Goal: Task Accomplishment & Management: Manage account settings

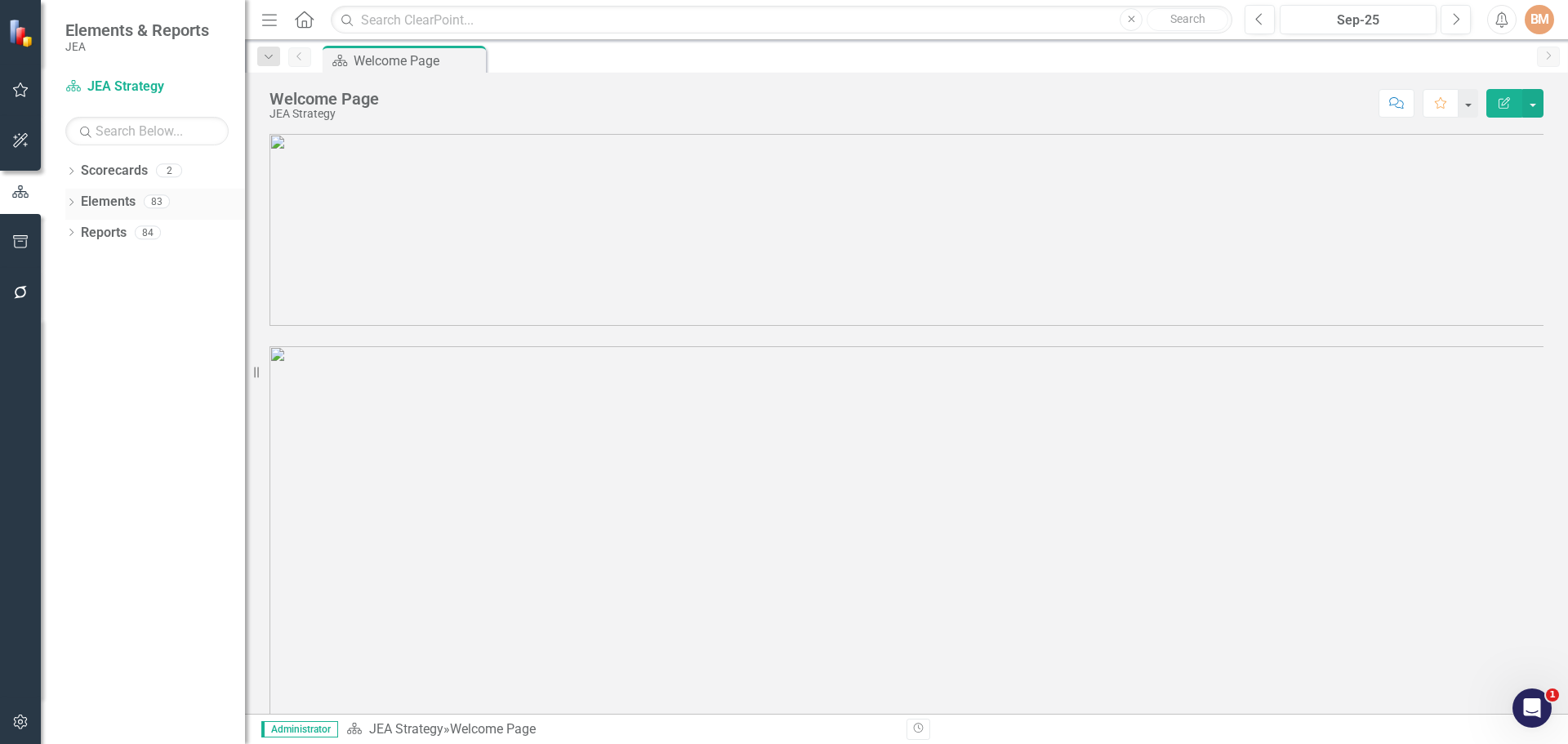
click at [67, 205] on icon "Dropdown" at bounding box center [71, 204] width 11 height 9
click at [122, 301] on link "Objective Objectives" at bounding box center [130, 295] width 83 height 19
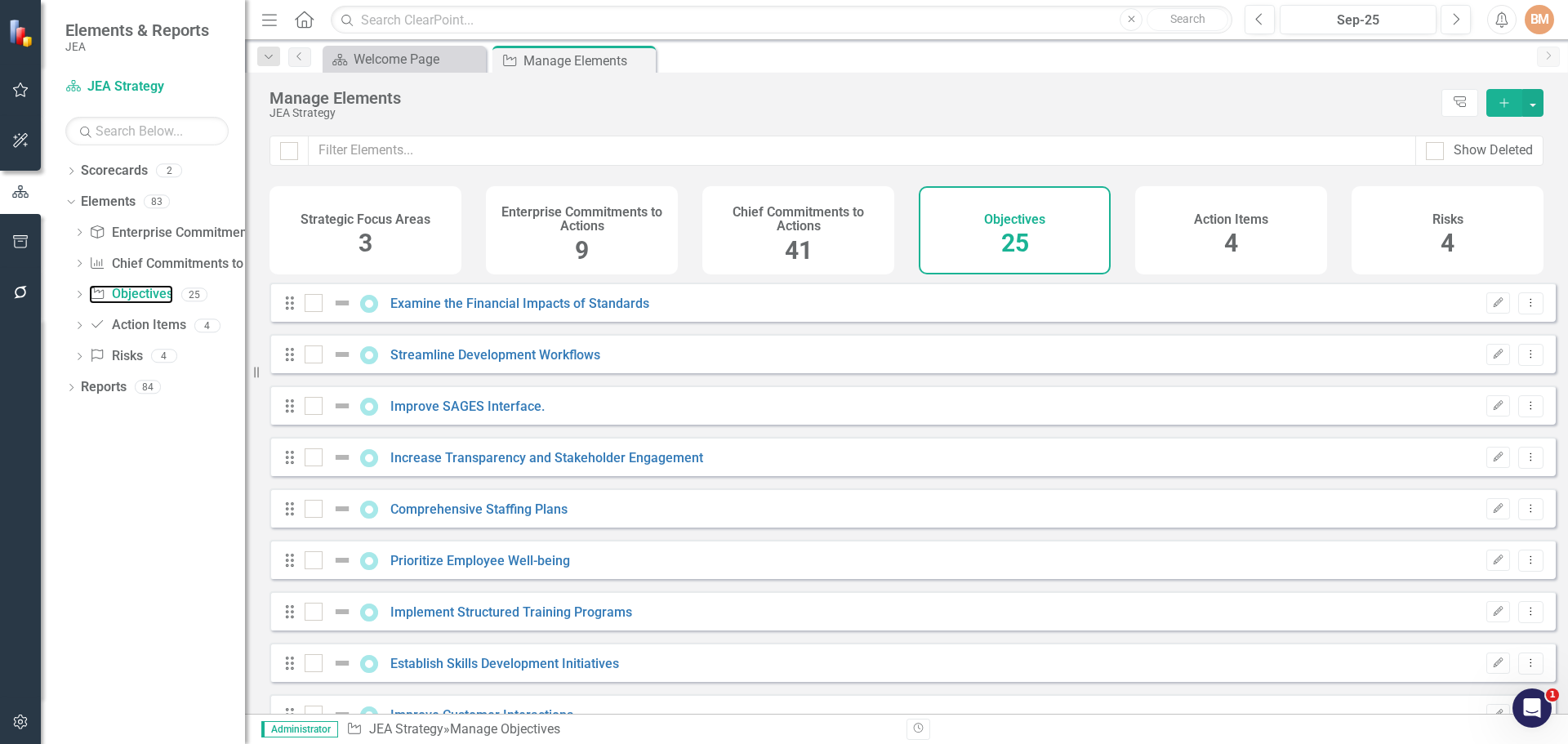
checkbox input "false"
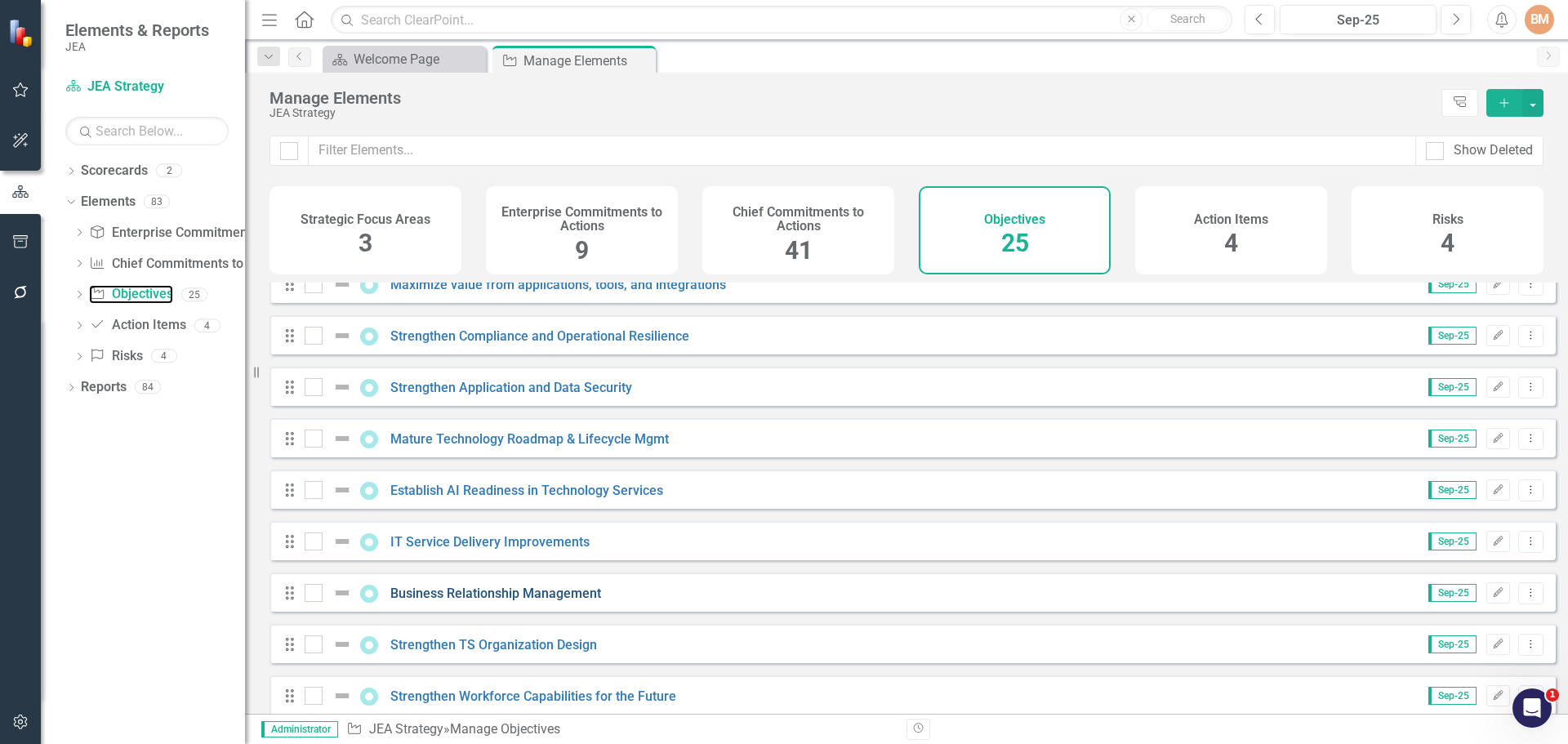
scroll to position [868, 0]
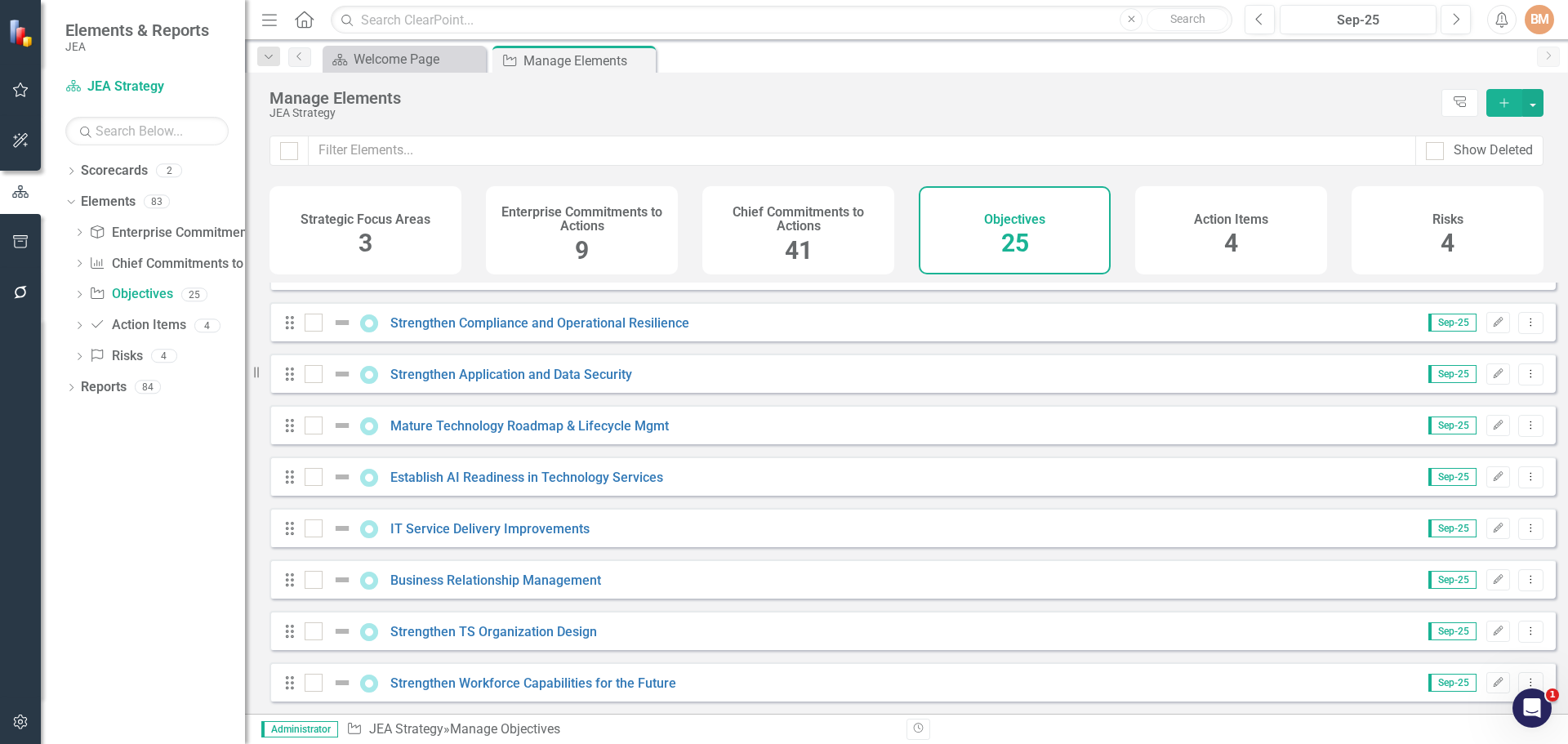
click at [498, 571] on div "Business Relationship Management" at bounding box center [455, 579] width 300 height 20
click at [492, 579] on link "Business Relationship Management" at bounding box center [495, 580] width 211 height 16
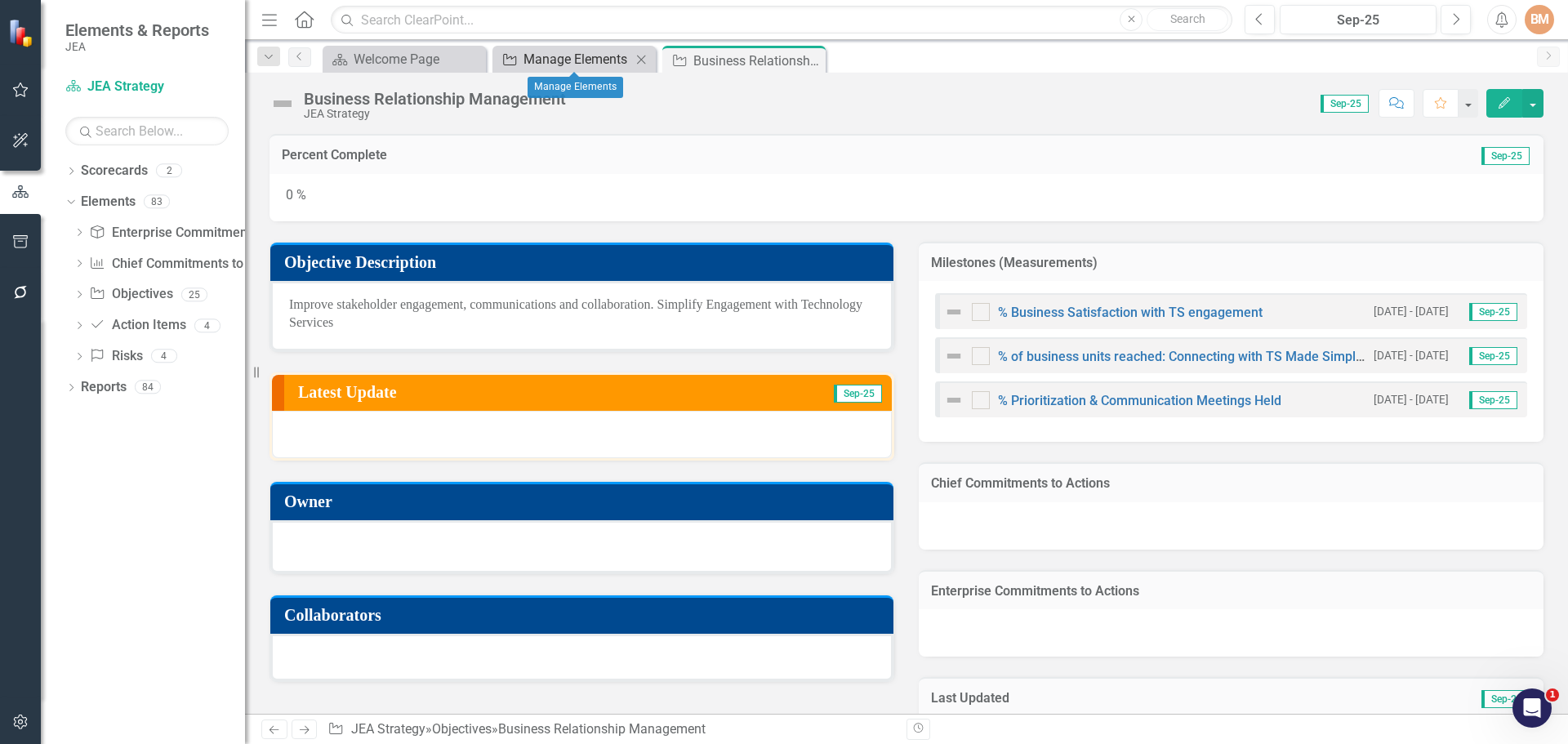
click at [588, 55] on div "Manage Elements" at bounding box center [576, 59] width 108 height 21
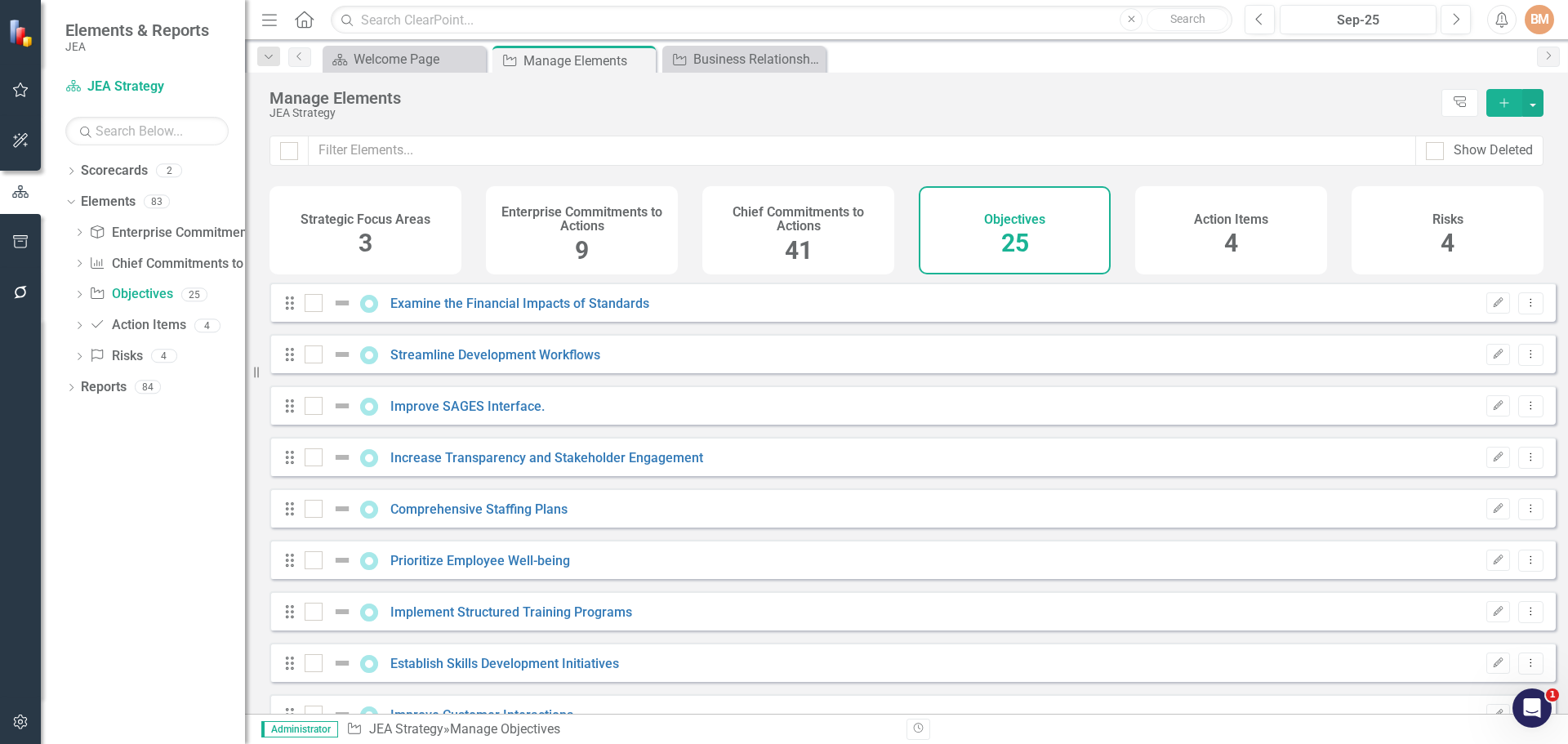
checkbox input "false"
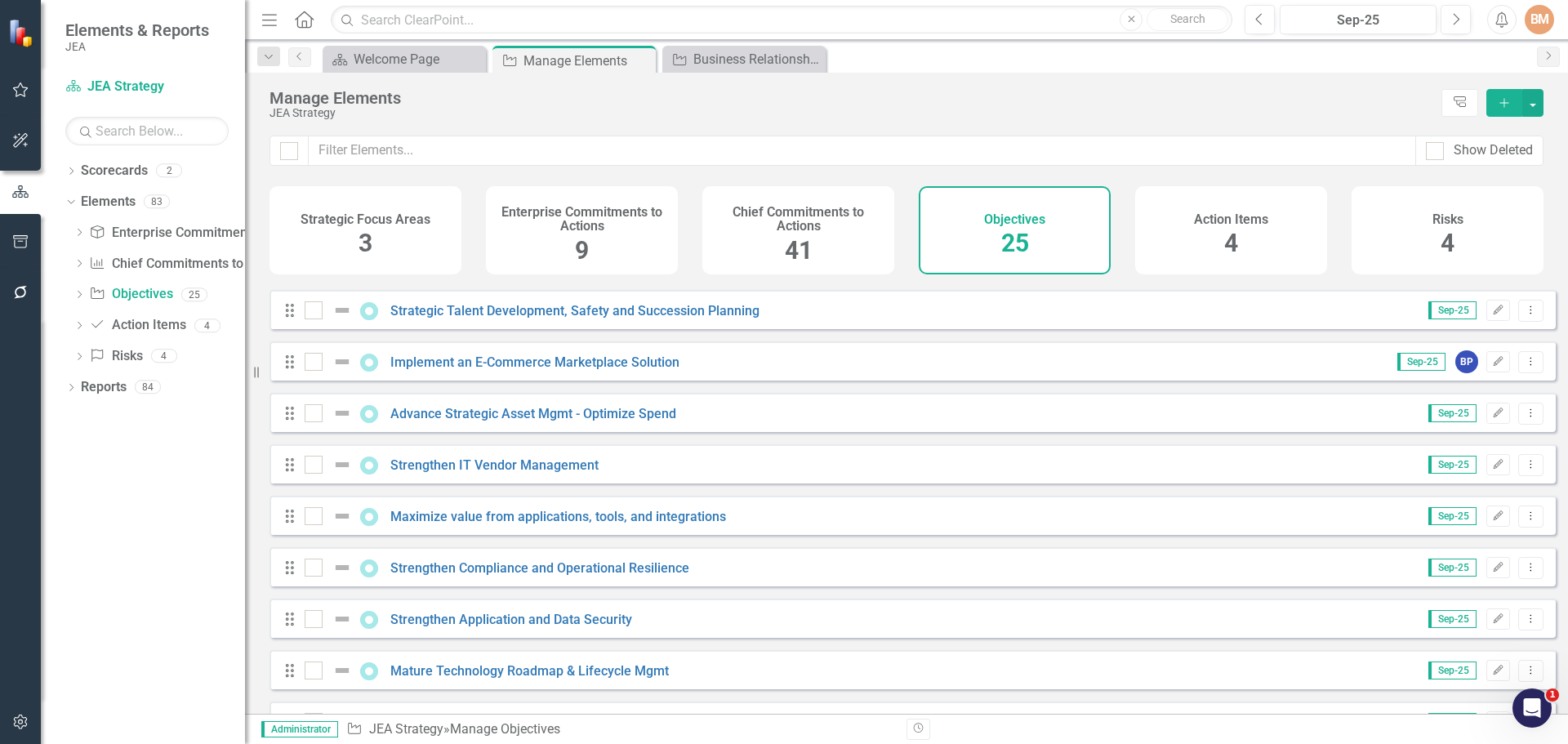
scroll to position [572, 0]
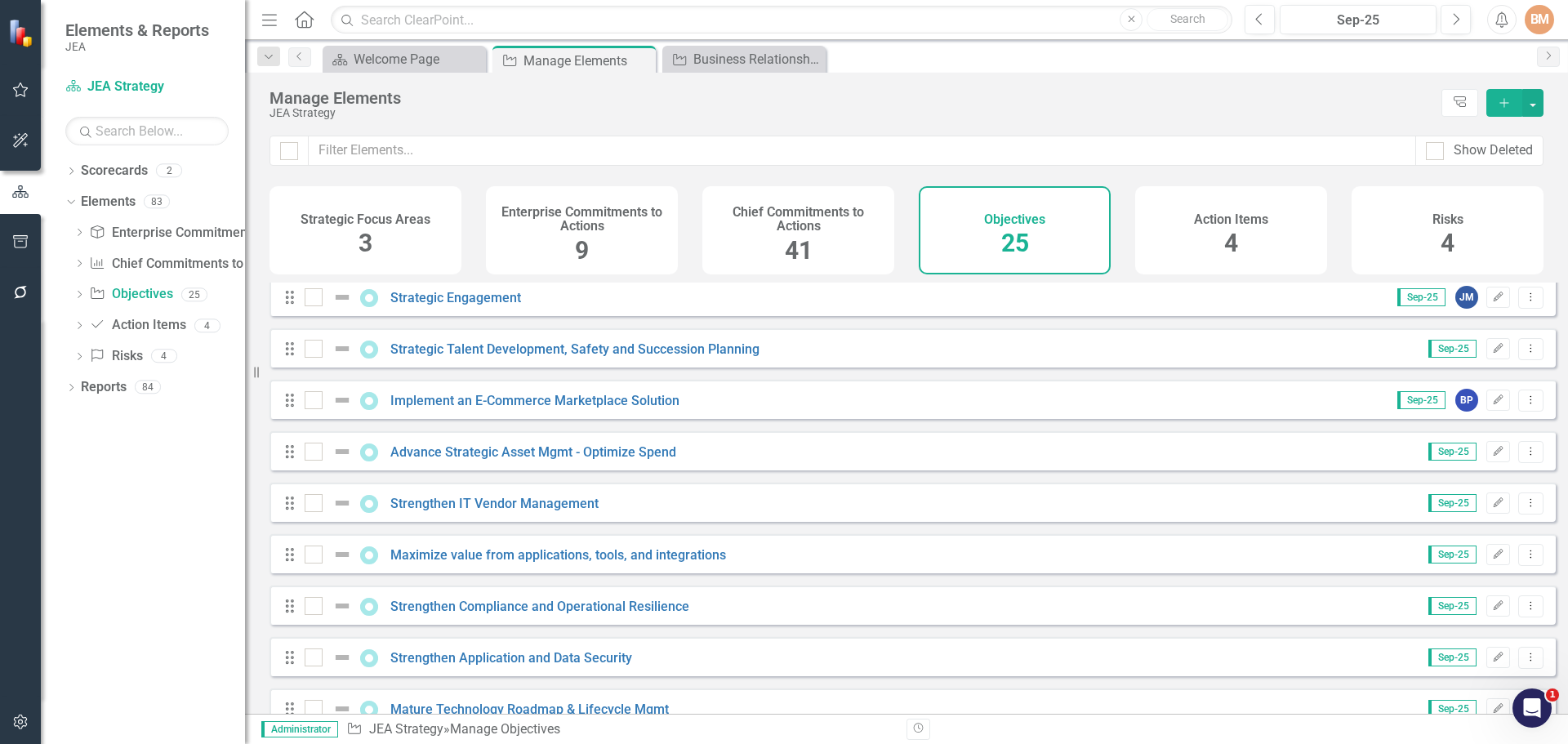
click at [630, 489] on div "Drag Examine the Financial Impacts of Standards Sep-25 RZ Edit Dropdown Menu Dr…" at bounding box center [912, 348] width 1286 height 1275
click at [640, 460] on link "Advance Strategic Asset Mgmt - Optimize Spend" at bounding box center [532, 452] width 285 height 16
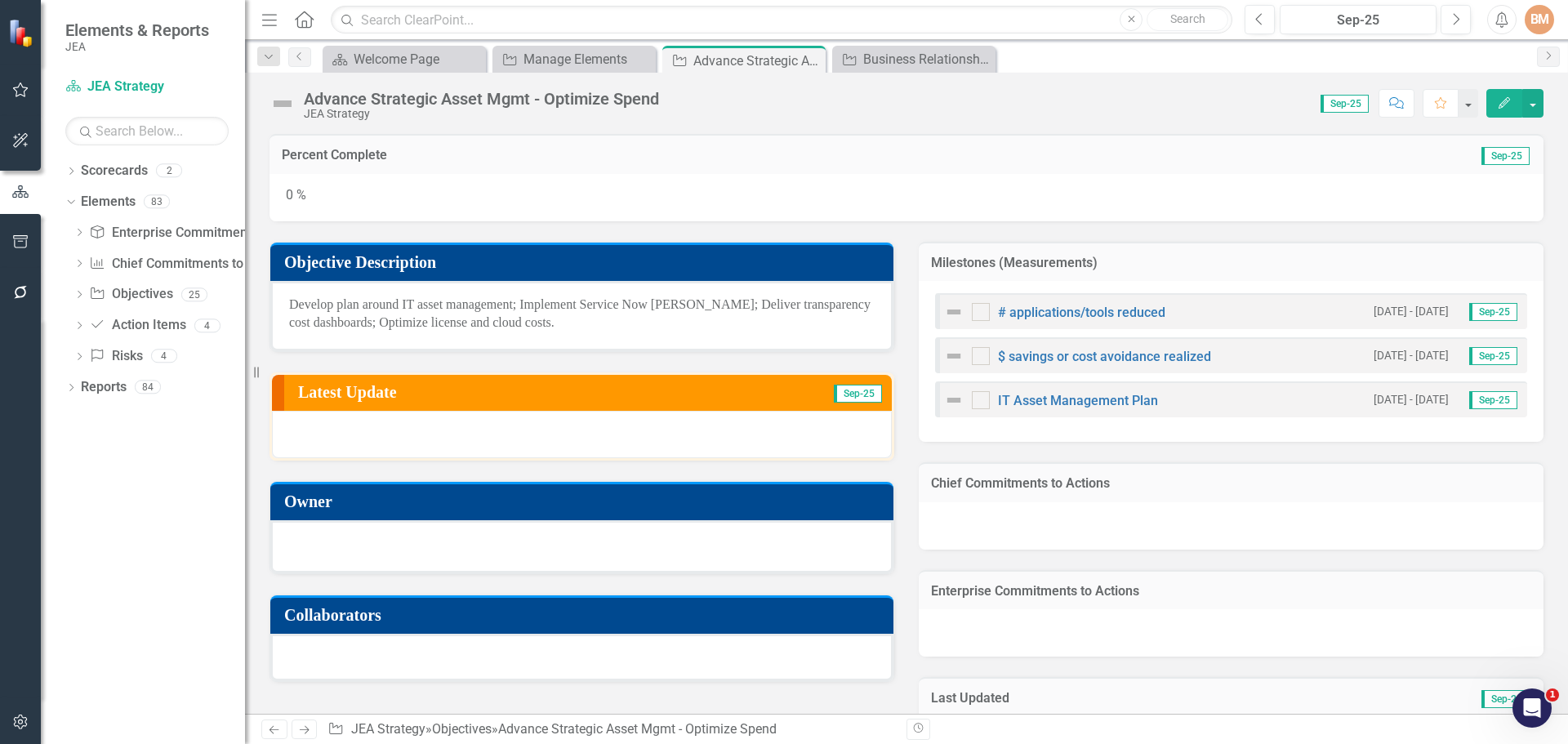
click at [395, 540] on div at bounding box center [582, 545] width 586 height 20
click at [1504, 97] on icon "Edit" at bounding box center [1504, 103] width 15 height 11
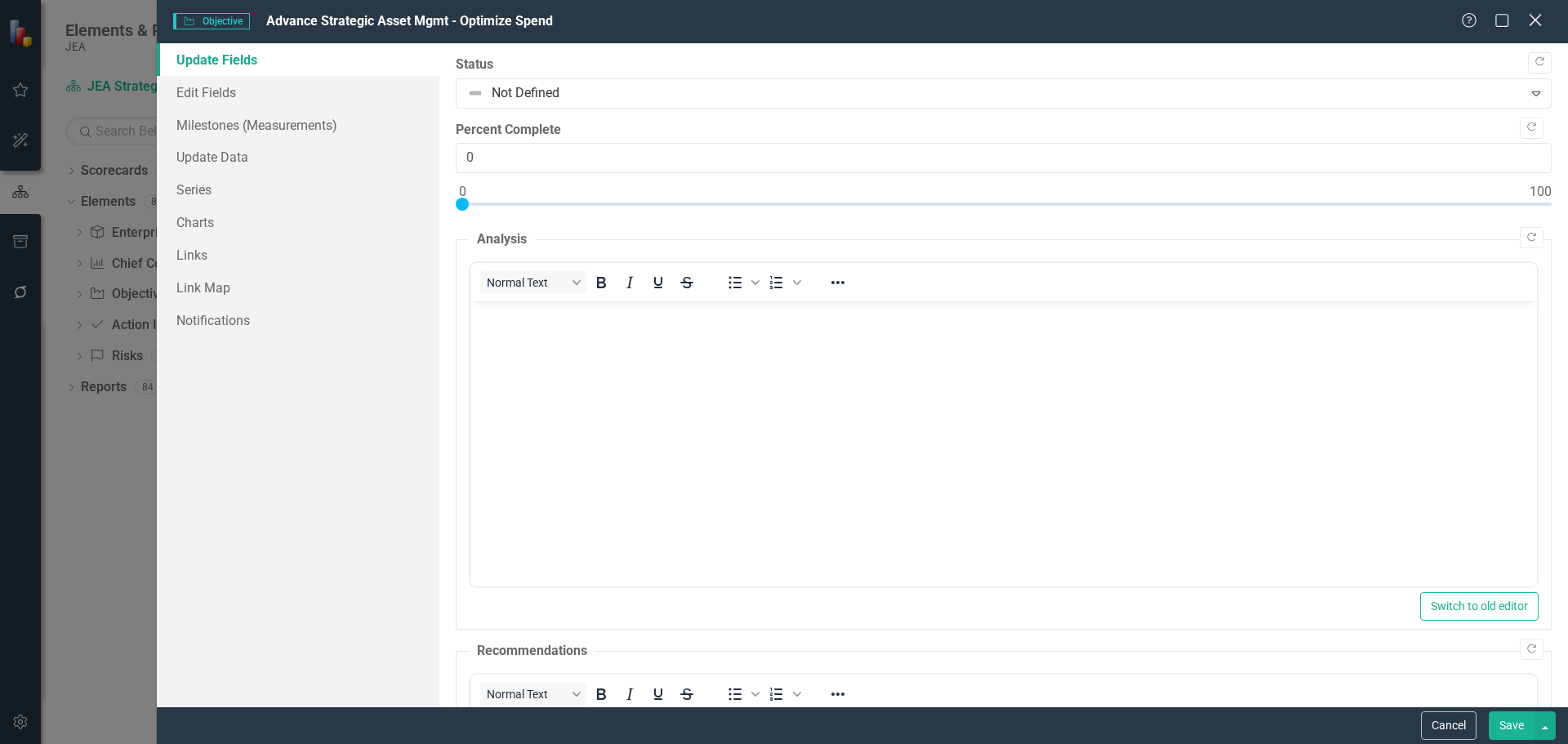
click at [1539, 24] on icon at bounding box center [1534, 20] width 12 height 12
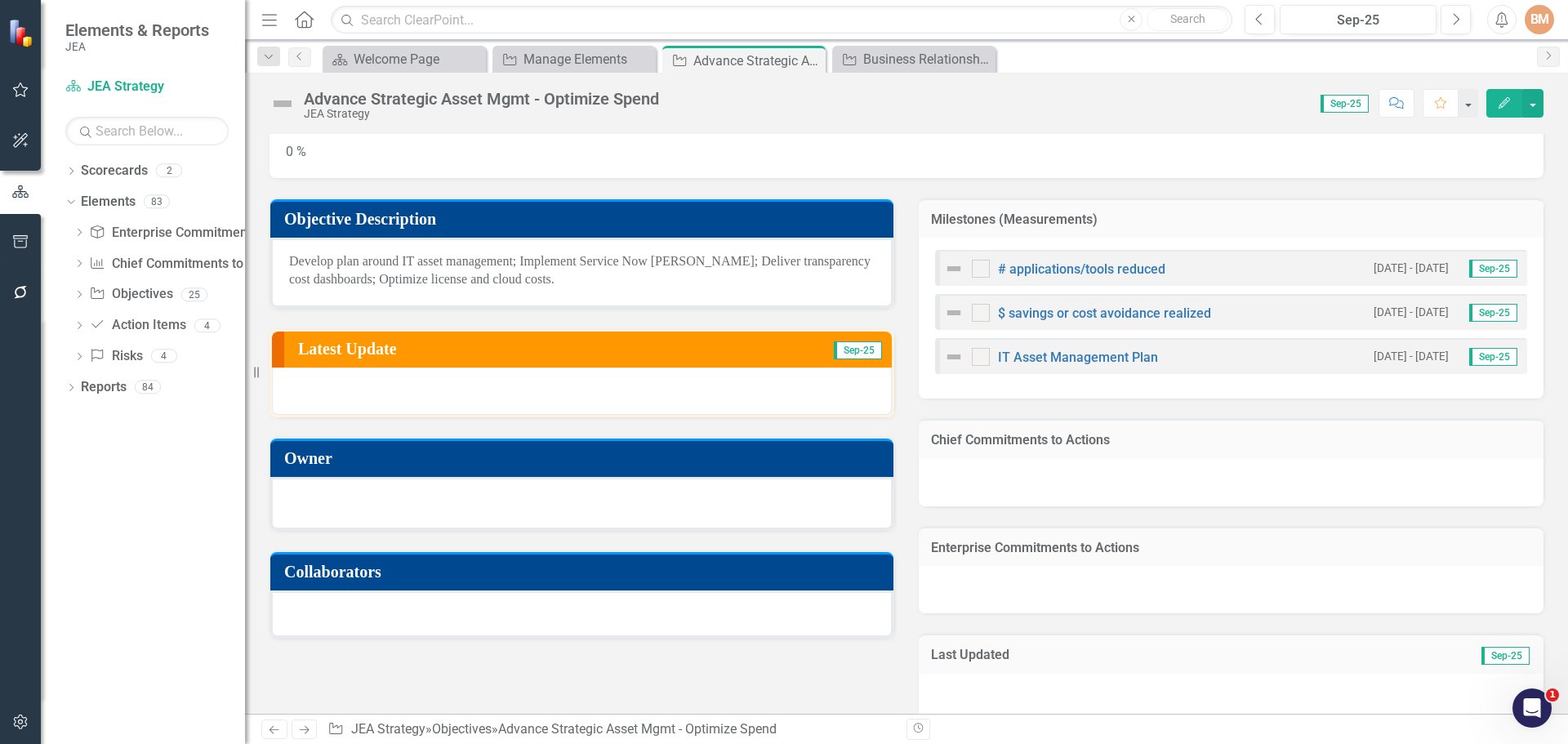
scroll to position [81, 0]
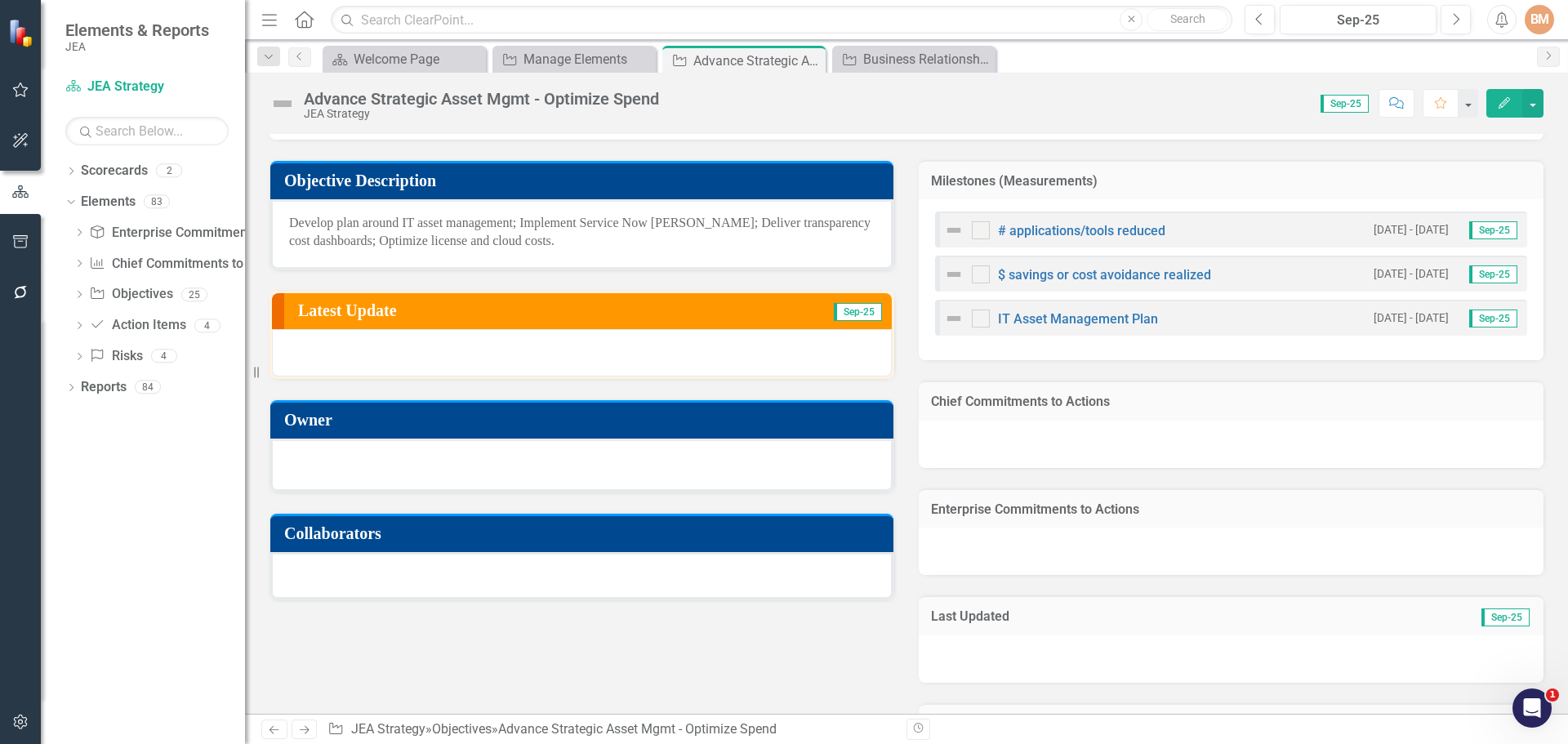
drag, startPoint x: 690, startPoint y: 467, endPoint x: 679, endPoint y: 461, distance: 12.5
click at [688, 467] on div at bounding box center [582, 462] width 586 height 20
click at [301, 422] on h3 "Owner" at bounding box center [585, 419] width 601 height 18
click at [312, 468] on div at bounding box center [582, 462] width 586 height 20
click at [414, 460] on div at bounding box center [582, 462] width 586 height 20
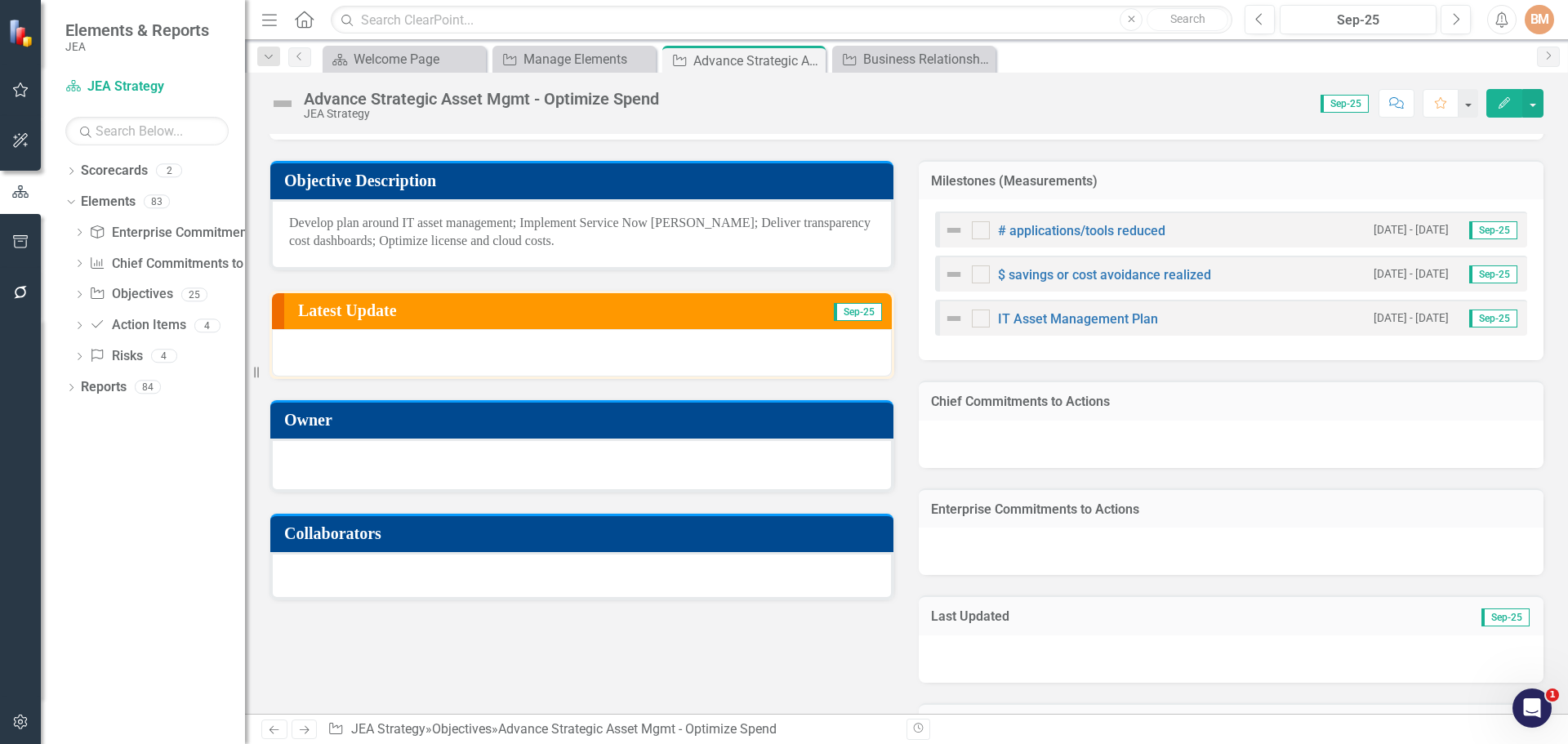
click at [414, 460] on div at bounding box center [582, 462] width 586 height 20
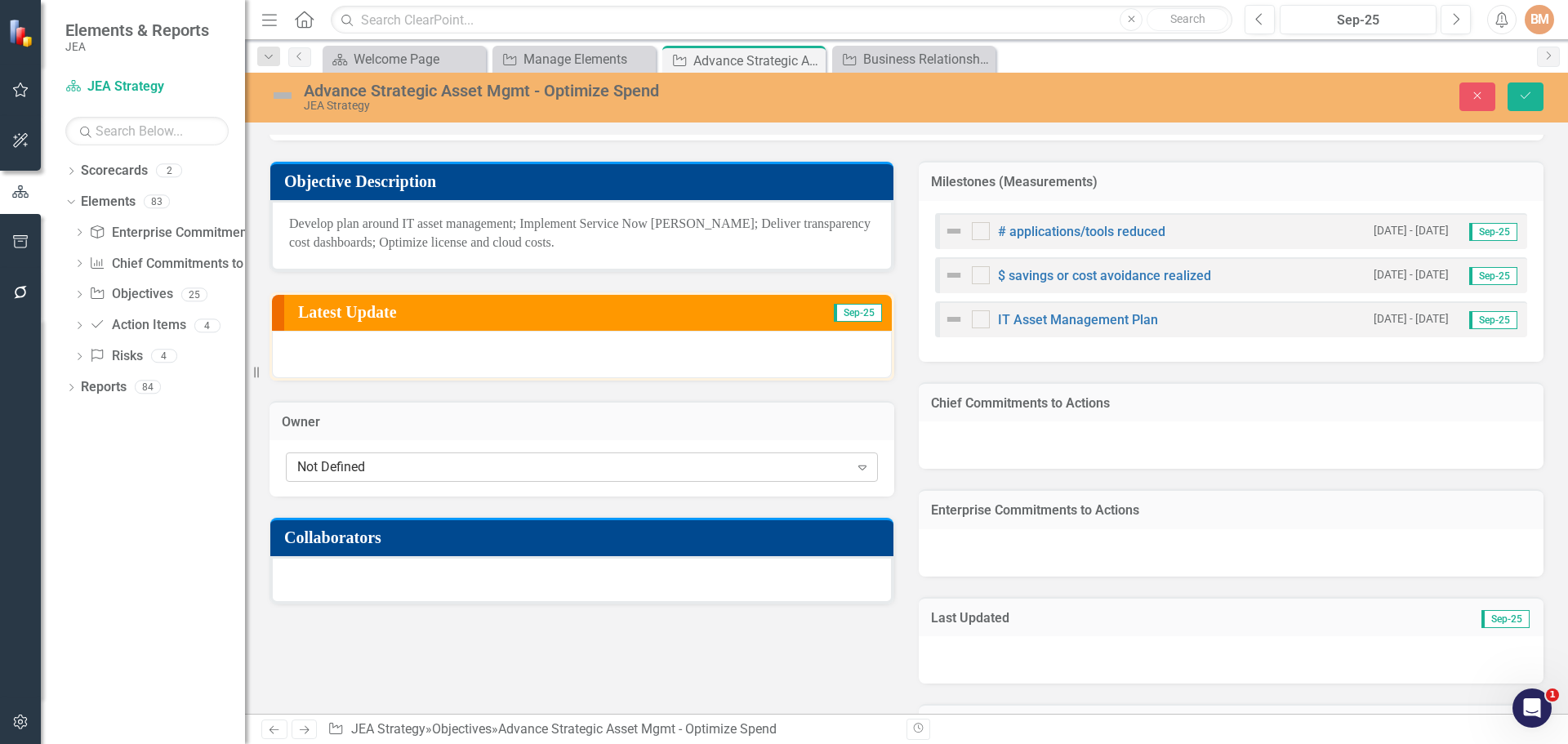
click at [401, 460] on div "Not Defined" at bounding box center [573, 468] width 552 height 19
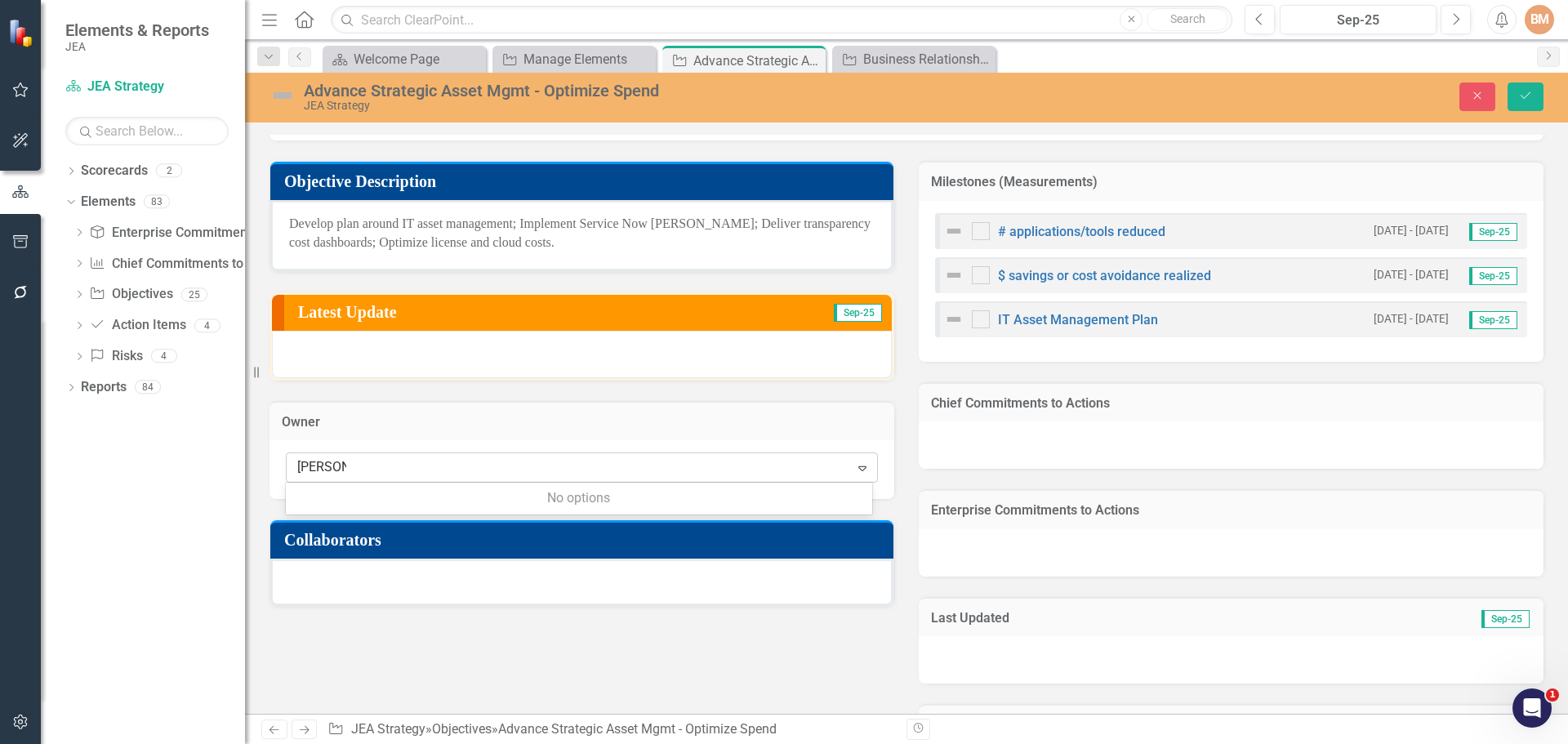
type input "sharo"
type input "jason sh"
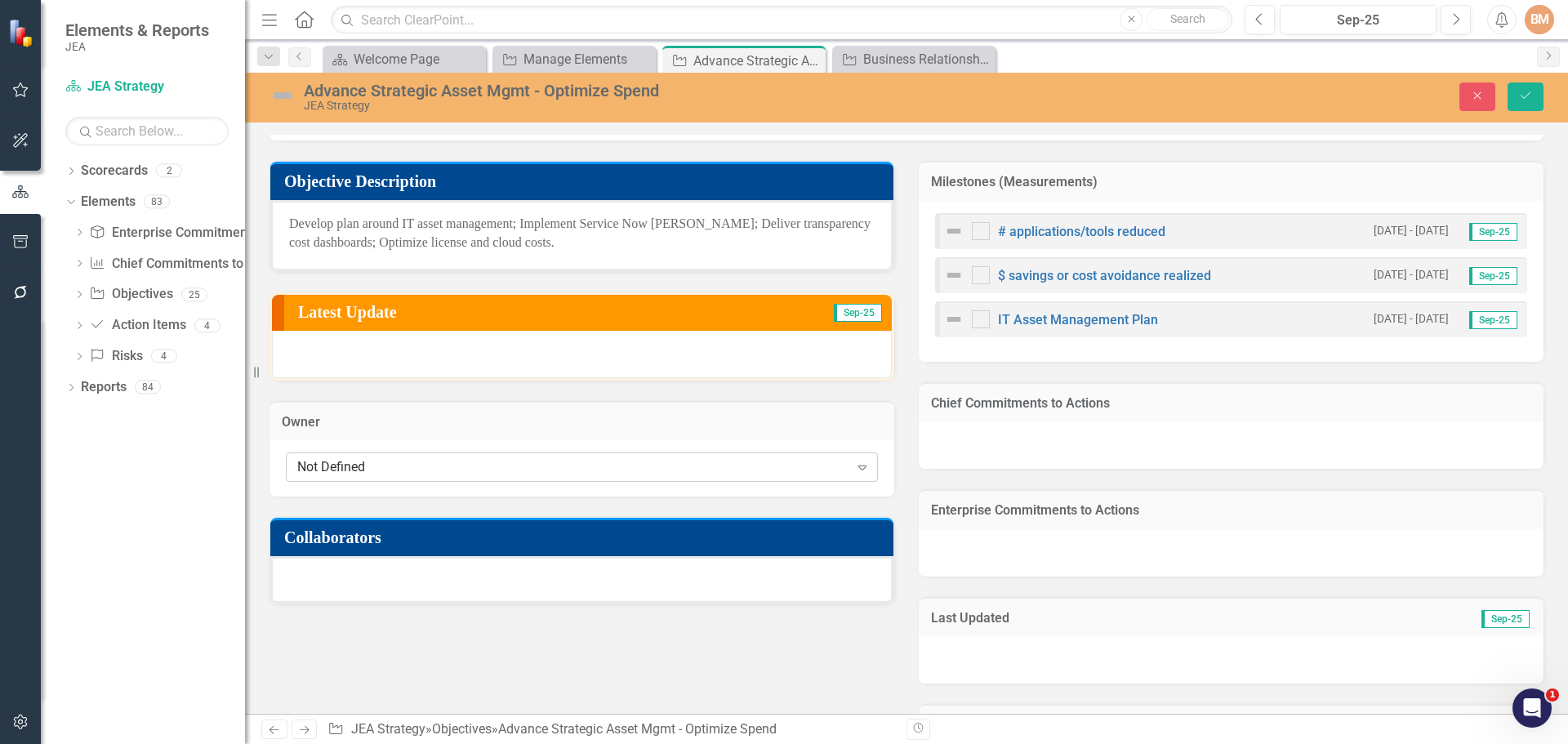
click at [334, 462] on div "Not Defined" at bounding box center [573, 468] width 552 height 19
click at [379, 468] on div "Not Defined" at bounding box center [573, 468] width 552 height 19
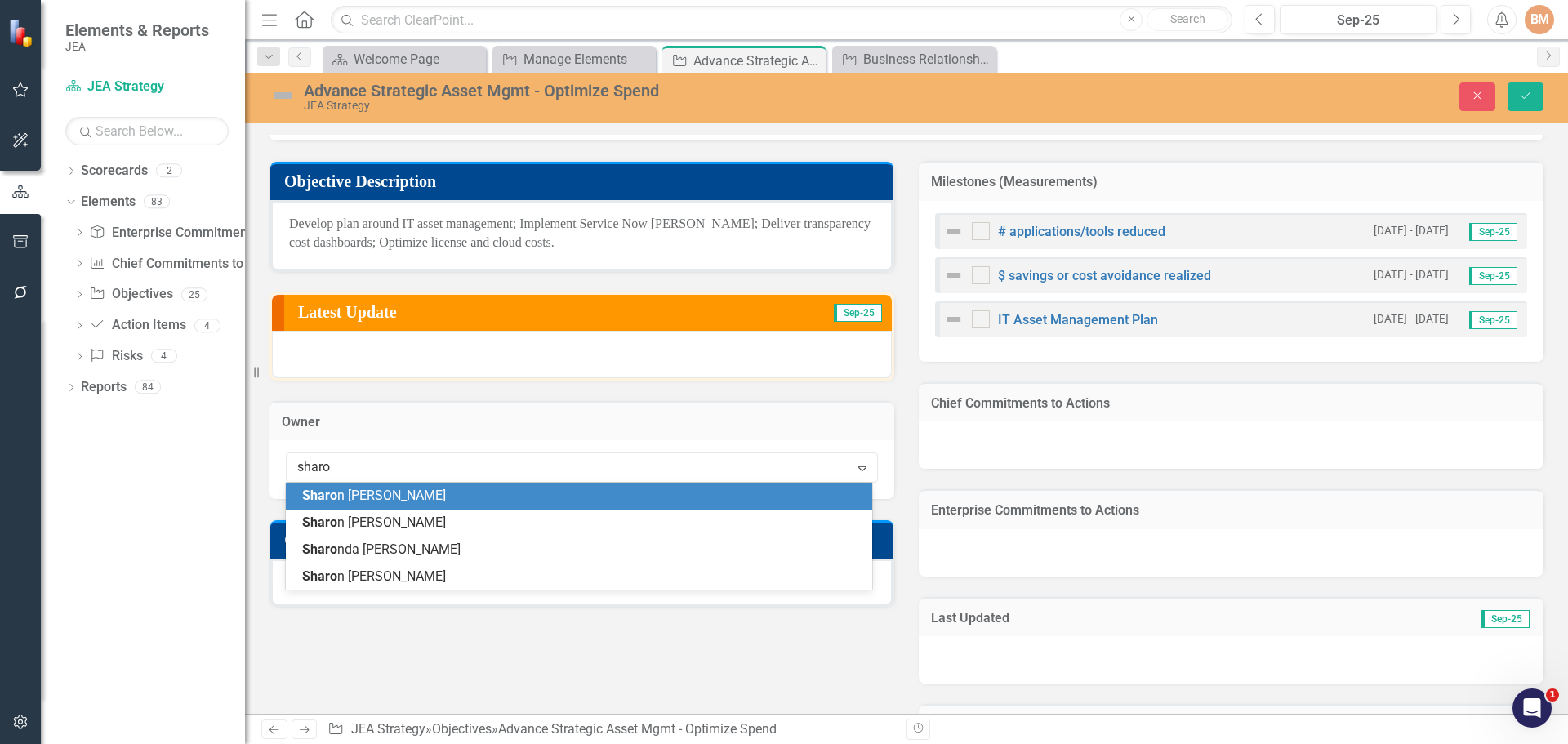
type input "sharon"
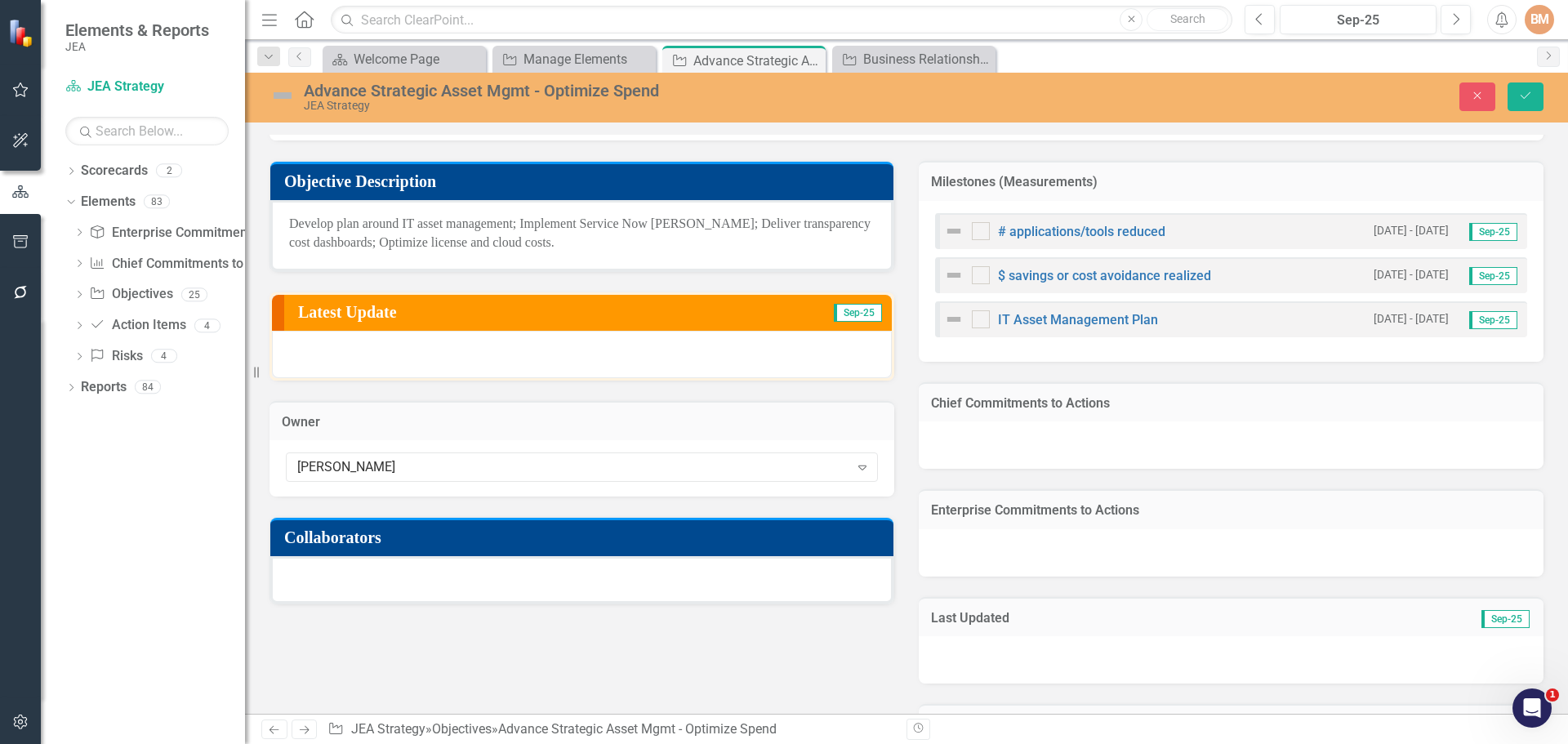
click at [330, 579] on div at bounding box center [582, 579] width 623 height 48
click at [318, 570] on div at bounding box center [582, 579] width 623 height 48
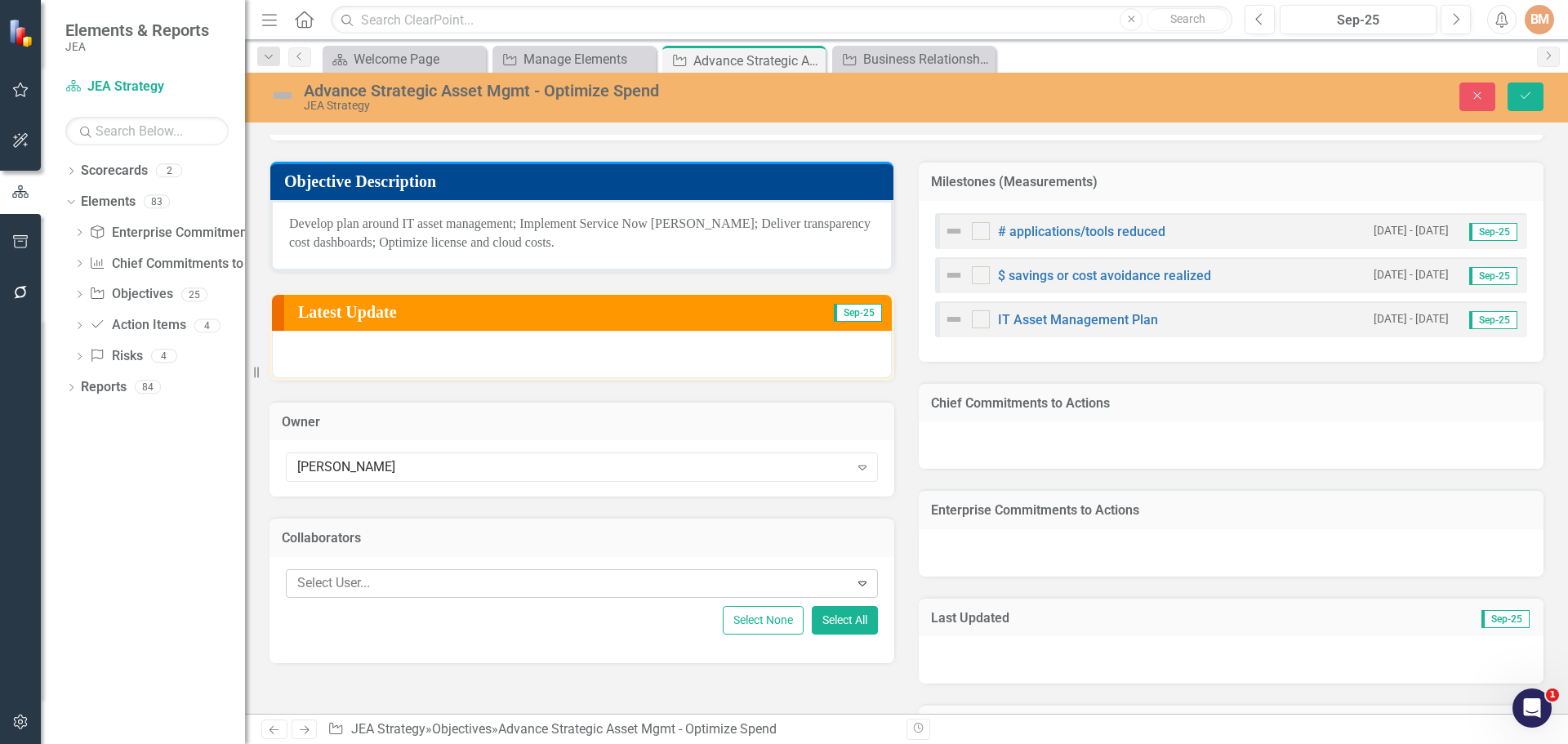
click at [367, 592] on div at bounding box center [570, 584] width 559 height 22
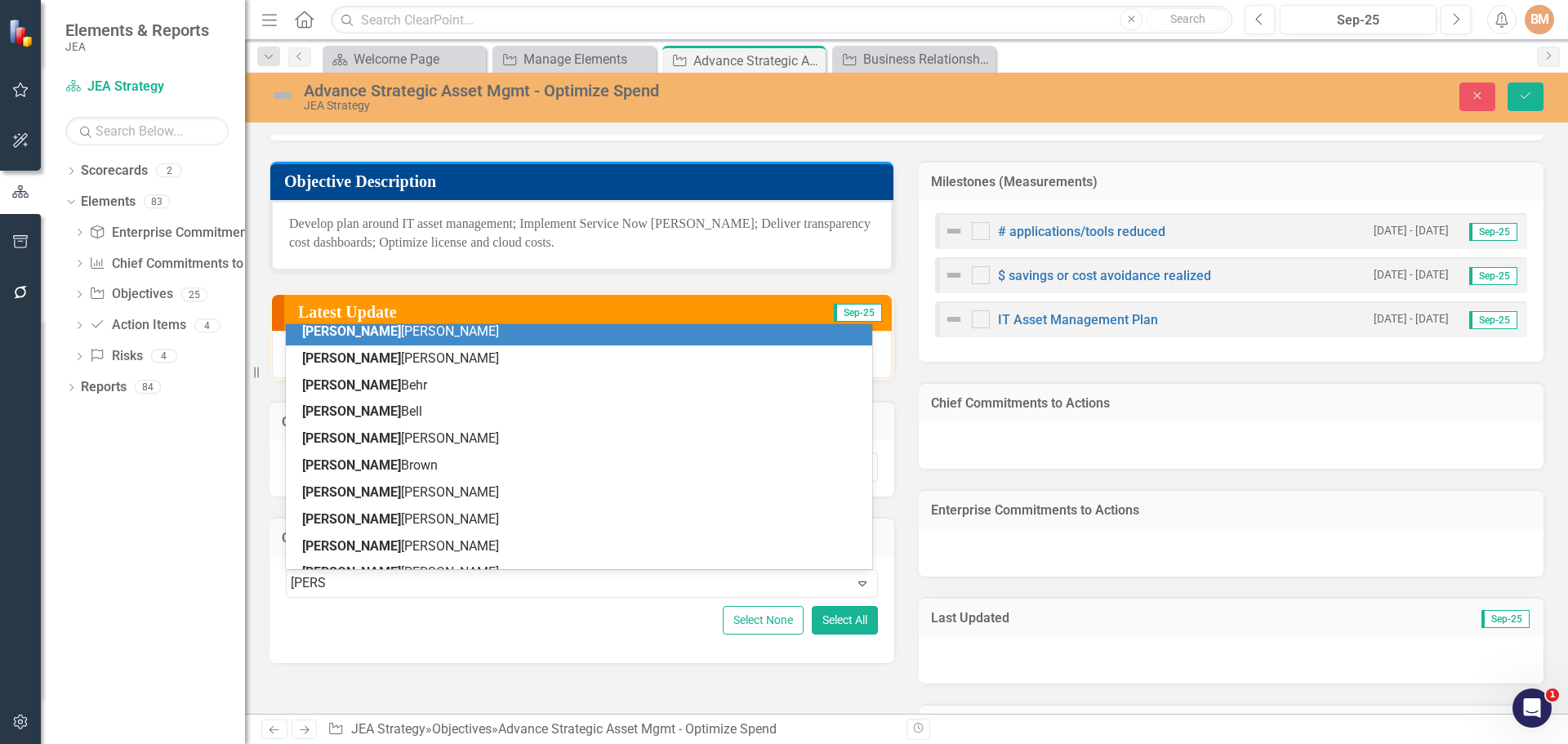
scroll to position [0, 0]
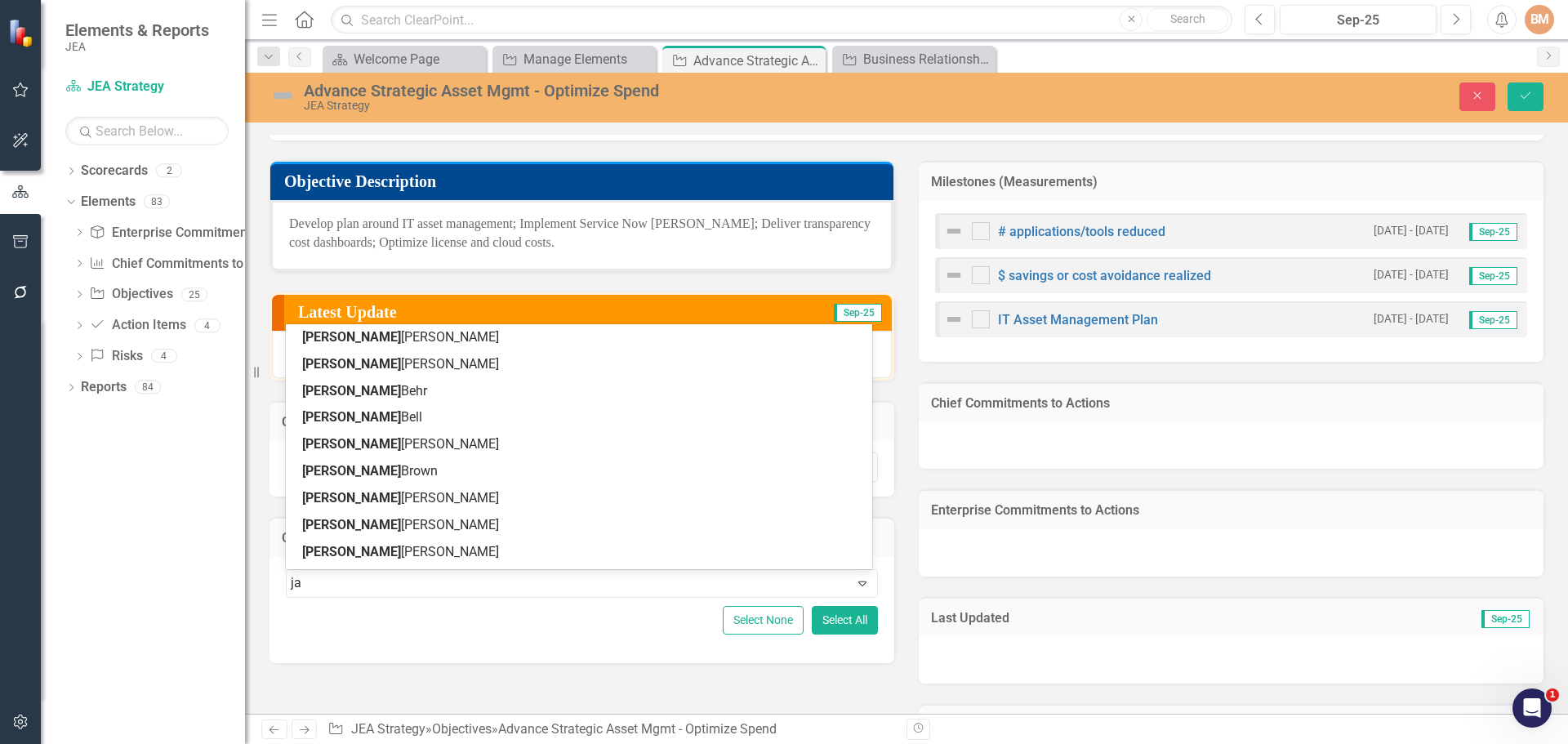
type input "j"
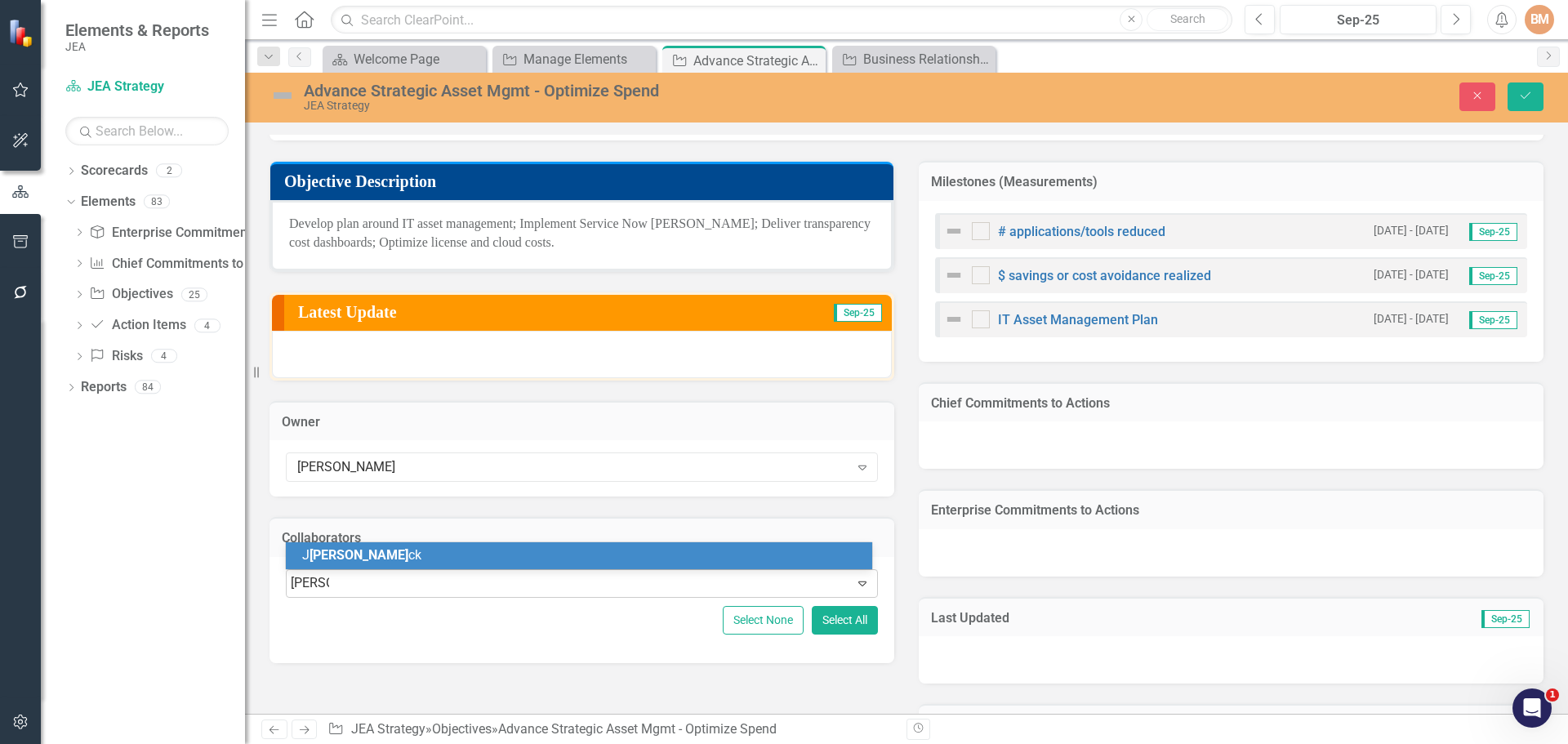
type input "peacoc"
click at [343, 551] on span "Peacoc" at bounding box center [331, 555] width 43 height 16
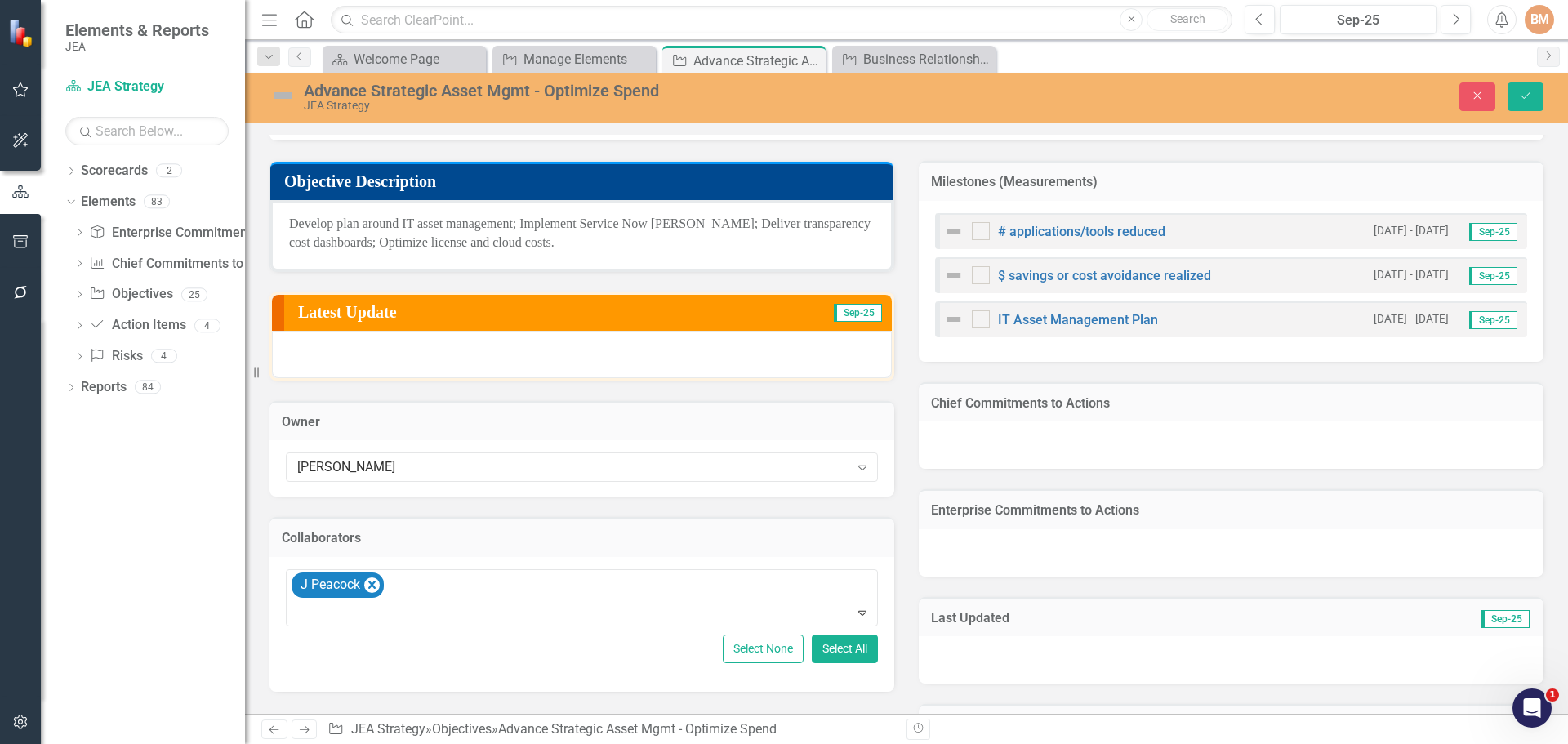
click at [907, 483] on div "Enterprise Commitments to Actions" at bounding box center [1231, 522] width 649 height 108
click at [907, 431] on div "Chief Commitments to Actions" at bounding box center [1231, 416] width 649 height 108
click at [1518, 91] on icon "Save" at bounding box center [1525, 95] width 15 height 11
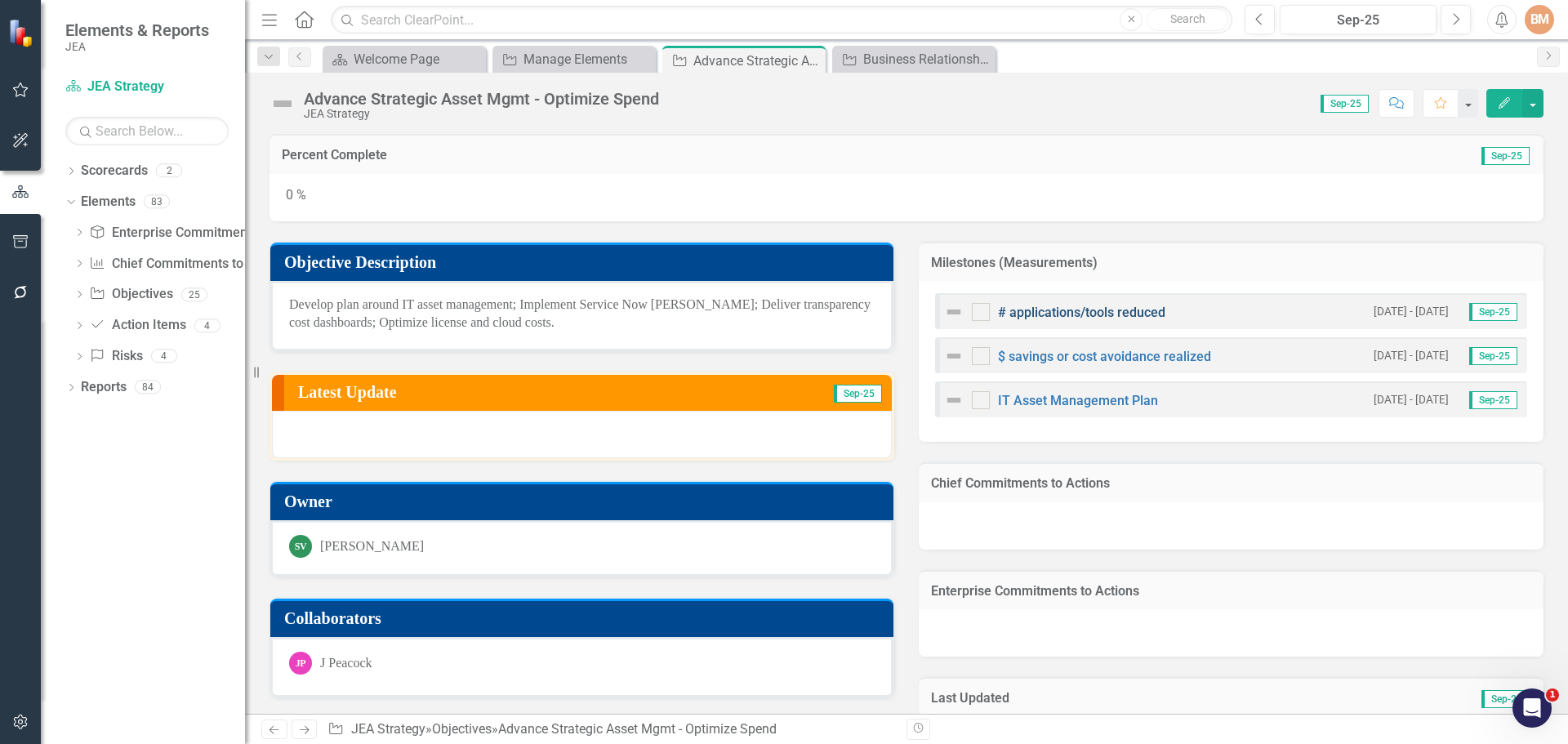
click at [1087, 317] on link "# applications/tools reduced" at bounding box center [1082, 313] width 167 height 16
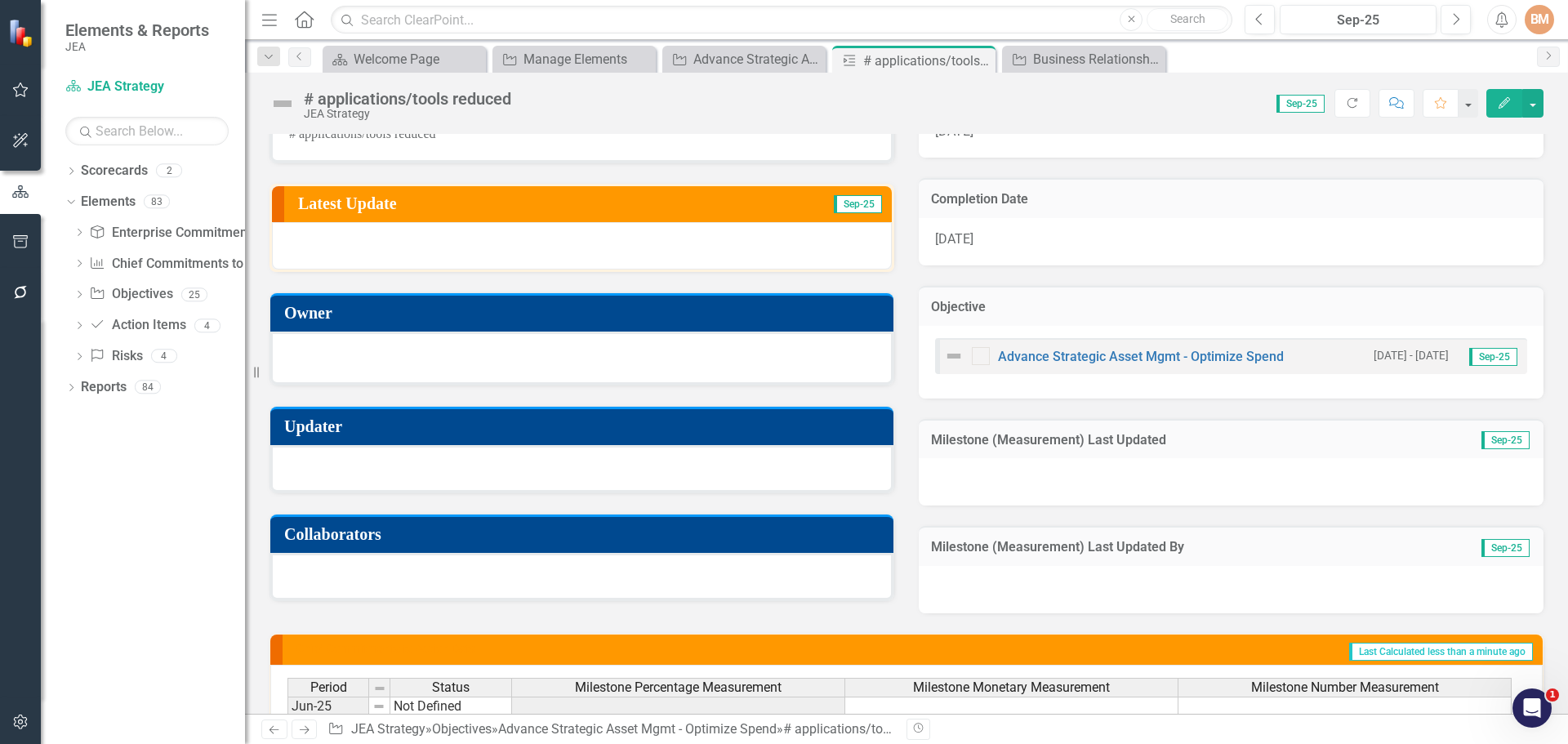
scroll to position [164, 0]
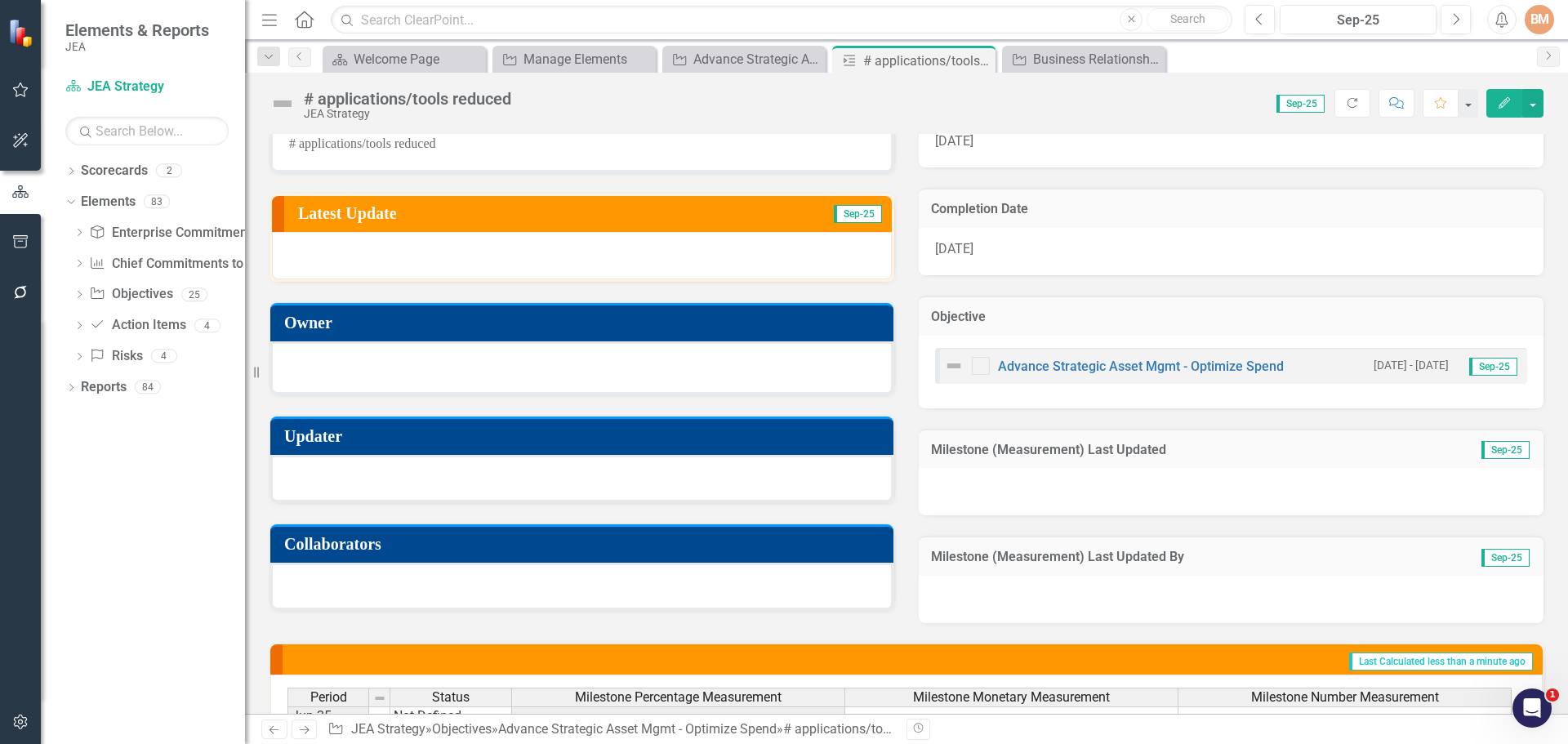
click at [397, 481] on div at bounding box center [582, 478] width 623 height 48
click at [420, 351] on div at bounding box center [582, 368] width 623 height 53
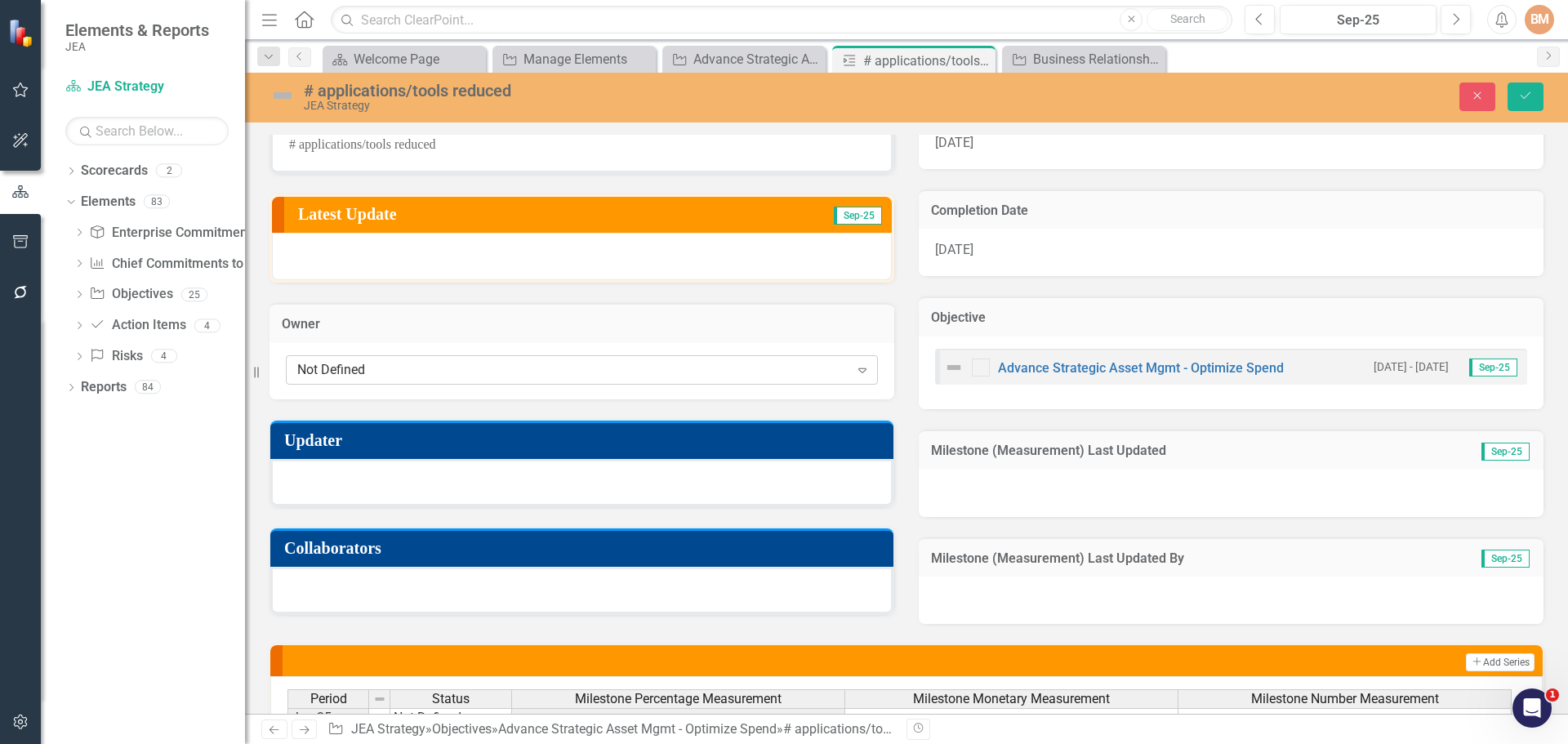
click at [425, 373] on div "Not Defined" at bounding box center [573, 370] width 552 height 19
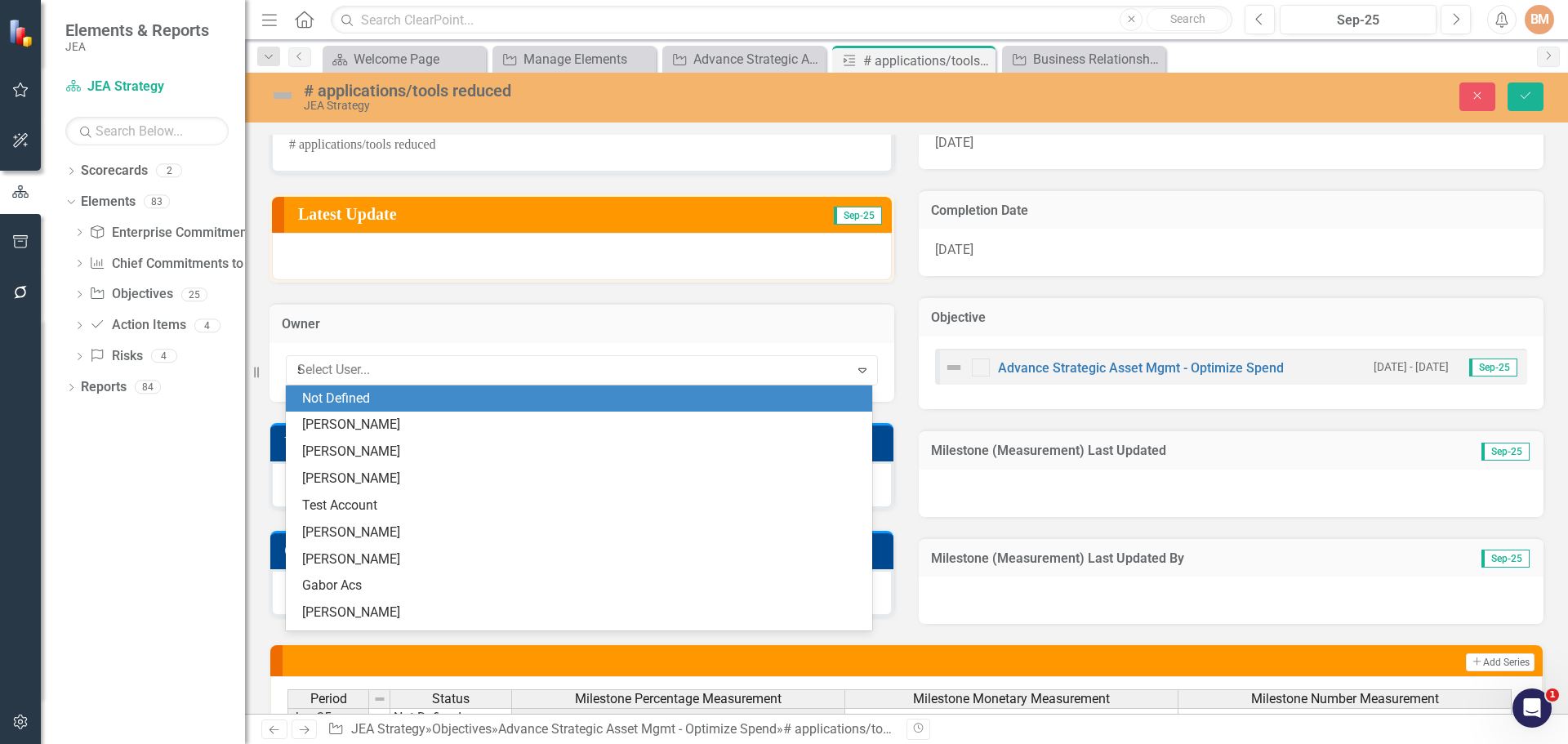
type input "sharon"
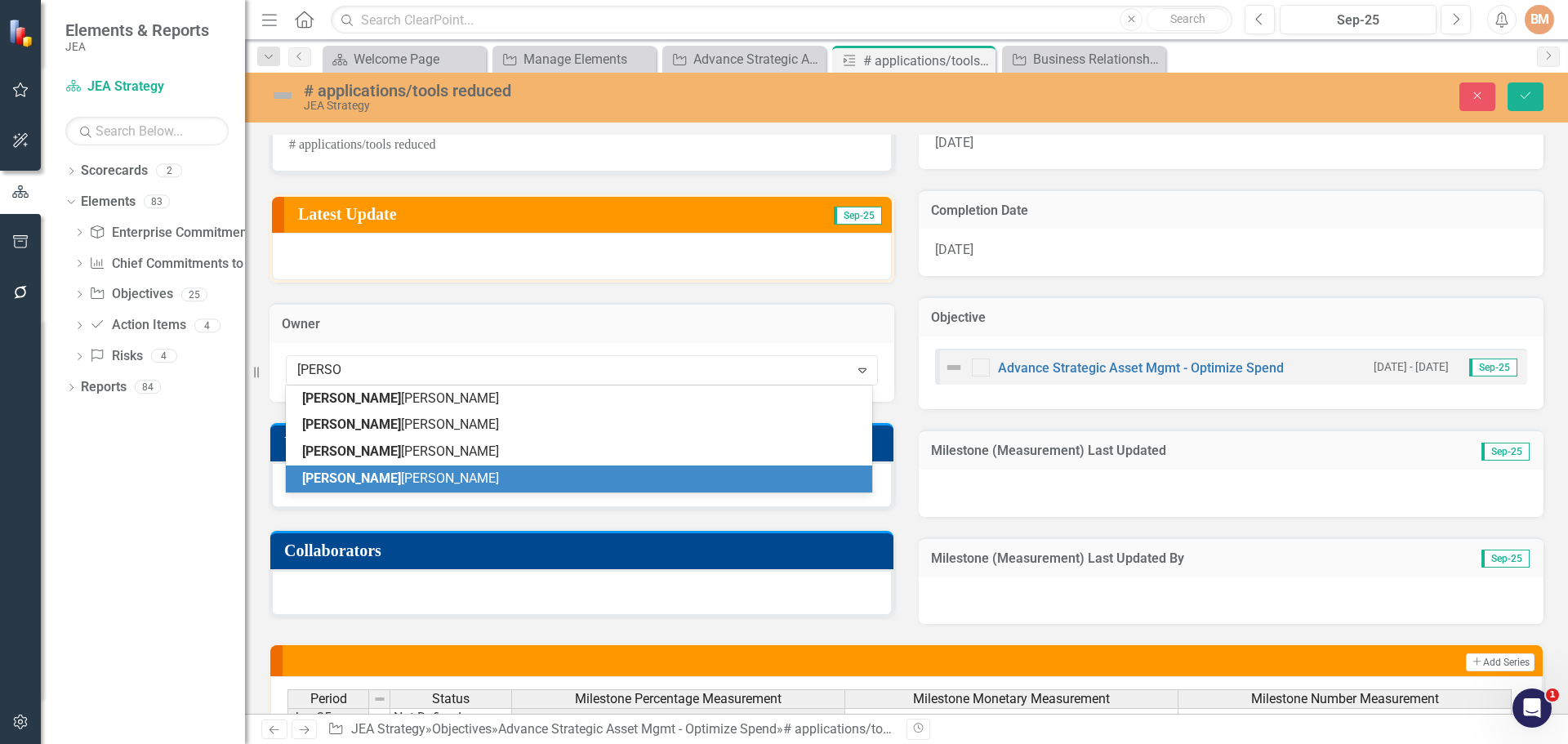
click at [402, 484] on span "Sharon Van Den Heuvel" at bounding box center [400, 478] width 196 height 16
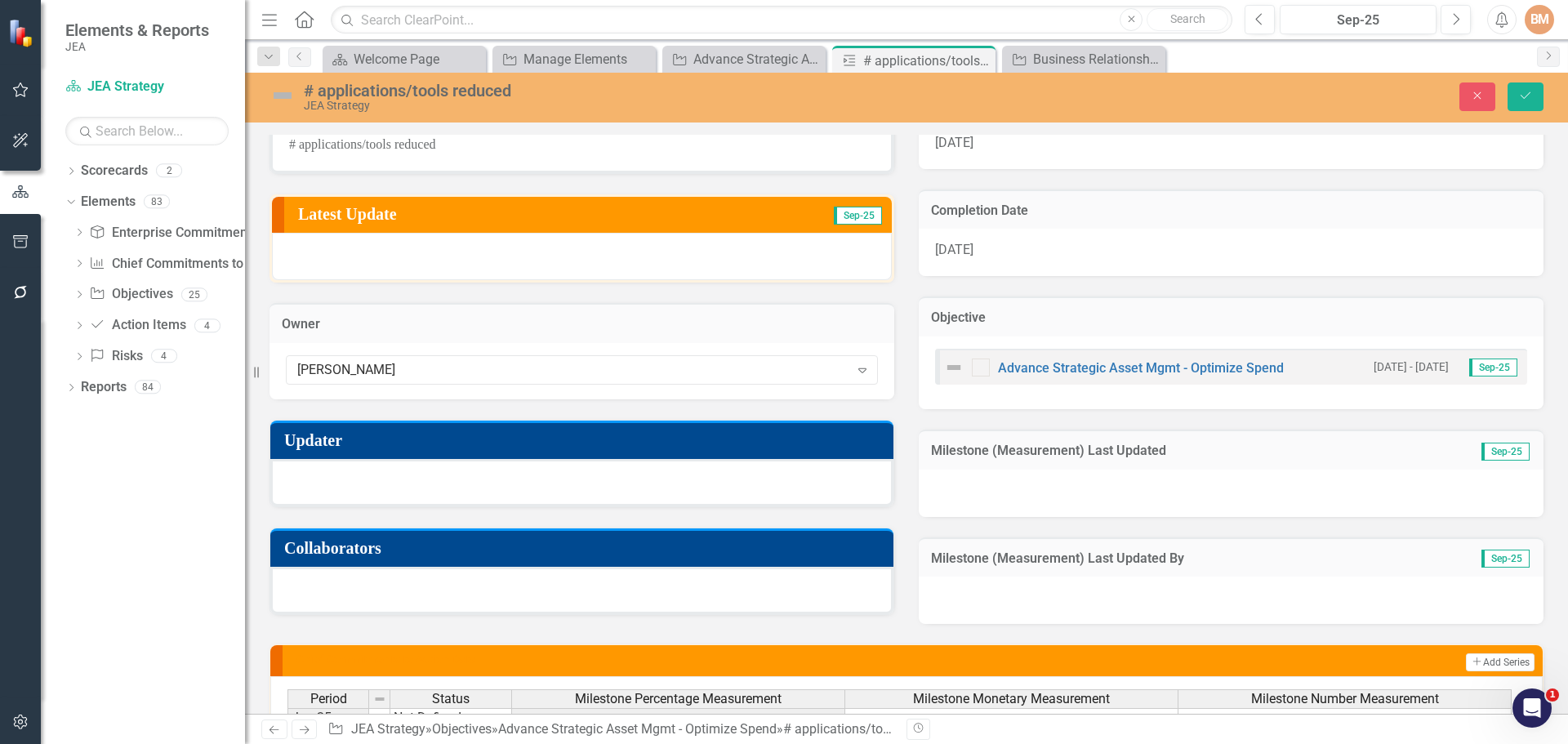
click at [363, 474] on div at bounding box center [582, 482] width 623 height 48
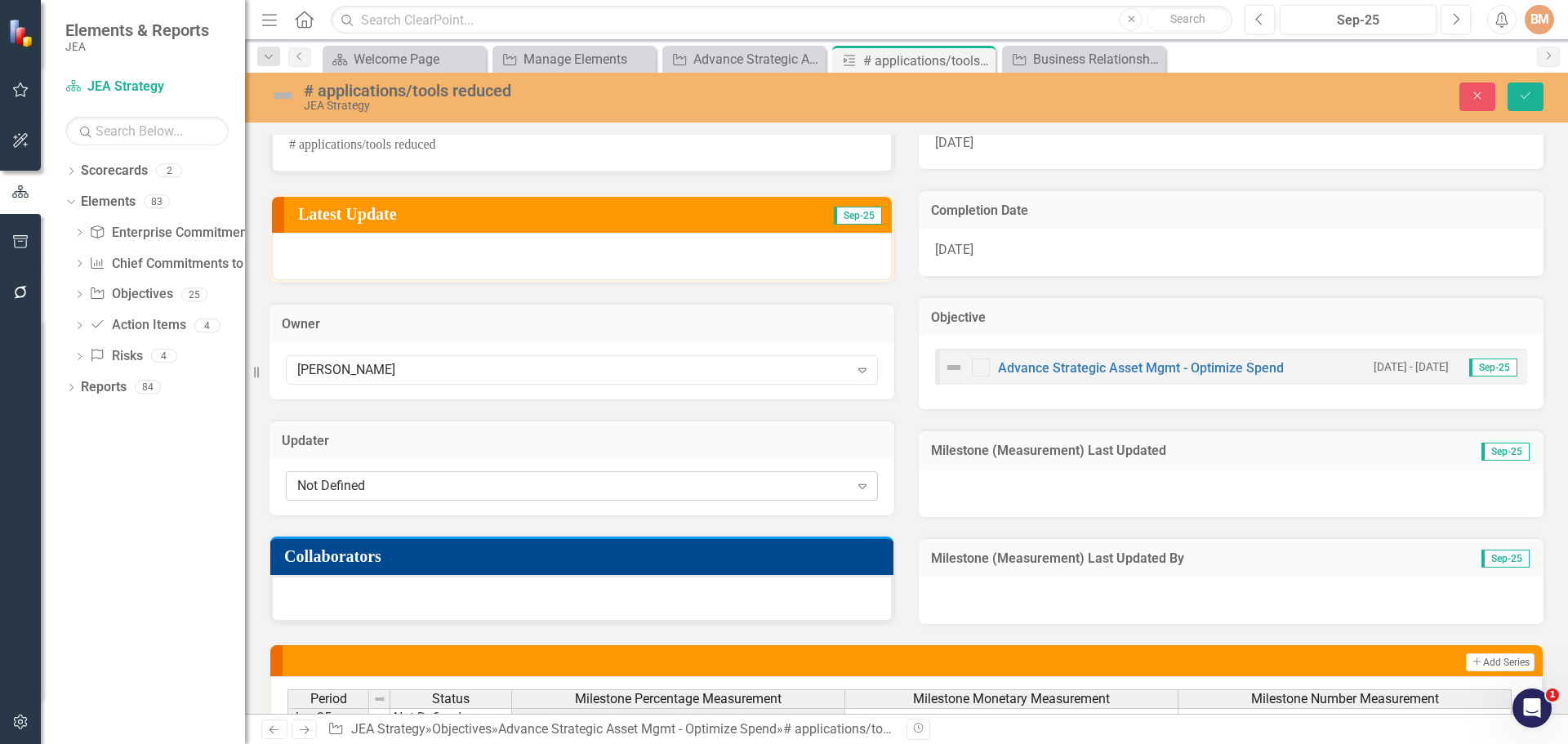
click at [372, 485] on div "Not Defined" at bounding box center [573, 487] width 552 height 19
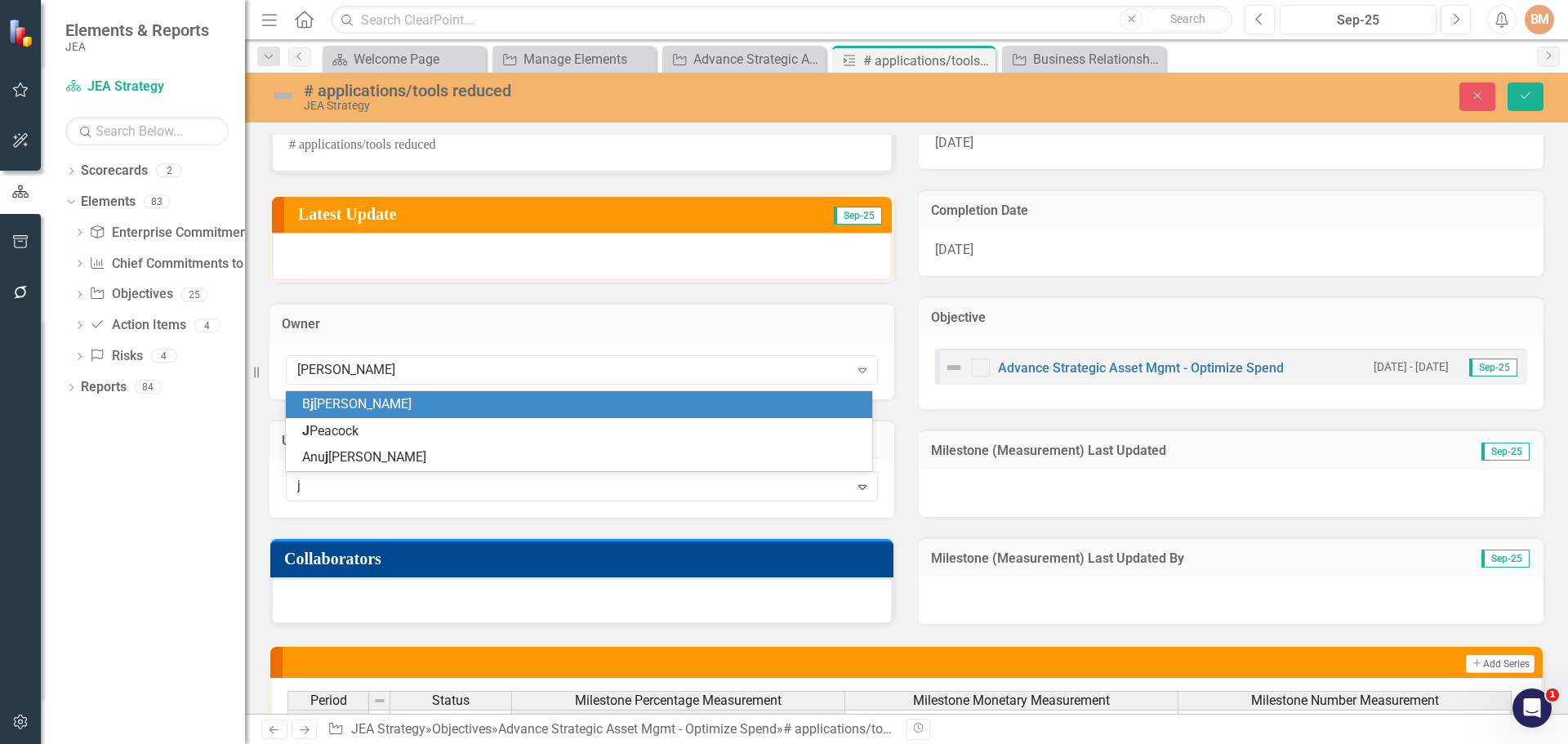
type input "j p"
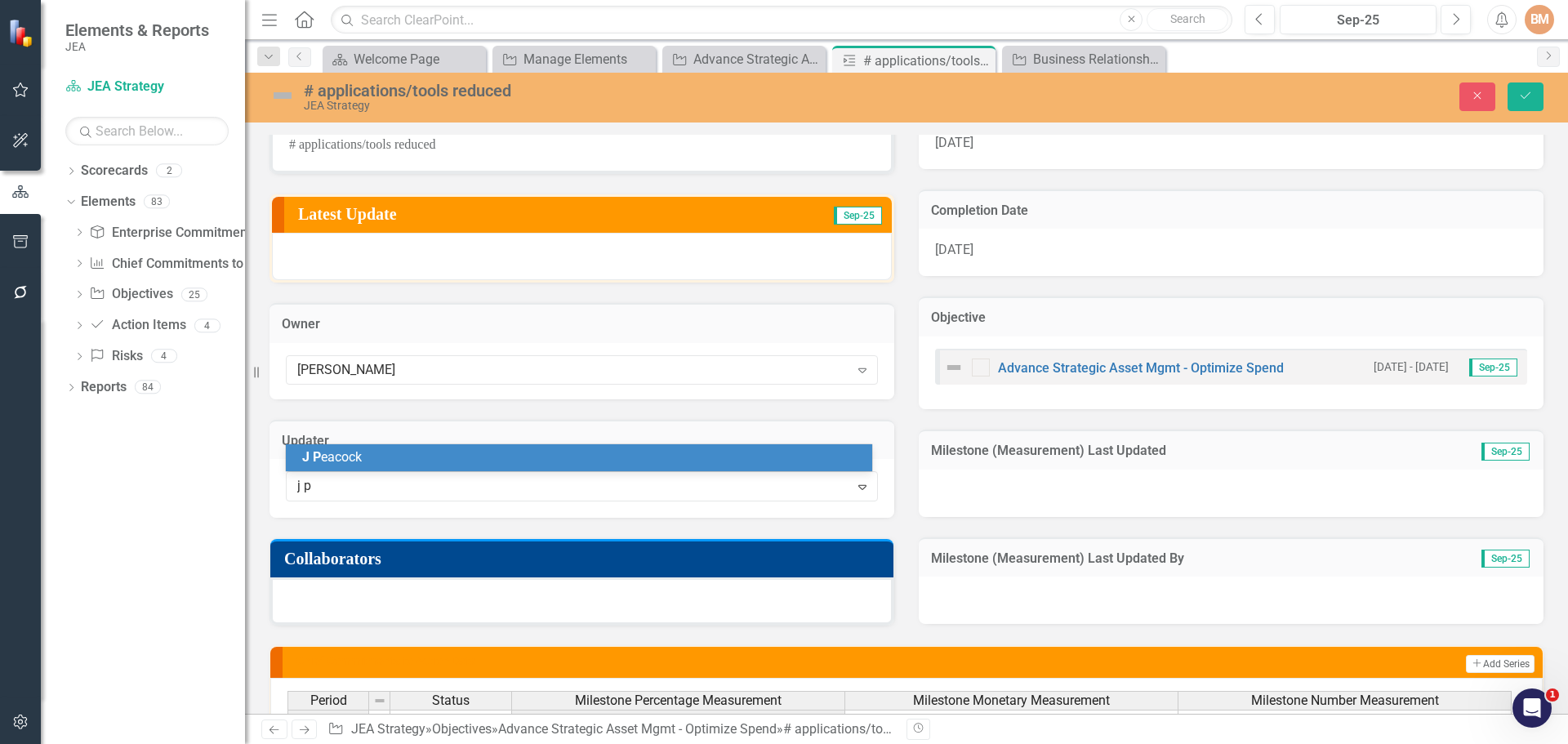
click at [348, 462] on span "[PERSON_NAME]" at bounding box center [332, 457] width 60 height 16
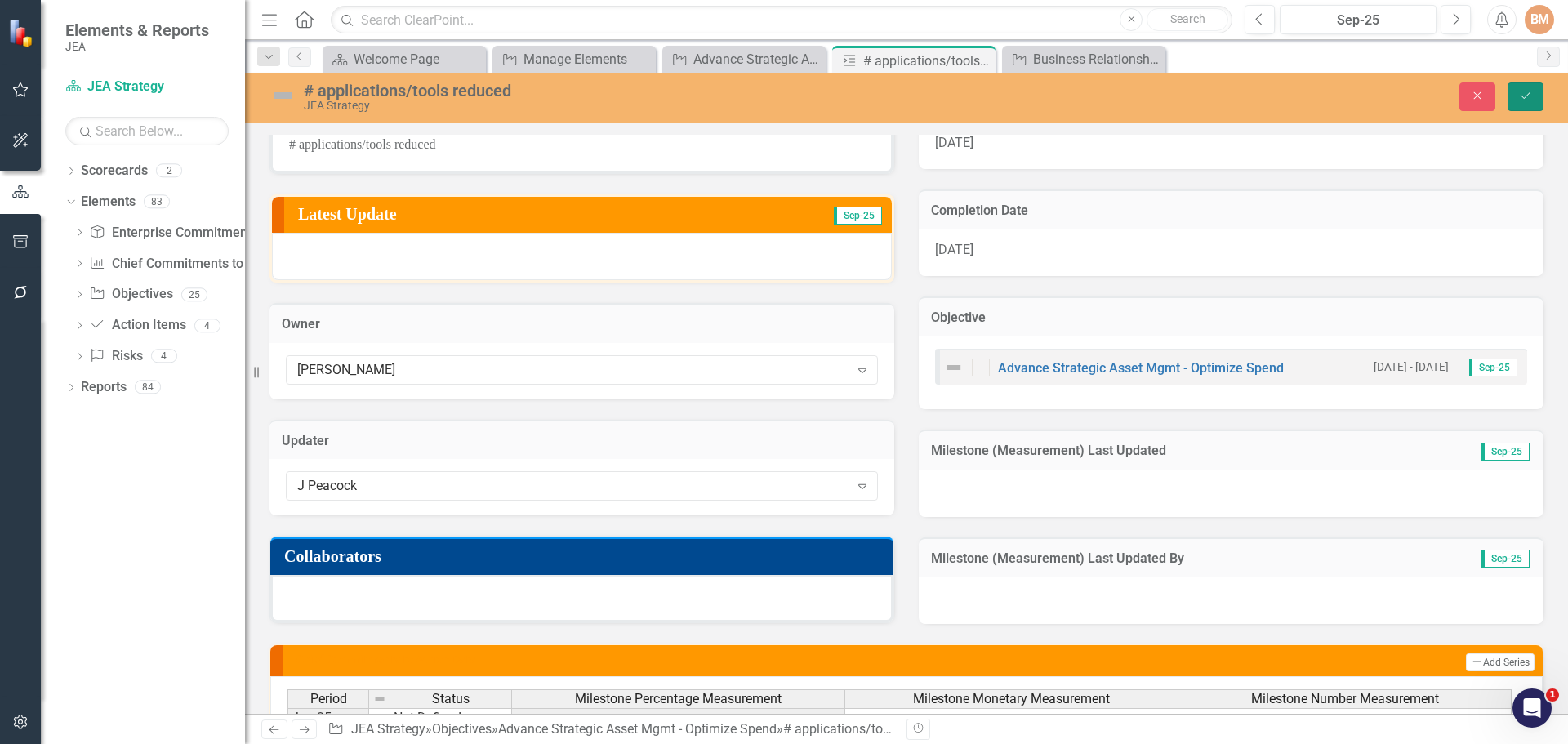
click at [1529, 105] on button "Save" at bounding box center [1525, 96] width 36 height 29
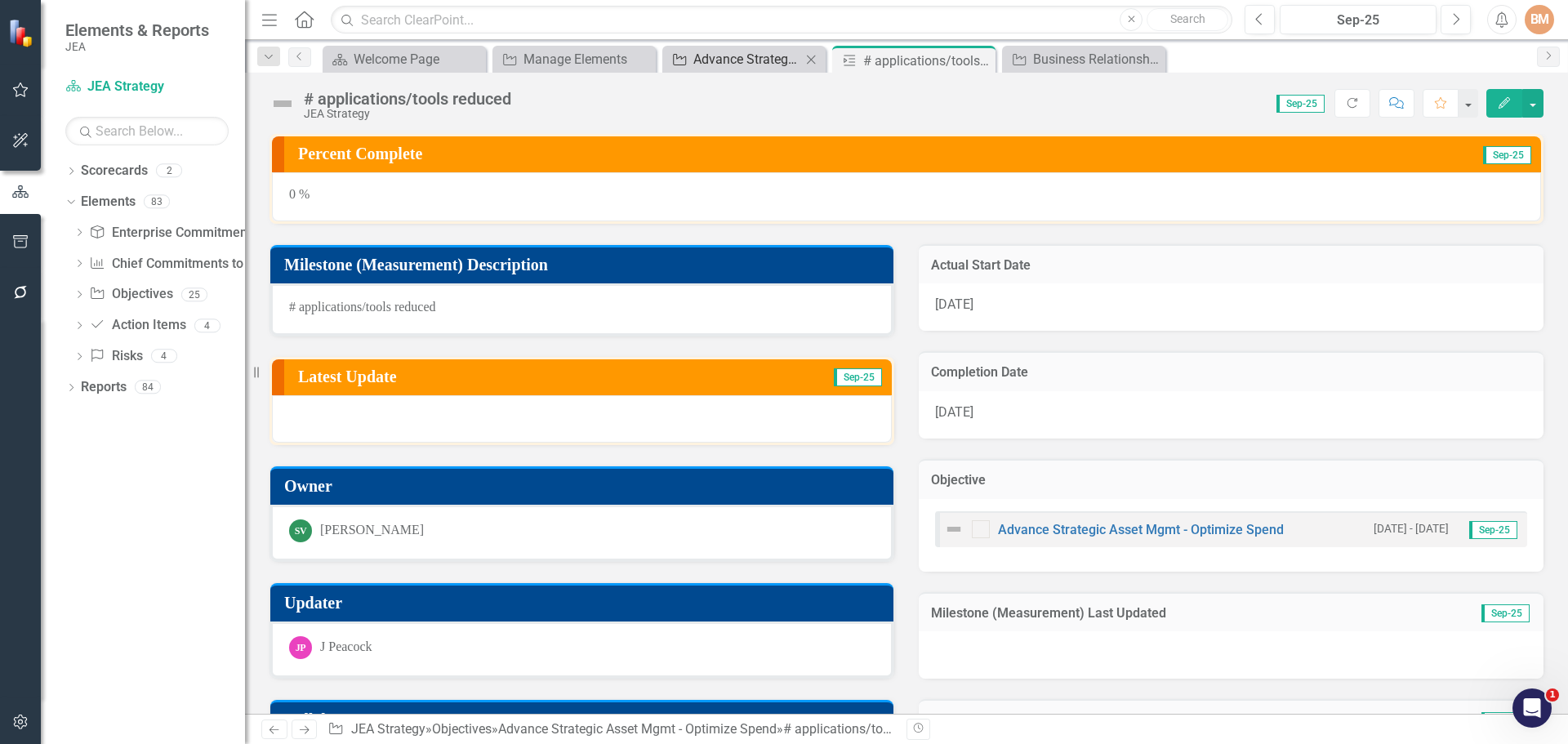
click at [746, 59] on div "Advance Strategic Asset Mgmt - Optimize Spend" at bounding box center [747, 59] width 108 height 21
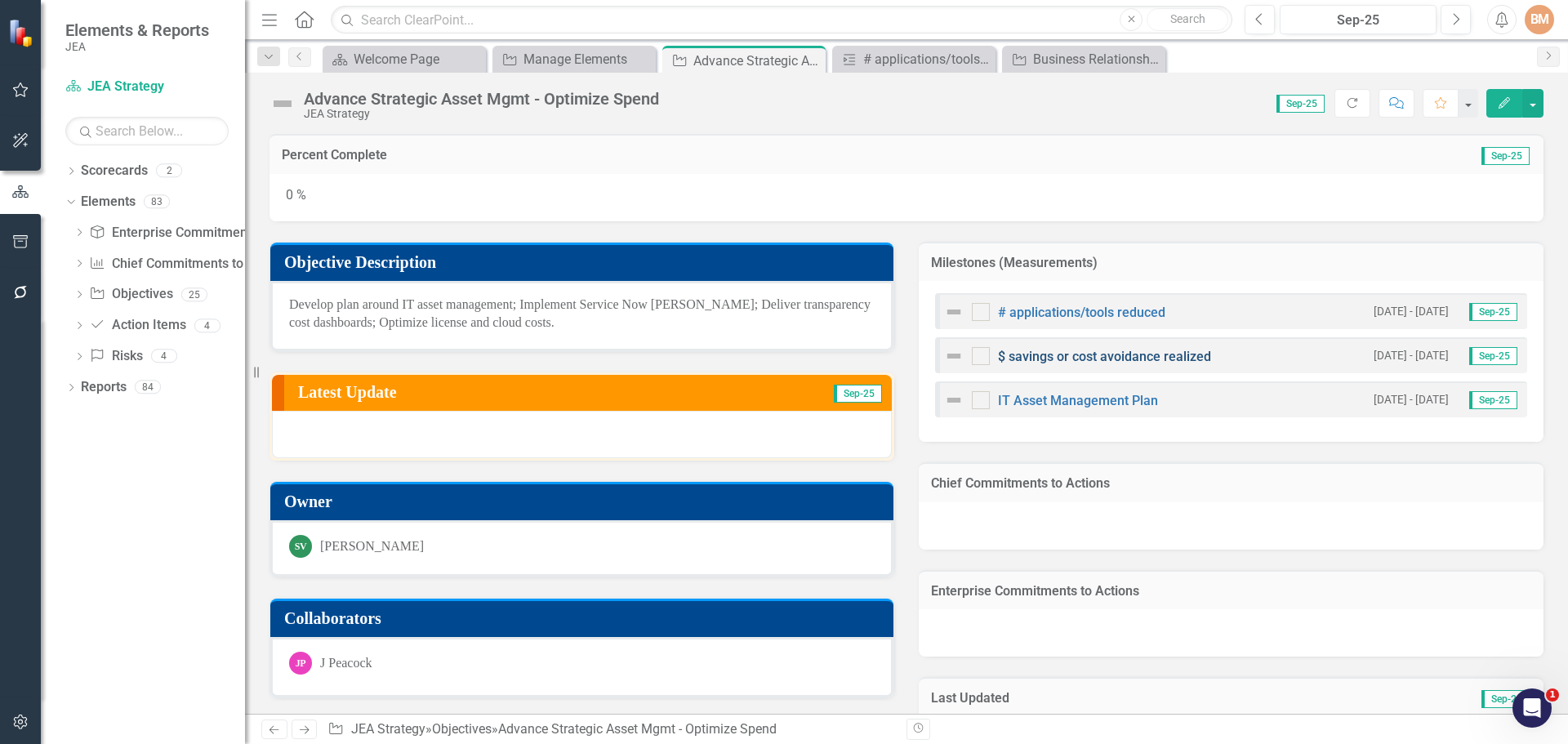
click at [1038, 355] on link "$ savings or cost avoidance realized" at bounding box center [1105, 357] width 213 height 16
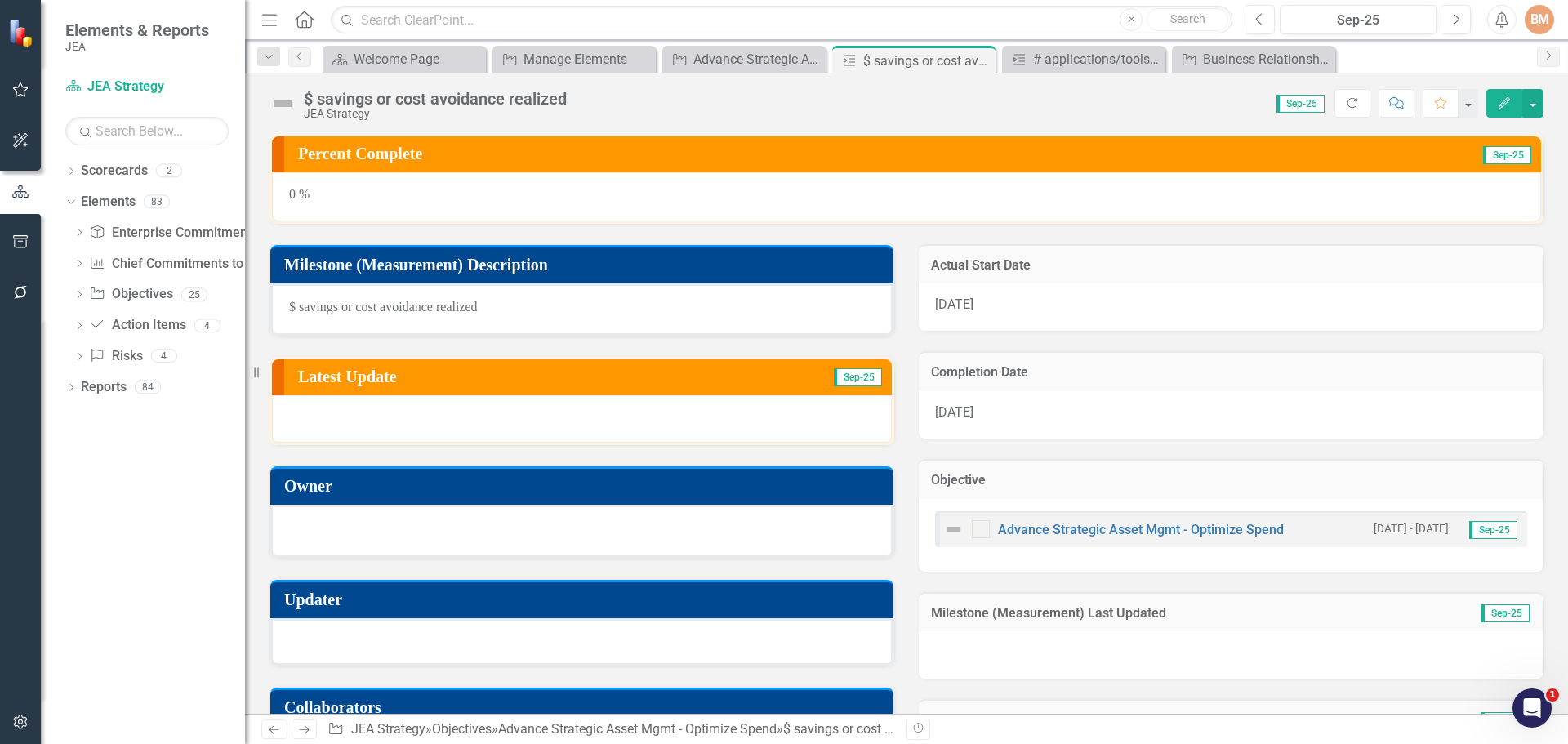
click at [382, 532] on div at bounding box center [582, 529] width 586 height 20
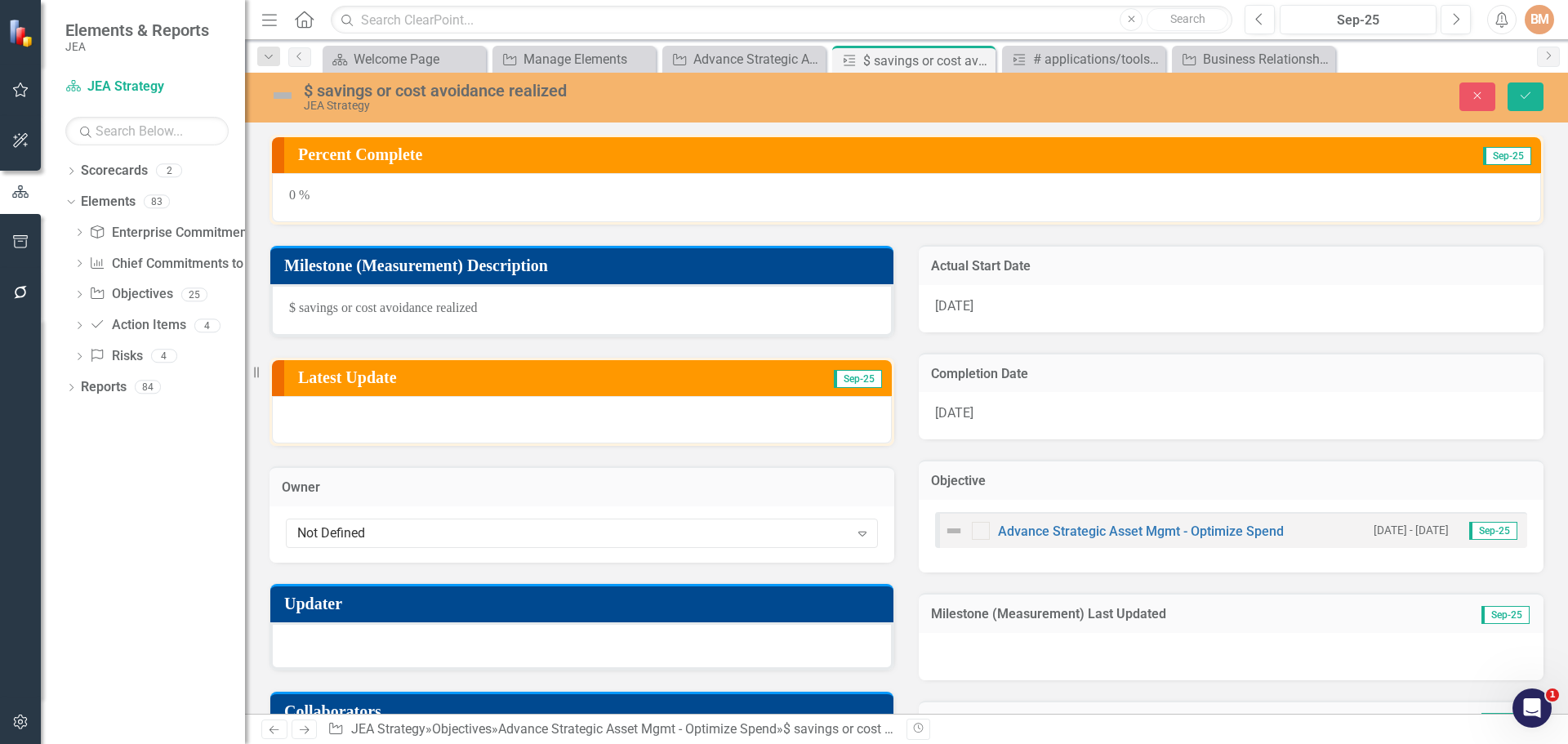
click at [382, 532] on div "Not Defined" at bounding box center [573, 532] width 552 height 19
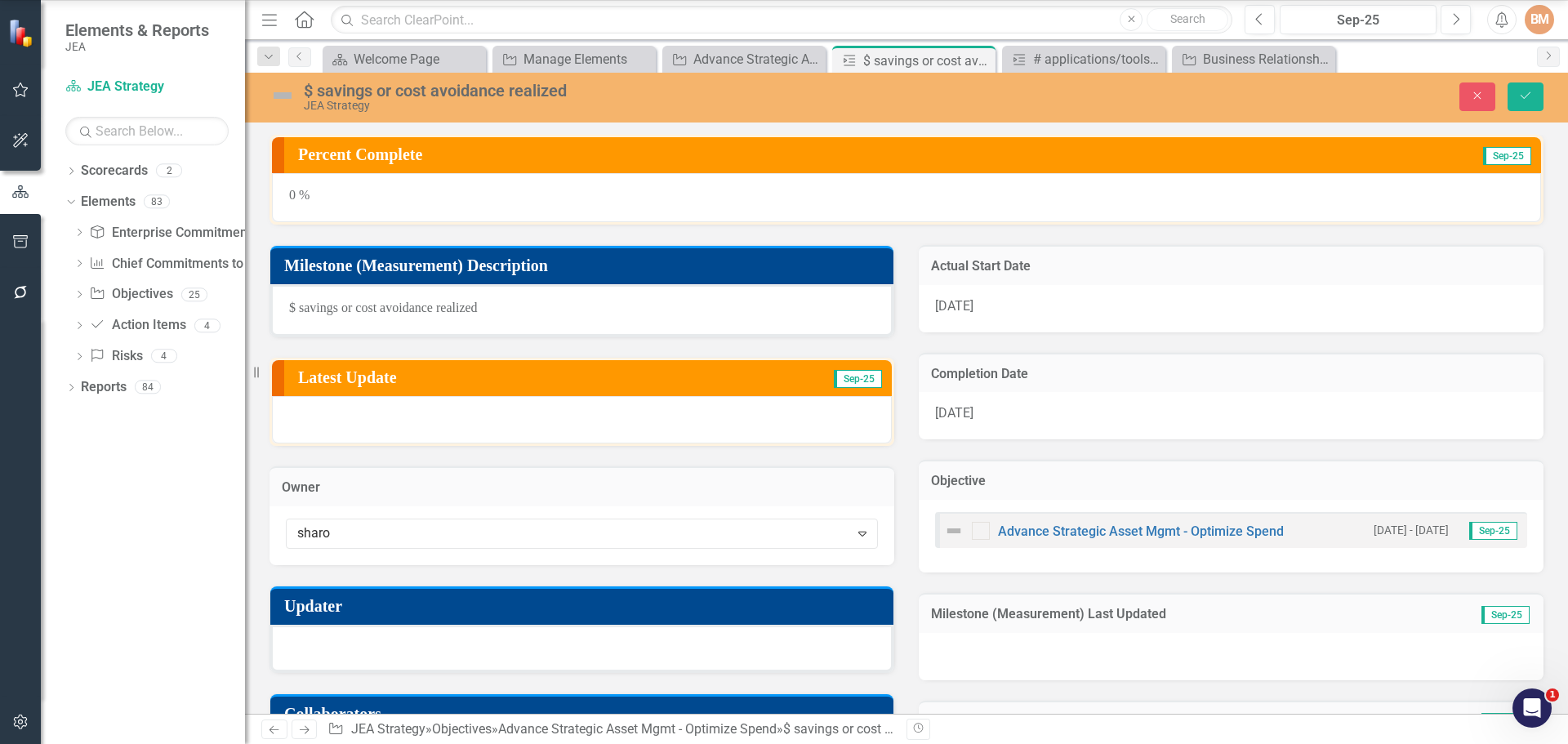
type input "sharon"
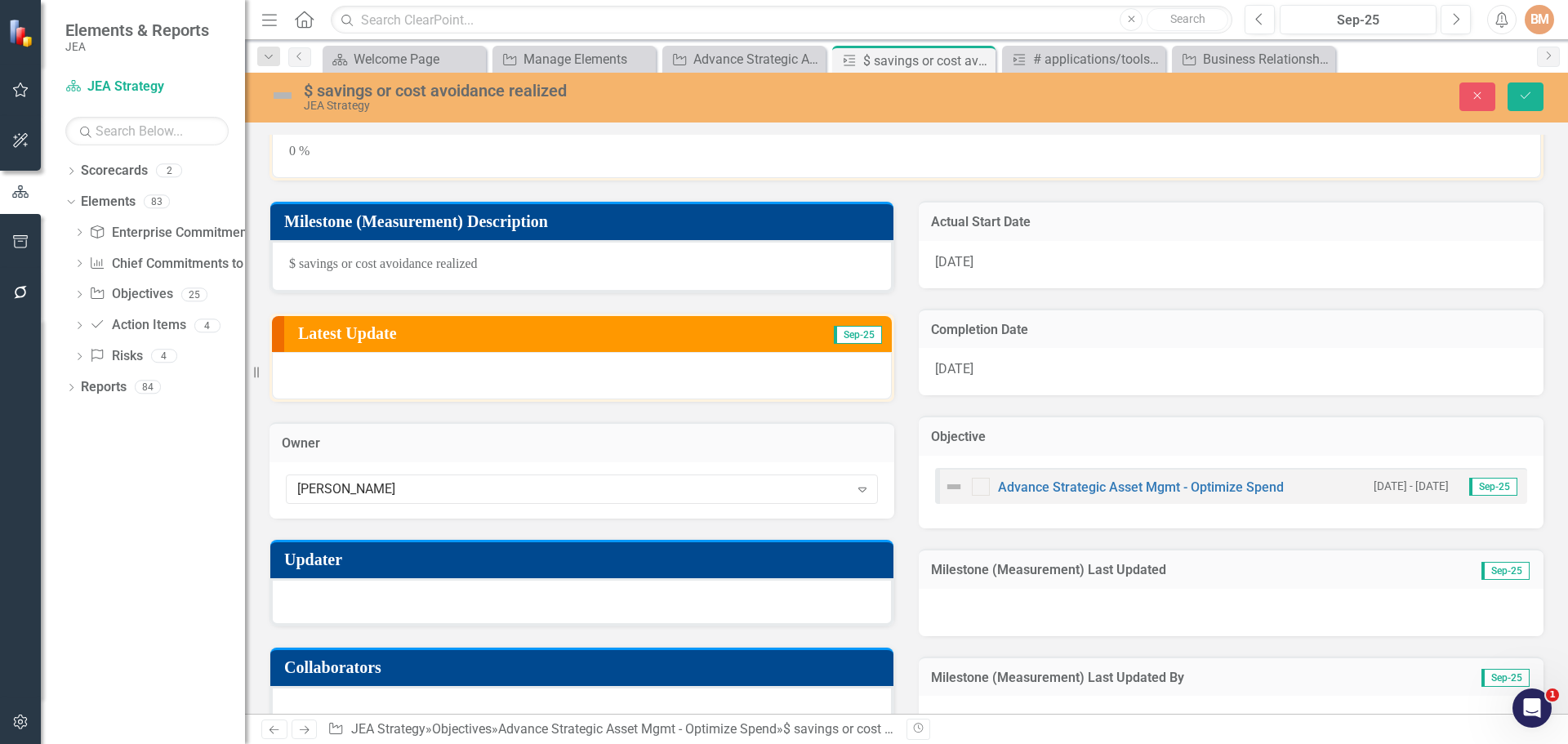
scroll to position [81, 0]
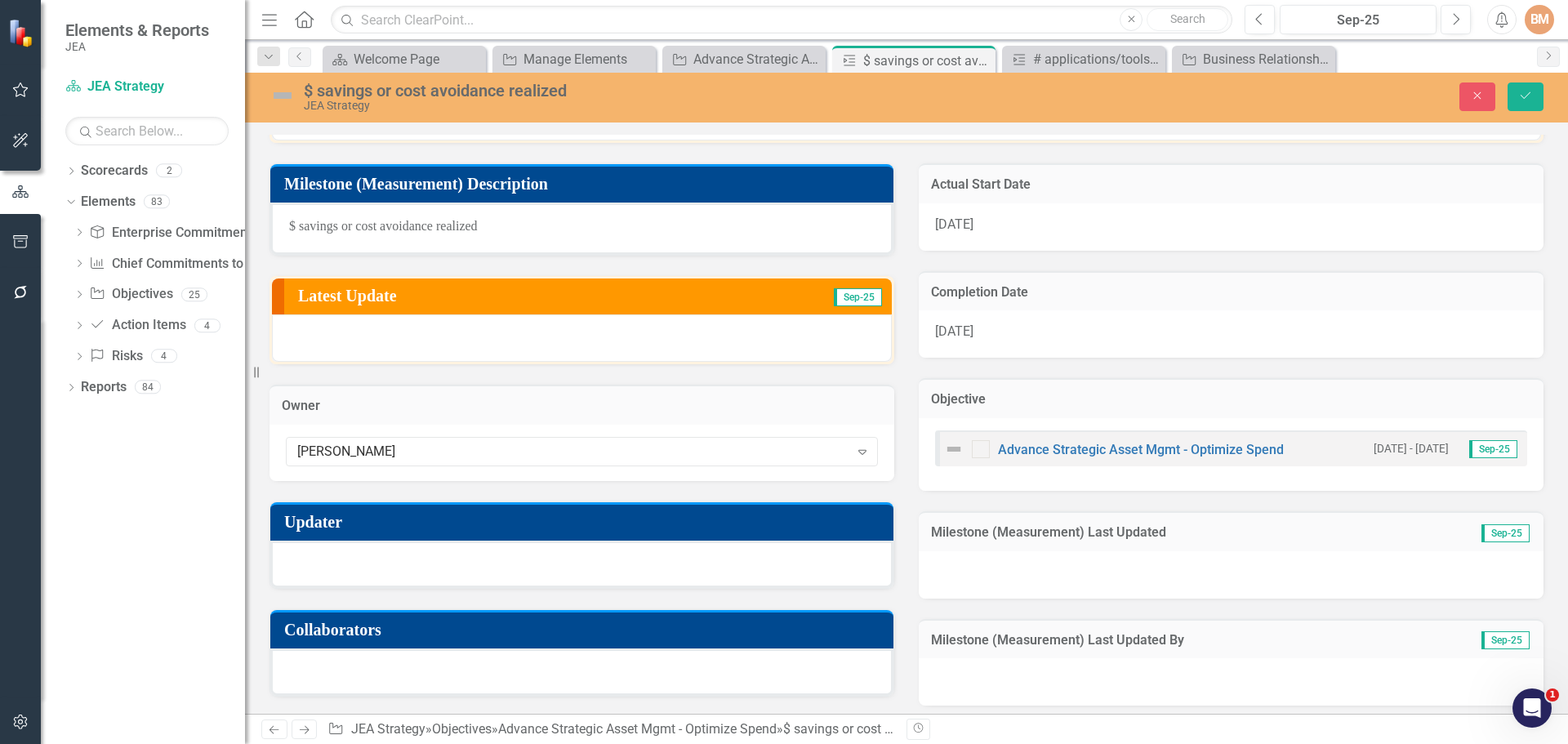
click at [375, 565] on div at bounding box center [582, 564] width 623 height 48
click at [369, 565] on div at bounding box center [582, 564] width 623 height 48
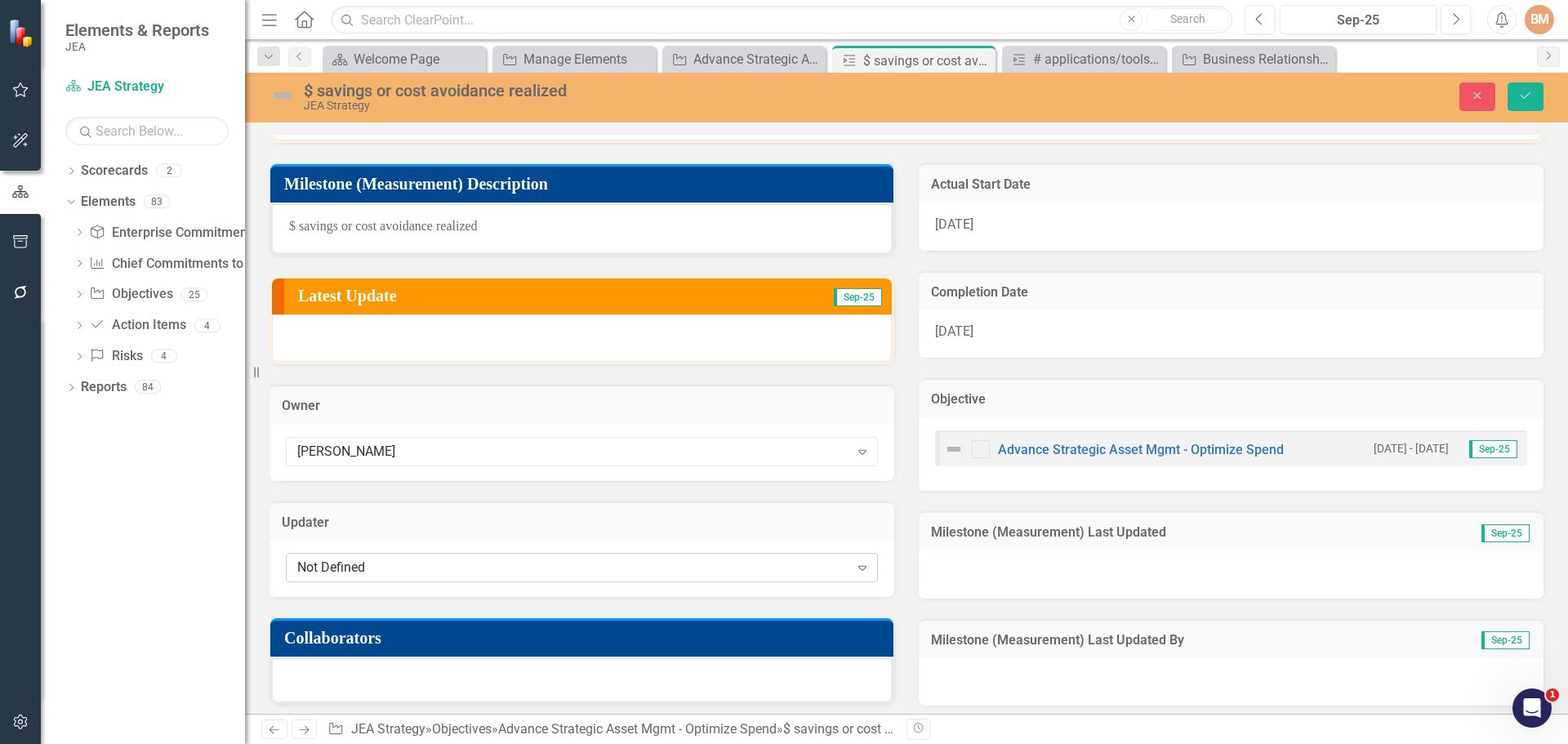
click at [363, 569] on div "Not Defined" at bounding box center [573, 568] width 552 height 19
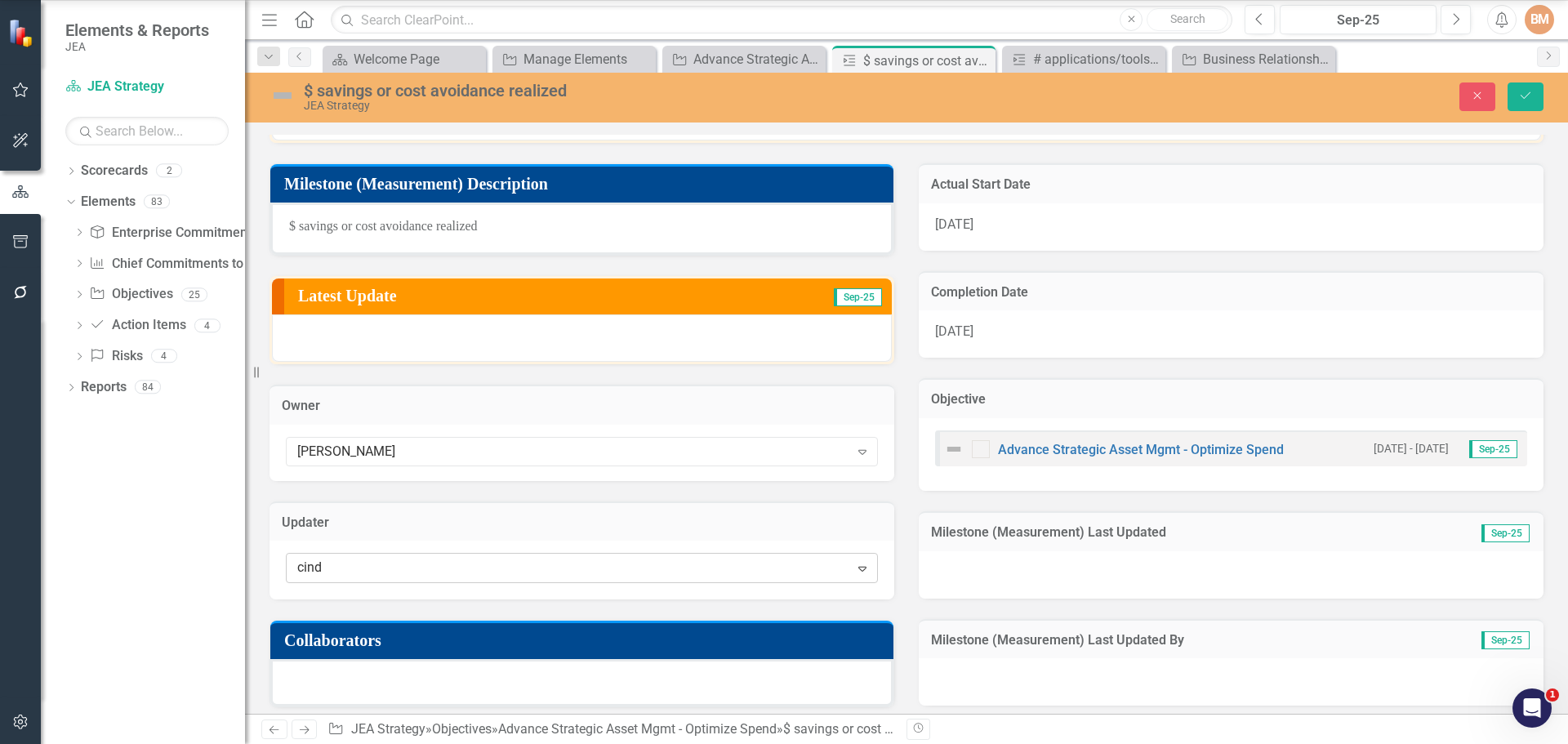
type input "cindy"
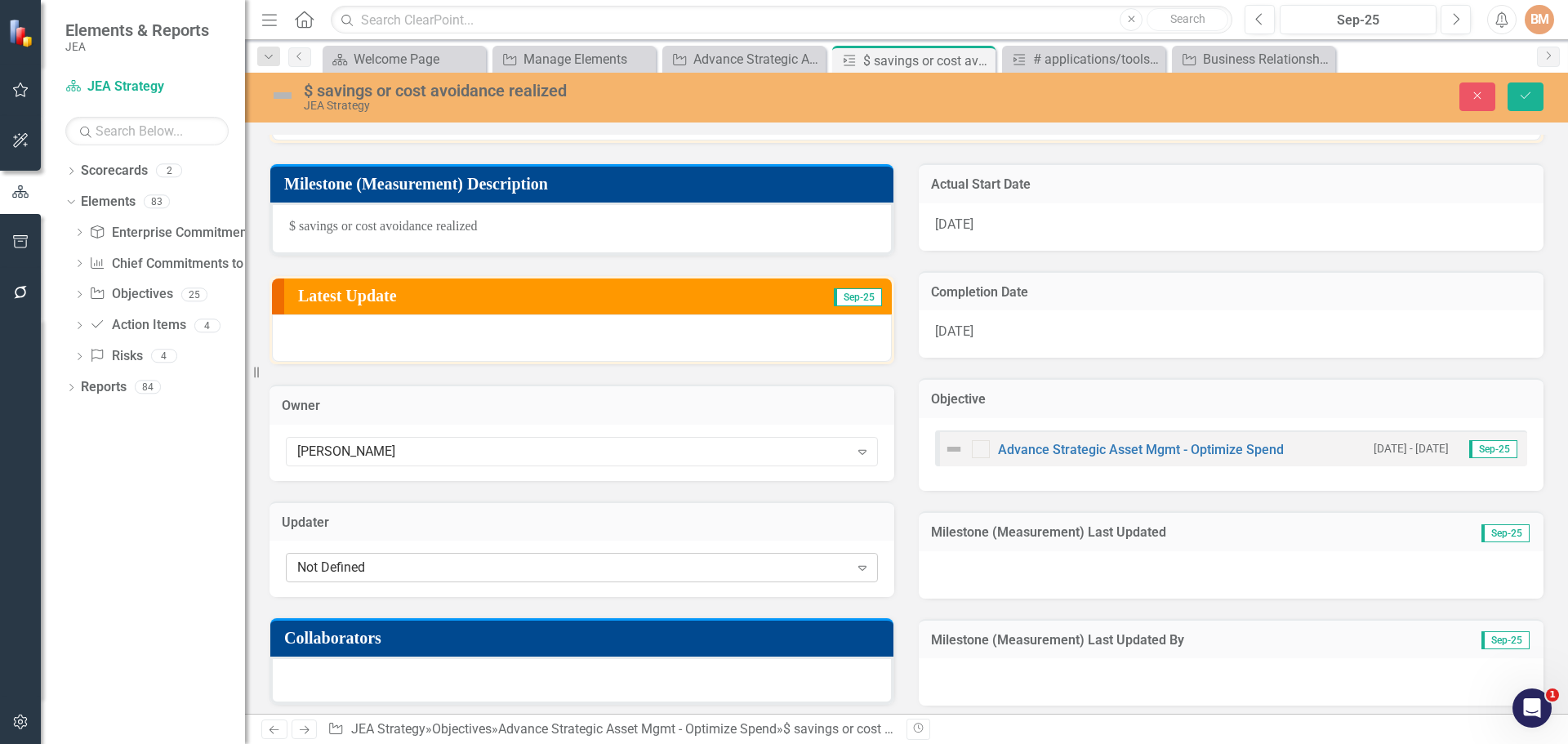
click at [376, 566] on div "Not Defined" at bounding box center [573, 568] width 552 height 19
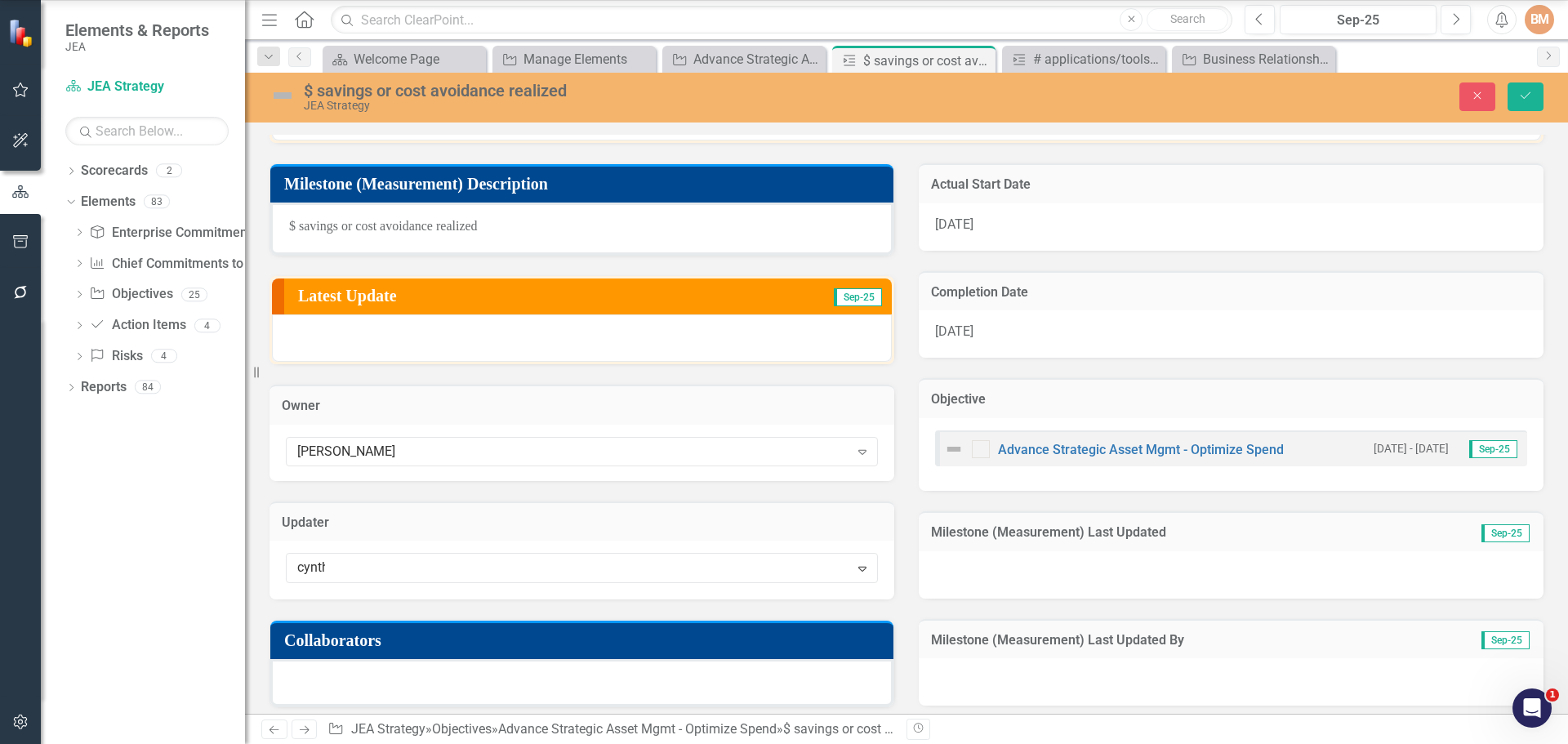
type input "[PERSON_NAME]"
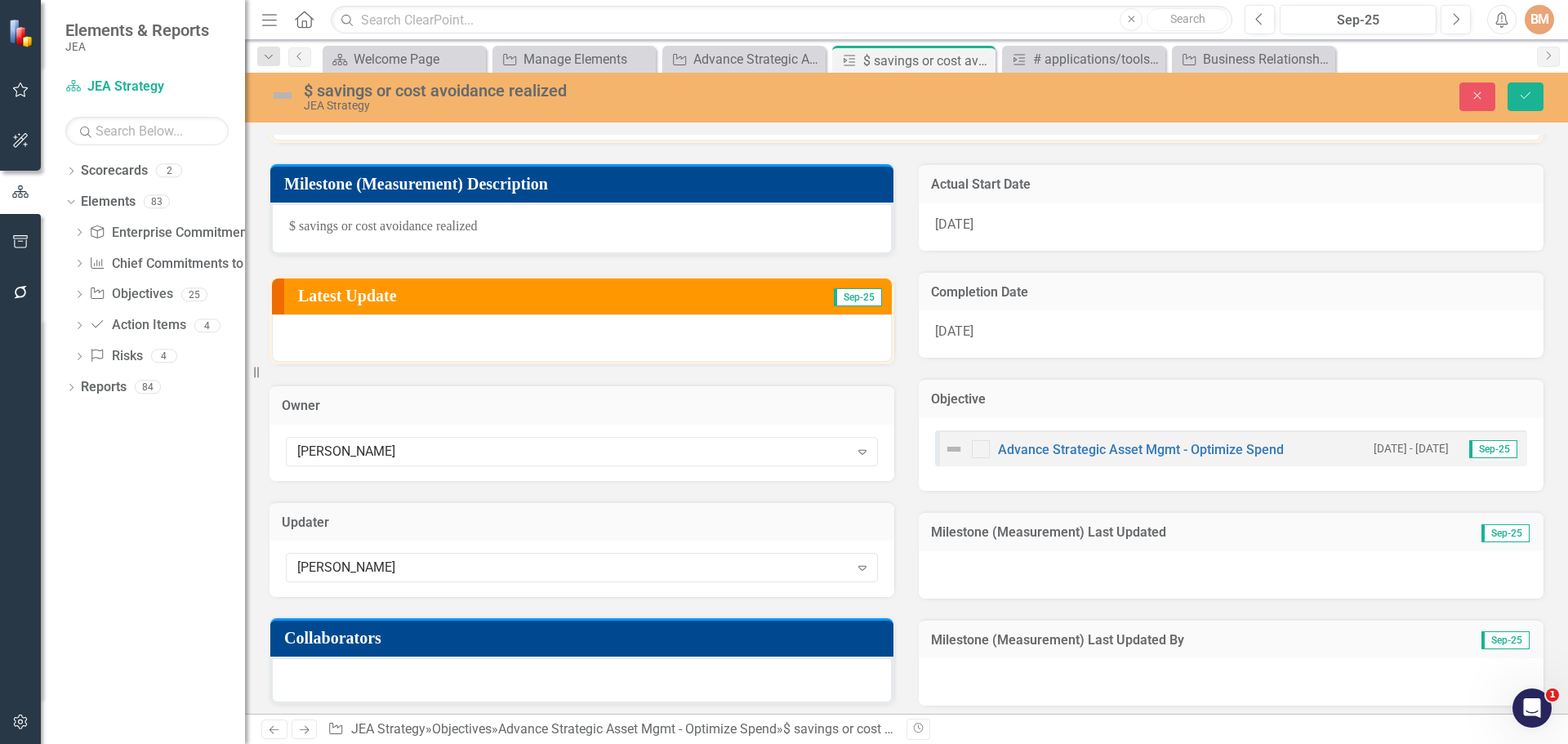
click at [514, 587] on div "Cynthia Edgar Expand" at bounding box center [582, 569] width 625 height 56
click at [863, 568] on icon "Expand" at bounding box center [862, 568] width 16 height 13
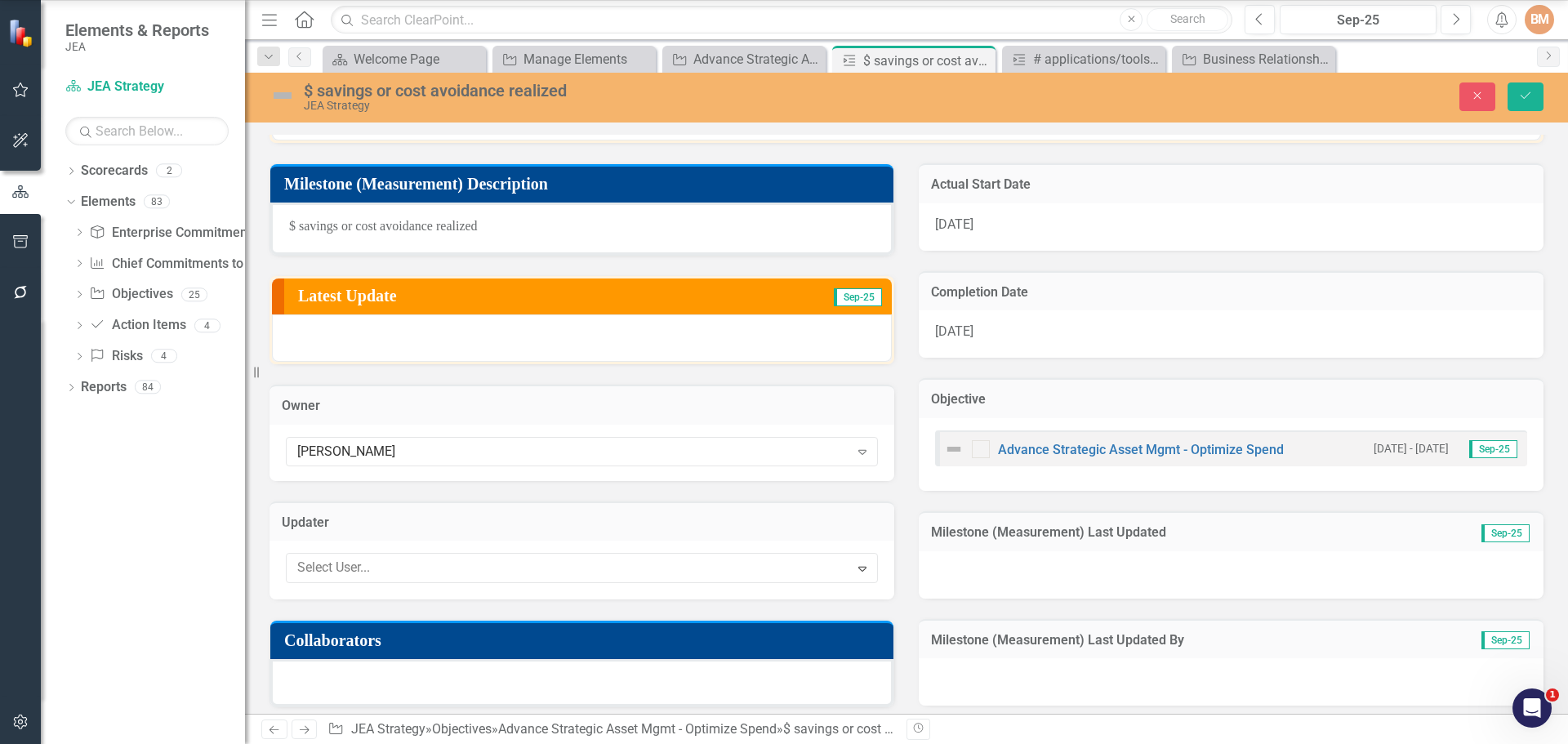
scroll to position [22243, 0]
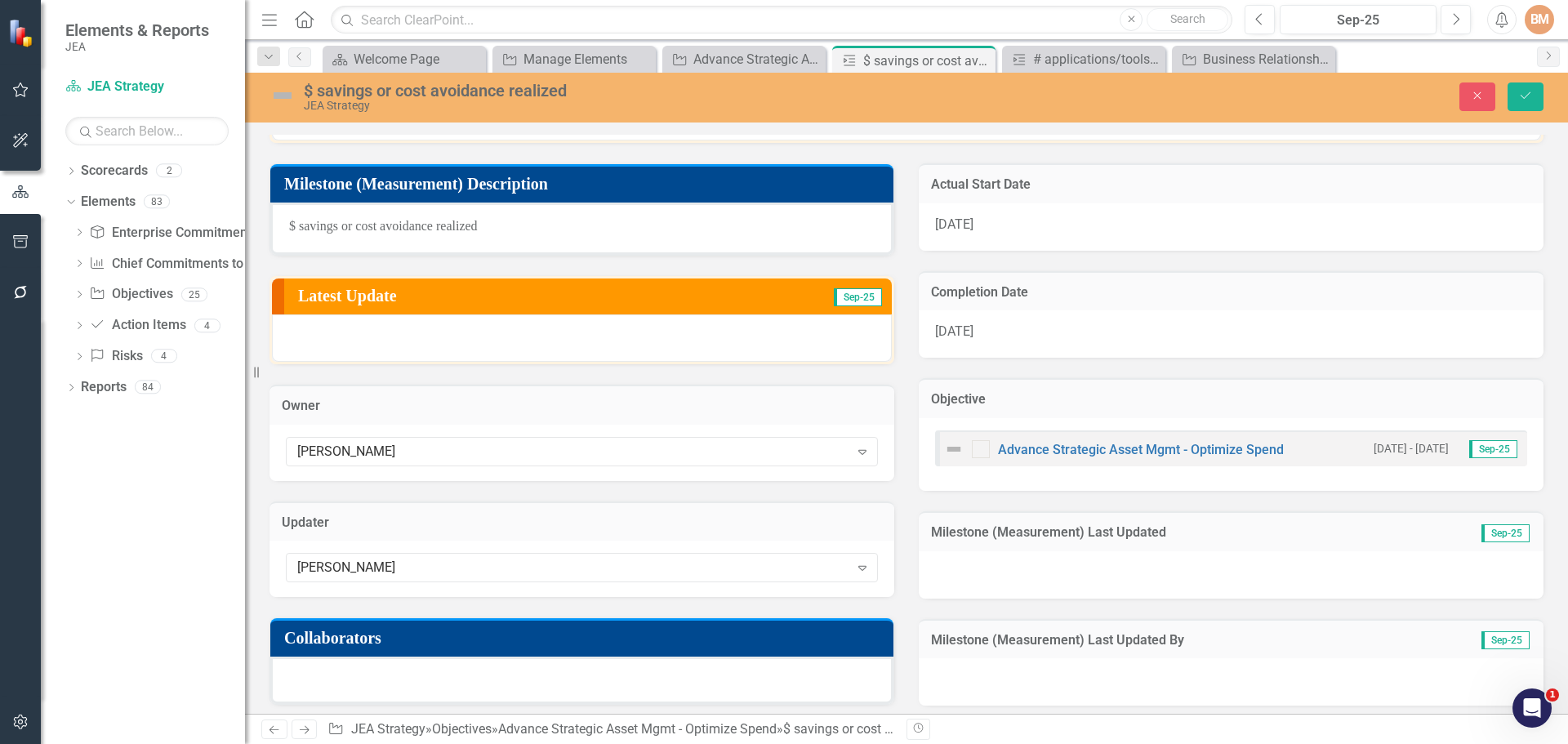
click at [657, 600] on div "Collaborators" at bounding box center [582, 650] width 649 height 108
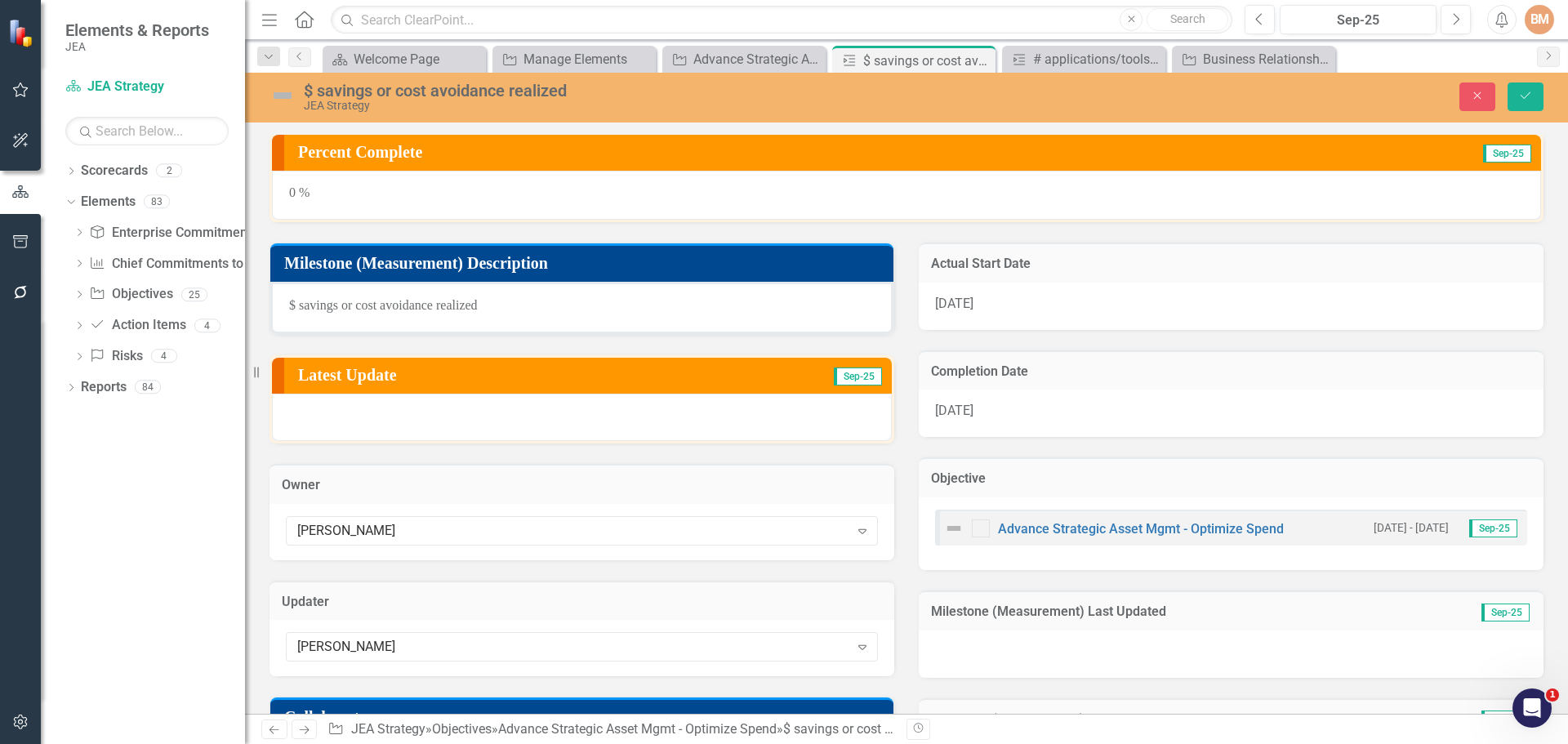
scroll to position [0, 0]
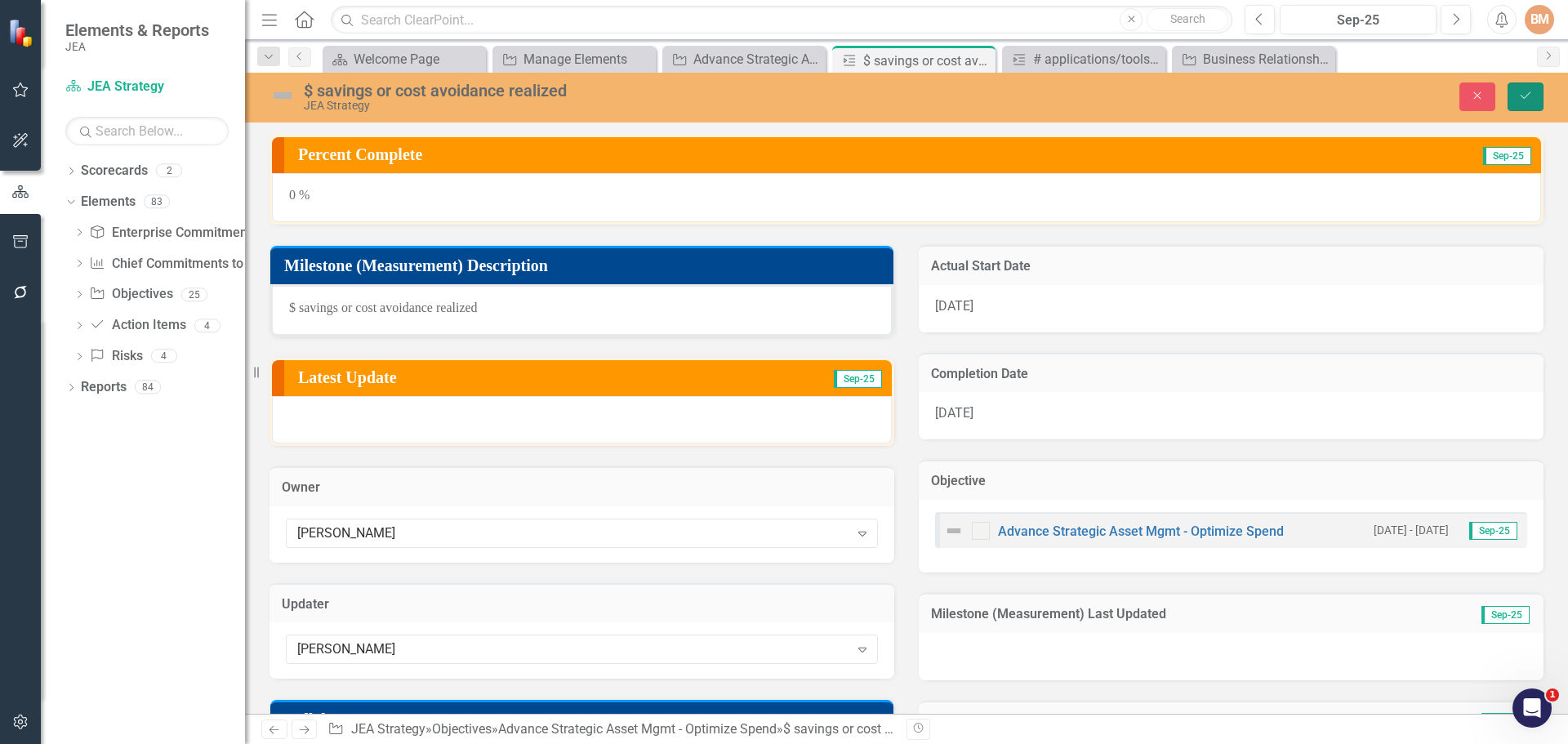
click at [1527, 93] on icon "Save" at bounding box center [1525, 95] width 15 height 11
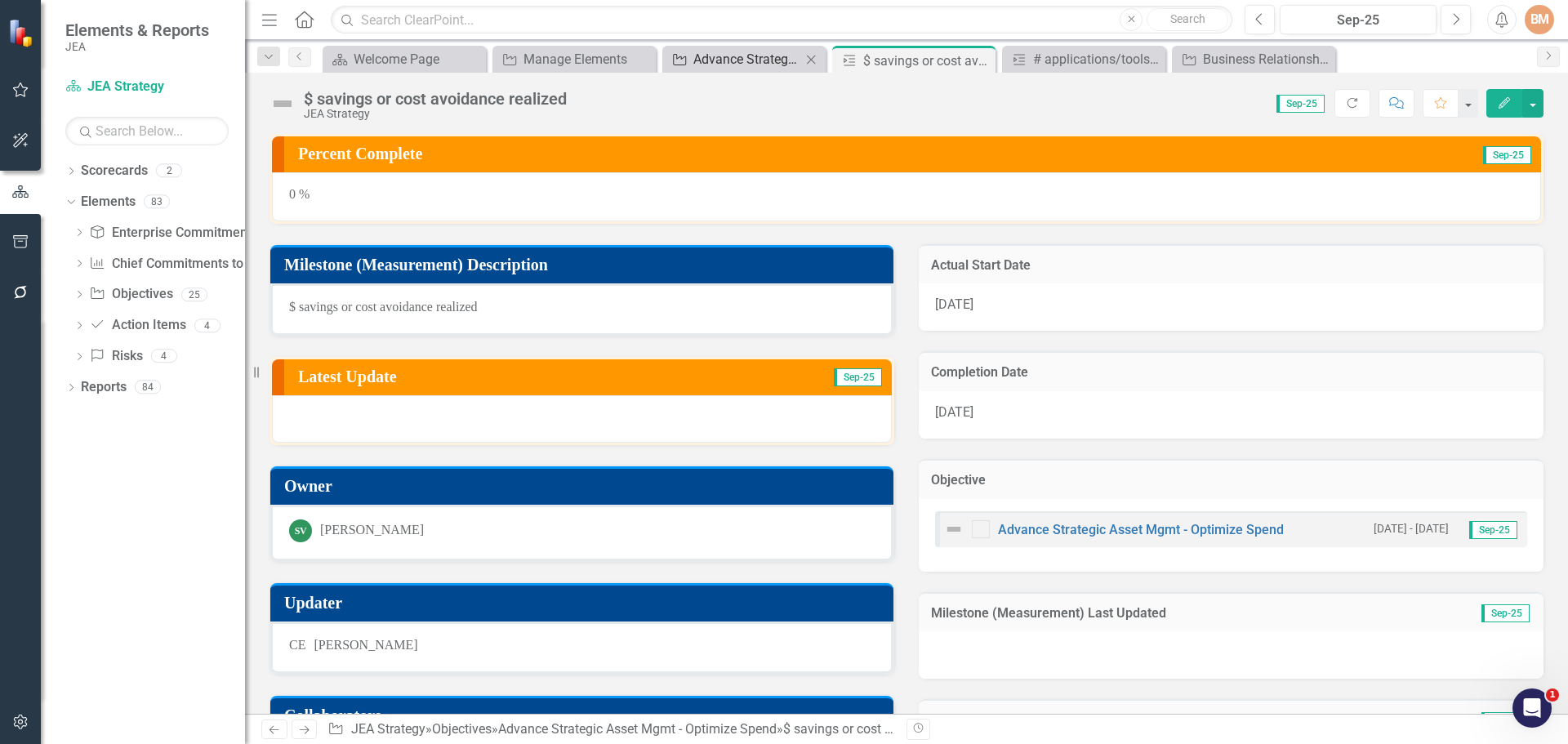
click at [745, 62] on div "Advance Strategic Asset Mgmt - Optimize Spend" at bounding box center [747, 59] width 108 height 21
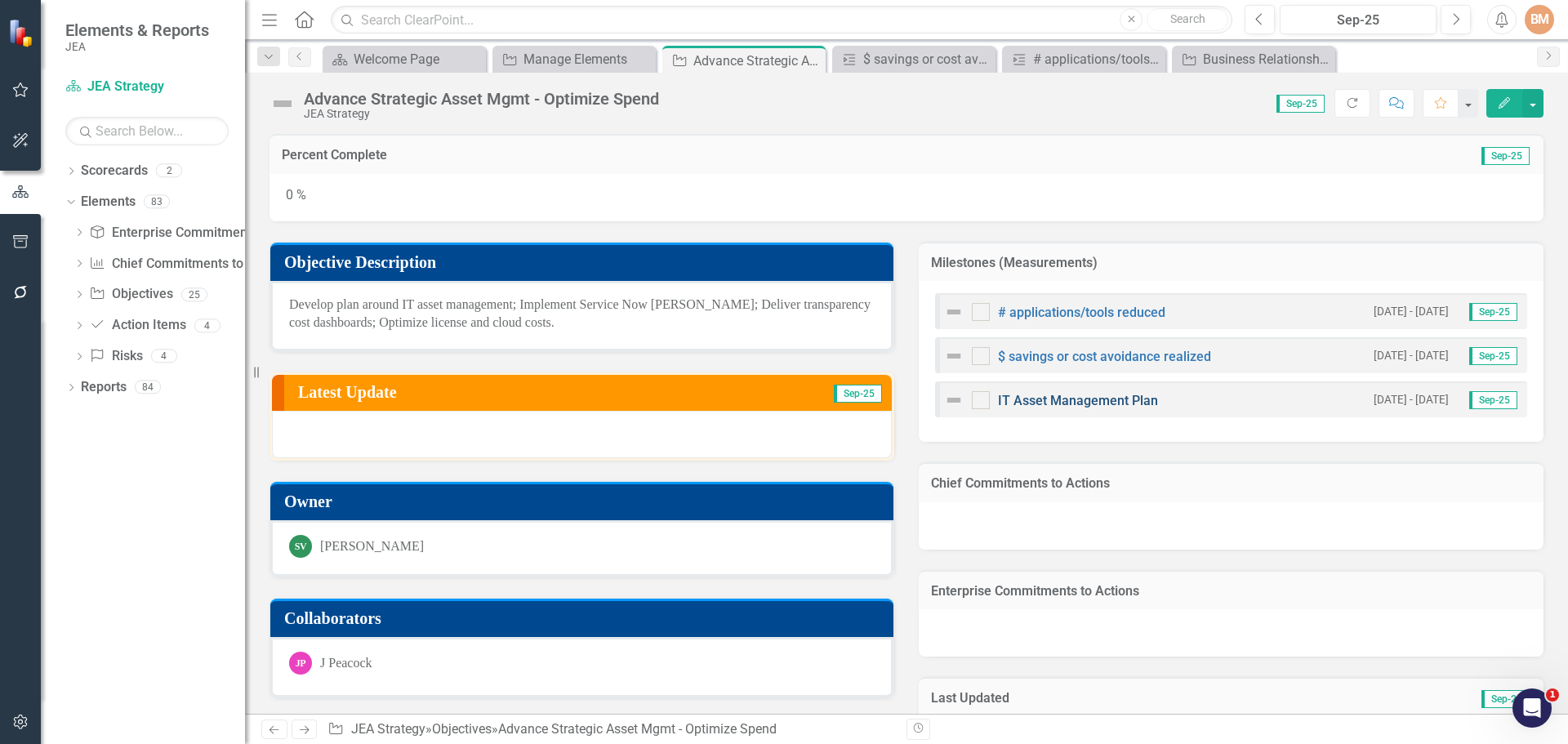
click at [1051, 396] on link "IT Asset Management Plan" at bounding box center [1078, 401] width 160 height 16
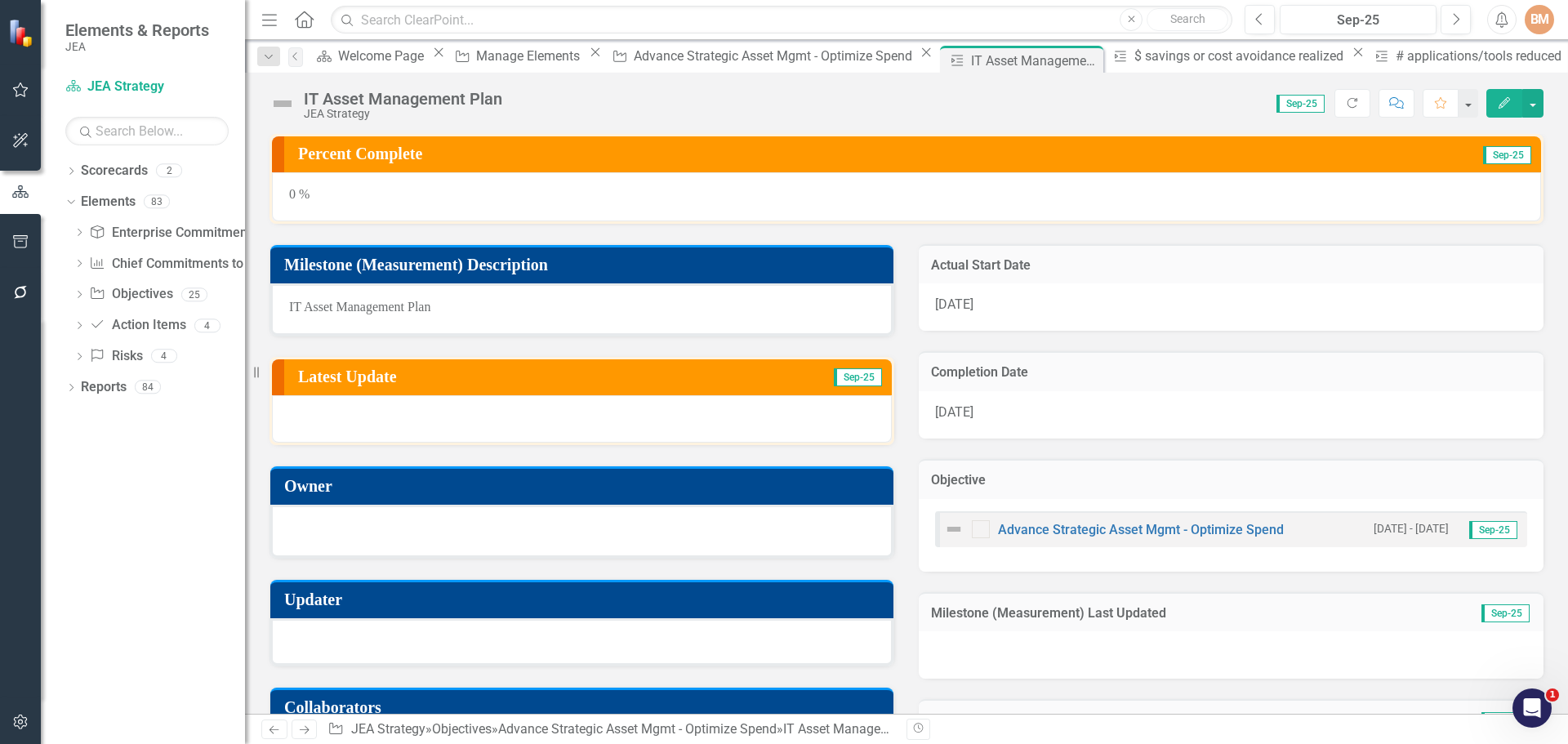
click at [338, 528] on div at bounding box center [582, 529] width 586 height 20
click at [330, 531] on div at bounding box center [582, 529] width 586 height 20
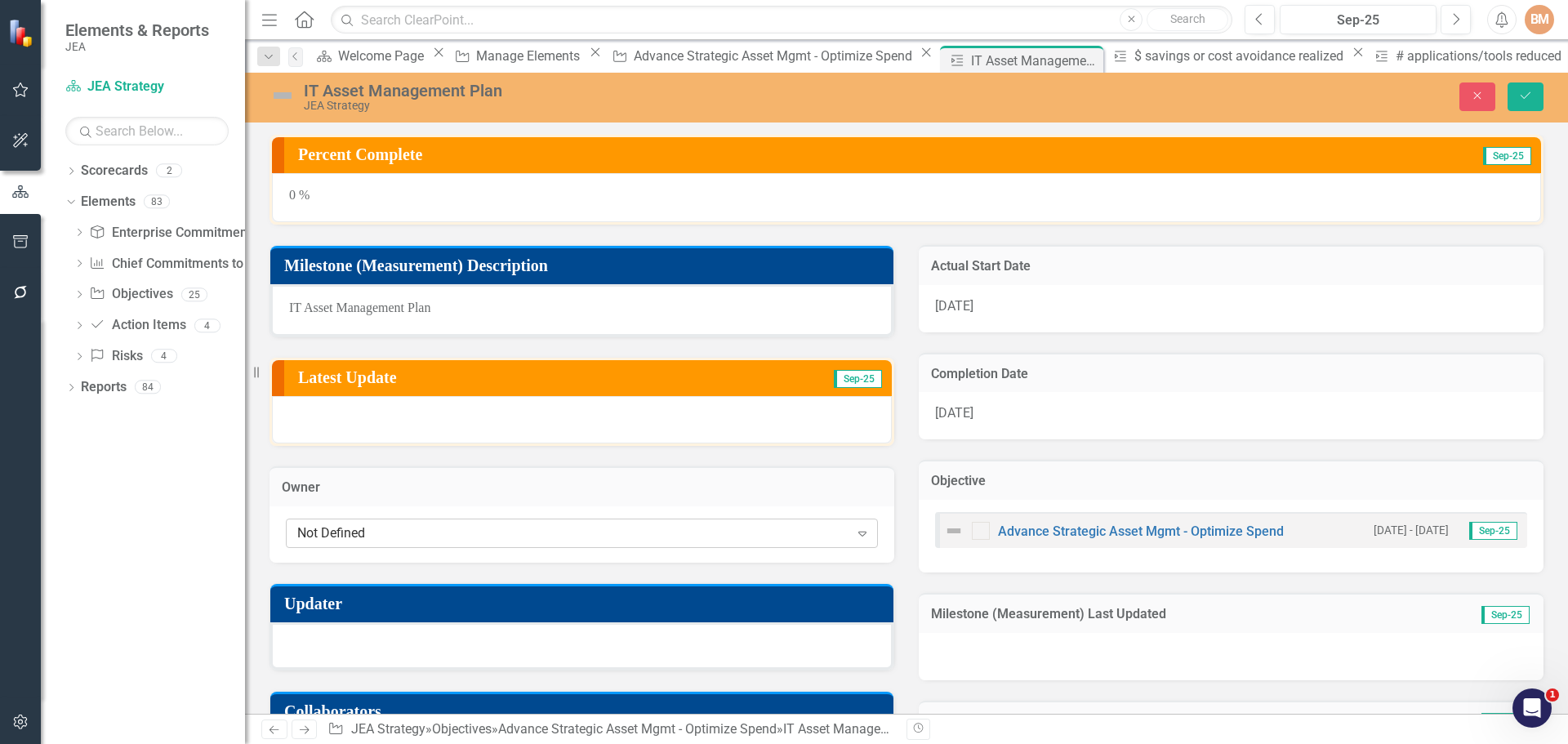
click at [350, 533] on div "Not Defined" at bounding box center [573, 532] width 552 height 19
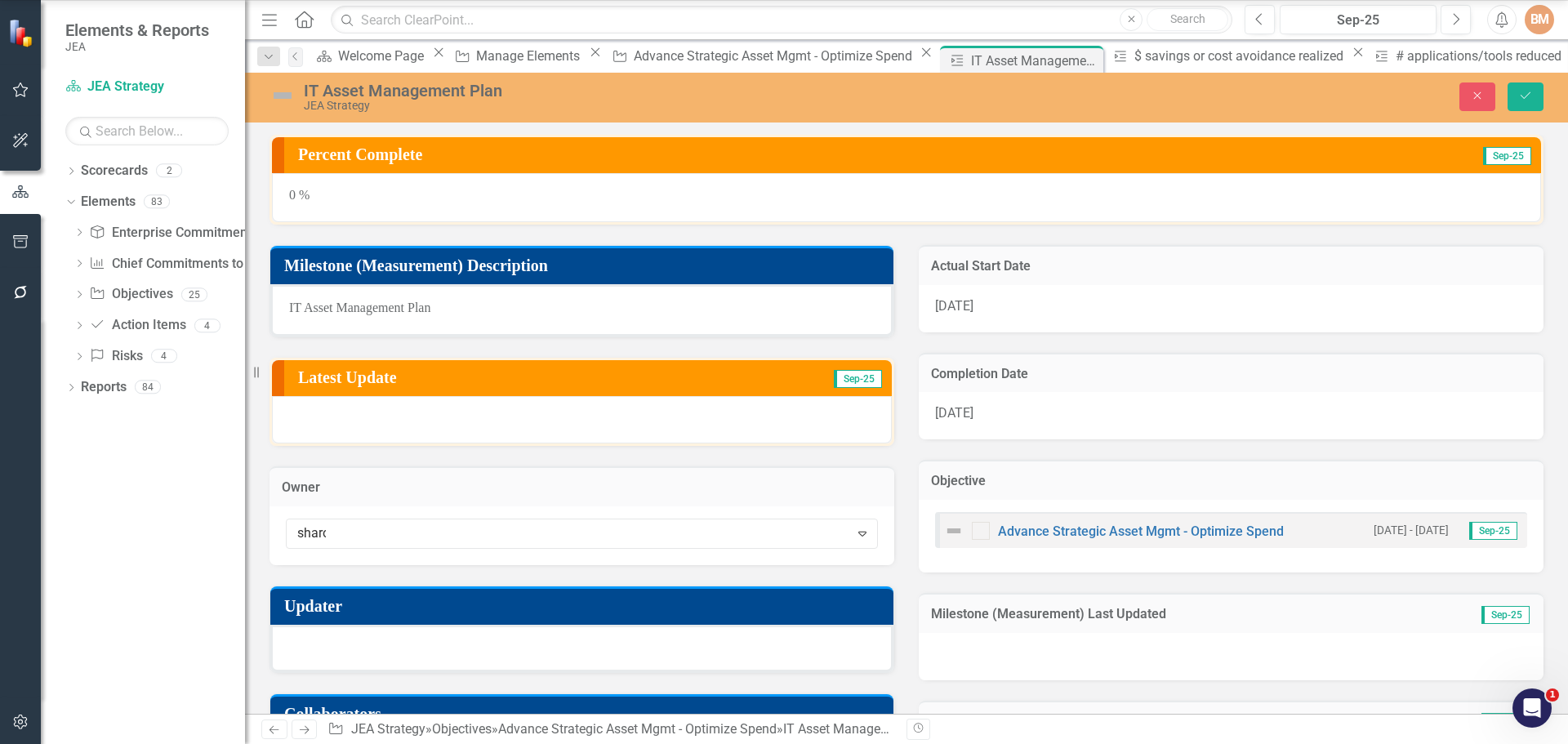
type input "sharon"
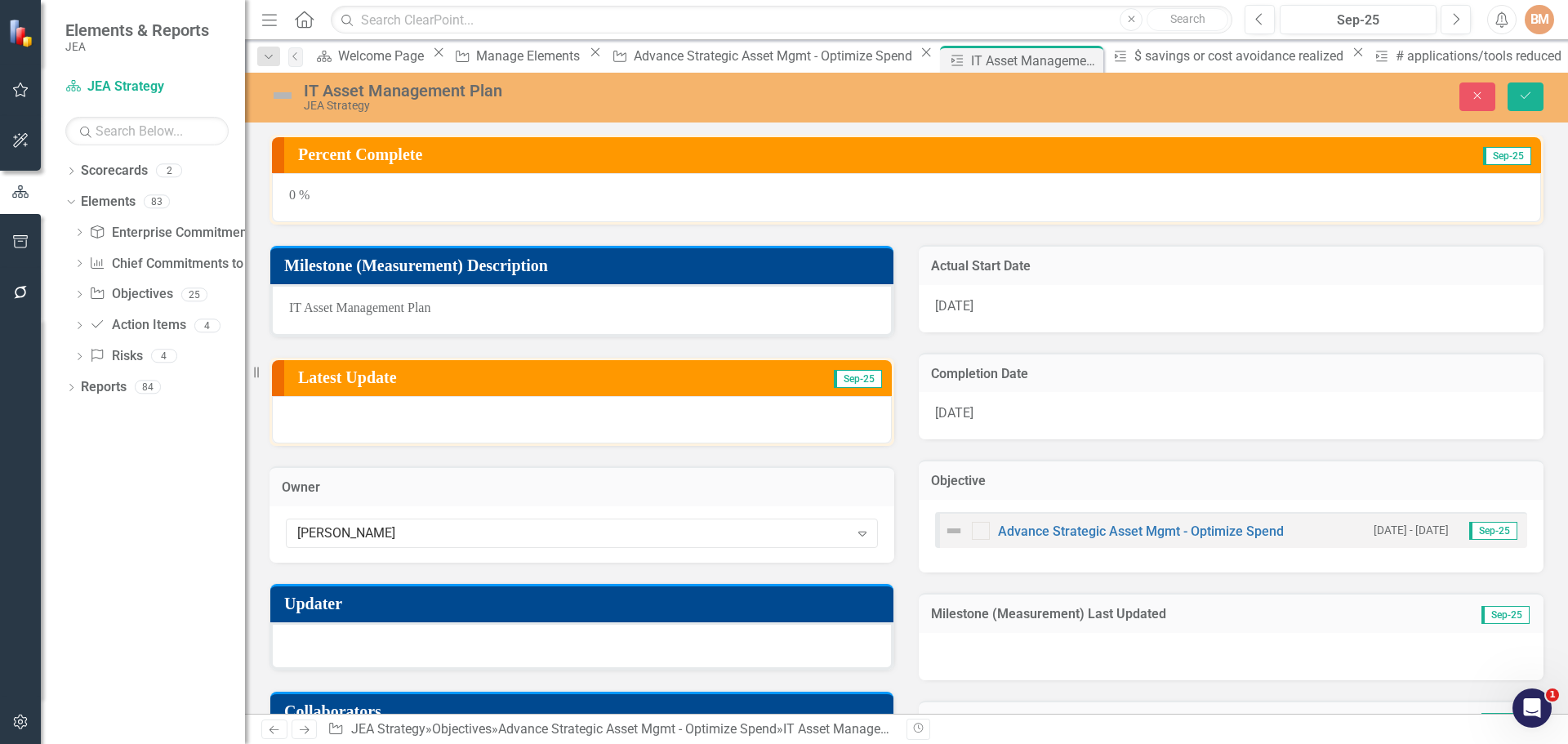
click at [378, 649] on div at bounding box center [582, 646] width 623 height 48
click at [350, 649] on div at bounding box center [582, 646] width 623 height 48
click at [350, 650] on div at bounding box center [582, 646] width 623 height 48
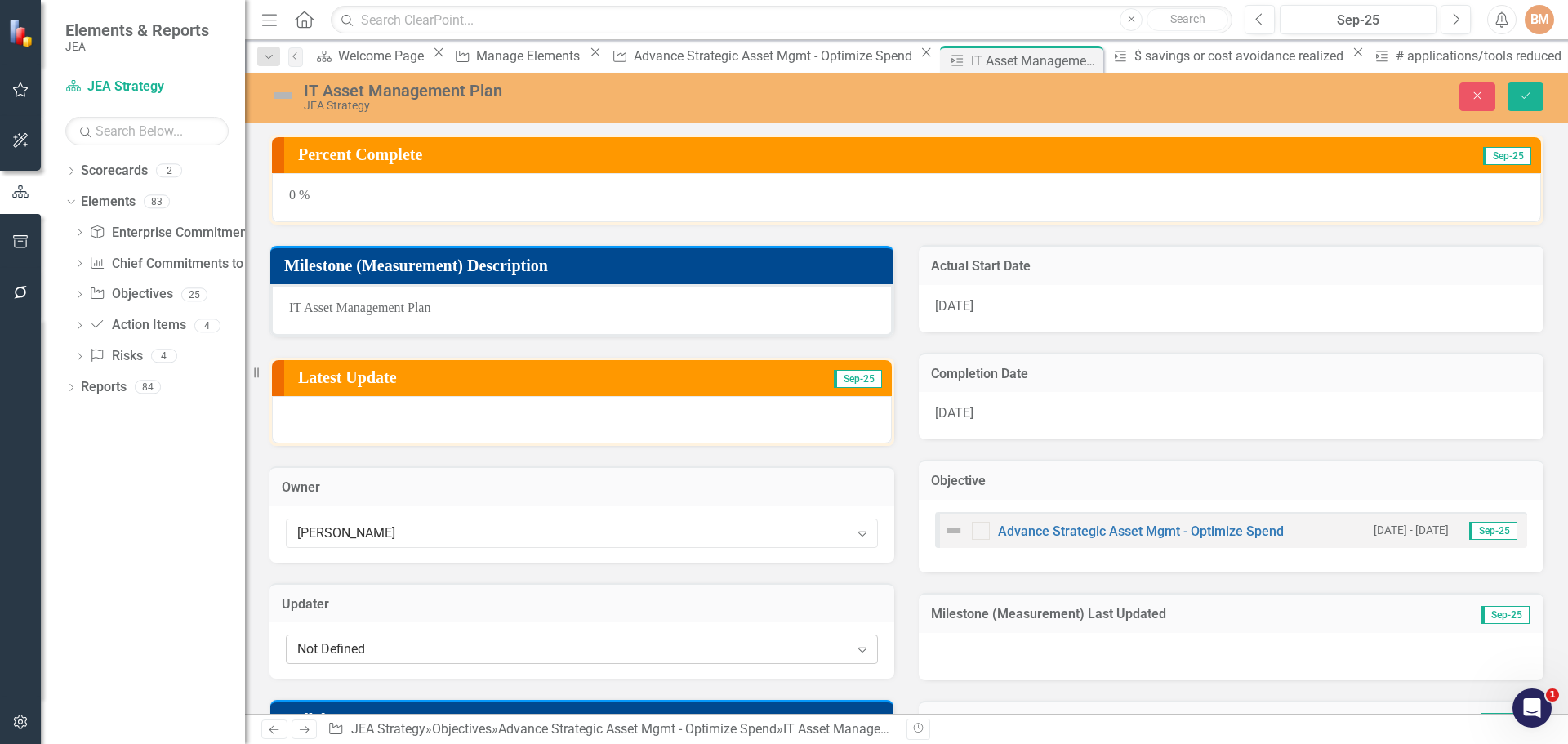
click at [350, 651] on div "Not Defined" at bounding box center [573, 649] width 552 height 19
type input "[PERSON_NAME]"
click at [1532, 90] on icon "Save" at bounding box center [1525, 95] width 15 height 11
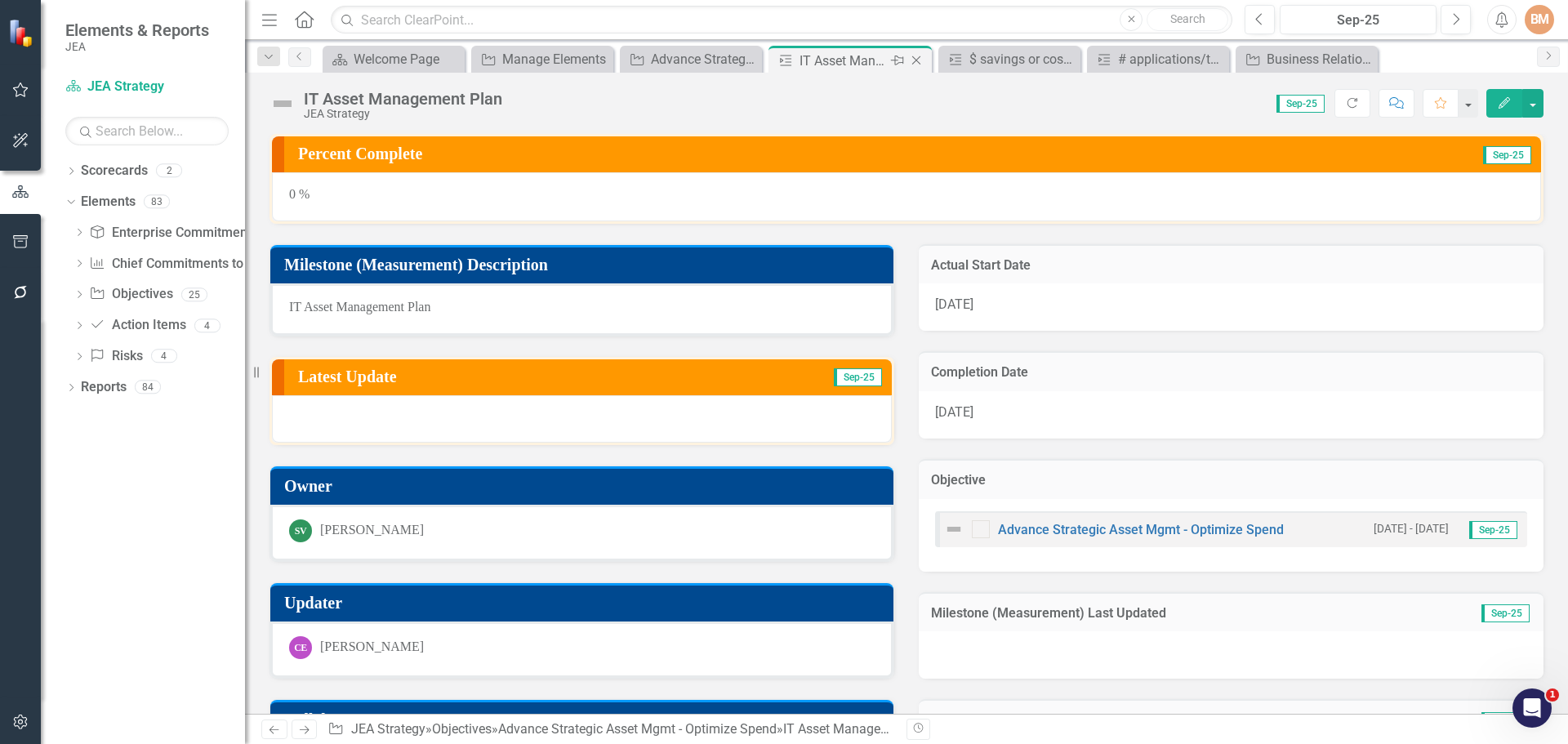
click at [915, 64] on icon "Close" at bounding box center [916, 61] width 16 height 13
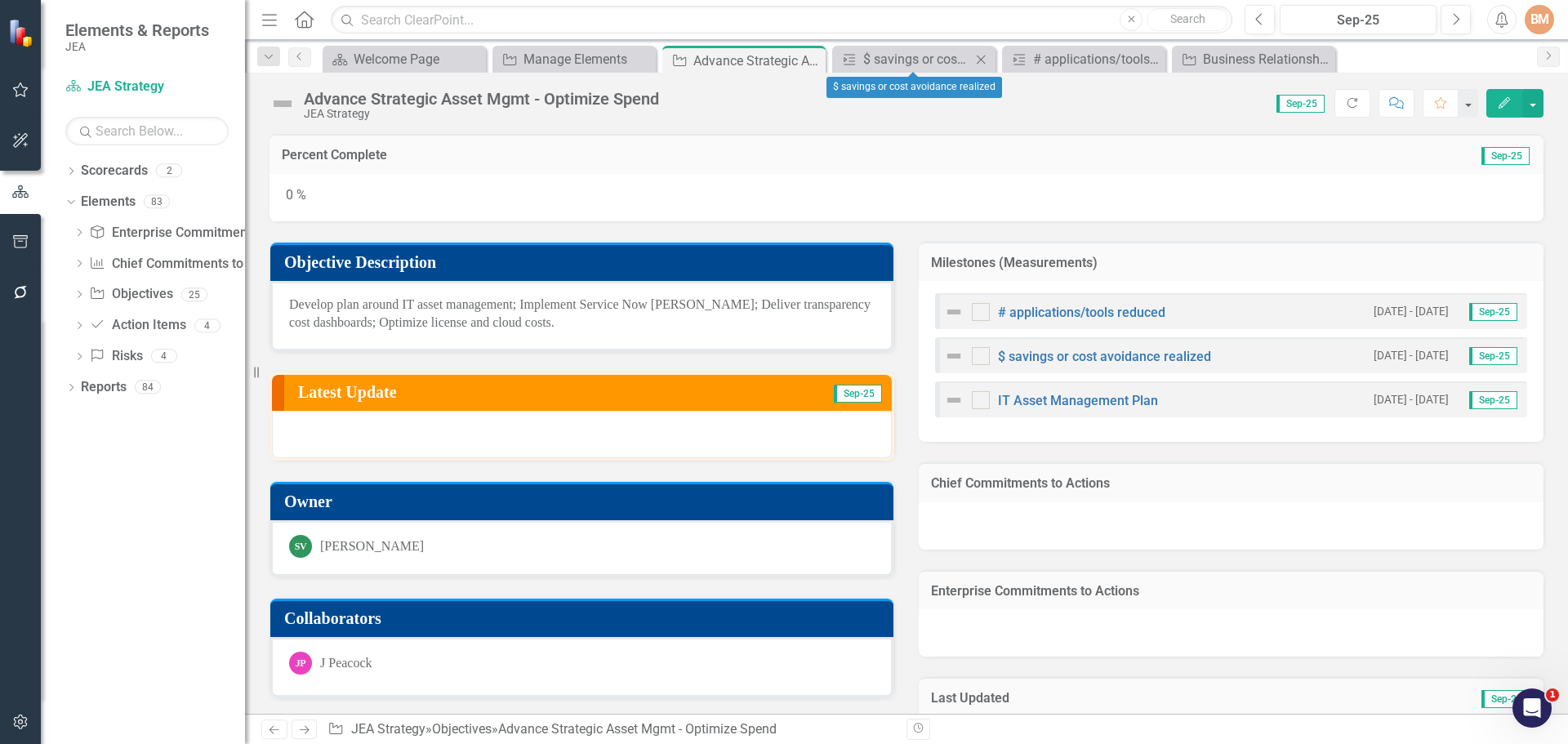
click at [984, 57] on icon "Close" at bounding box center [980, 60] width 16 height 13
click at [982, 61] on icon at bounding box center [981, 59] width 9 height 9
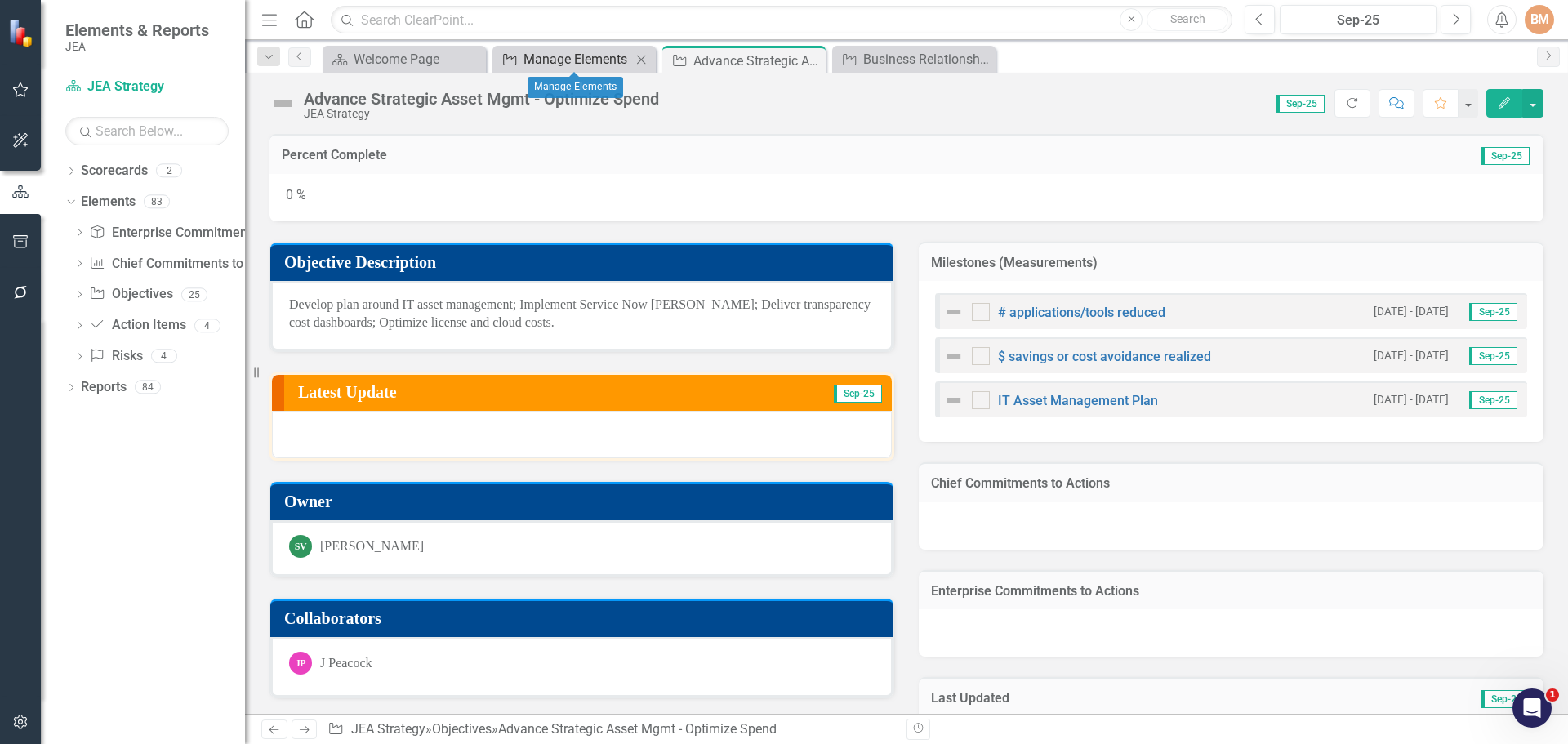
click at [549, 61] on div "Manage Elements" at bounding box center [576, 59] width 108 height 21
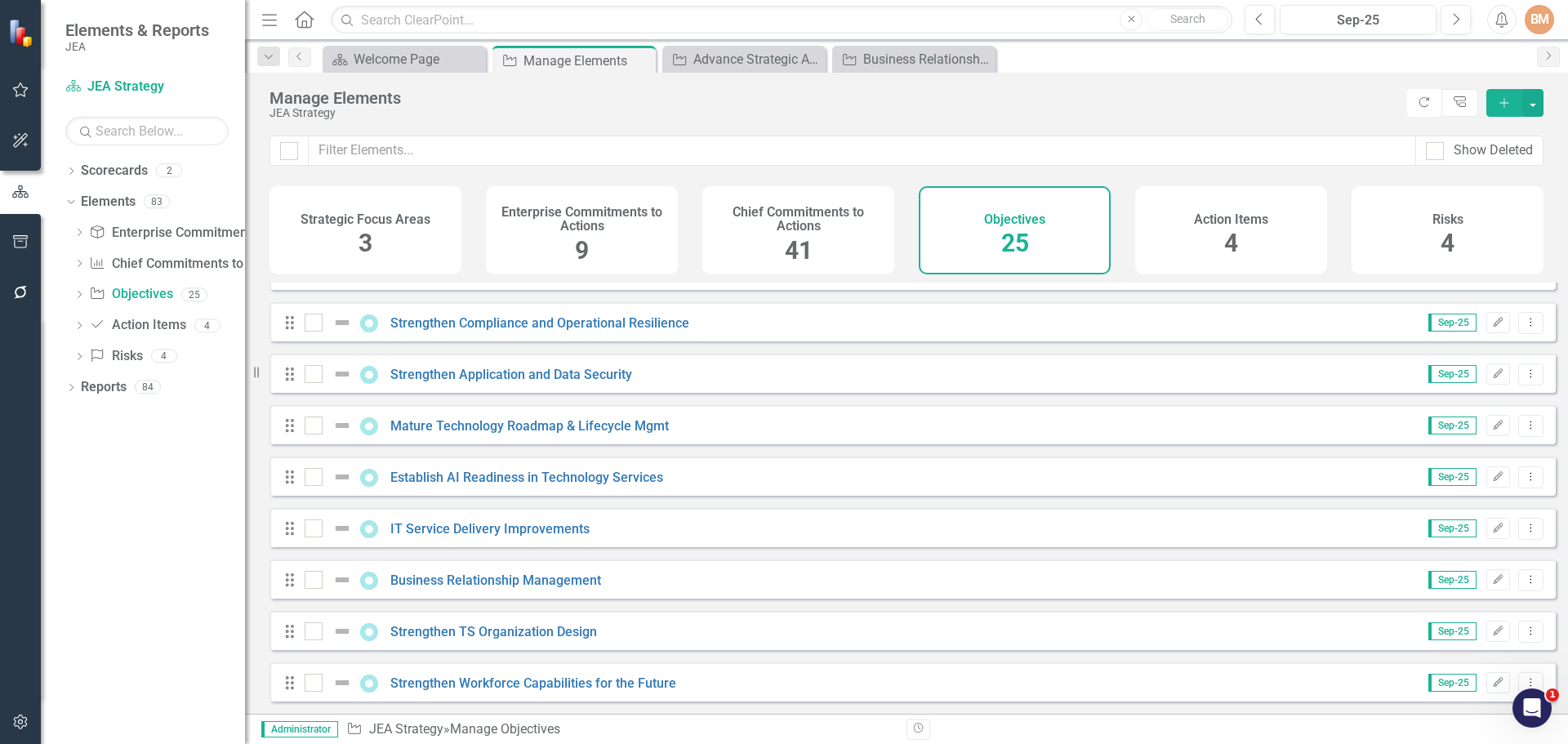
scroll to position [868, 0]
click at [481, 577] on link "Business Relationship Management" at bounding box center [495, 580] width 211 height 16
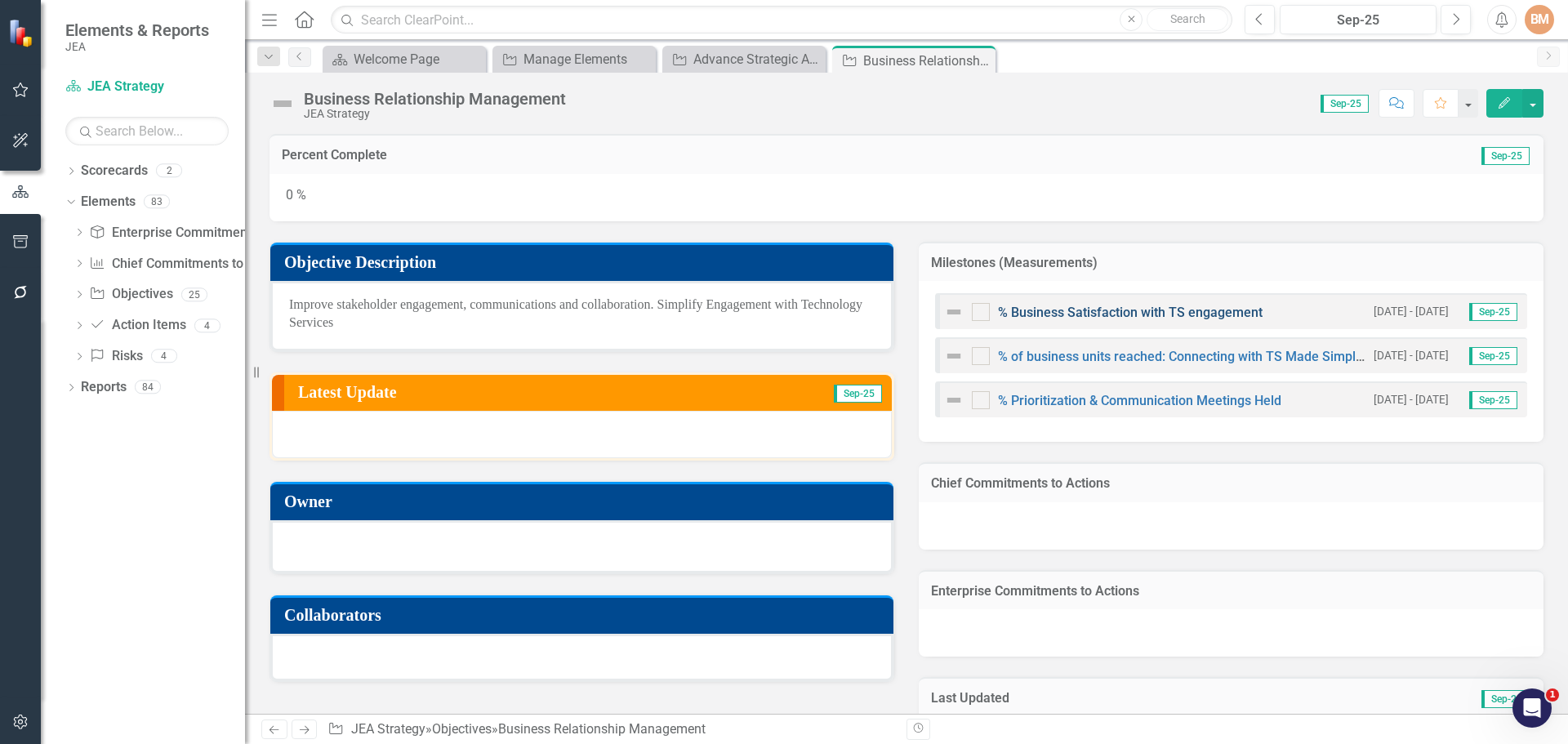
click at [1052, 312] on link "% Business Satisfaction with TS engagement" at bounding box center [1130, 313] width 265 height 16
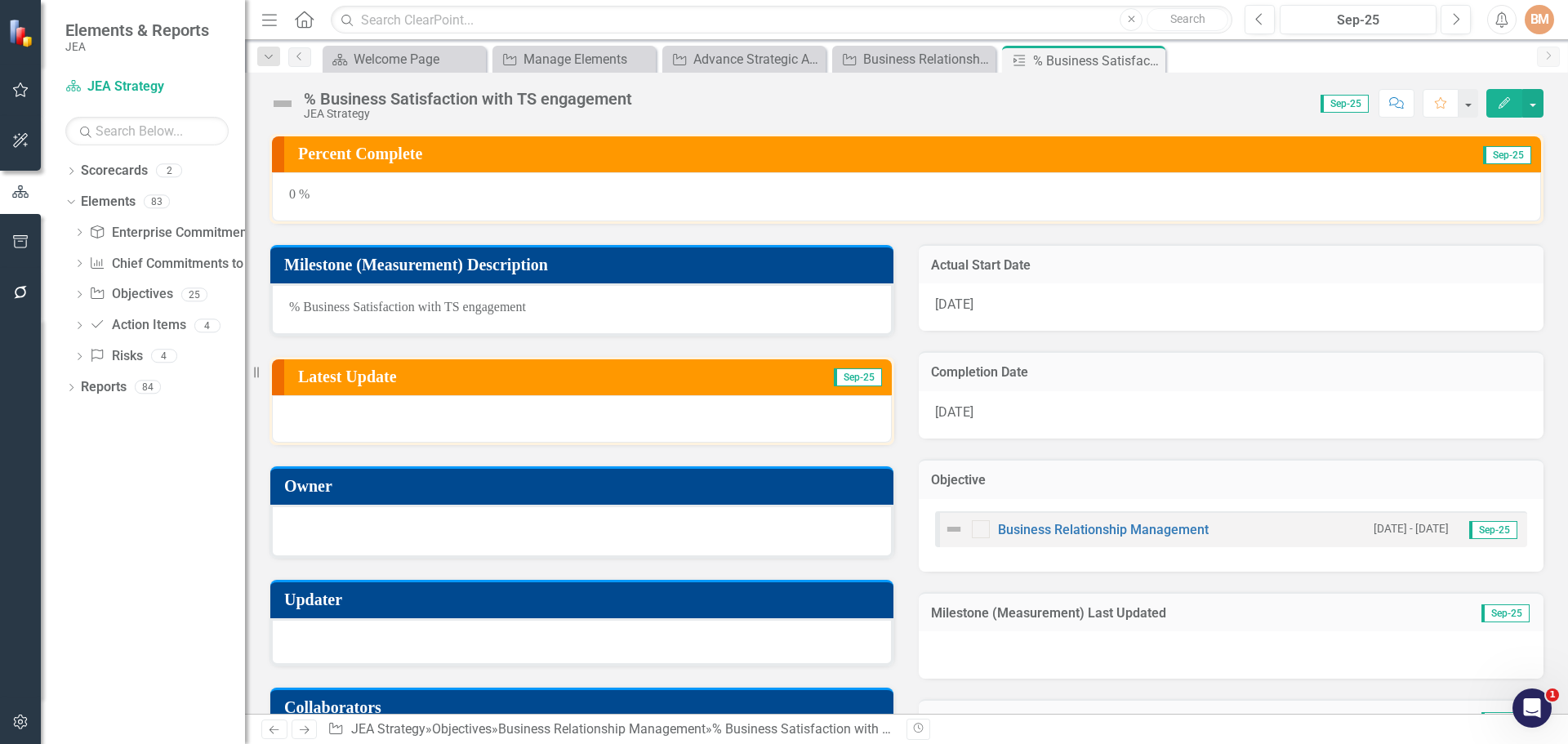
click at [436, 532] on div at bounding box center [582, 529] width 586 height 20
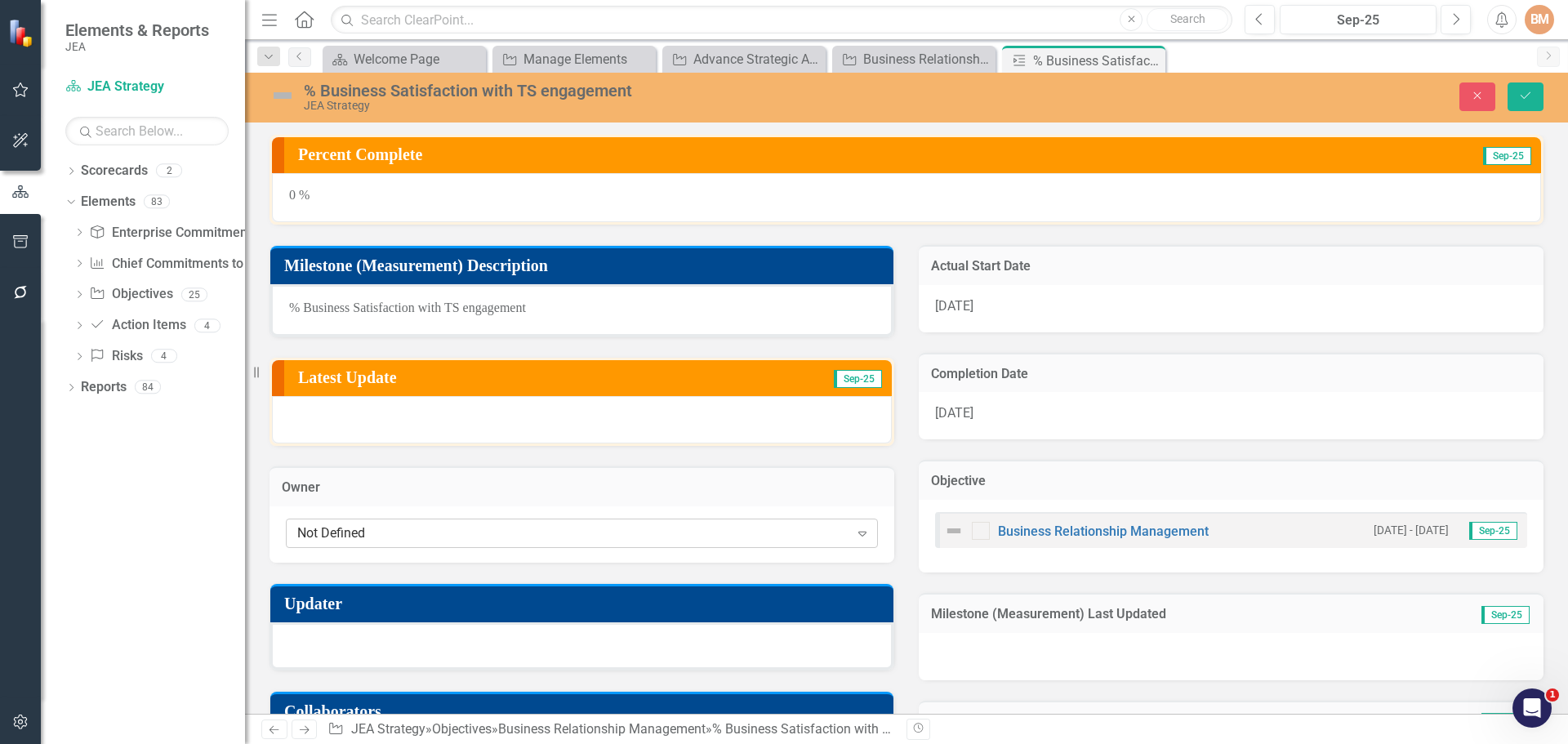
click at [389, 534] on div "Not Defined" at bounding box center [573, 532] width 552 height 19
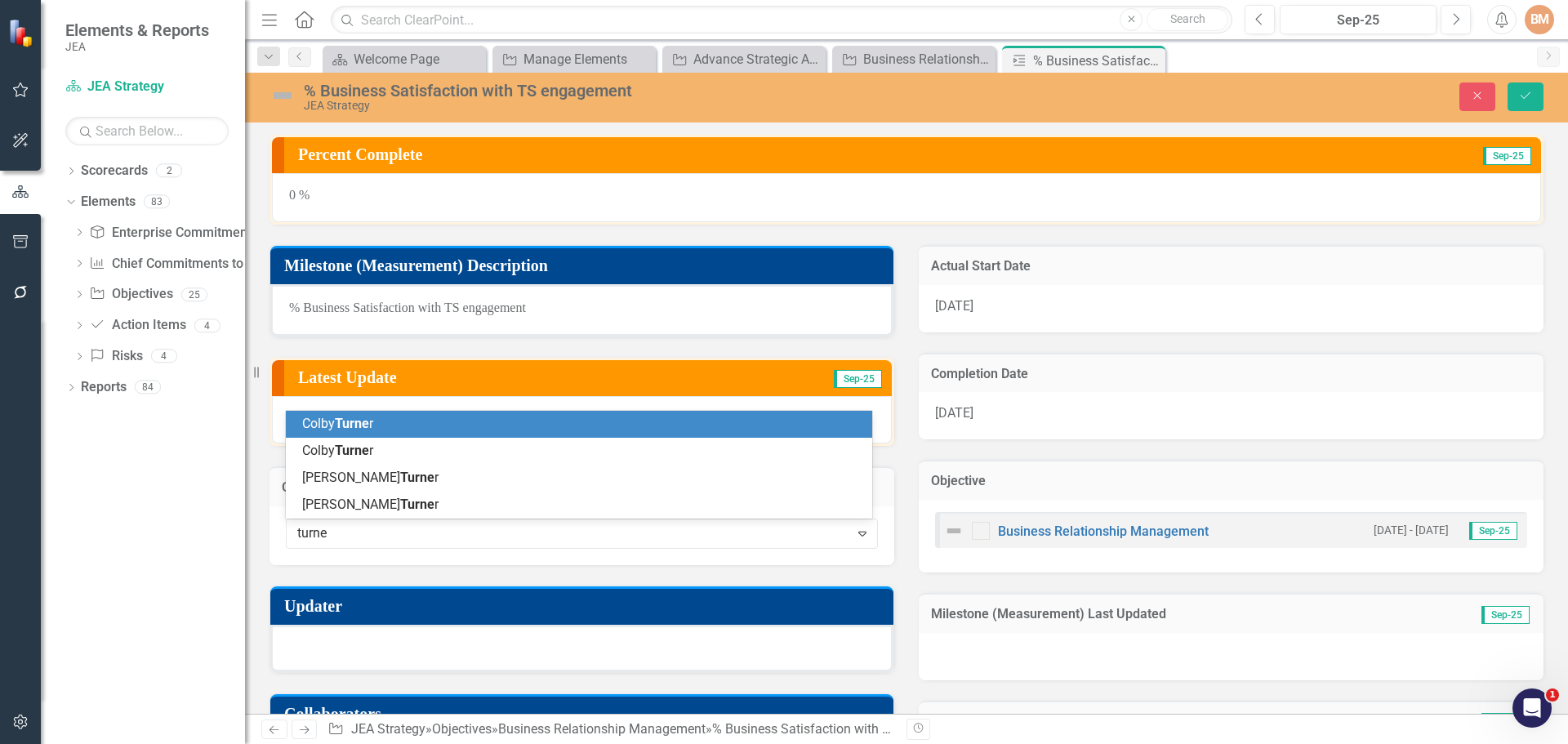
type input "[PERSON_NAME]"
click at [400, 506] on span "[PERSON_NAME]" at bounding box center [450, 504] width 99 height 16
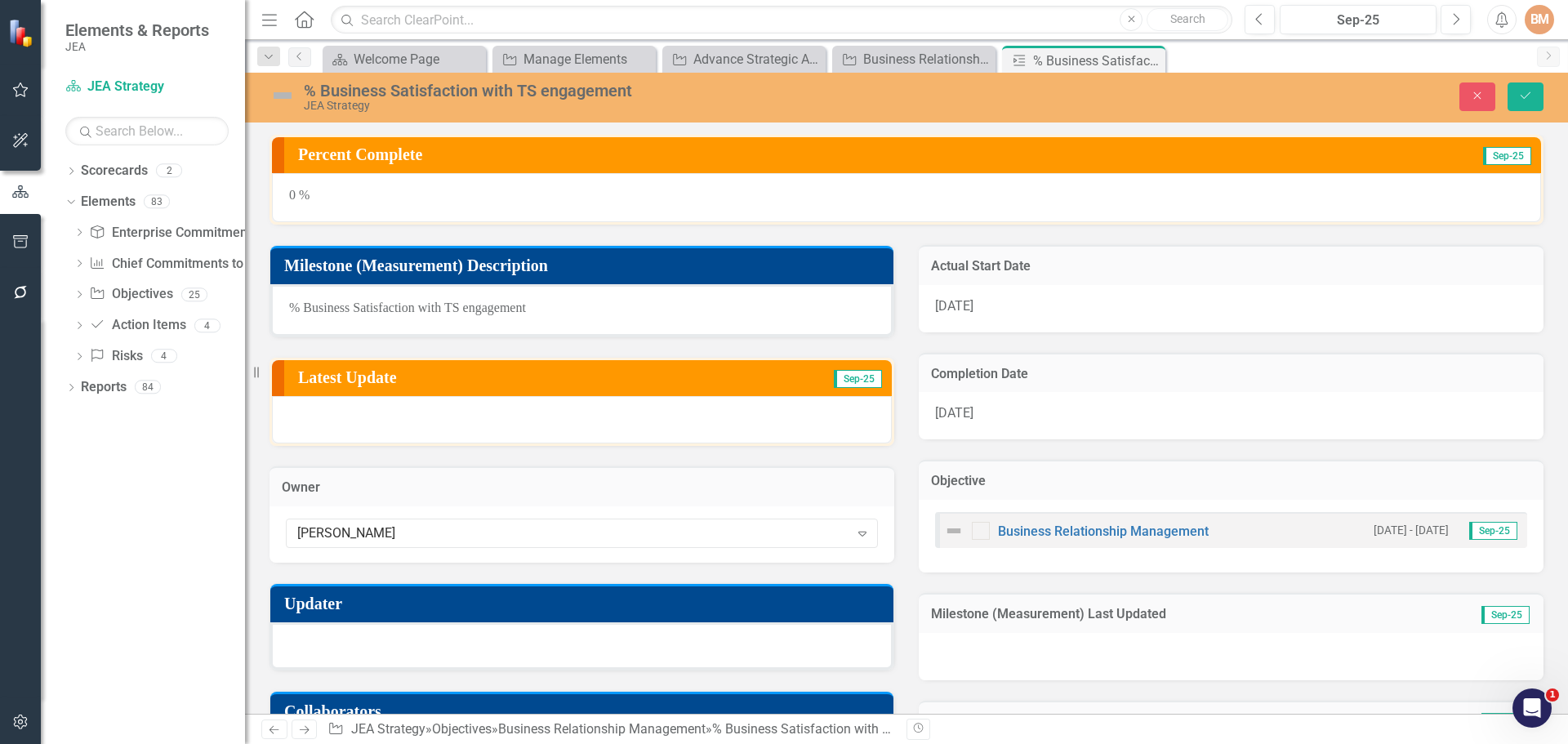
click at [394, 656] on div at bounding box center [582, 646] width 623 height 48
click at [405, 653] on div at bounding box center [582, 646] width 623 height 48
click at [399, 652] on div at bounding box center [582, 646] width 623 height 48
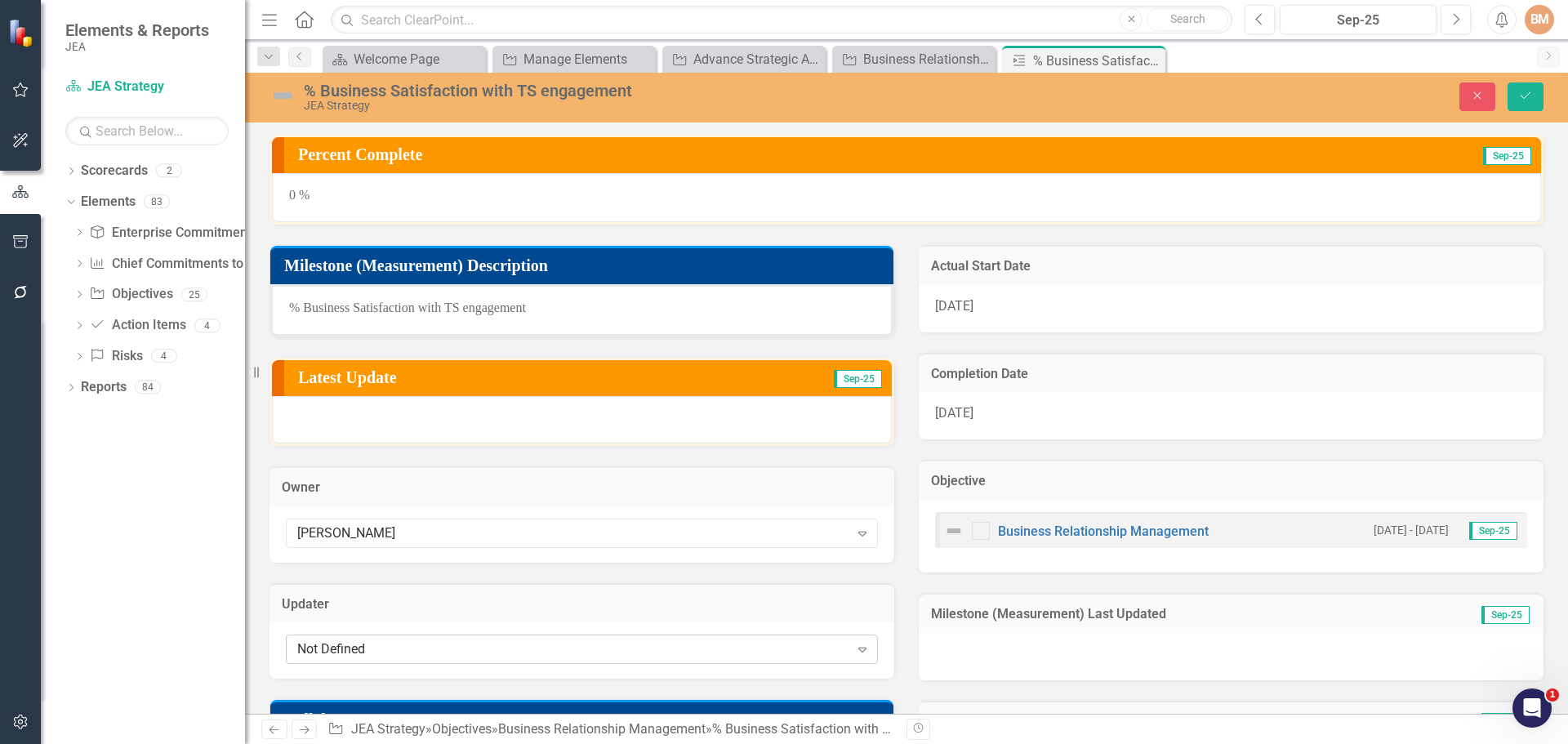
click at [848, 649] on div "Expand" at bounding box center [862, 649] width 29 height 26
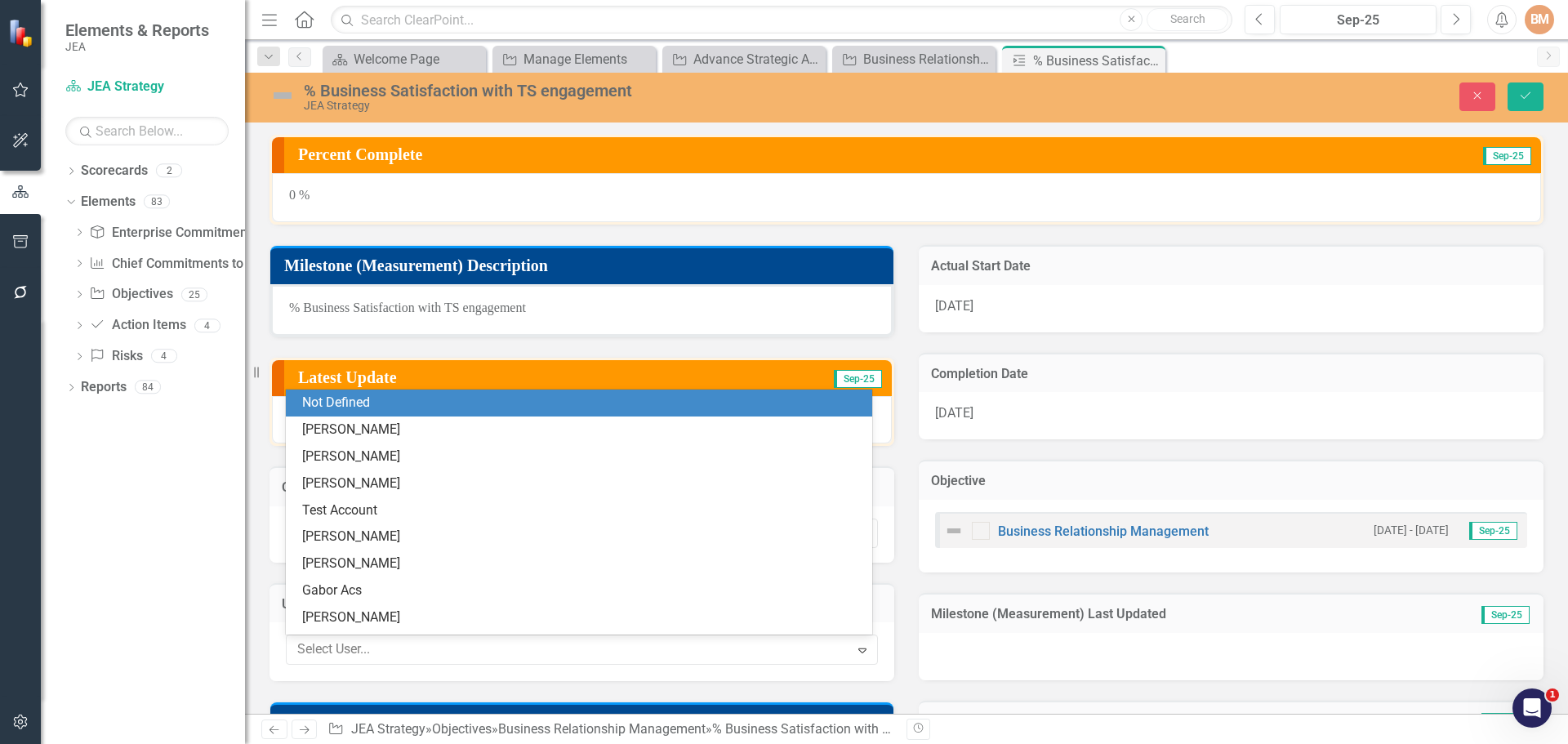
click at [420, 405] on div "Not Defined" at bounding box center [582, 403] width 560 height 19
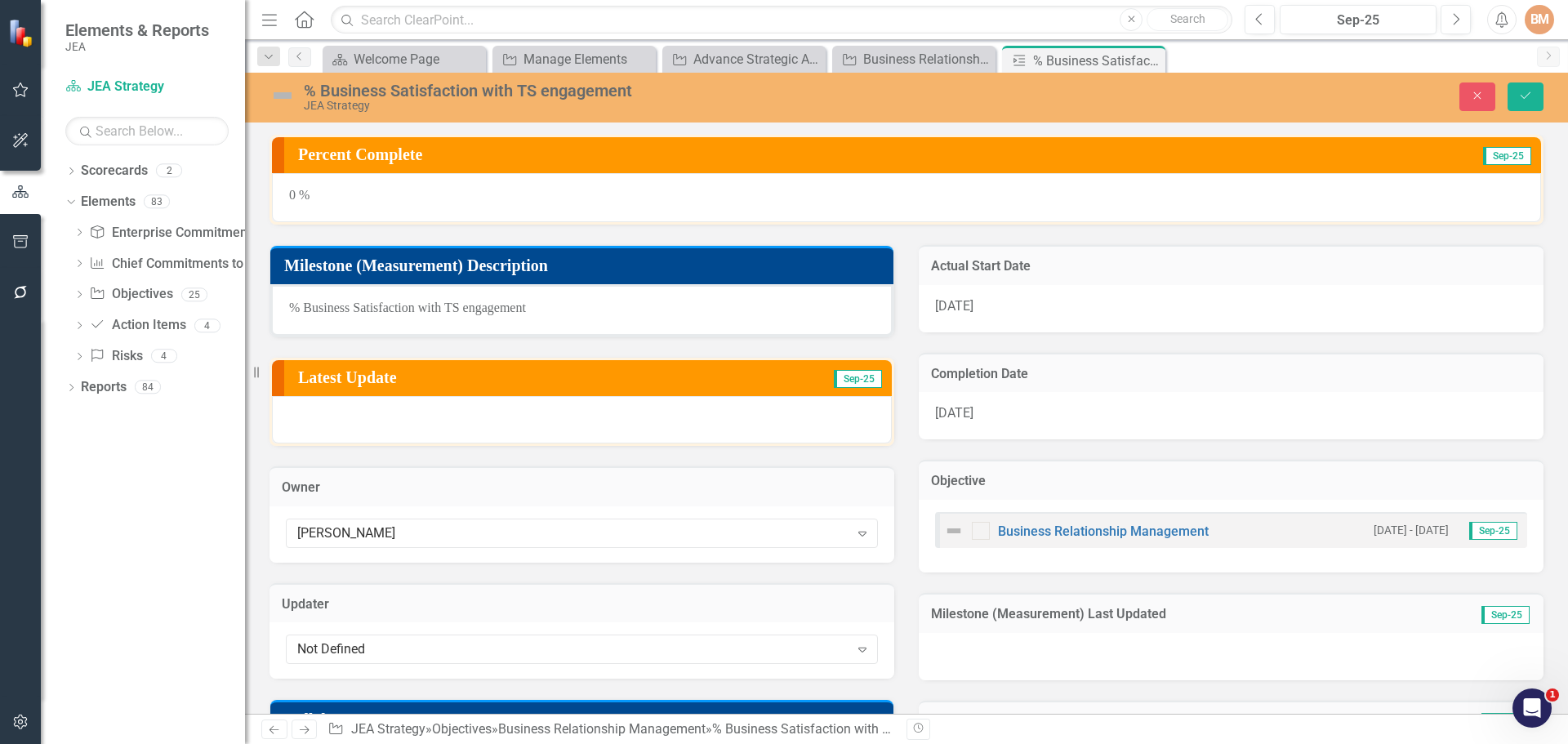
click at [433, 576] on div "Updater Not Defined Expand" at bounding box center [582, 620] width 649 height 117
click at [438, 577] on div "Updater Not Defined Expand" at bounding box center [582, 620] width 649 height 117
click at [1528, 95] on icon "submit" at bounding box center [1525, 95] width 9 height 7
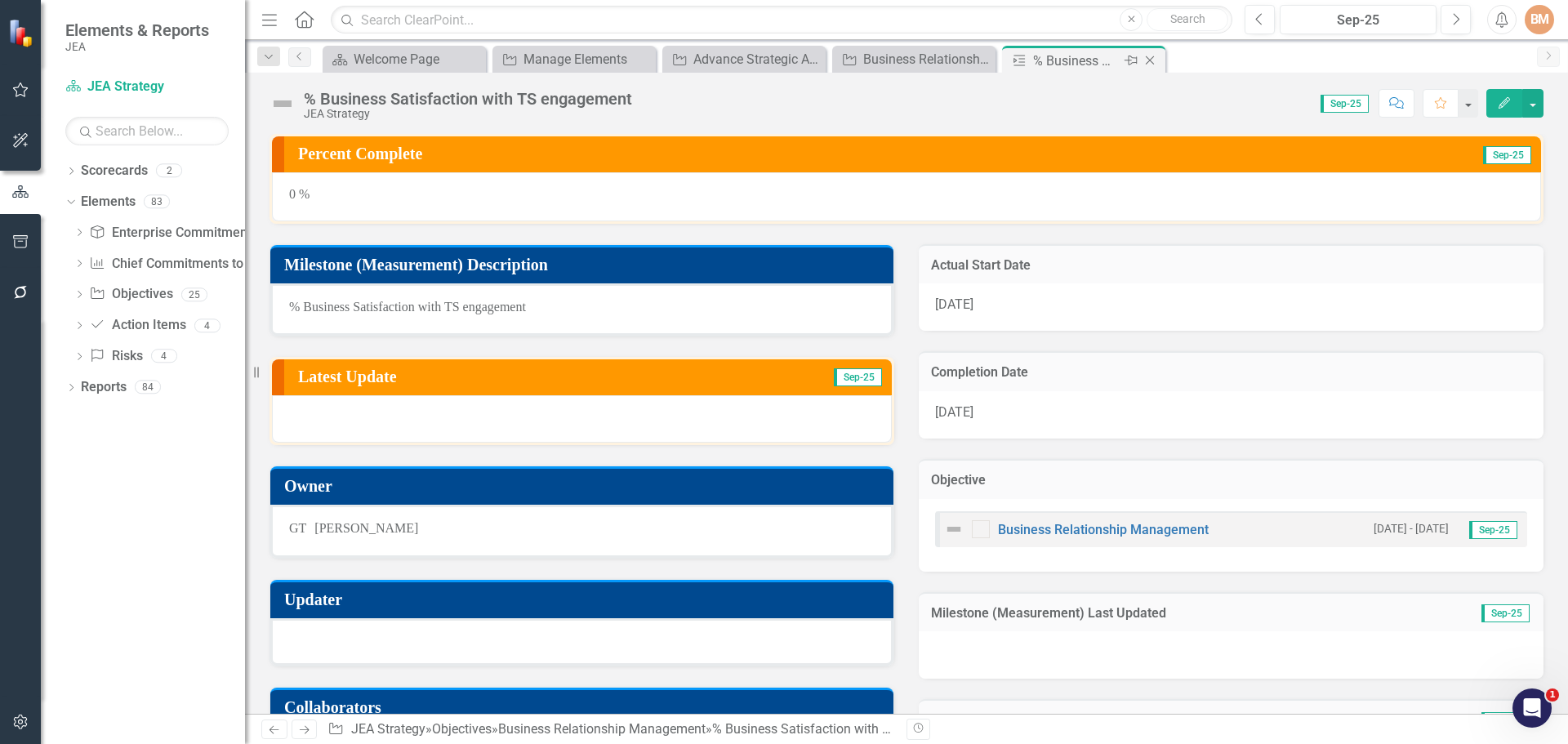
click at [1146, 55] on icon "Close" at bounding box center [1149, 61] width 16 height 13
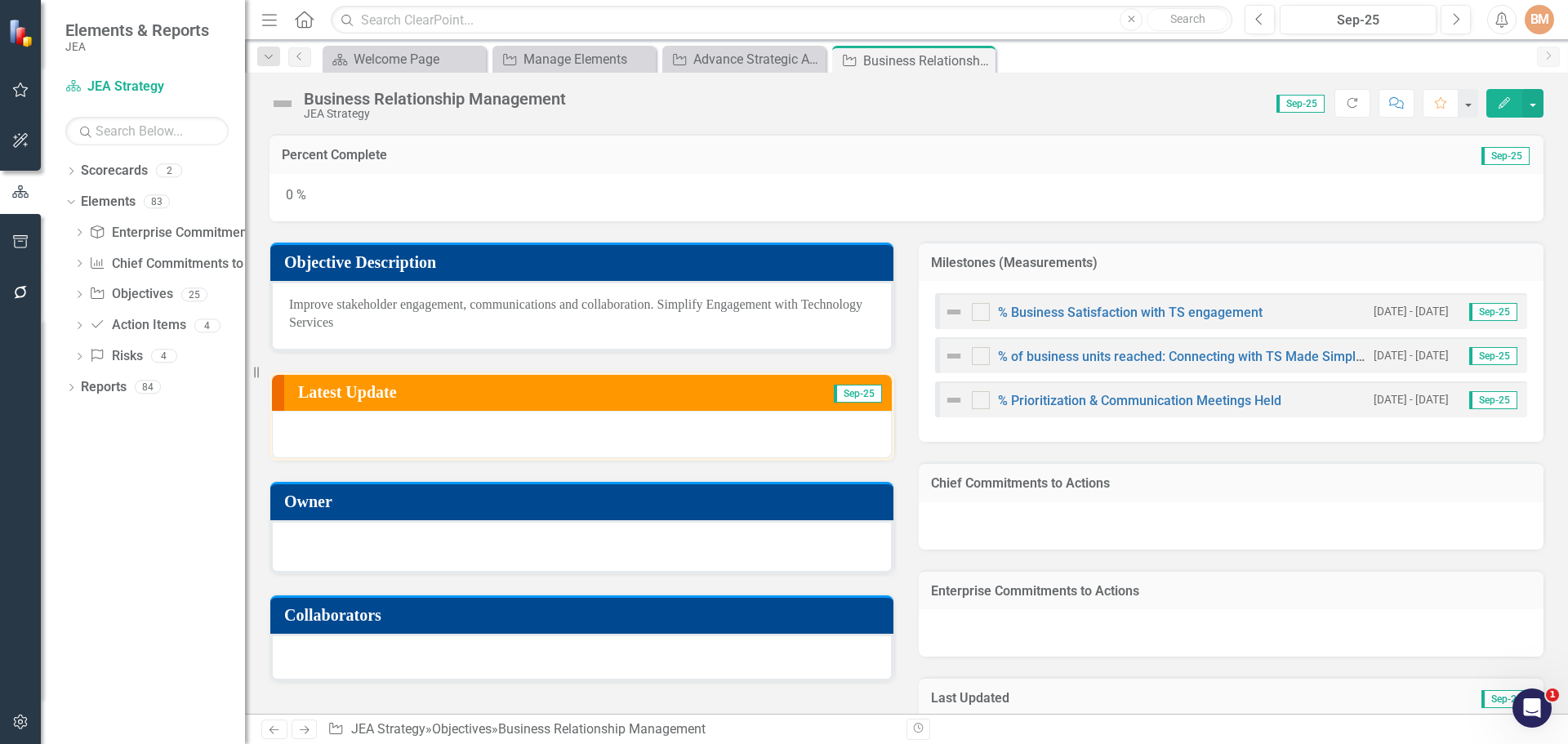
click at [381, 553] on div at bounding box center [582, 545] width 586 height 20
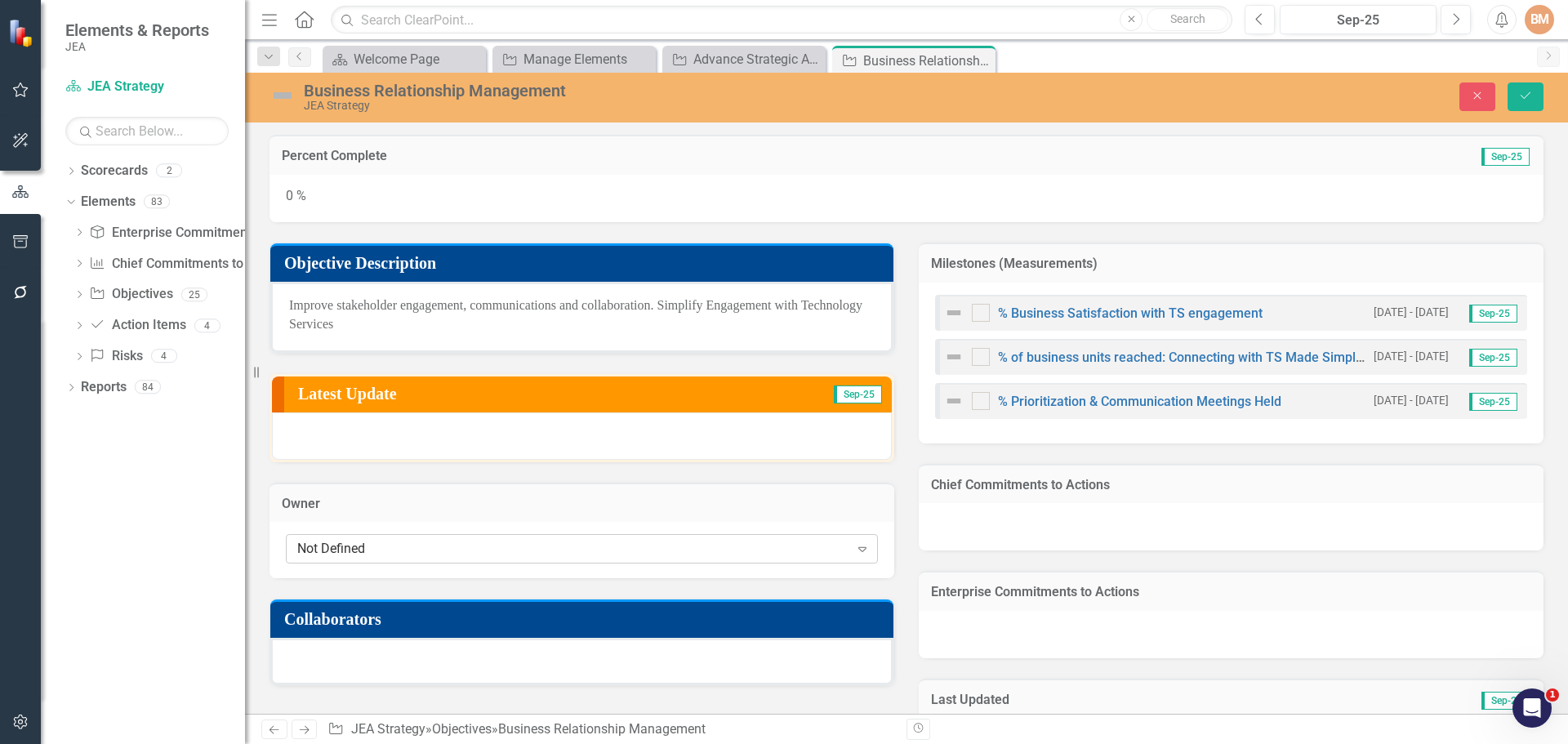
click at [386, 549] on div "Not Defined" at bounding box center [573, 549] width 552 height 19
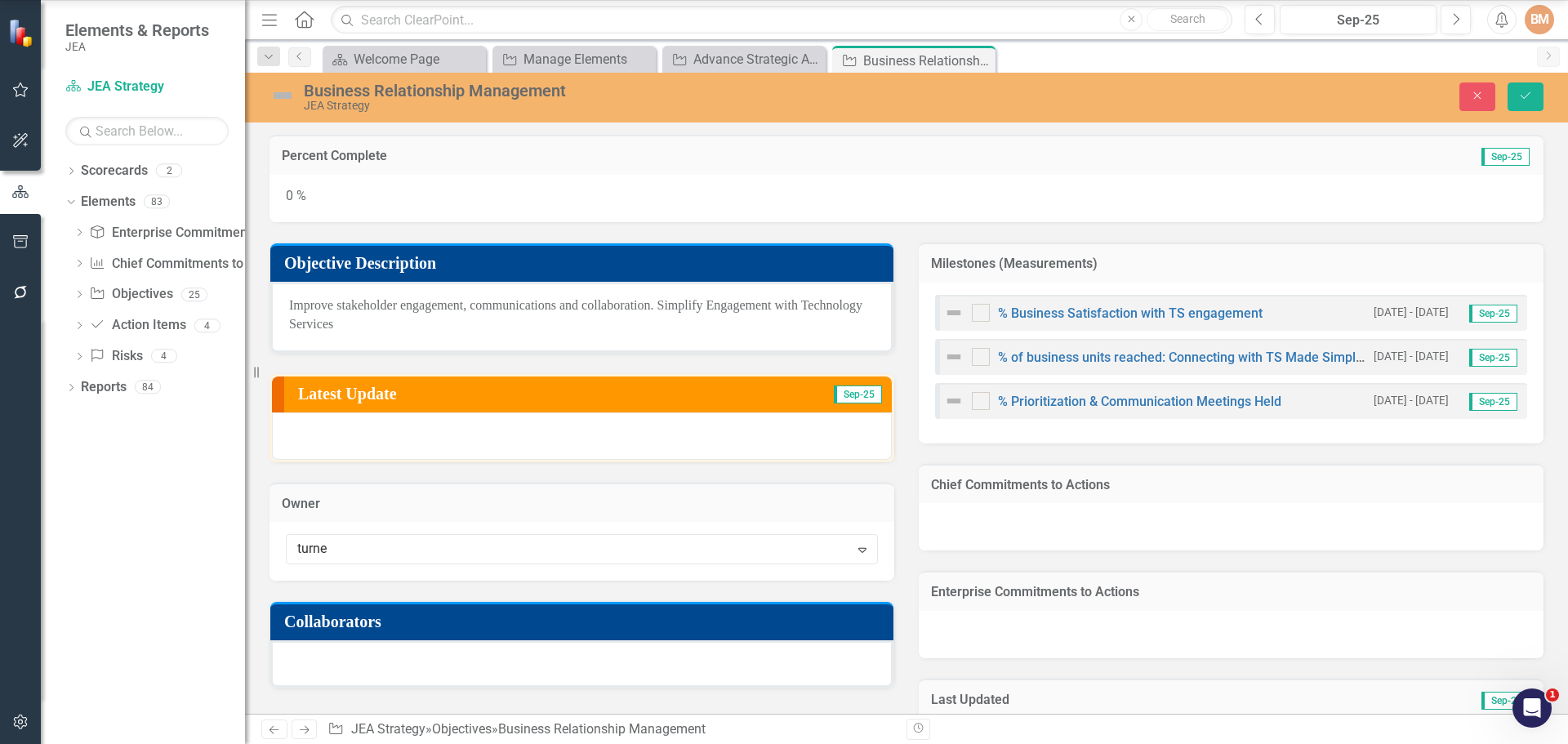
type input "[PERSON_NAME]"
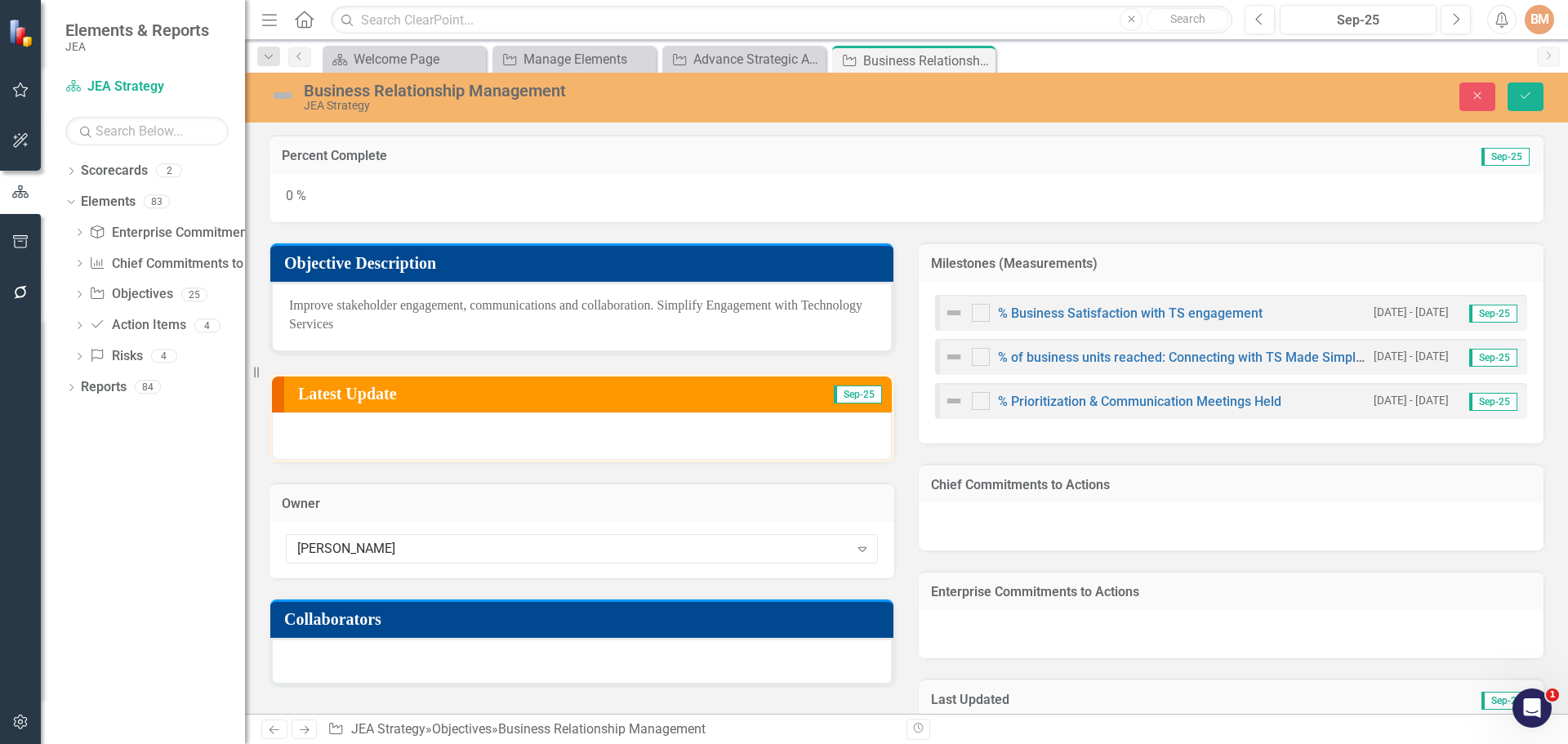
click at [387, 668] on div at bounding box center [582, 662] width 623 height 48
click at [399, 662] on div at bounding box center [582, 662] width 623 height 48
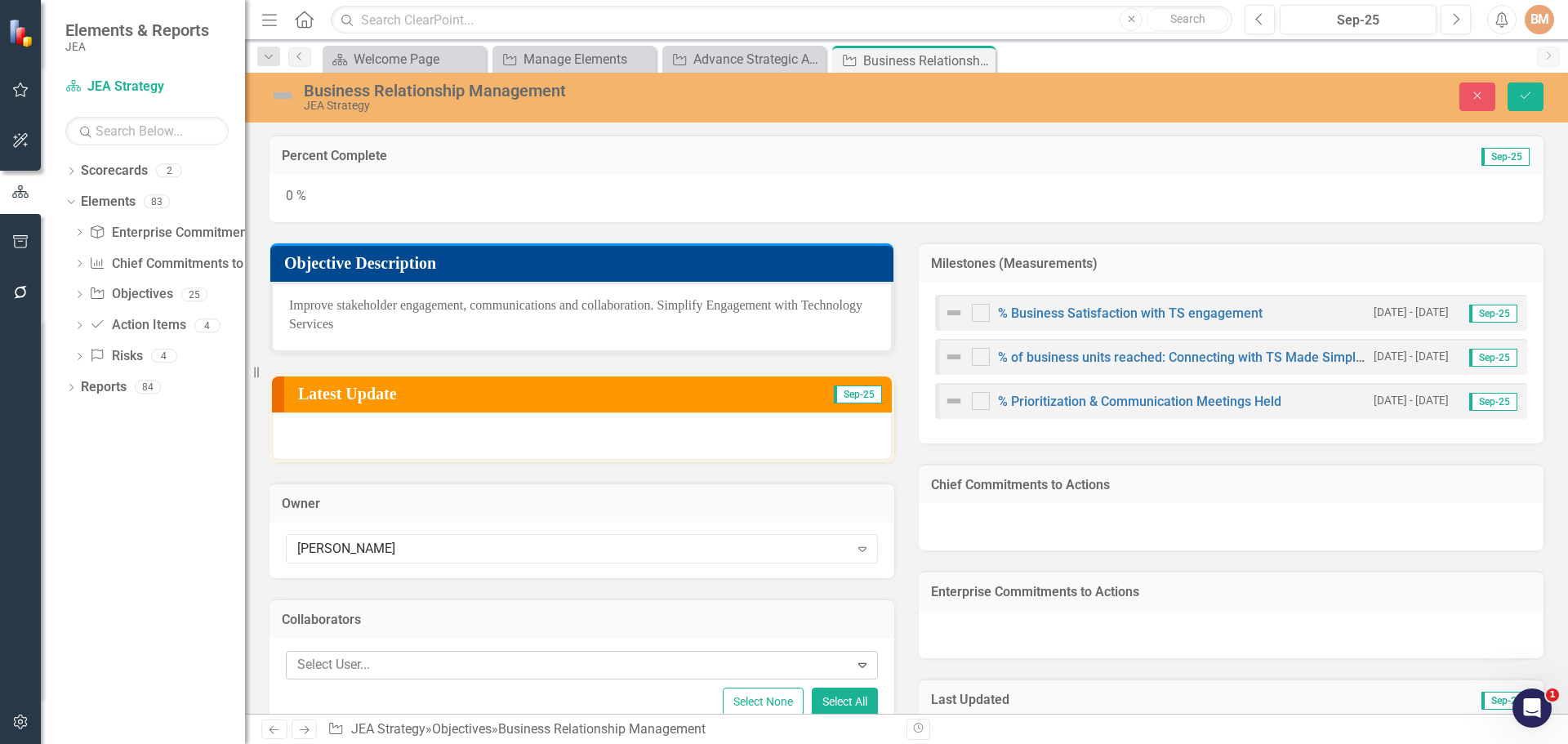
click at [401, 660] on div at bounding box center [570, 665] width 559 height 22
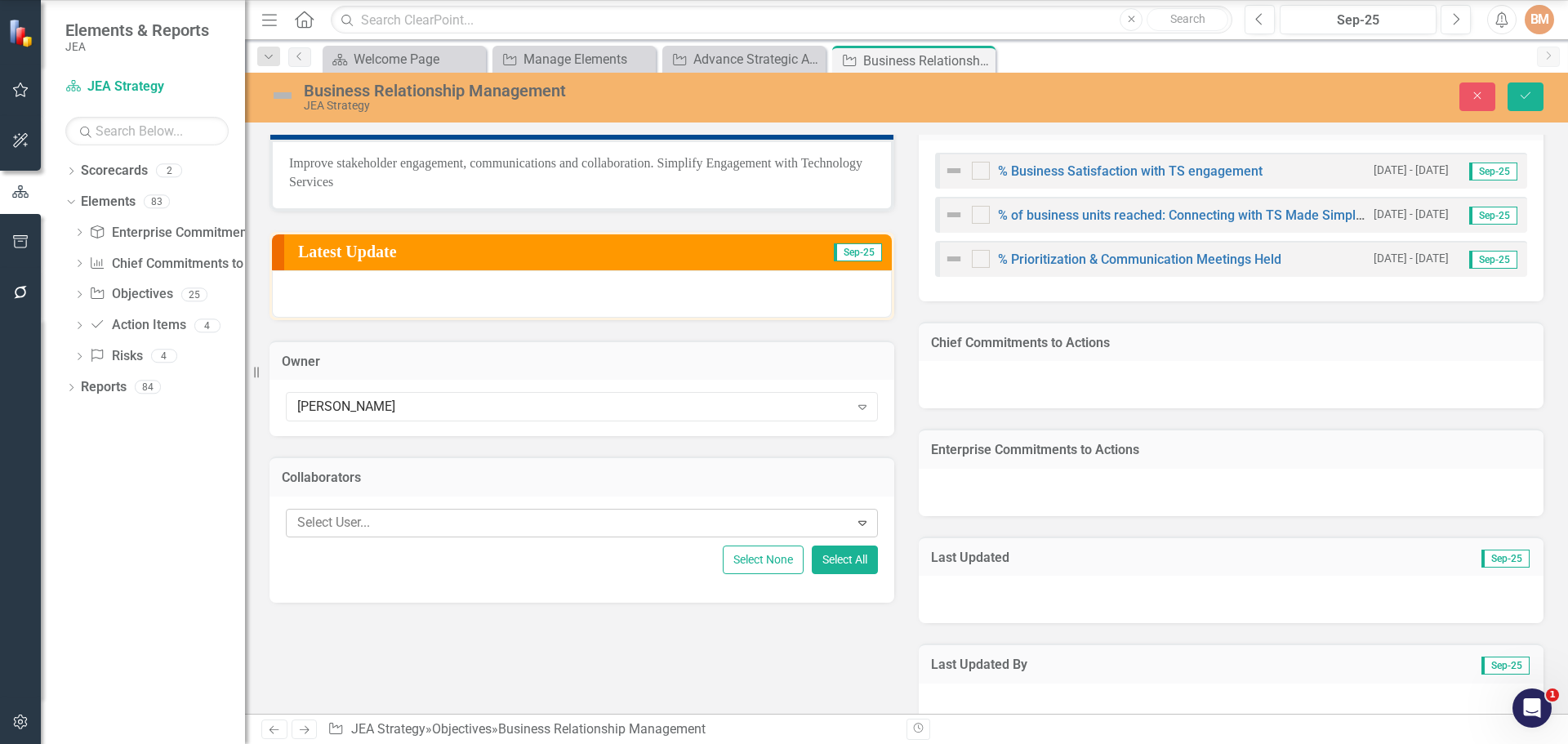
scroll to position [164, 0]
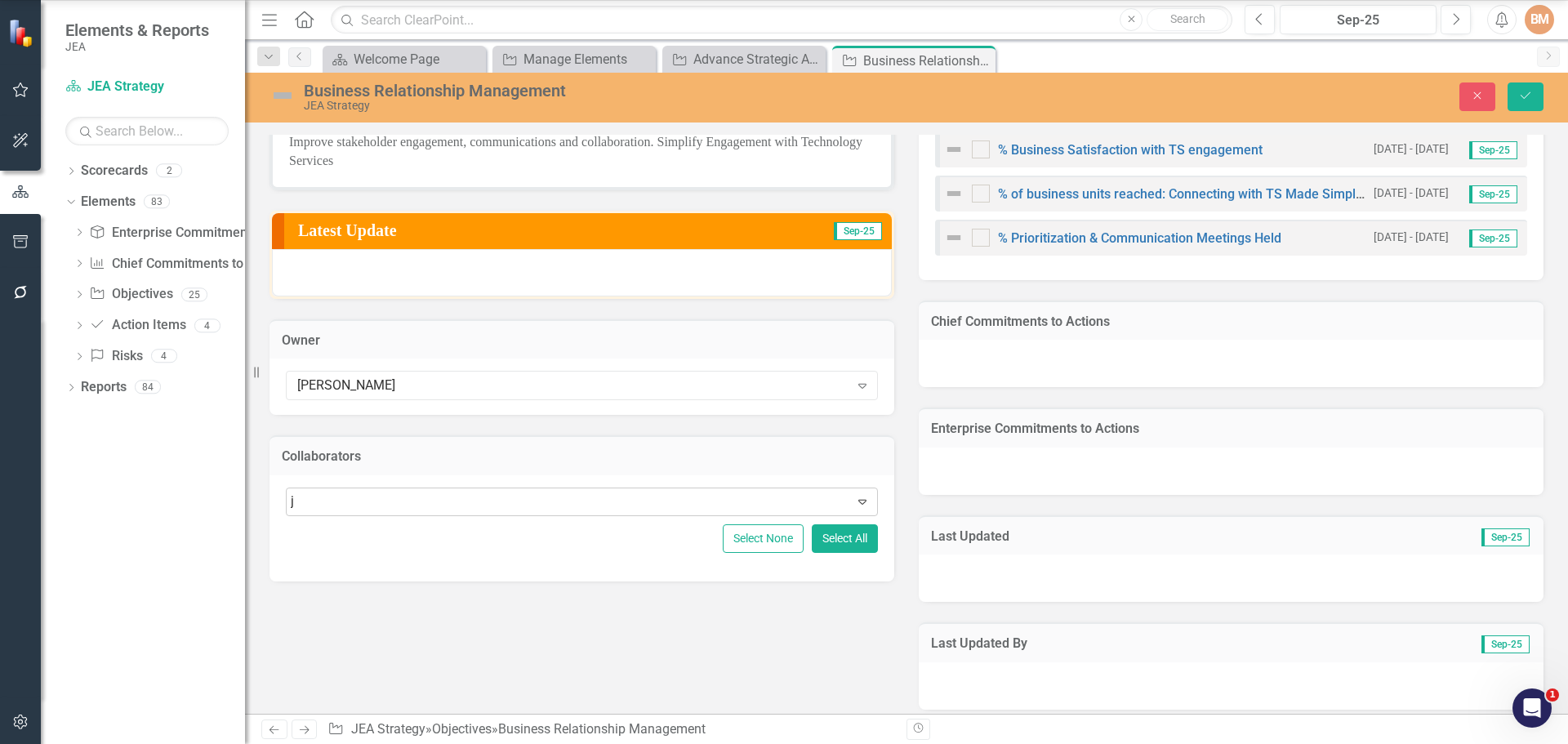
type input "j p"
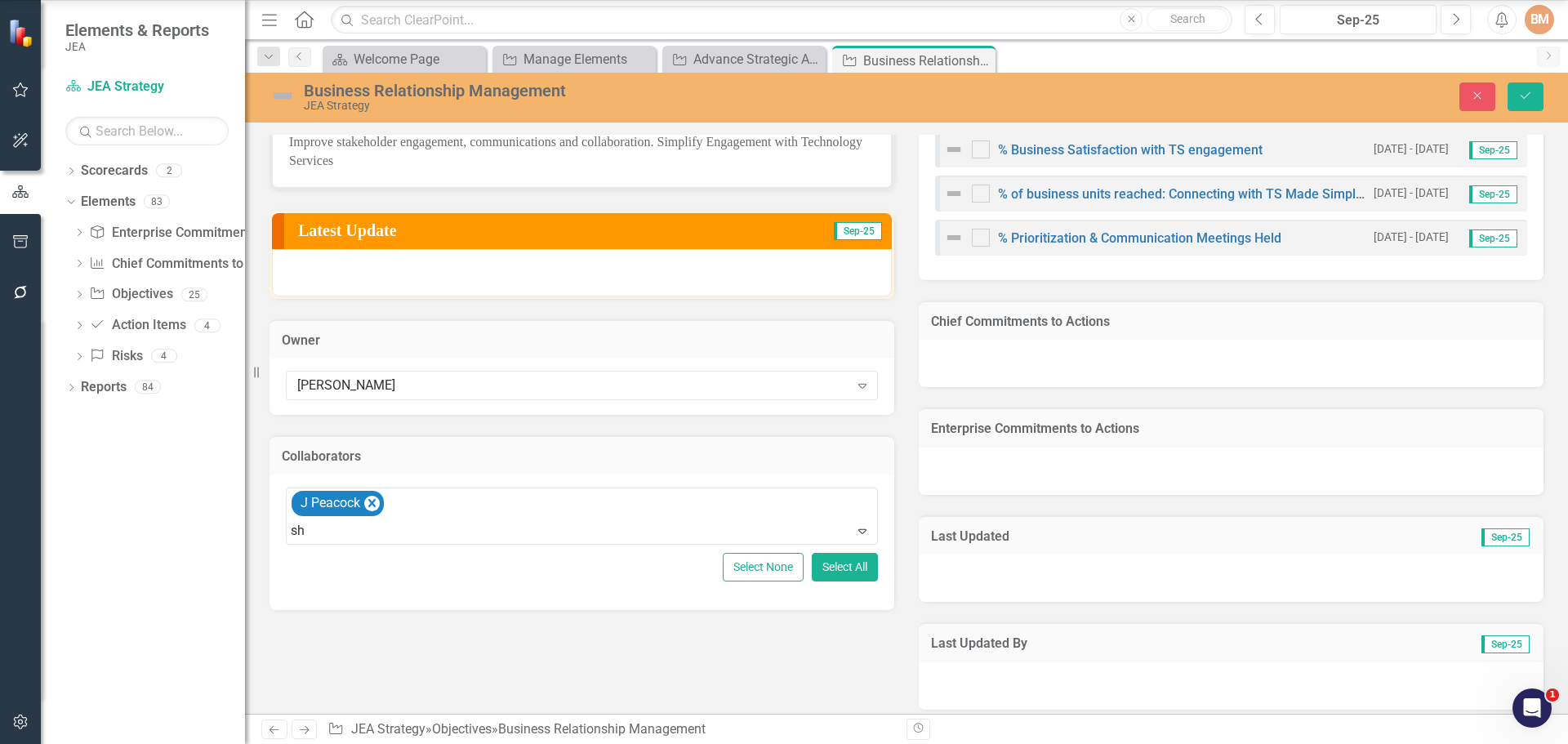
type input "s"
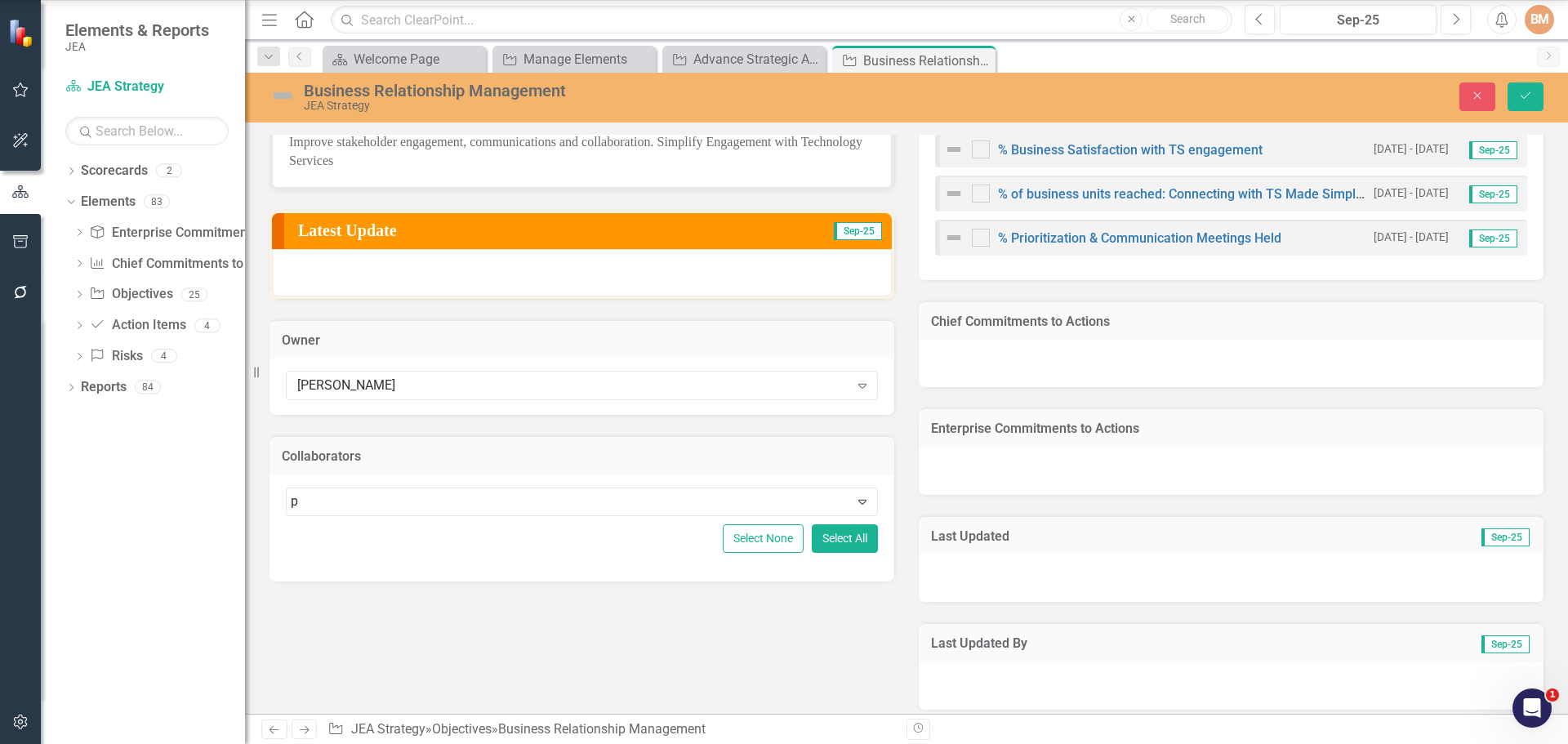
type input "p"
type input "j p"
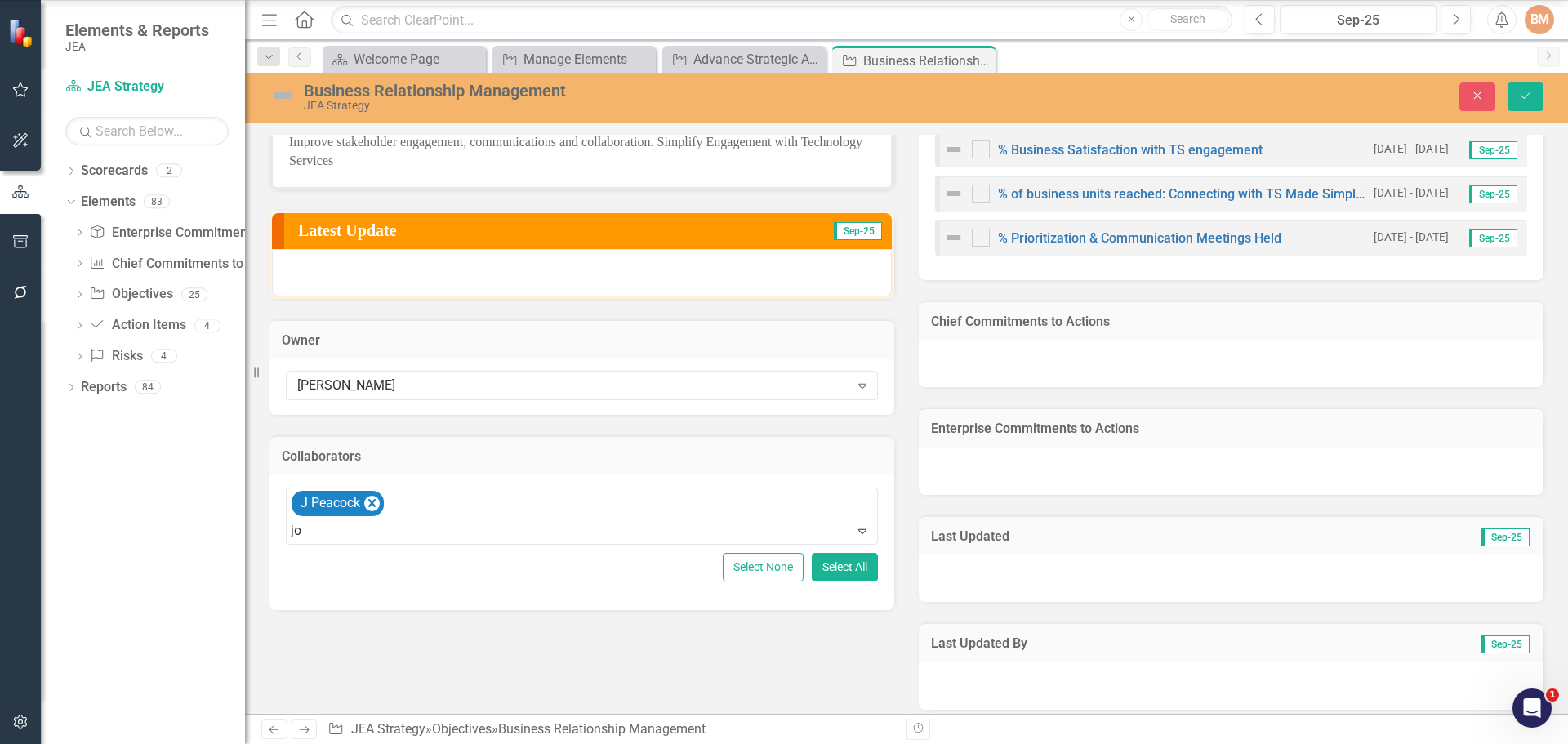
type input "j"
type input "gre"
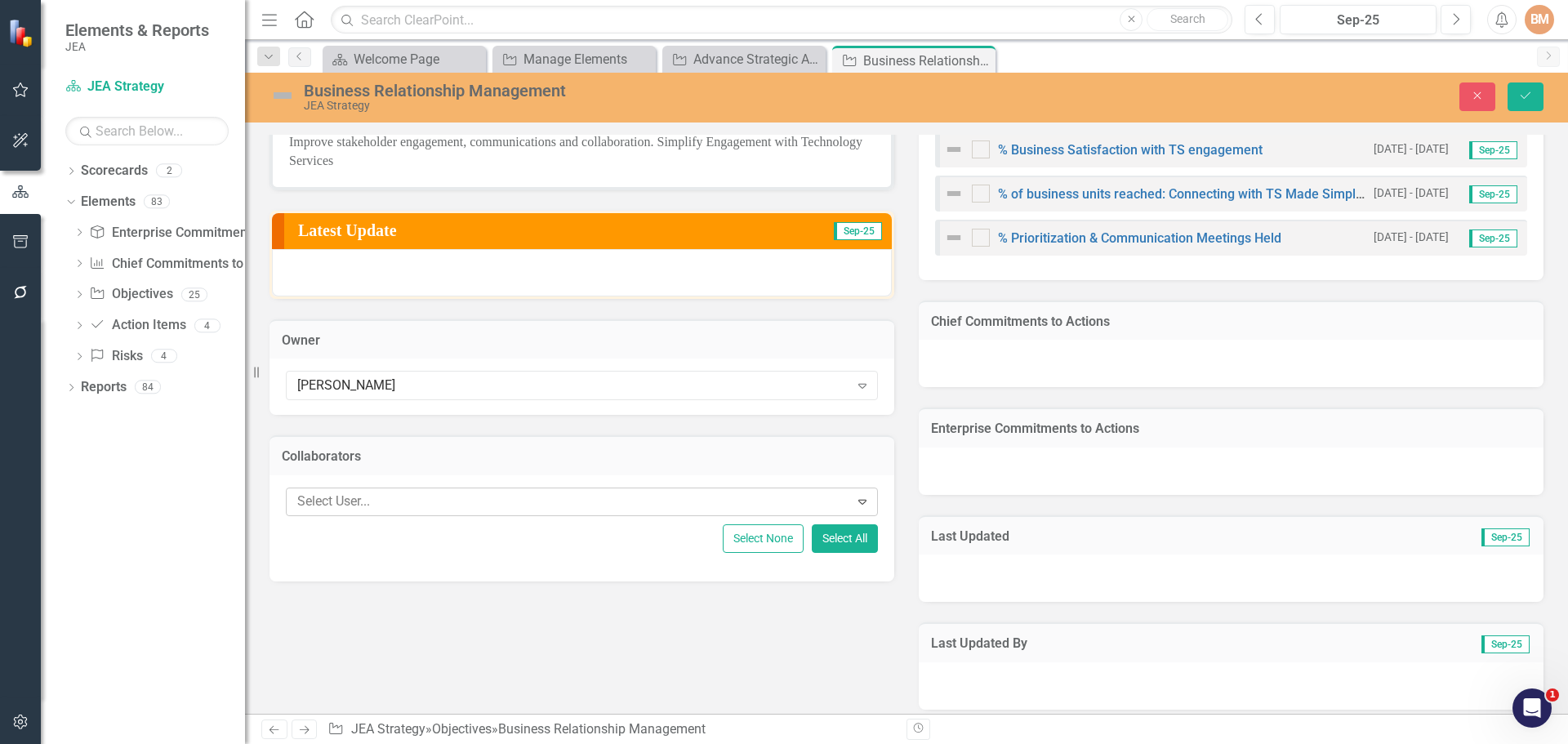
drag, startPoint x: 401, startPoint y: 498, endPoint x: 706, endPoint y: 644, distance: 338.1
click at [401, 498] on div at bounding box center [570, 503] width 559 height 22
click at [373, 498] on div at bounding box center [570, 503] width 559 height 22
type input "[PERSON_NAME]"
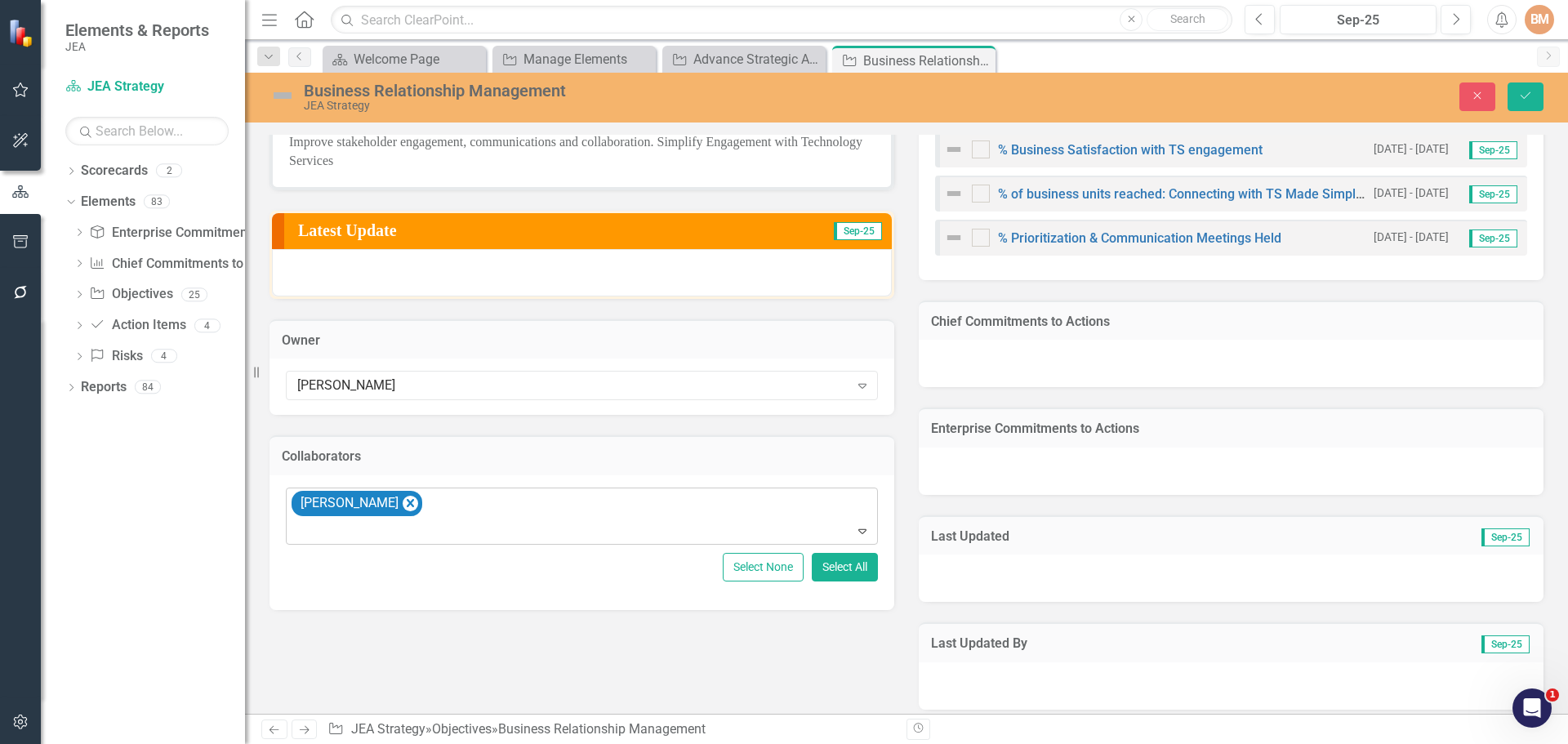
type input "a"
type input "garci"
click at [330, 532] on div at bounding box center [583, 532] width 585 height 22
type input "jocel"
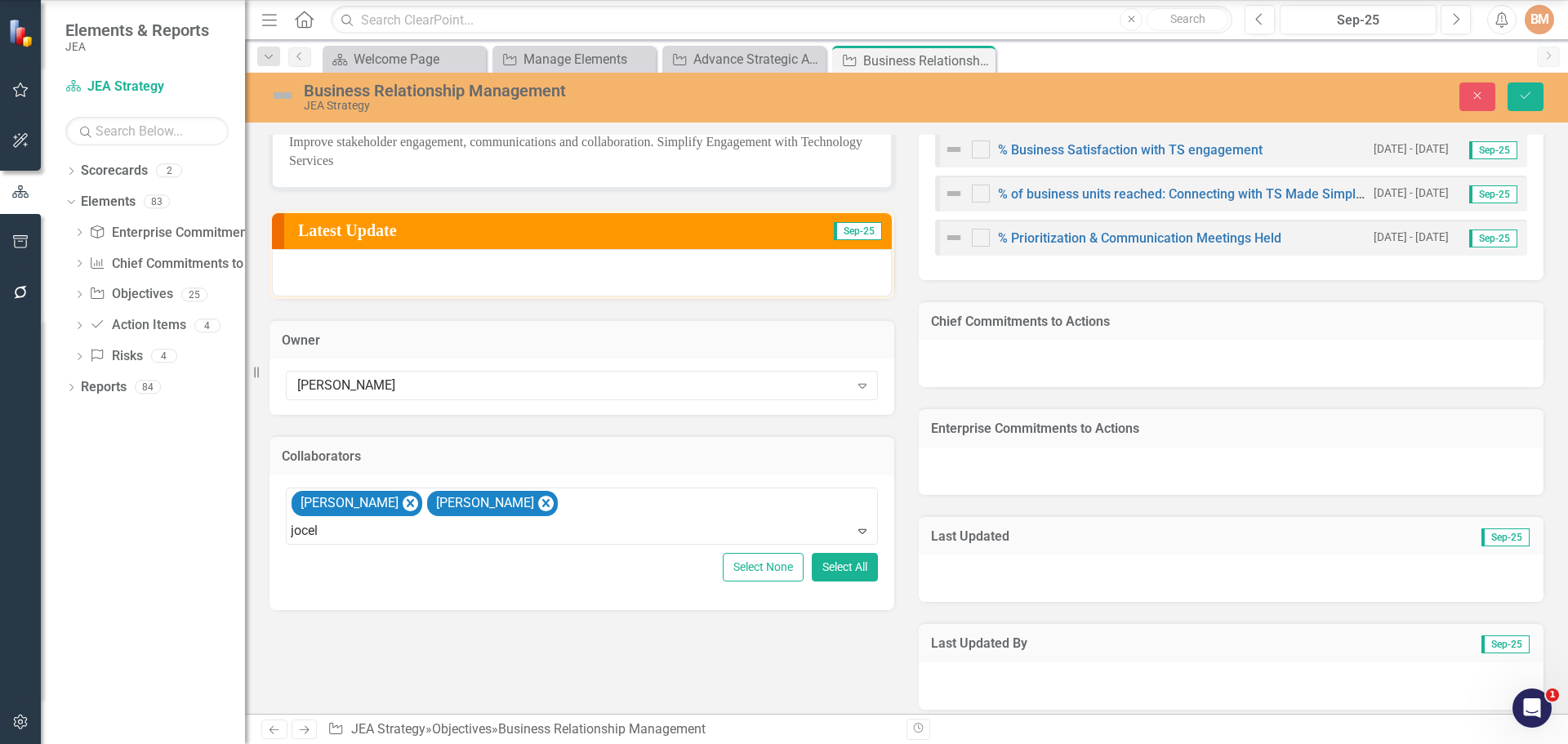
click at [402, 503] on icon "Remove Jocelyn Diaz" at bounding box center [410, 503] width 16 height 21
type input "[PERSON_NAME]"
click at [1535, 97] on button "Save" at bounding box center [1525, 96] width 36 height 29
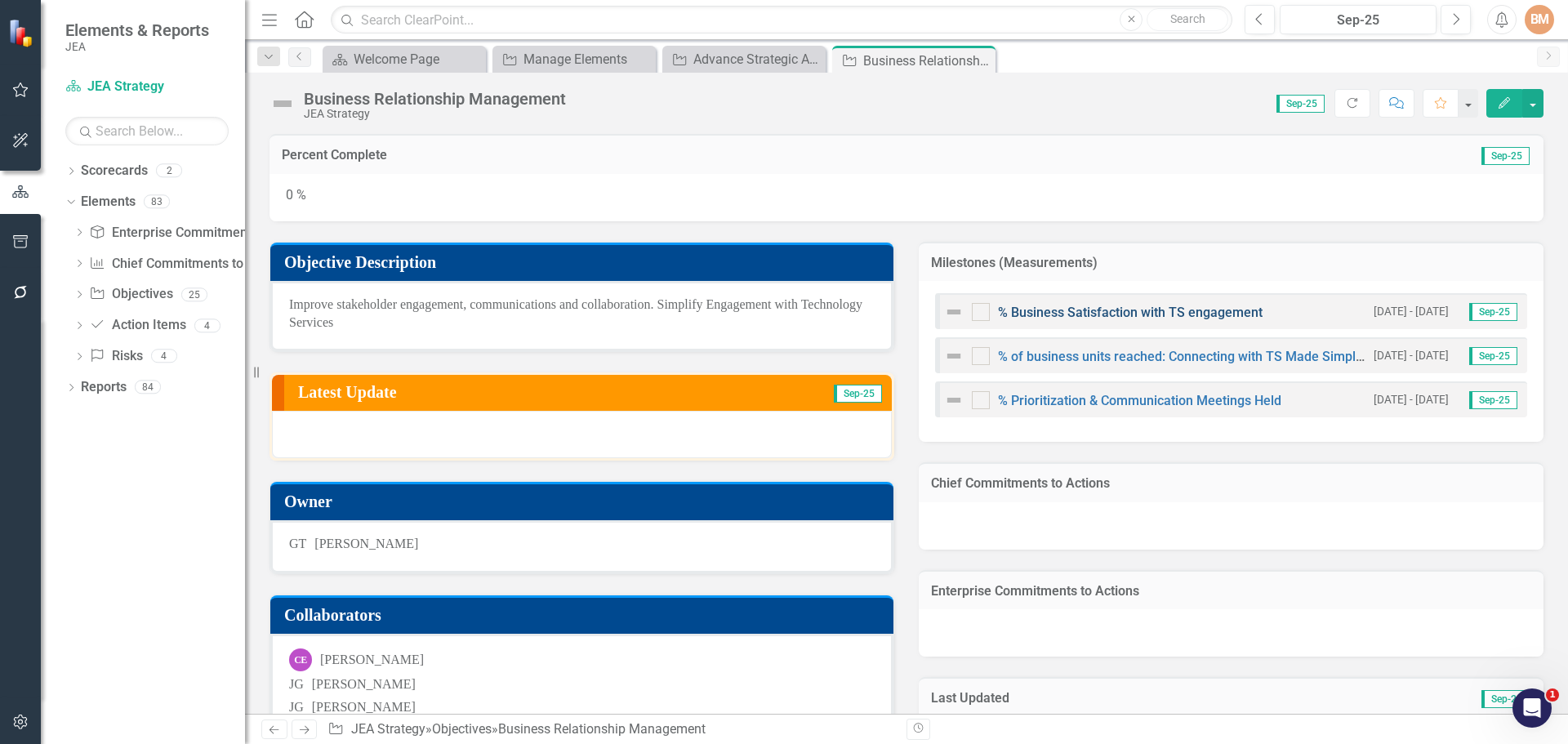
click at [1082, 310] on link "% Business Satisfaction with TS engagement" at bounding box center [1130, 313] width 265 height 16
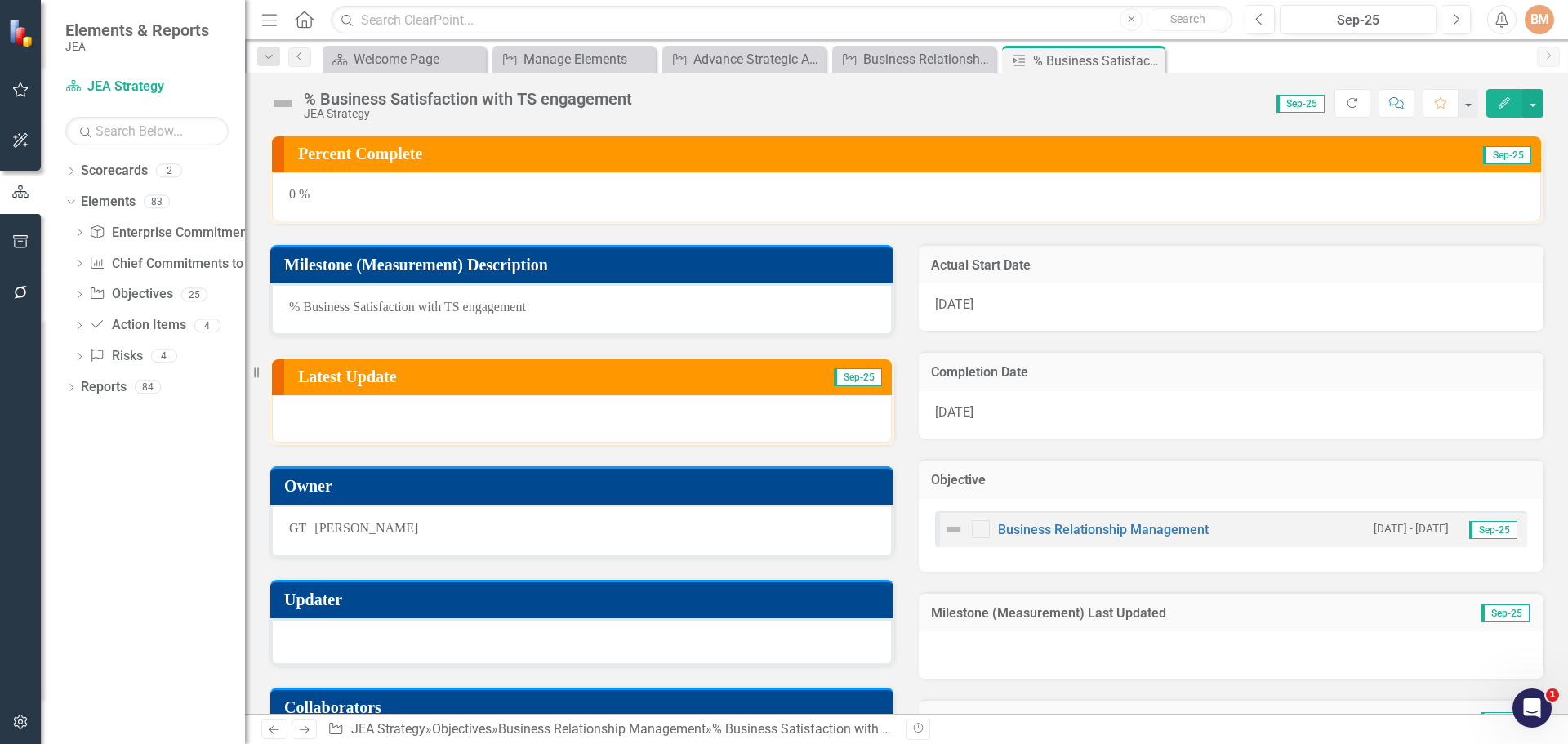
click at [353, 645] on div at bounding box center [582, 642] width 623 height 48
click at [342, 635] on div at bounding box center [582, 642] width 623 height 48
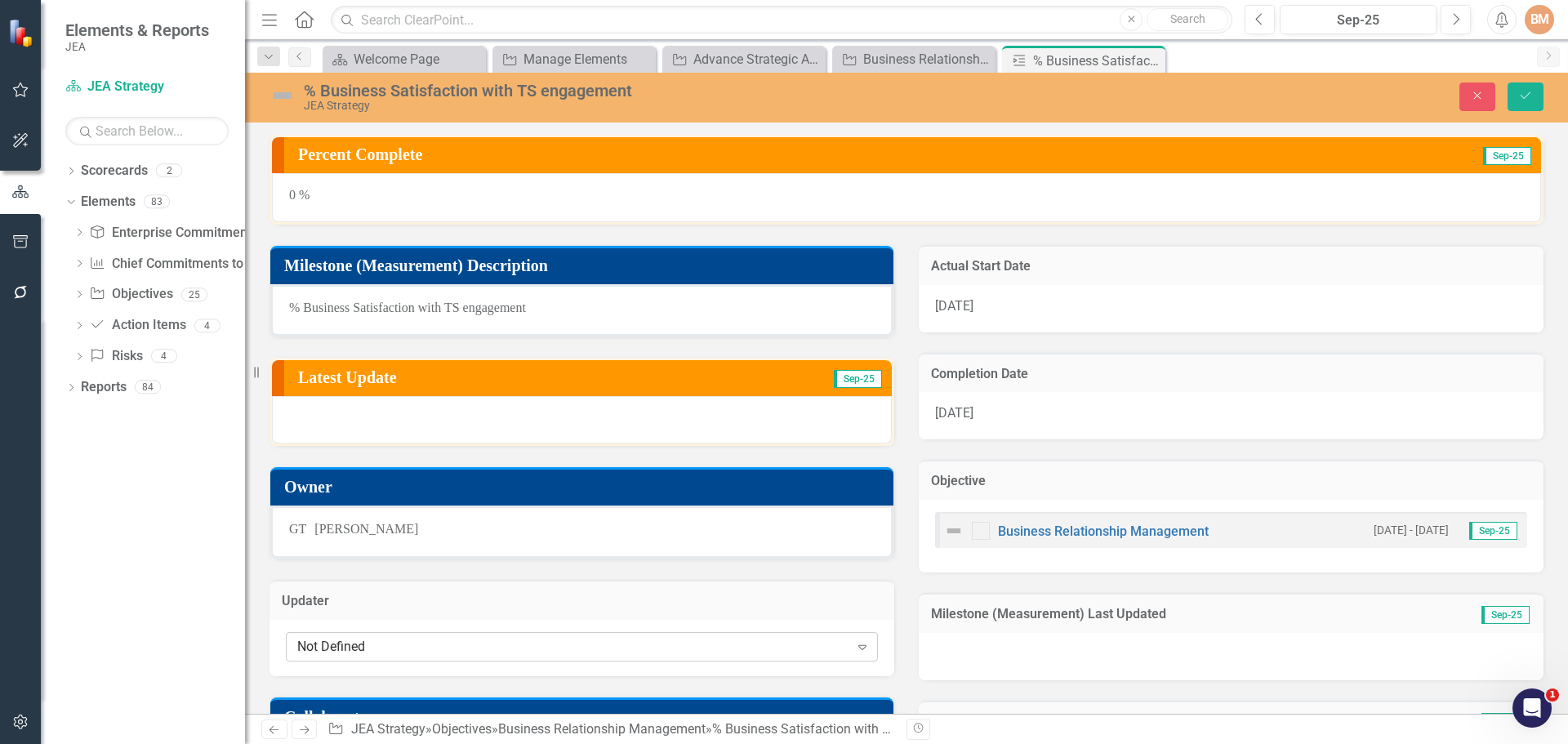
click at [355, 651] on div "Not Defined" at bounding box center [573, 647] width 552 height 19
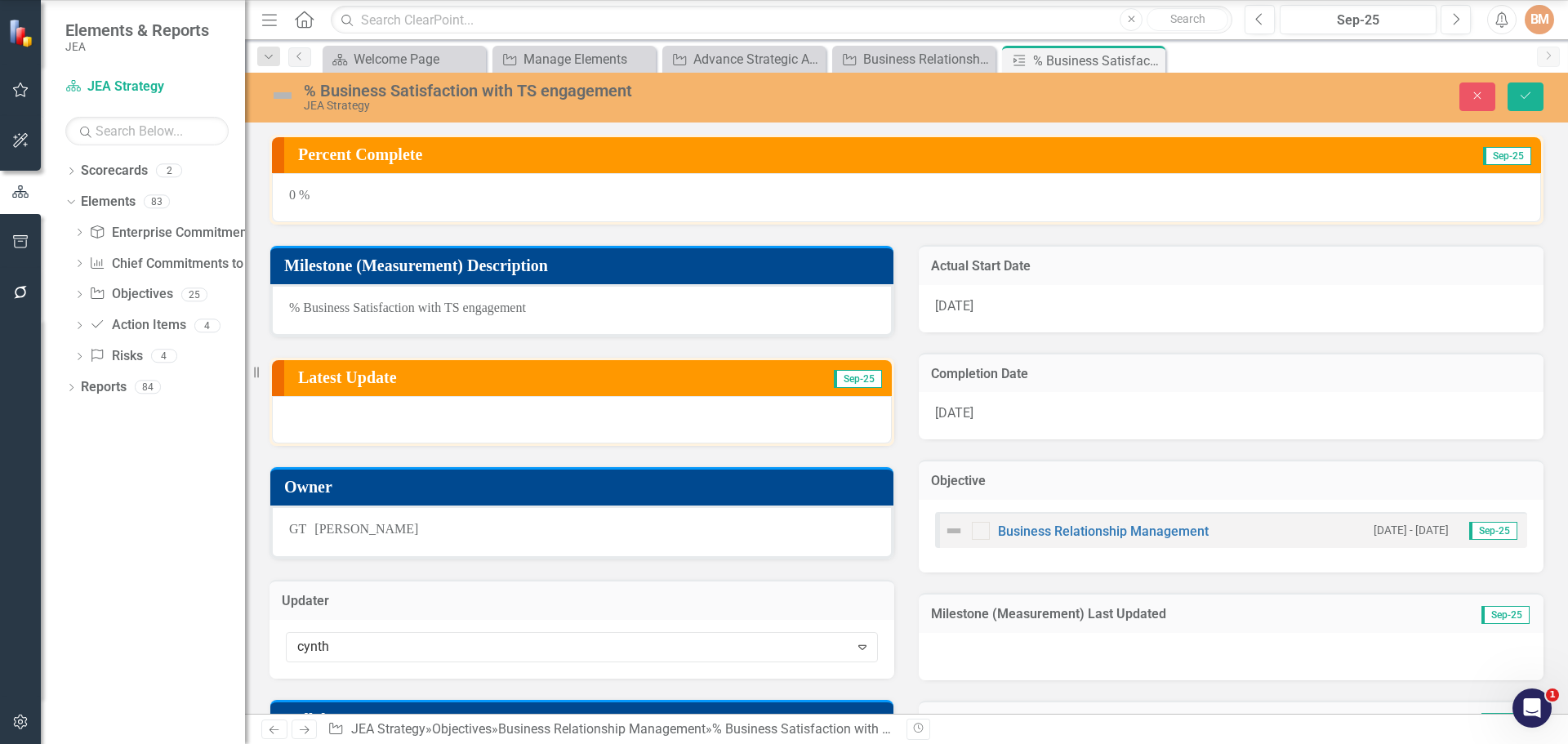
type input "[PERSON_NAME]"
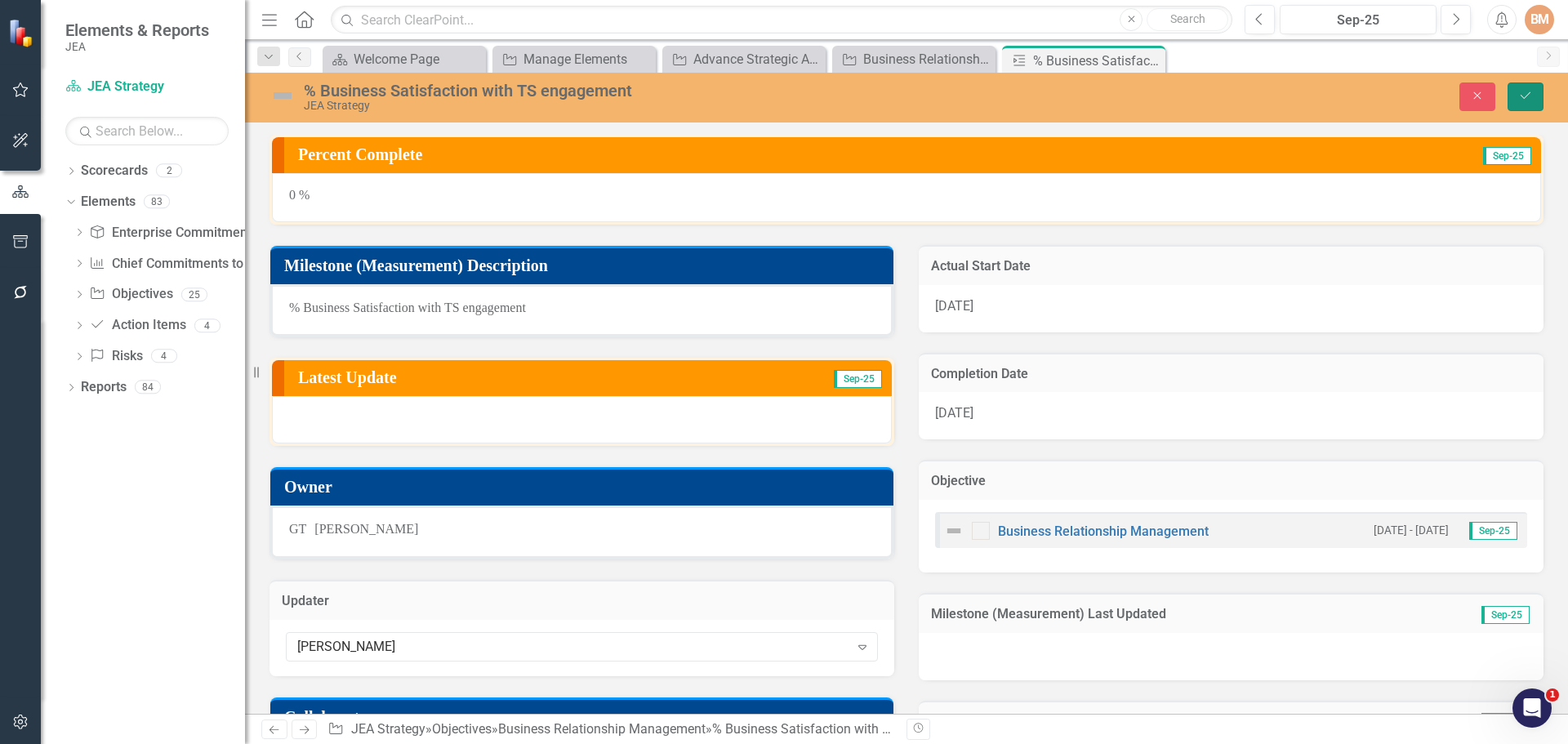
click at [1520, 95] on icon "submit" at bounding box center [1525, 95] width 9 height 7
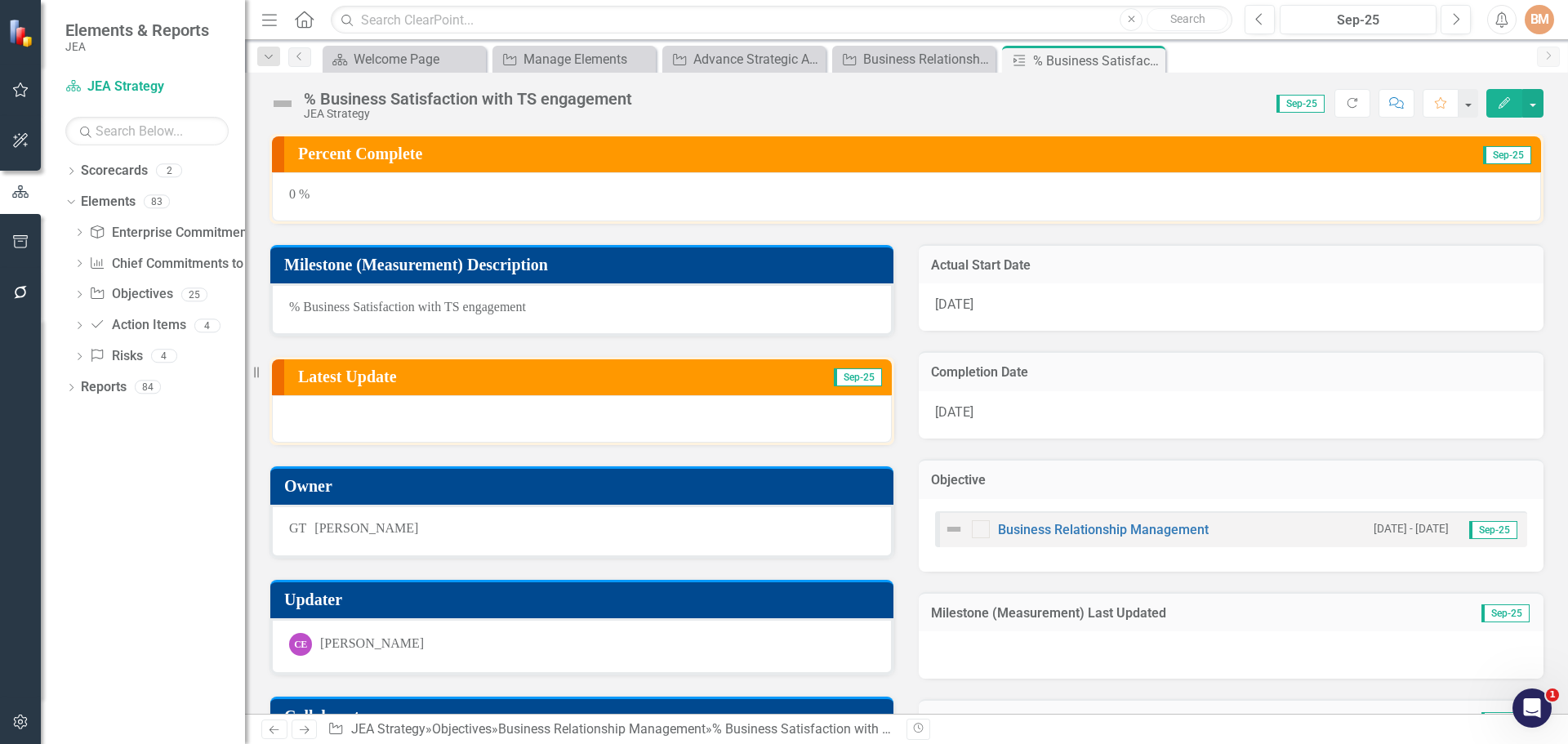
click at [0, 0] on icon "Close" at bounding box center [0, 0] width 0 height 0
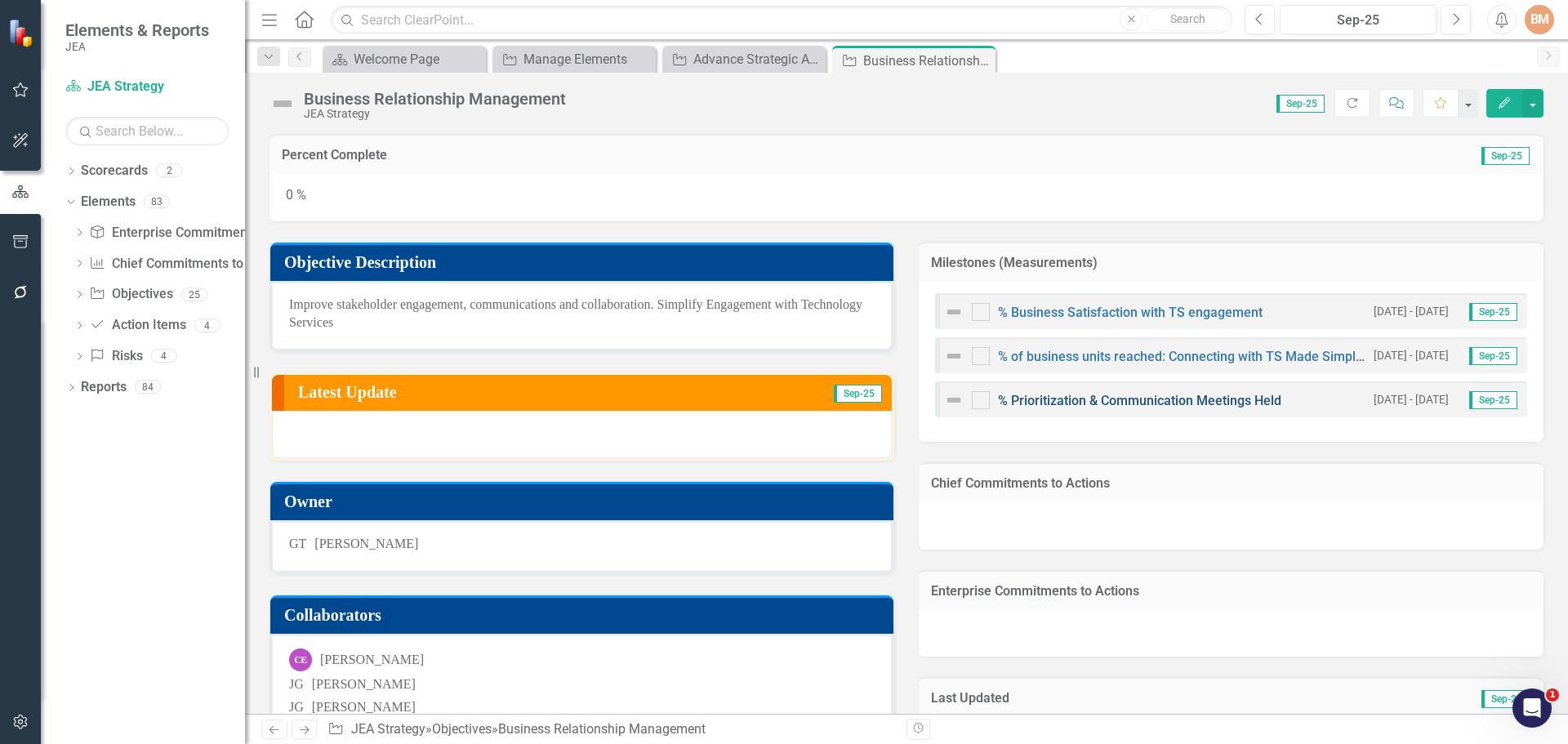
click at [1067, 397] on link "% Prioritization & Communication Meetings Held" at bounding box center [1140, 401] width 283 height 16
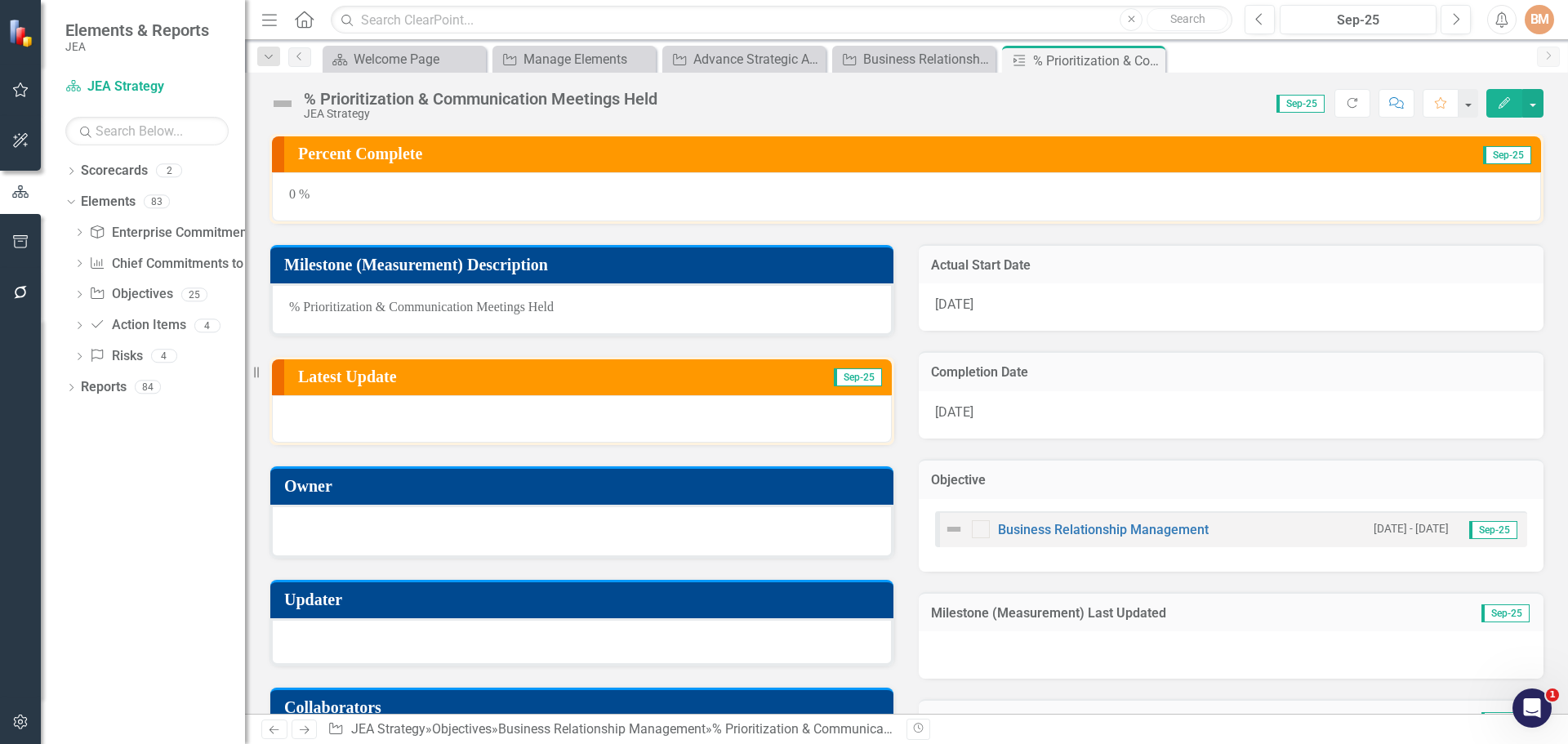
click at [330, 532] on div at bounding box center [582, 529] width 586 height 20
click at [370, 530] on div at bounding box center [582, 529] width 586 height 20
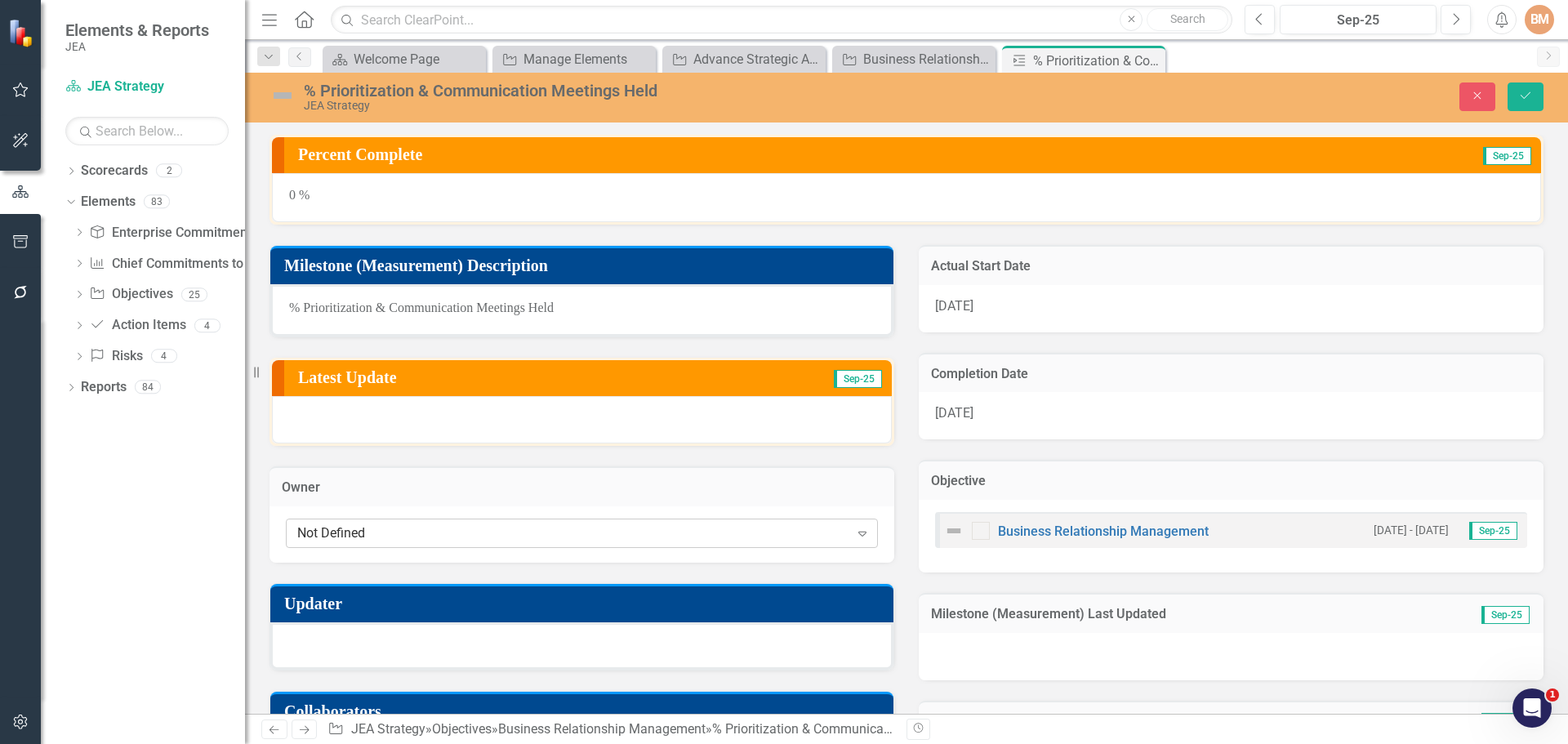
click at [375, 537] on div "Not Defined" at bounding box center [573, 532] width 552 height 19
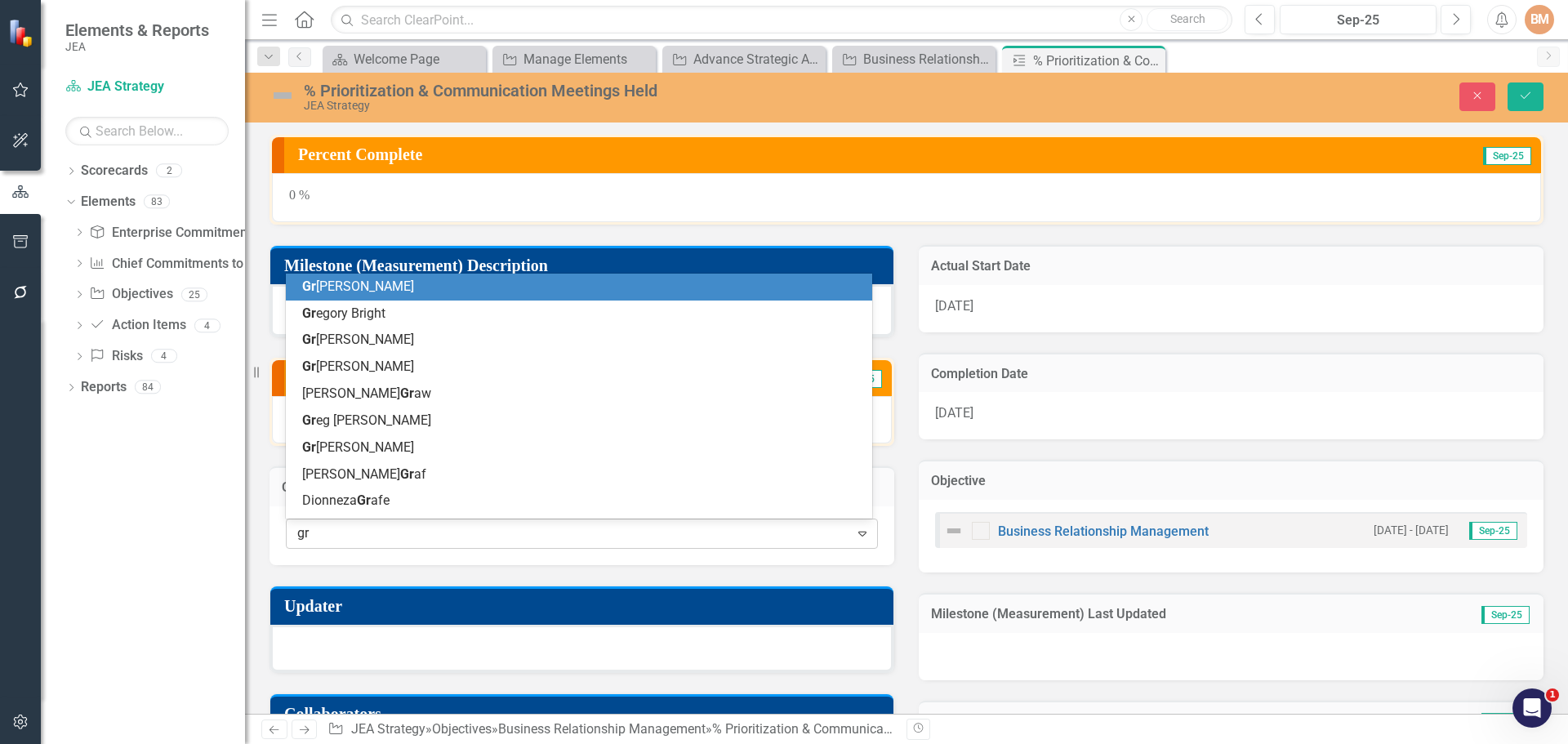
type input "gre"
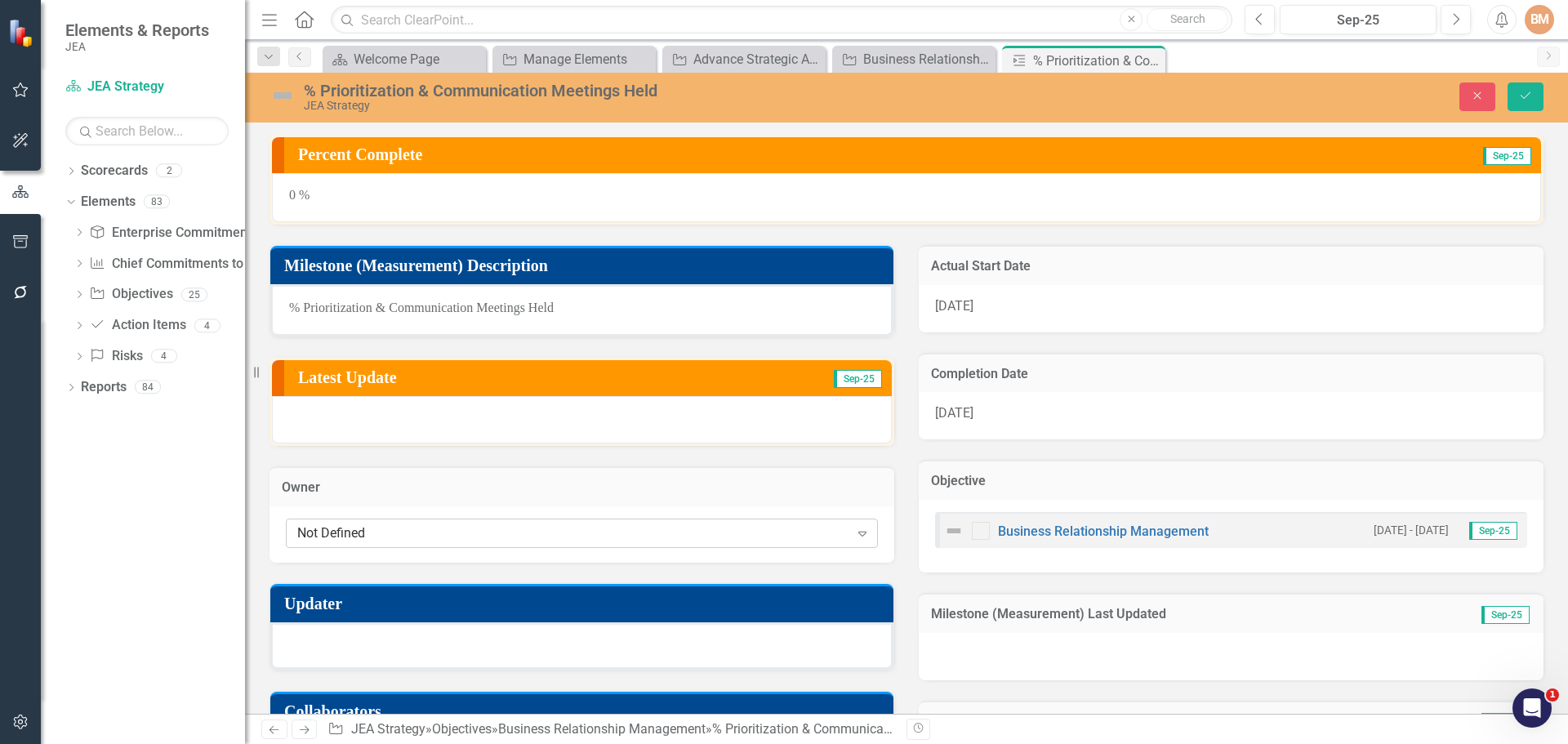
click at [396, 532] on div "Not Defined" at bounding box center [573, 532] width 552 height 19
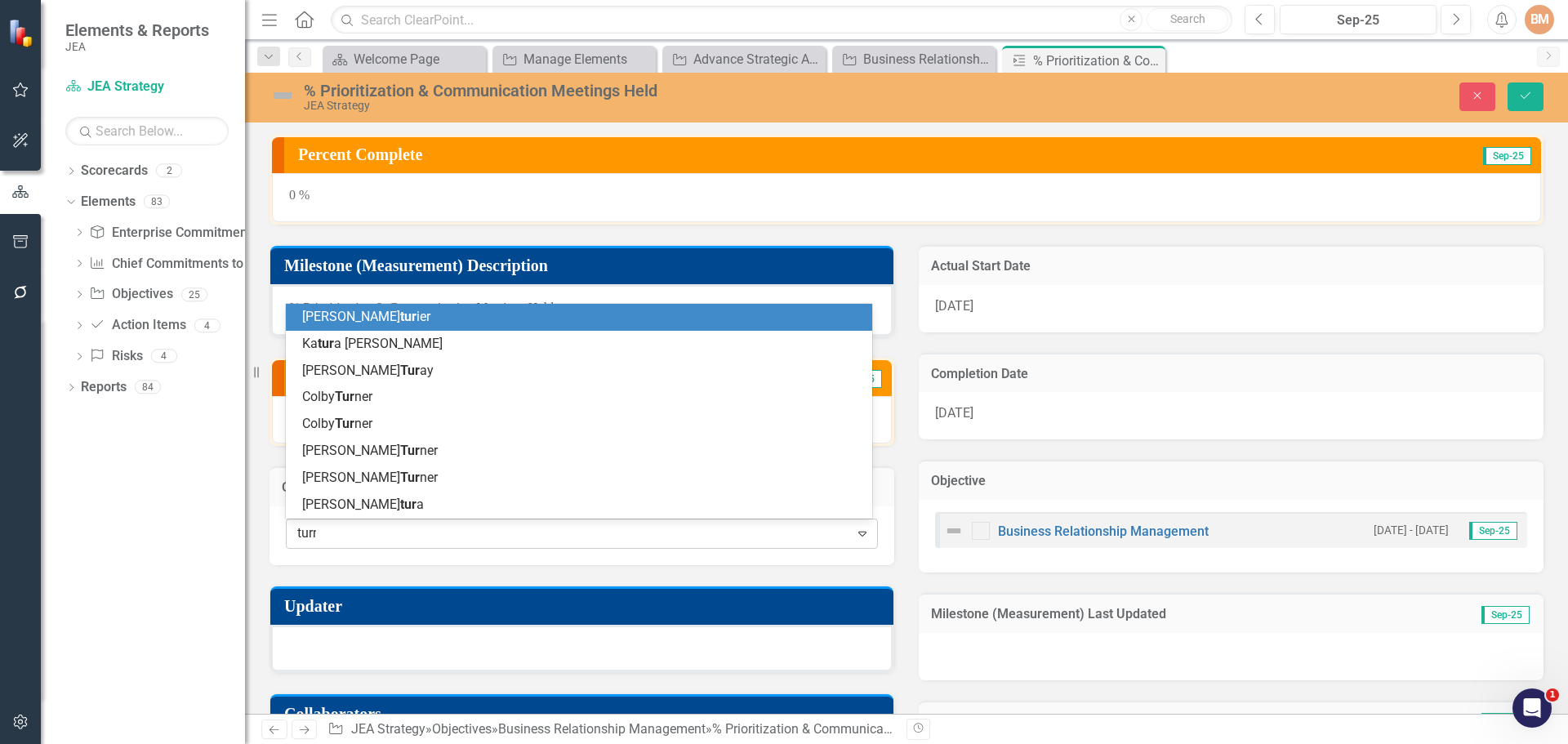
type input "turne"
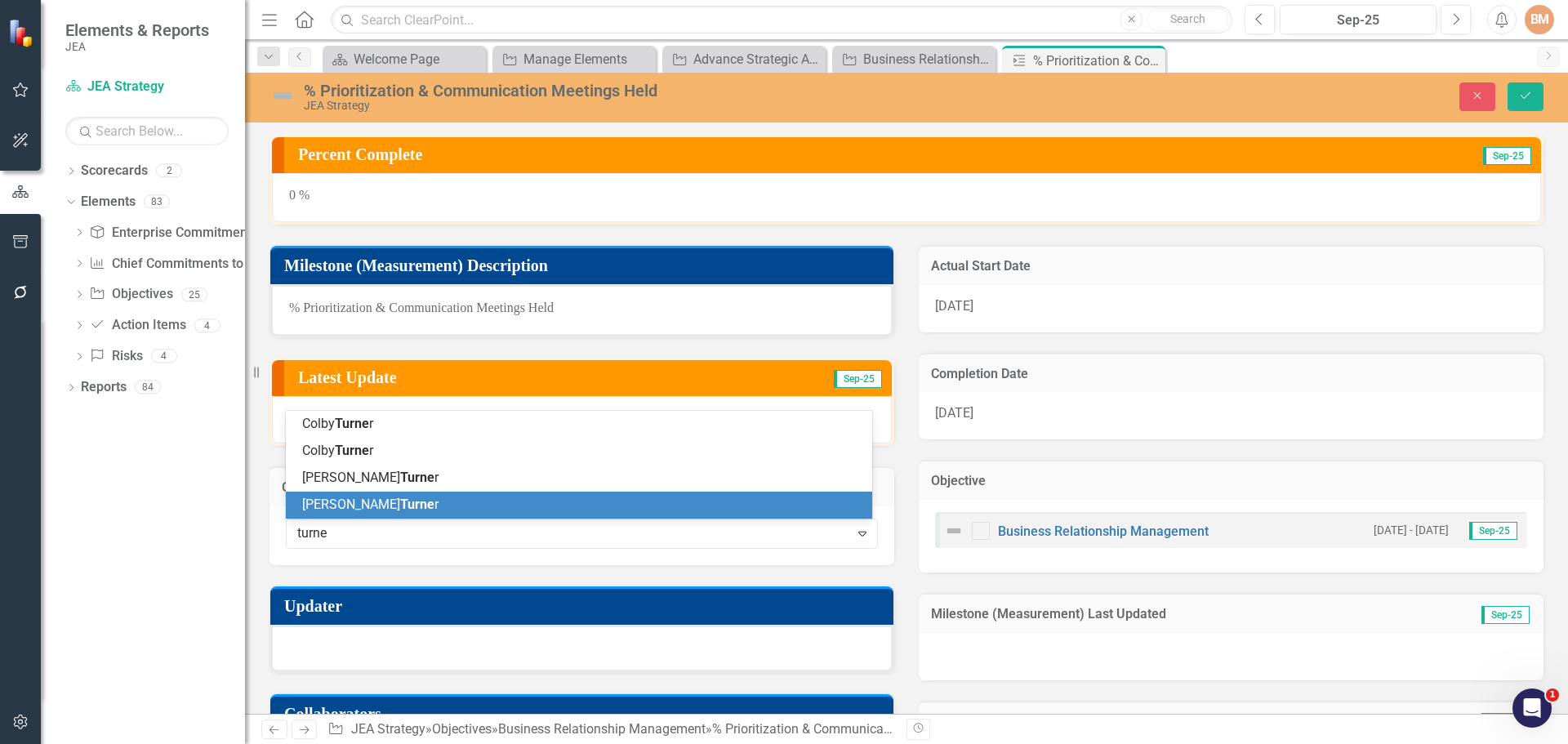
click at [400, 498] on span "Turne" at bounding box center [417, 504] width 35 height 16
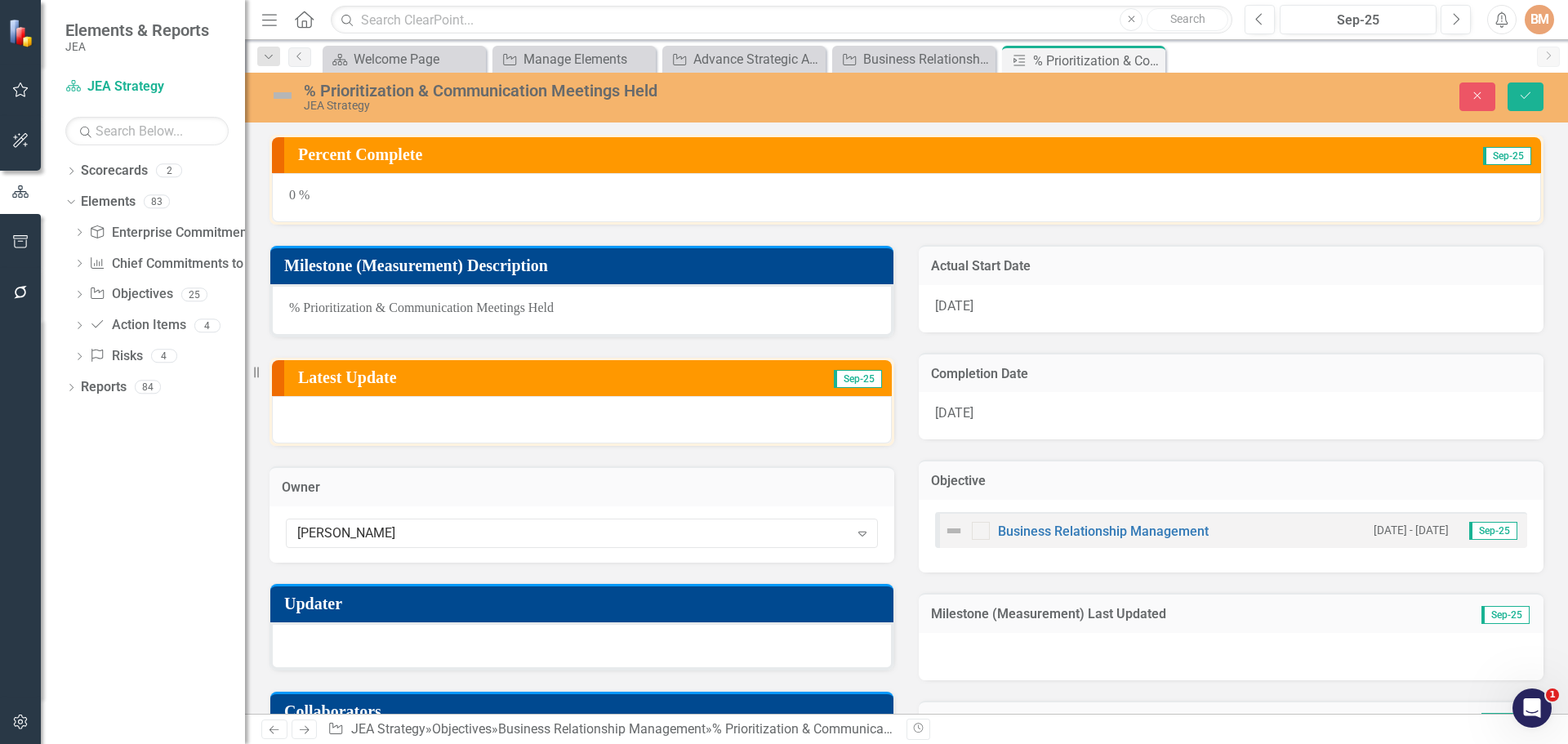
click at [370, 646] on div at bounding box center [582, 646] width 623 height 48
click at [327, 658] on div at bounding box center [582, 646] width 623 height 48
click at [328, 654] on div at bounding box center [582, 646] width 623 height 48
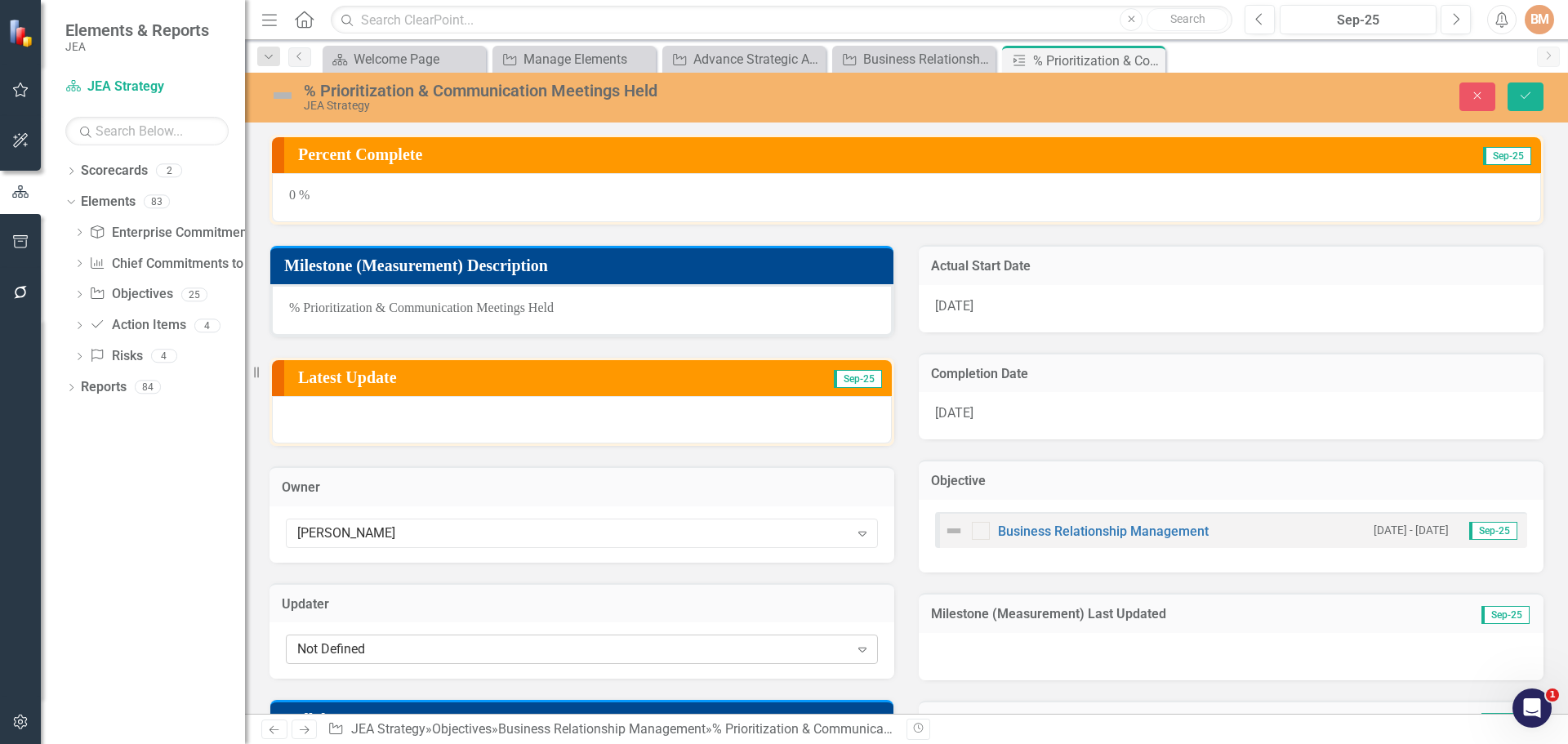
click at [331, 647] on div "Not Defined" at bounding box center [573, 649] width 552 height 19
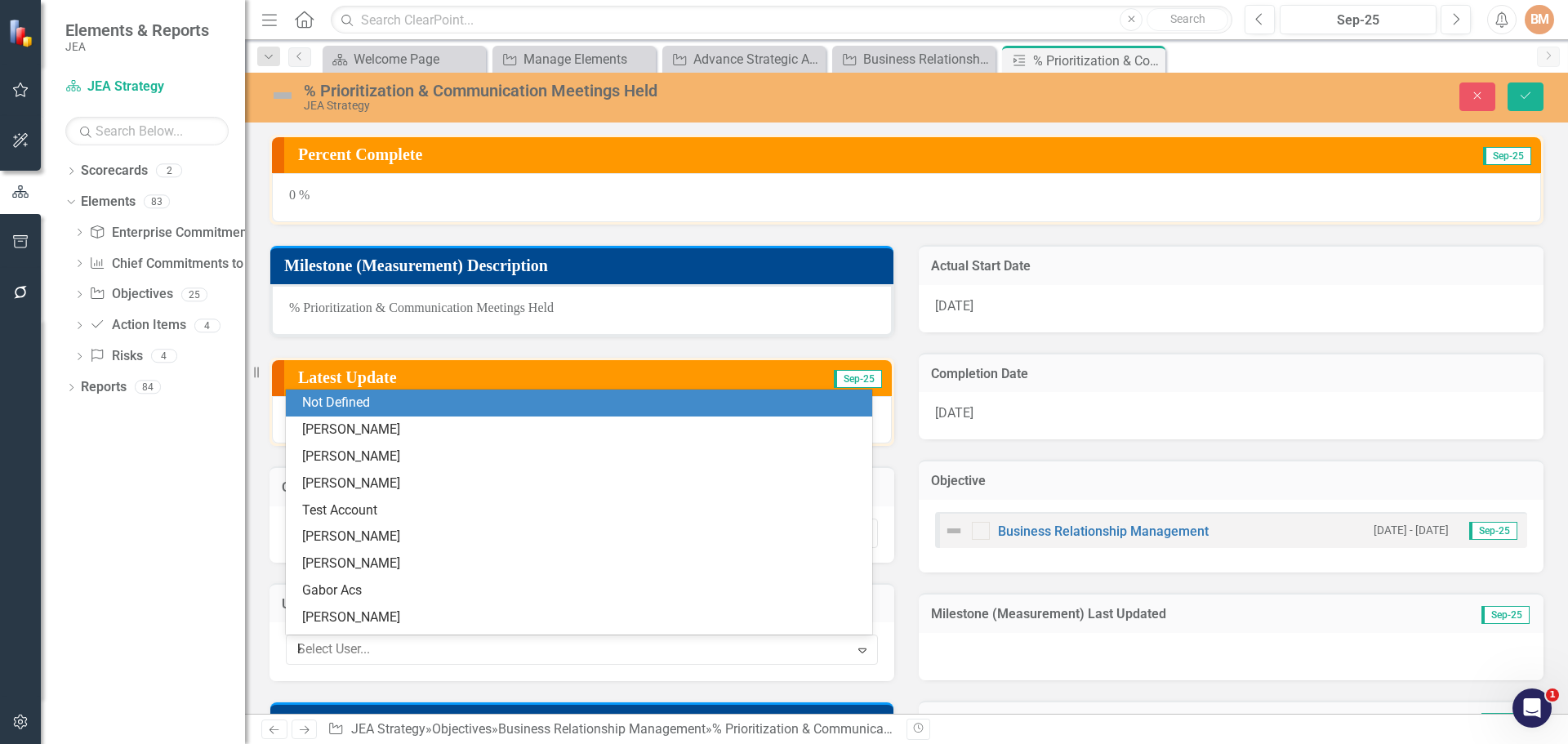
type input "ky"
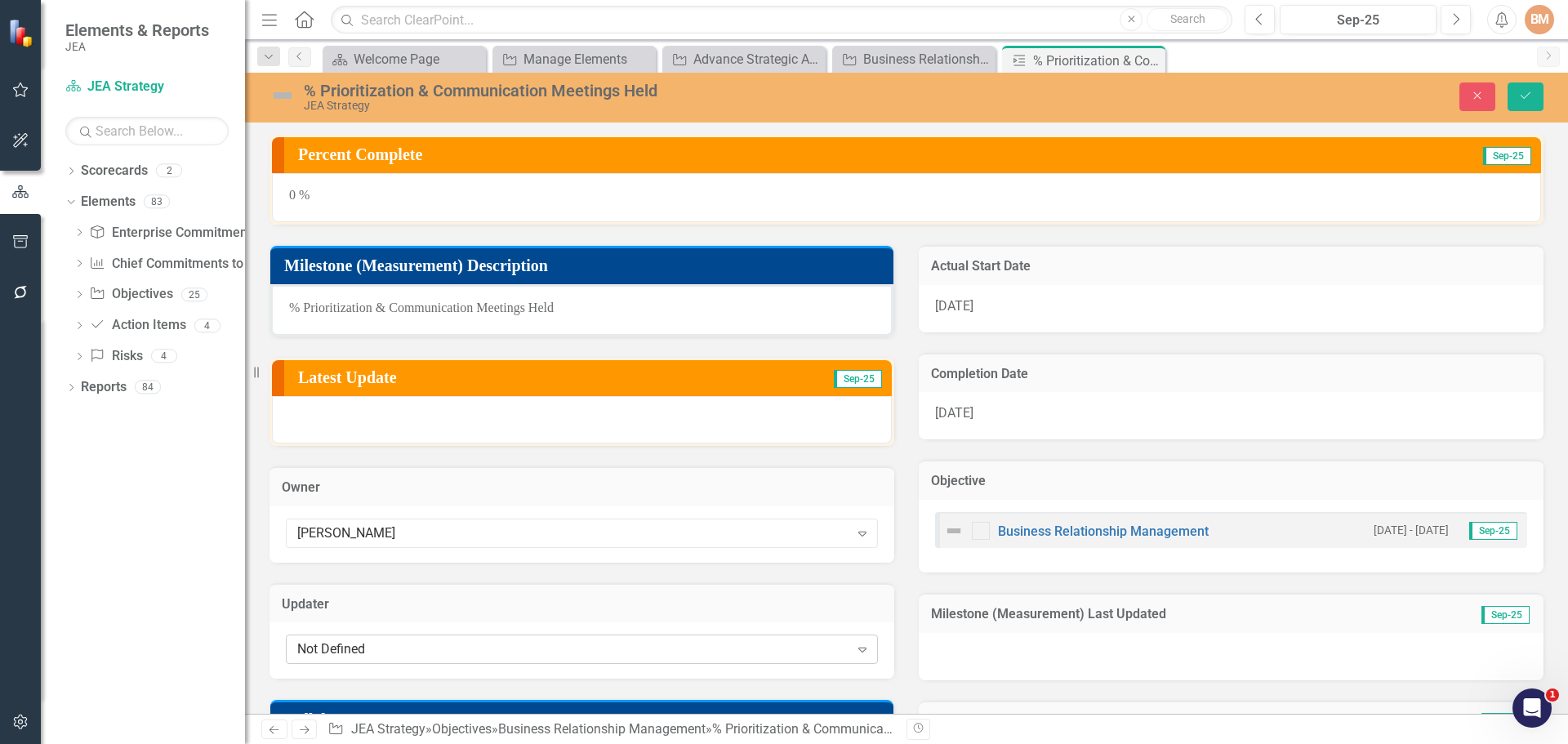
drag, startPoint x: 281, startPoint y: 660, endPoint x: 297, endPoint y: 658, distance: 16.1
click at [281, 660] on div "Not Defined Expand" at bounding box center [582, 650] width 625 height 56
click at [327, 652] on div "Not Defined" at bounding box center [573, 649] width 552 height 19
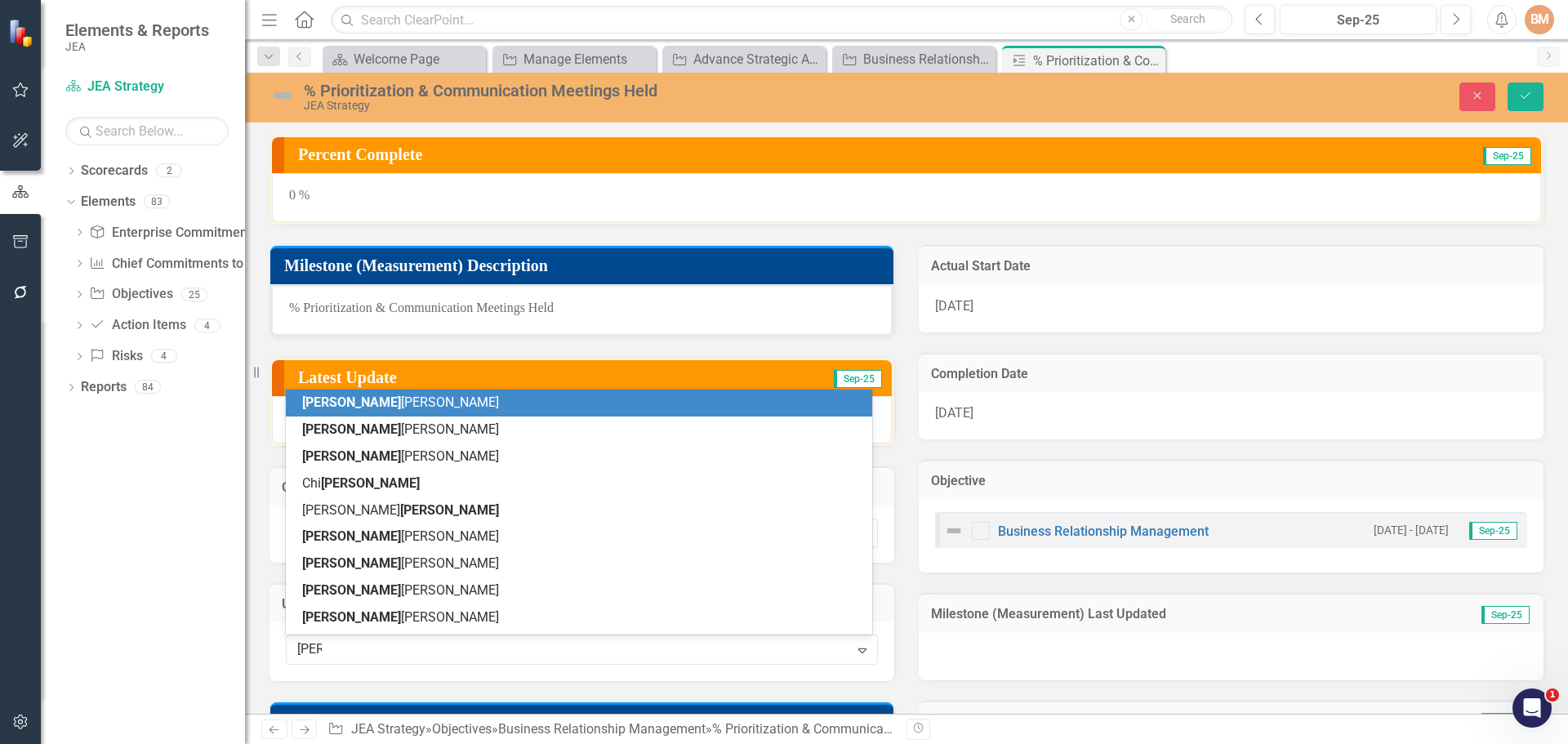
type input "kim"
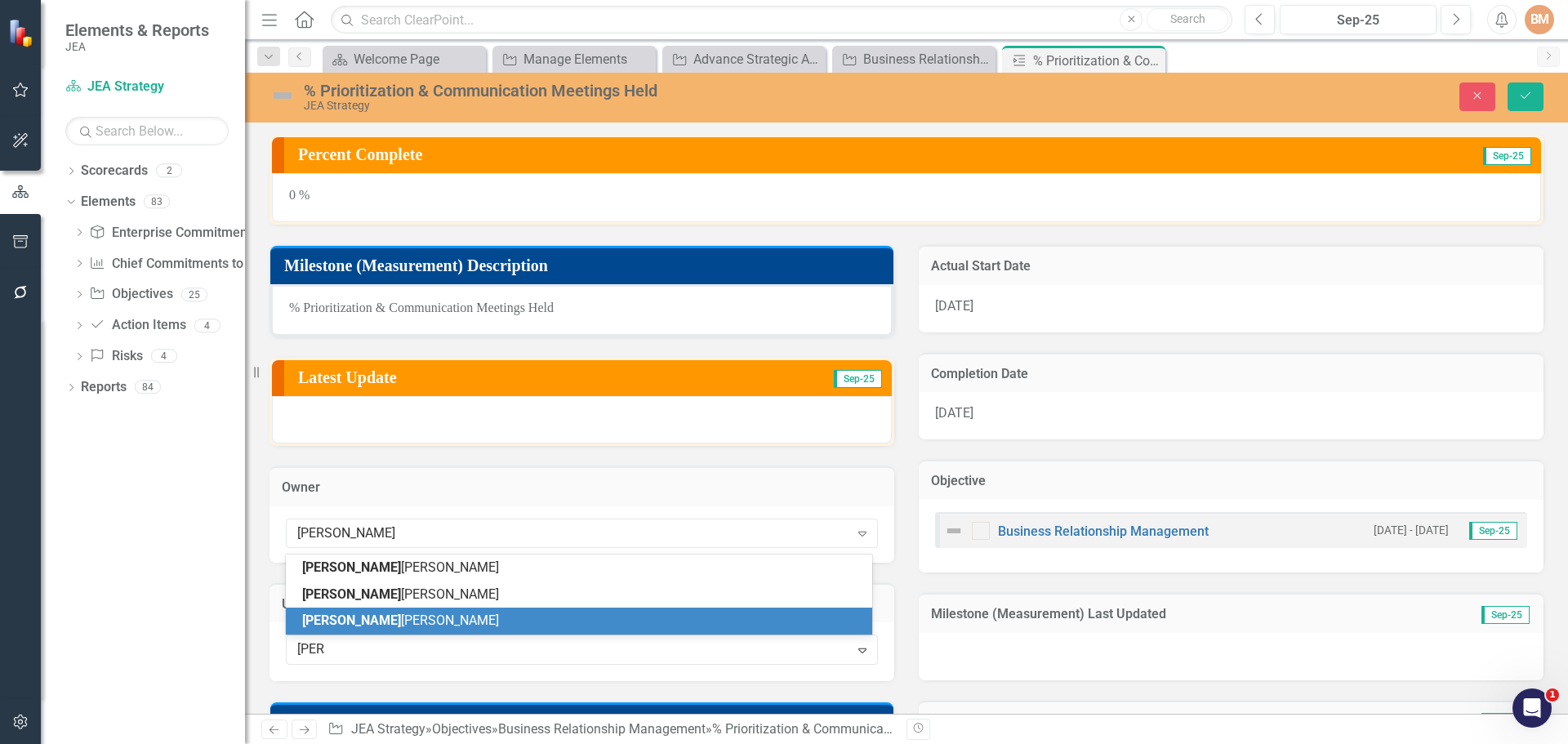
click at [355, 616] on span "Kim Traylor" at bounding box center [400, 620] width 196 height 16
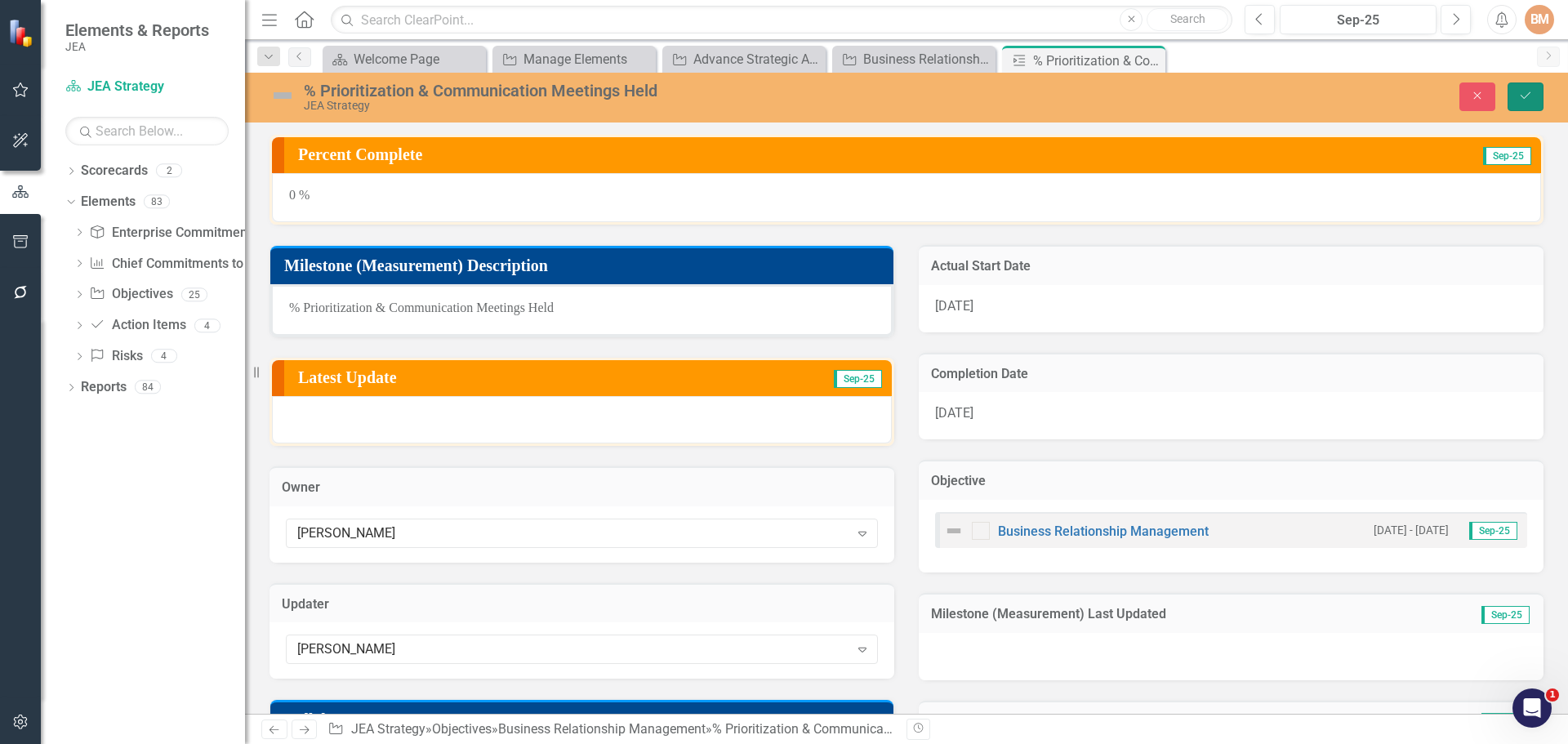
click at [1517, 99] on button "Save" at bounding box center [1525, 96] width 36 height 29
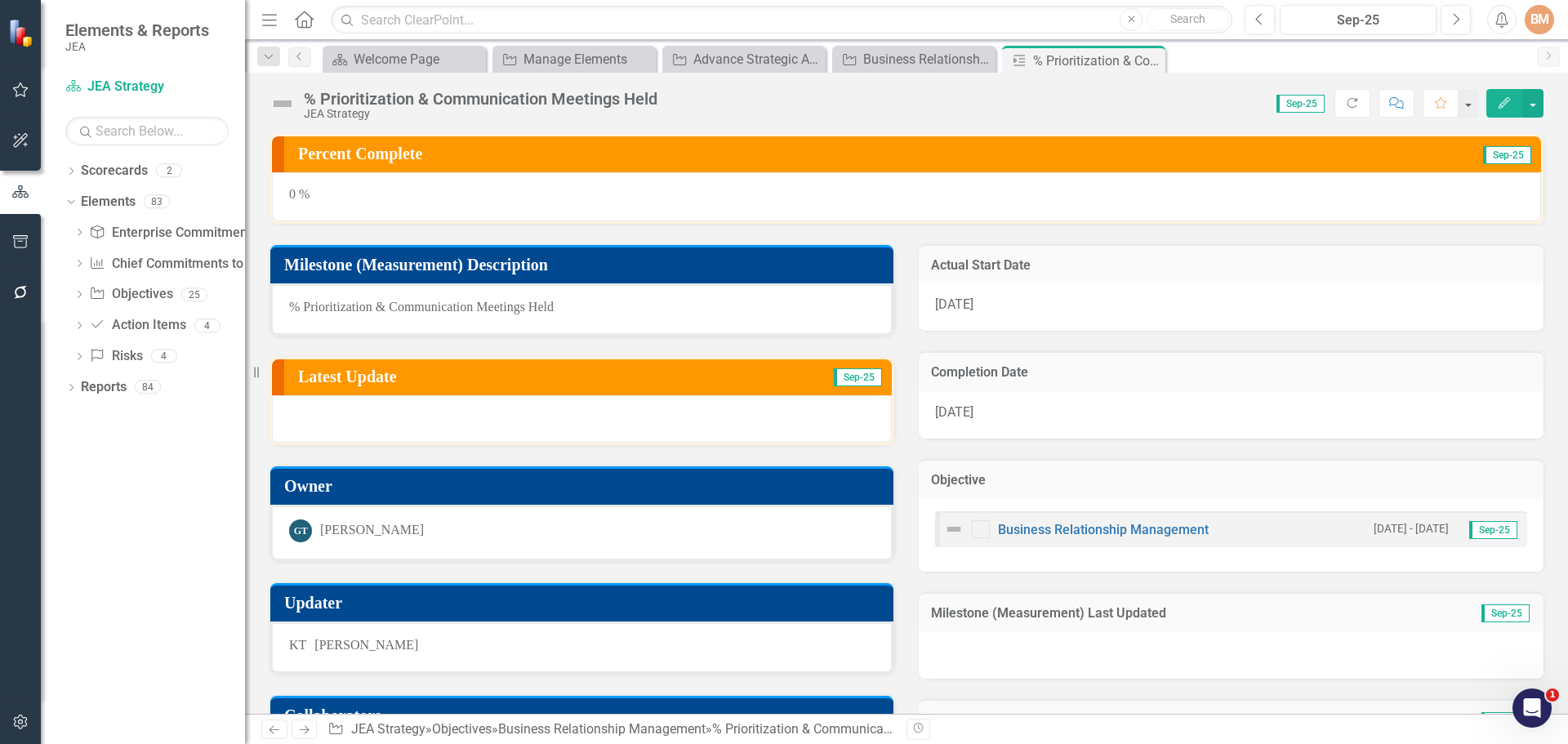
drag, startPoint x: 1148, startPoint y: 58, endPoint x: 920, endPoint y: 73, distance: 228.5
click at [0, 0] on icon "Close" at bounding box center [0, 0] width 0 height 0
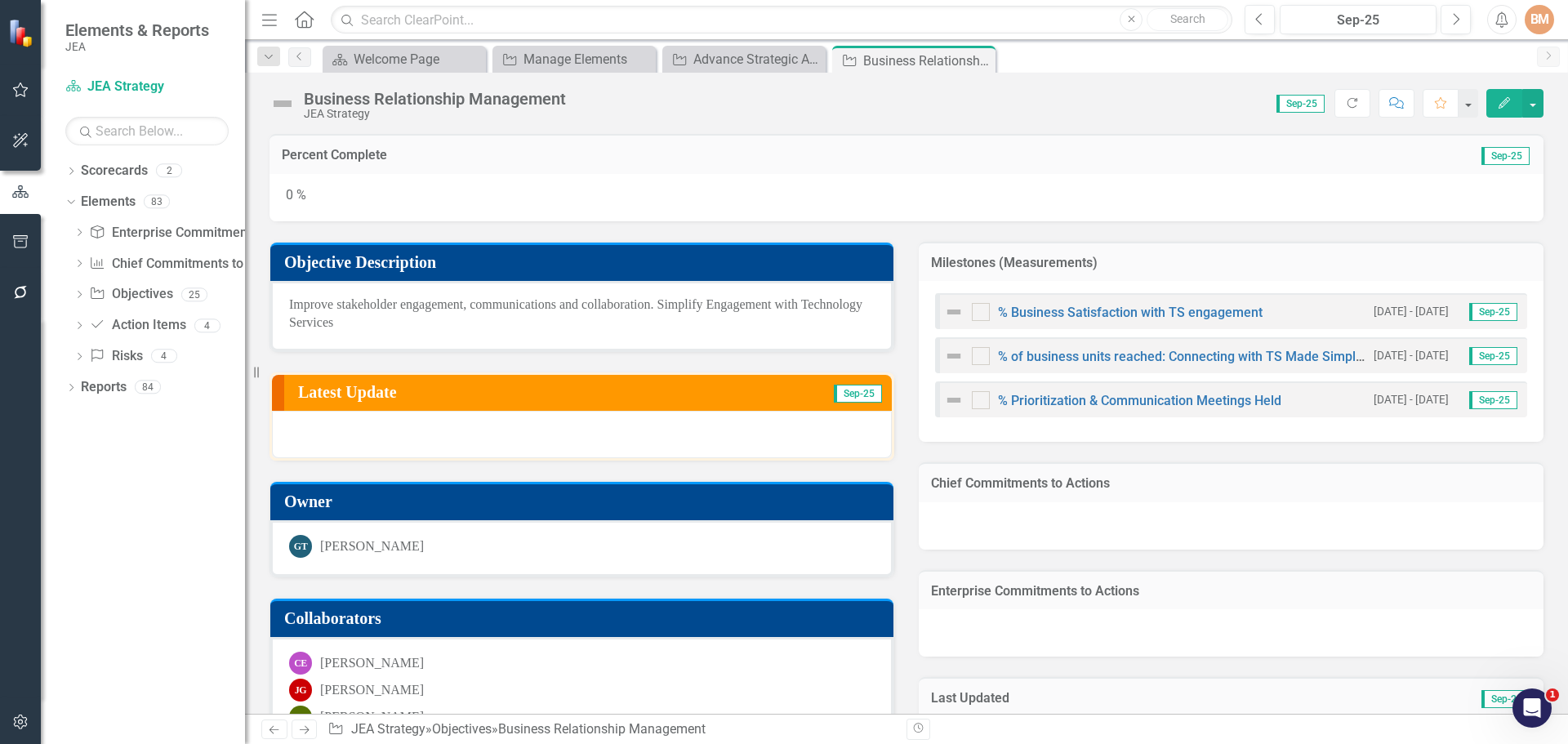
drag, startPoint x: 980, startPoint y: 61, endPoint x: 972, endPoint y: 71, distance: 12.8
click at [0, 0] on icon at bounding box center [0, 0] width 0 height 0
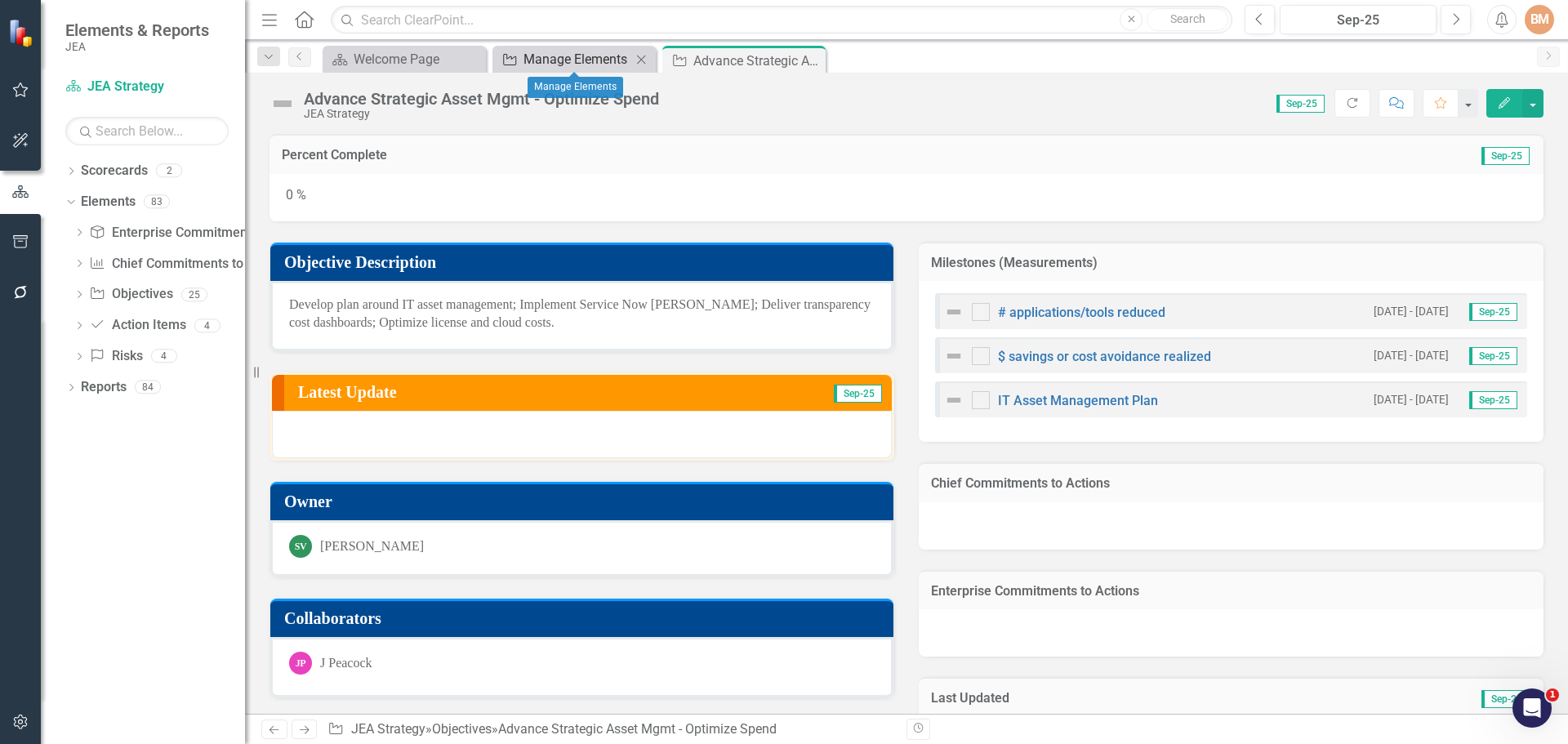
click at [588, 65] on div "Manage Elements" at bounding box center [576, 59] width 108 height 21
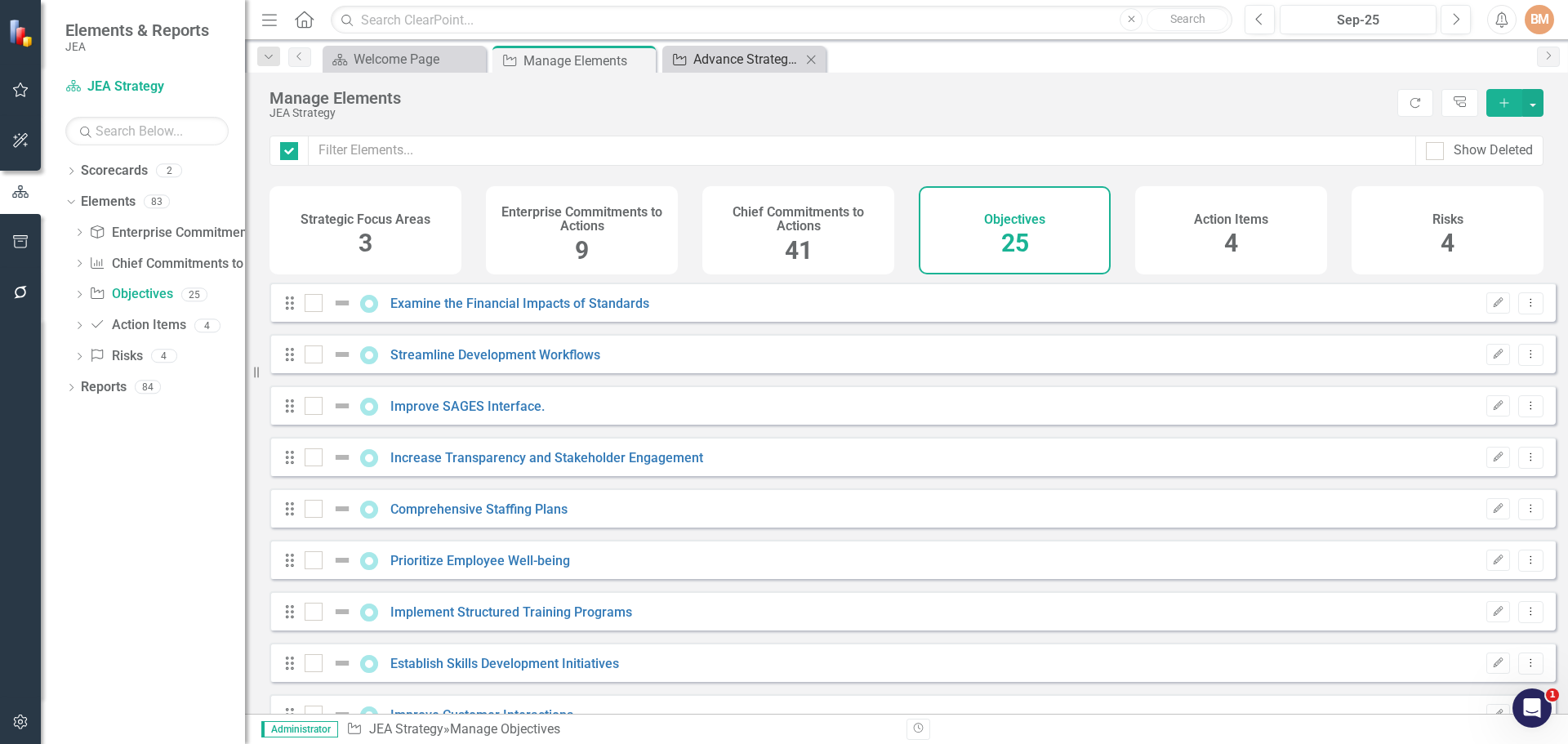
checkbox input "false"
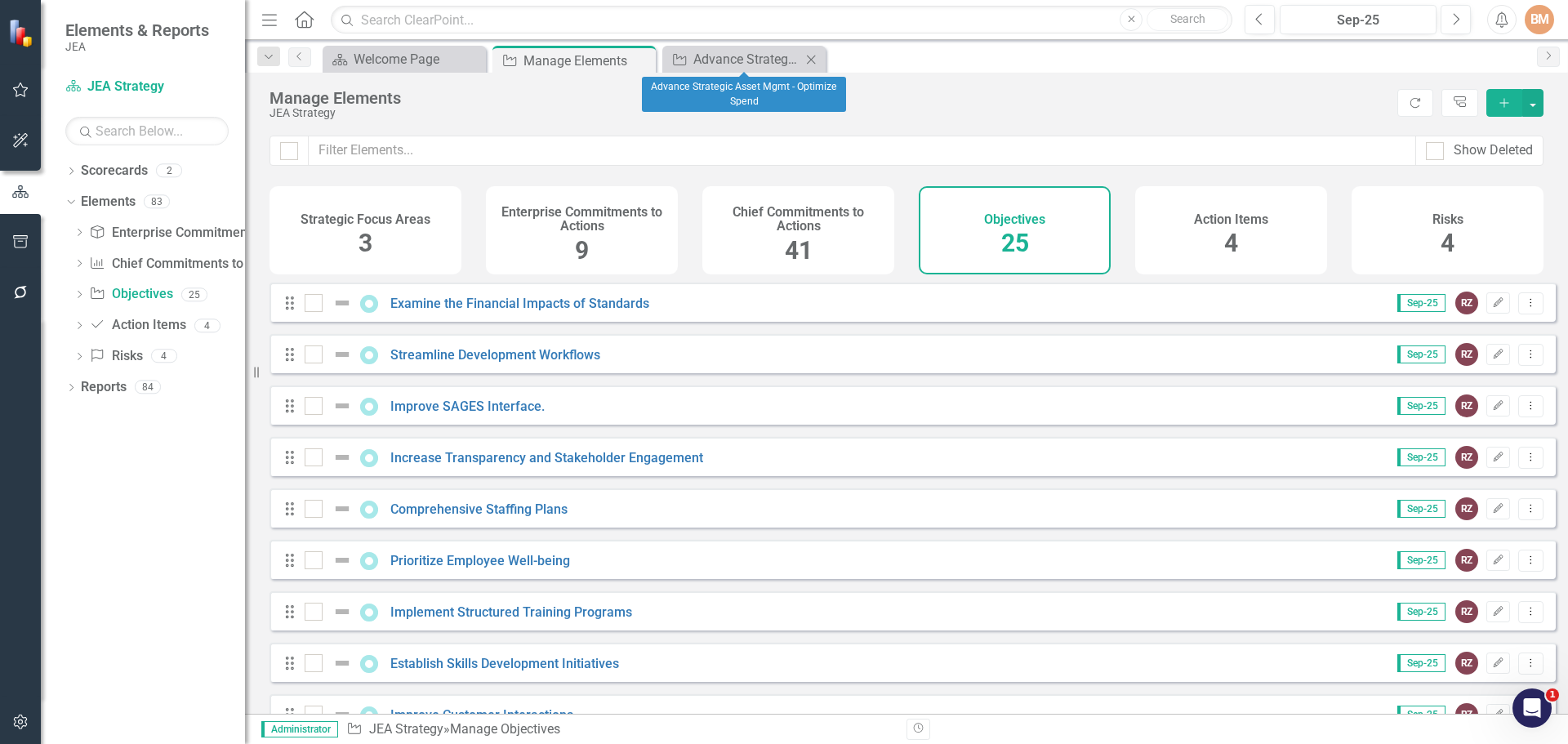
click at [812, 57] on icon "Close" at bounding box center [810, 60] width 16 height 13
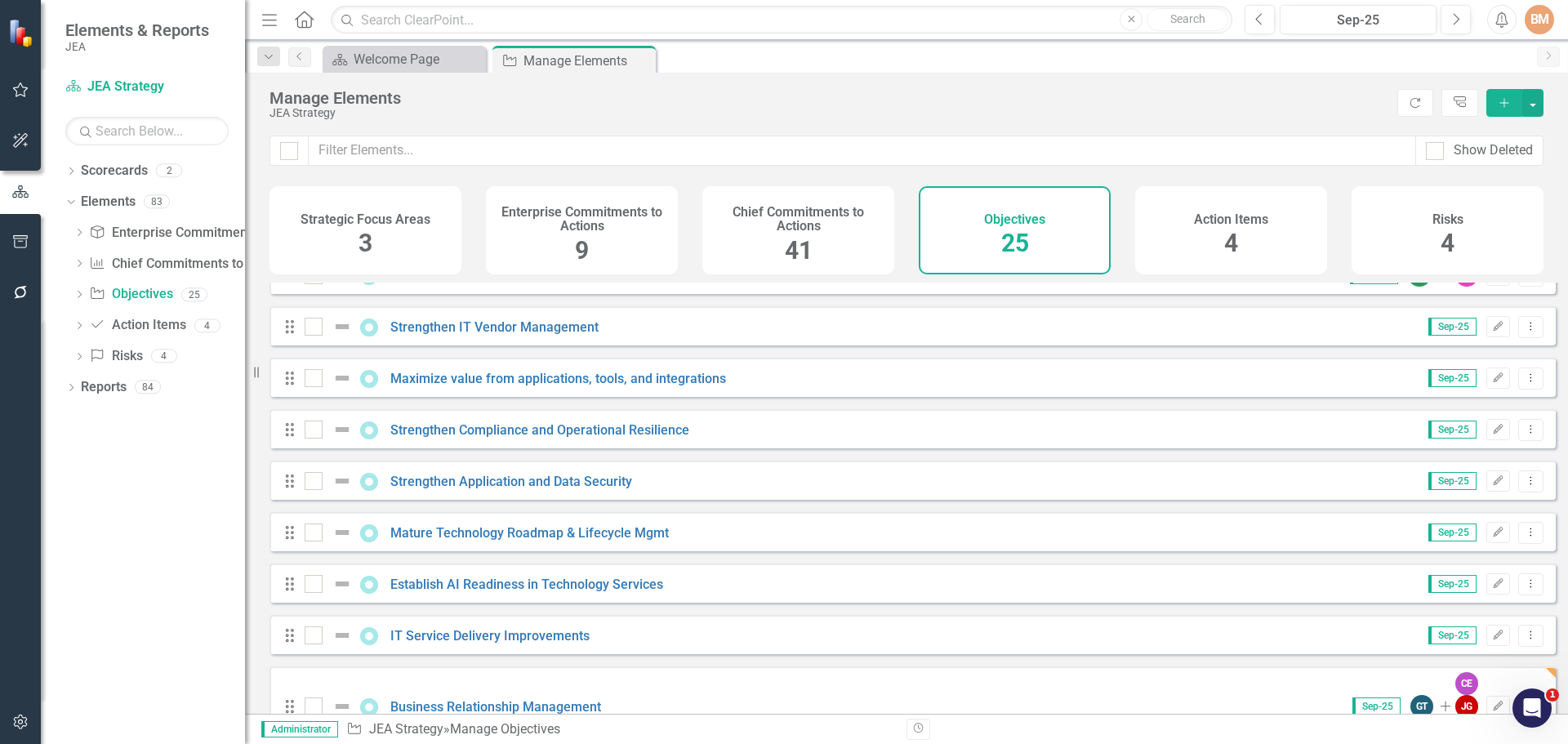
scroll to position [786, 0]
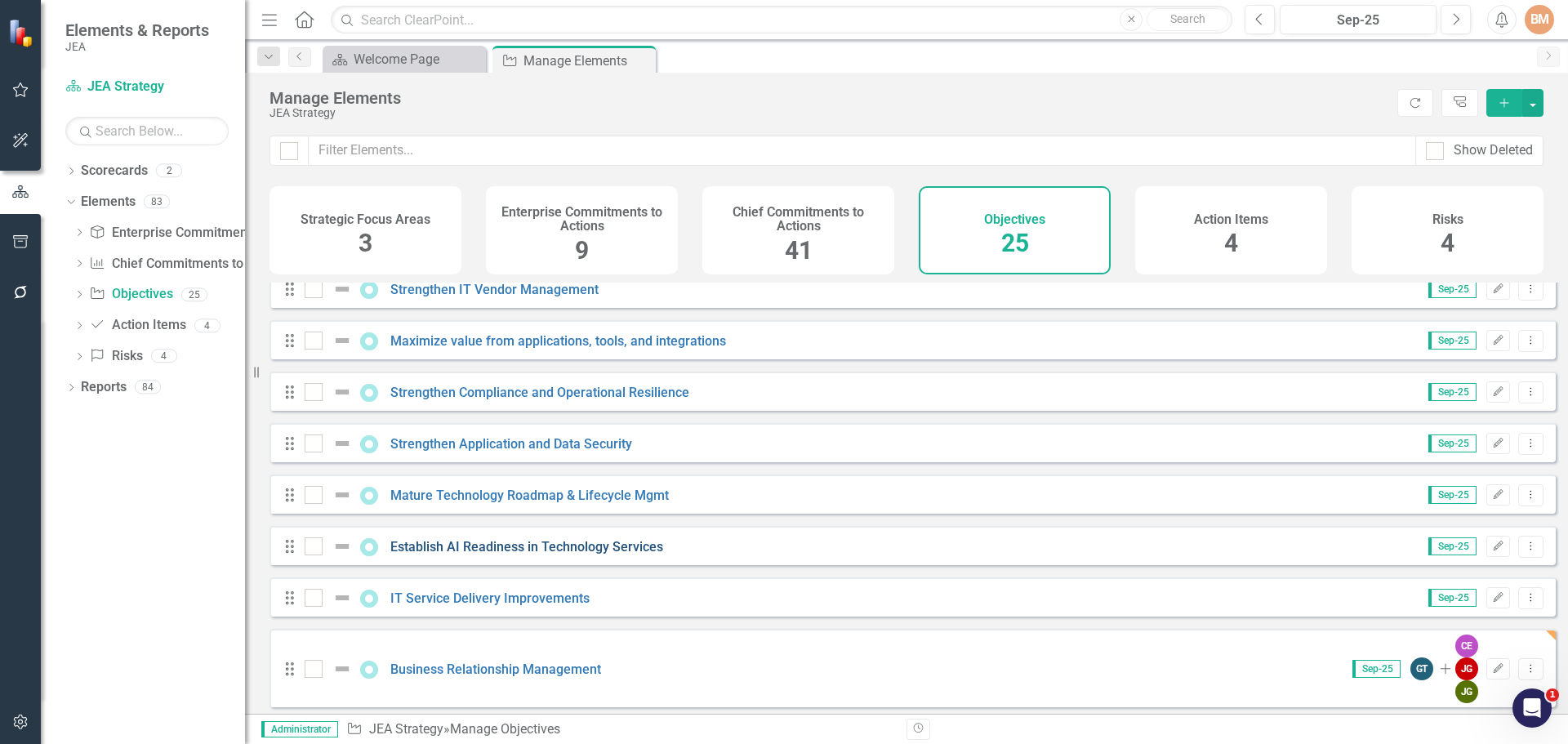
click at [494, 555] on link "Establish AI Readiness in Technology Services" at bounding box center [527, 547] width 273 height 16
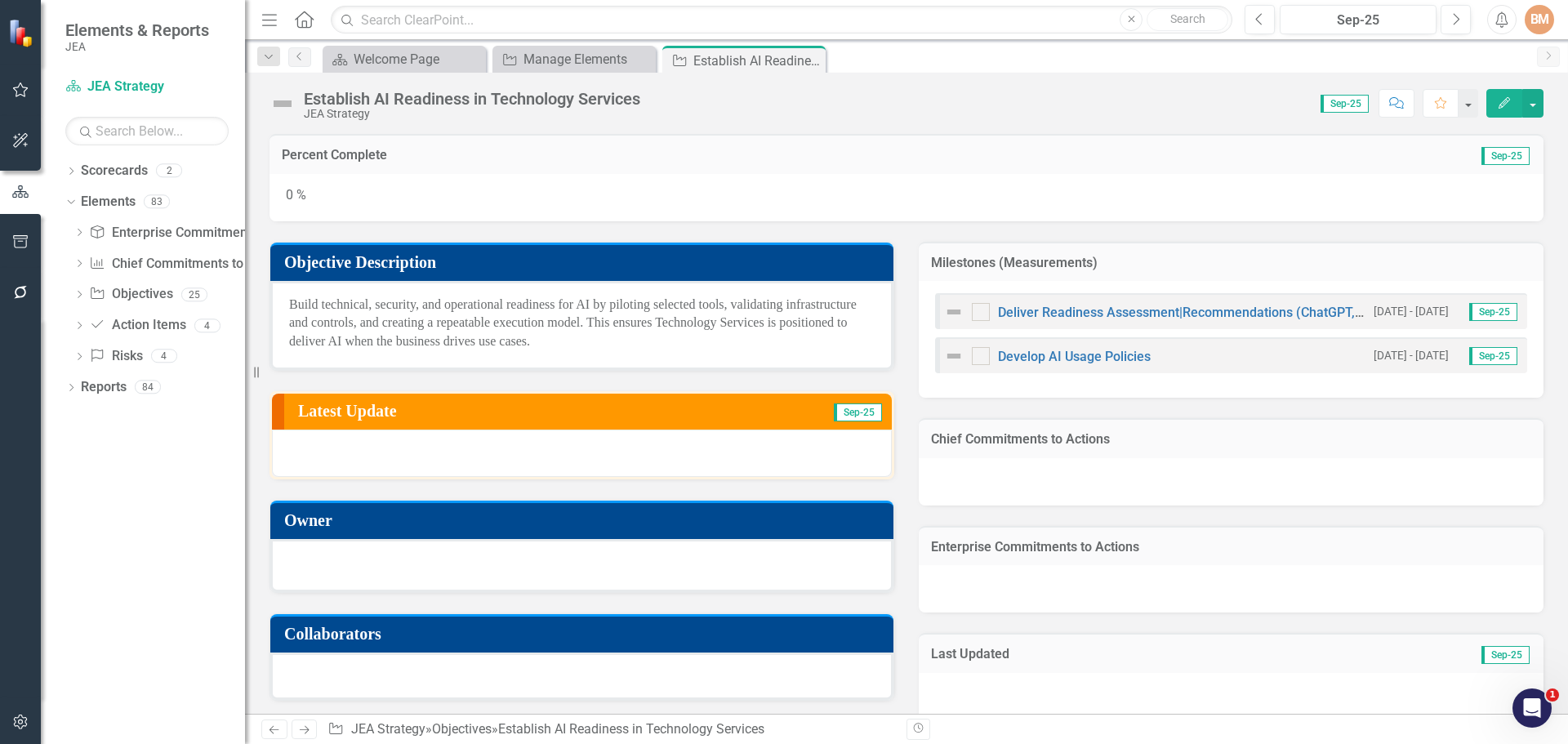
click at [347, 561] on div at bounding box center [582, 563] width 586 height 20
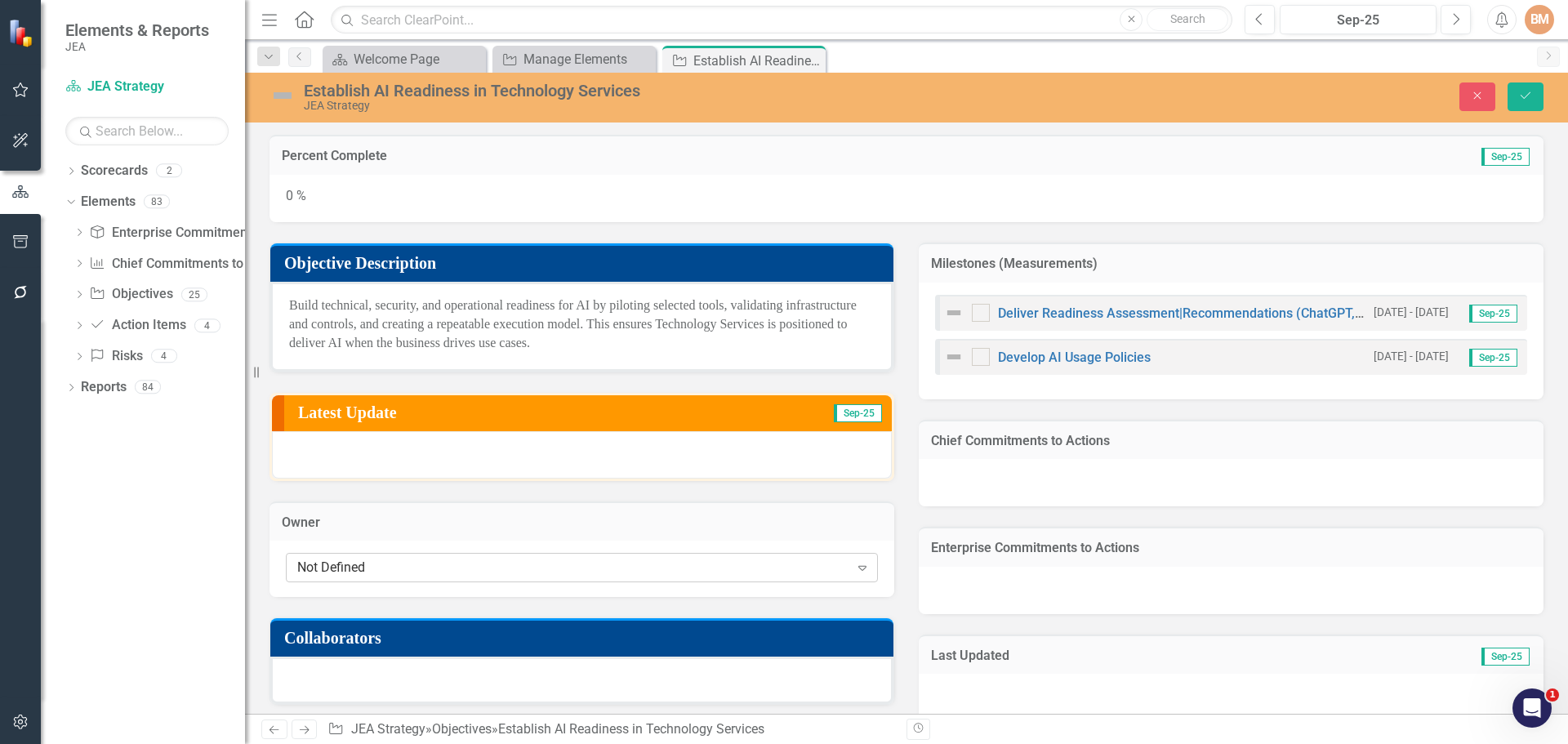
click at [388, 564] on div "Not Defined" at bounding box center [573, 568] width 552 height 19
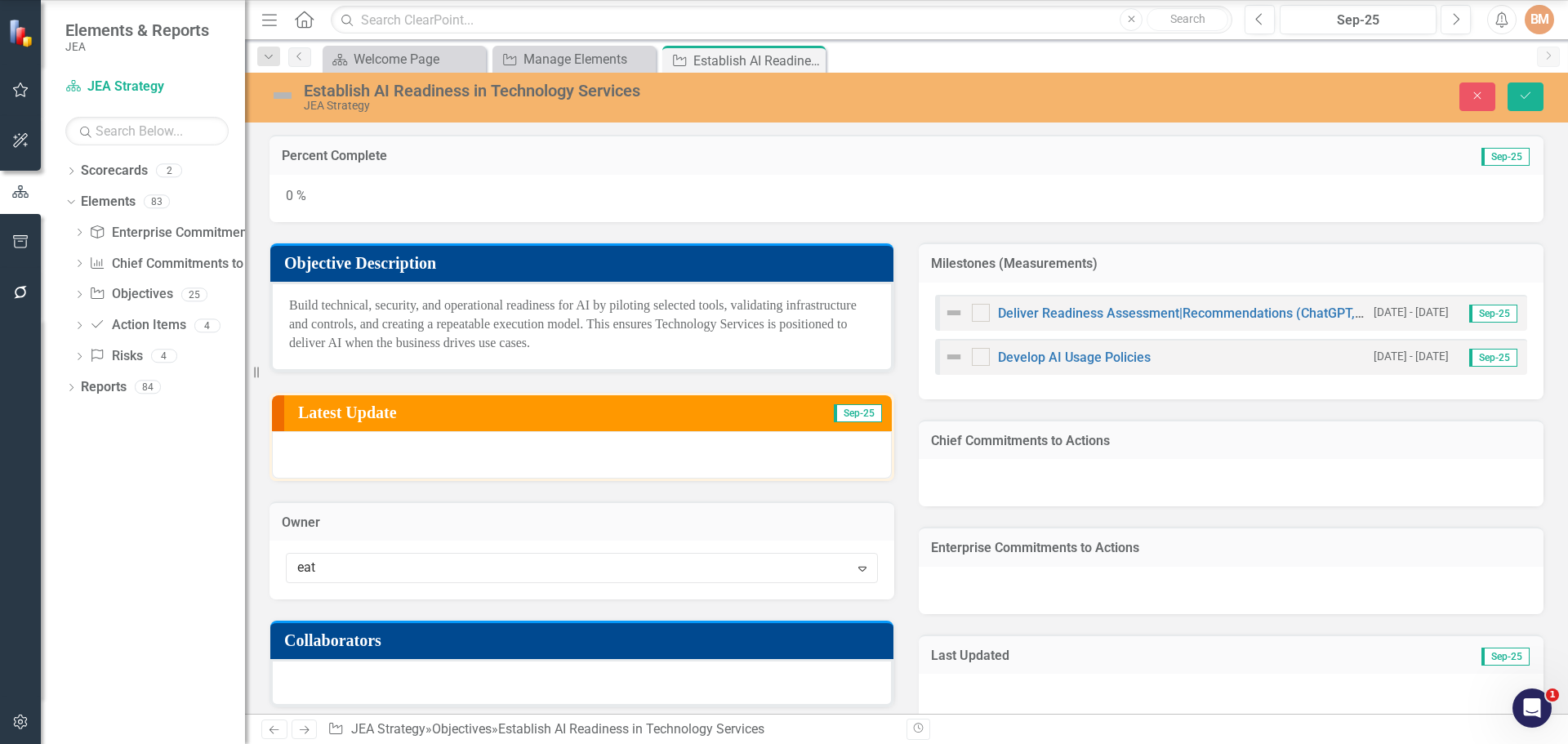
type input "eato"
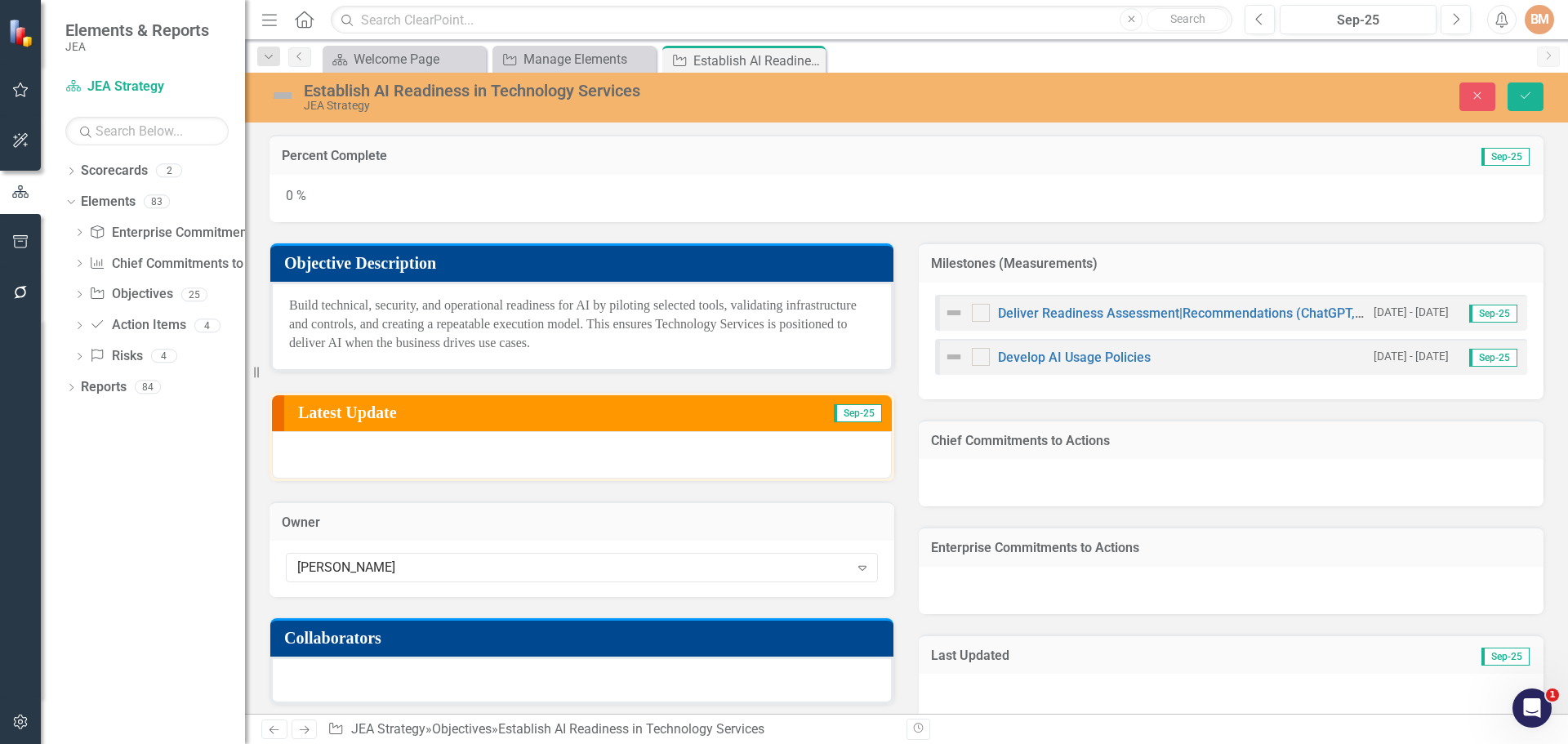
click at [387, 681] on div at bounding box center [582, 680] width 623 height 48
click at [382, 678] on div at bounding box center [582, 680] width 623 height 48
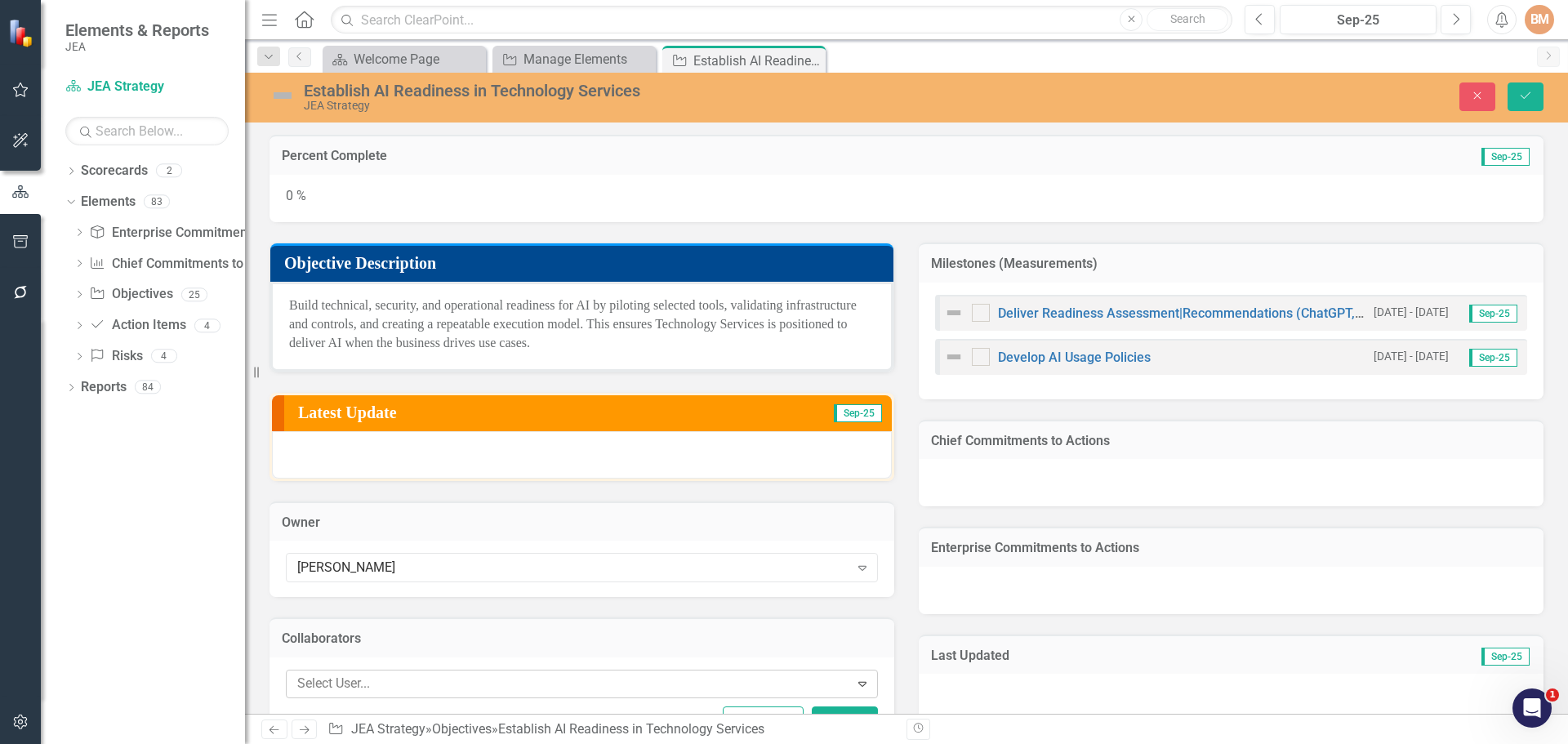
click at [363, 690] on div at bounding box center [570, 684] width 559 height 22
type input "jocel"
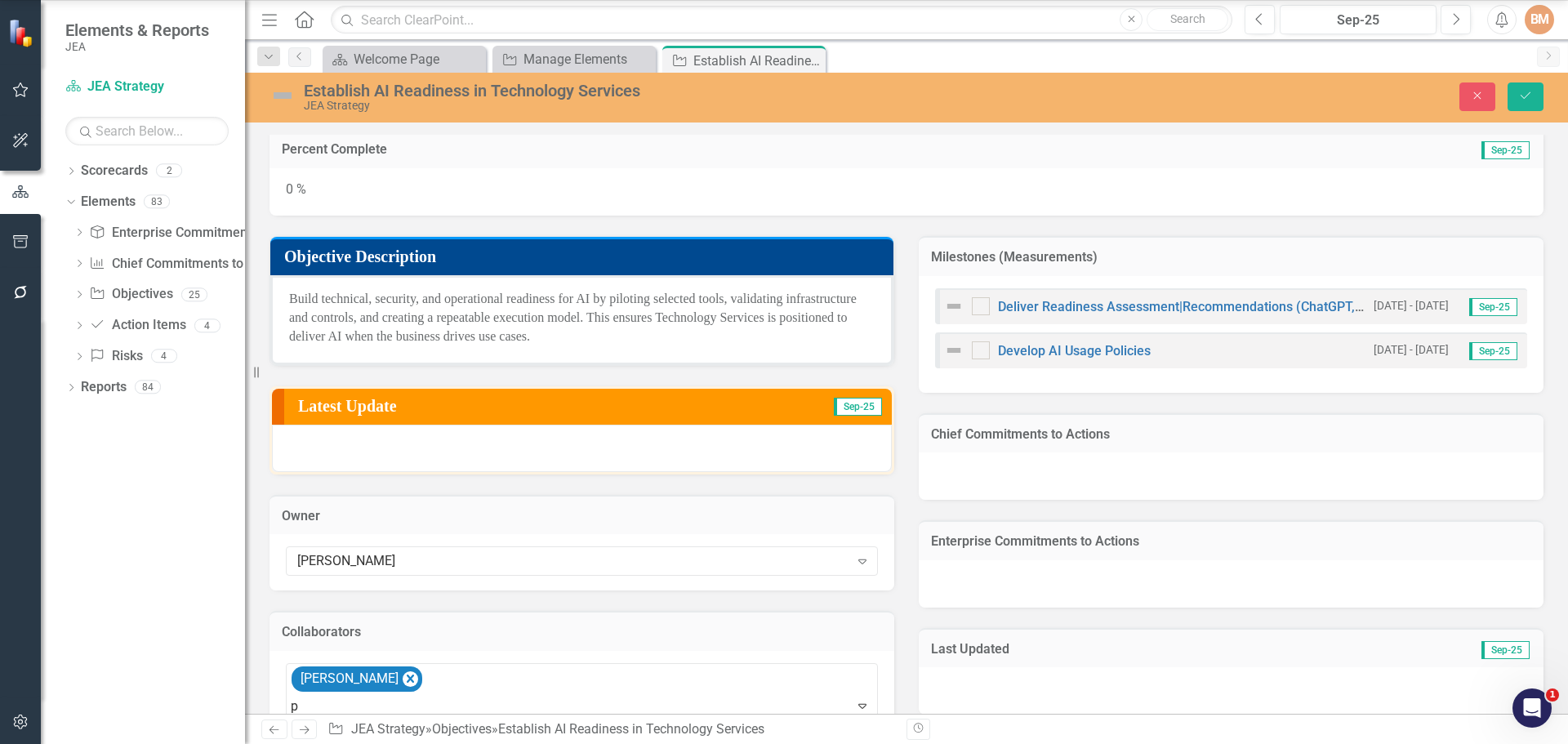
type input "p"
type input "j p"
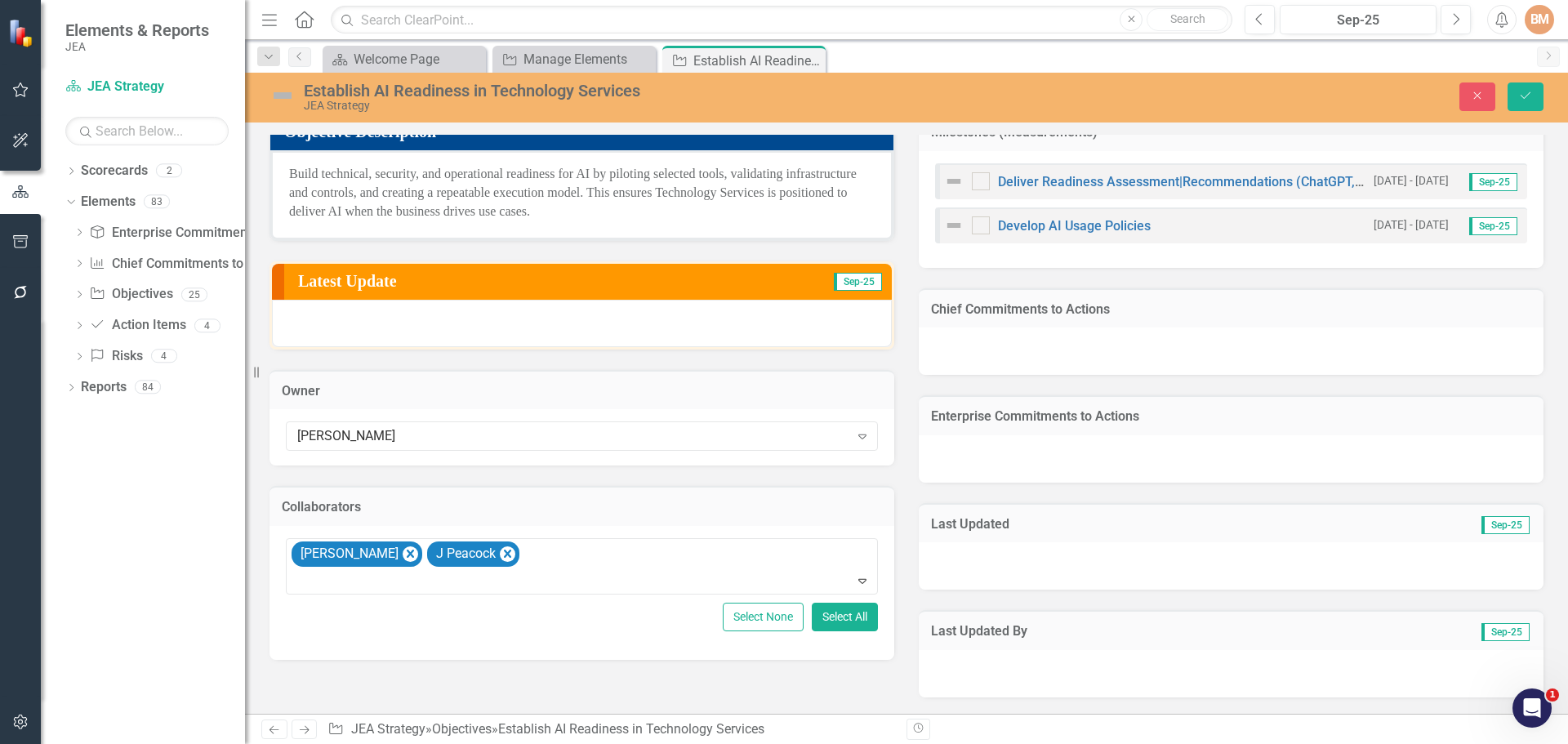
scroll to position [50, 0]
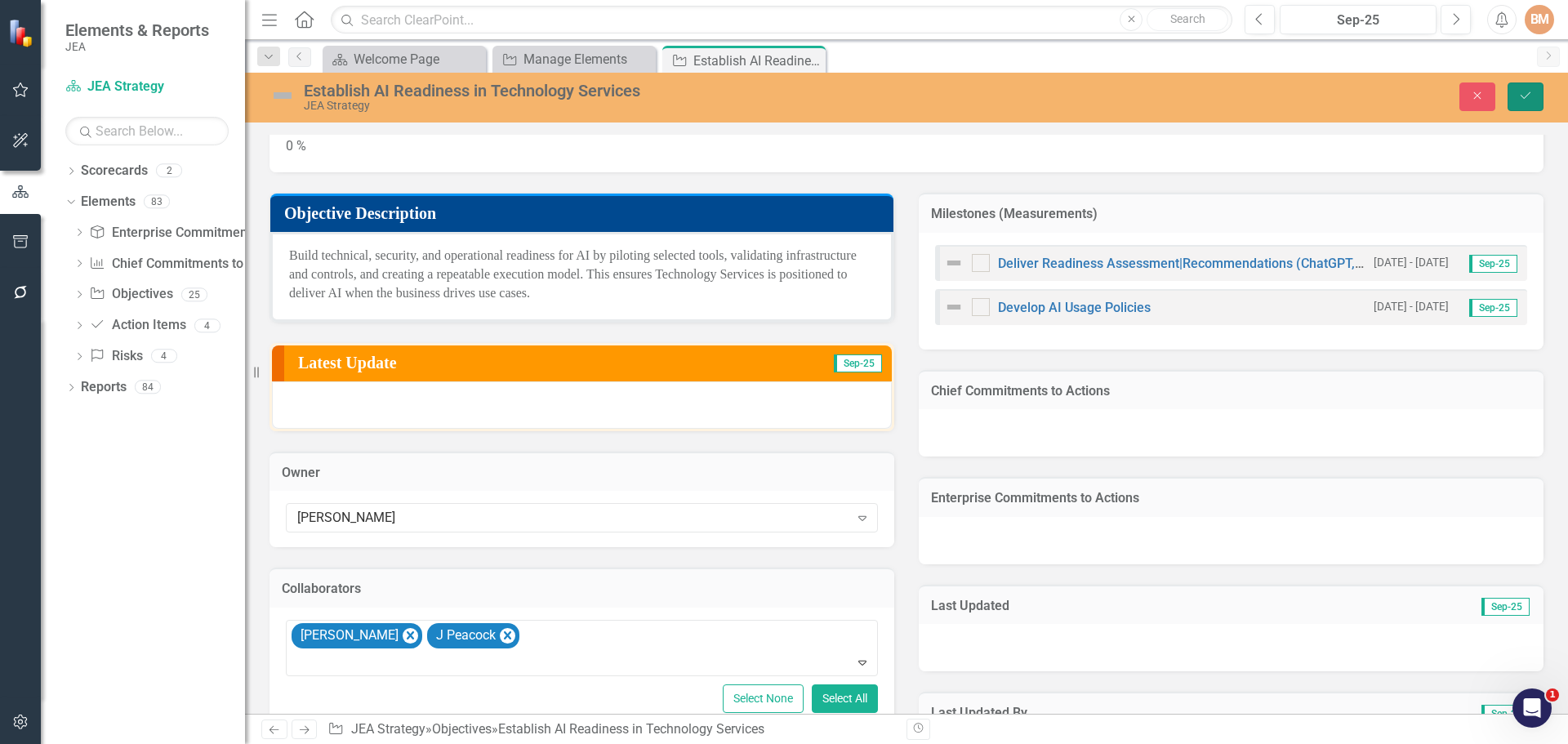
click at [1536, 95] on button "Save" at bounding box center [1525, 96] width 36 height 29
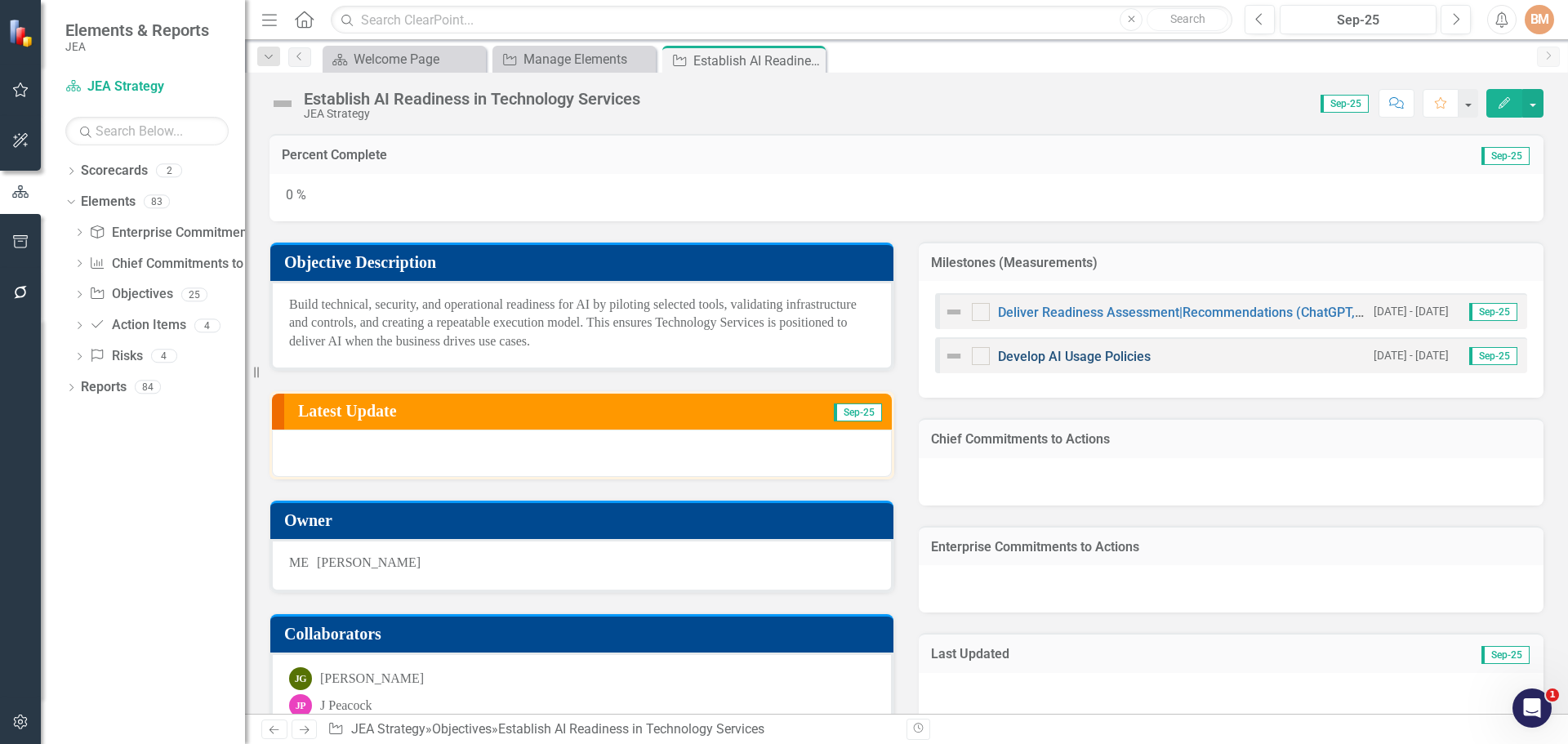
click at [1035, 357] on link "Develop AI Usage Policies" at bounding box center [1074, 357] width 152 height 16
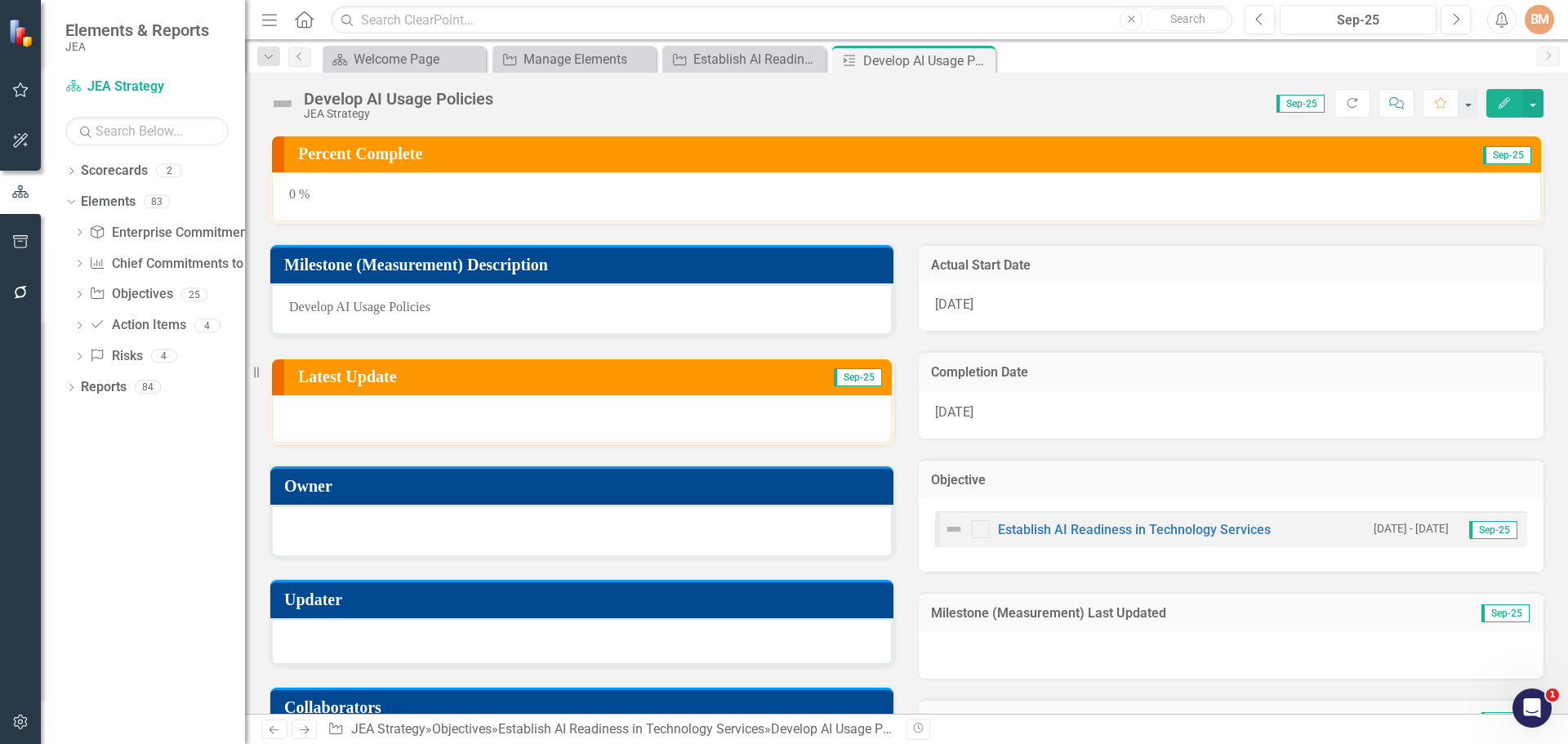
click at [369, 518] on div at bounding box center [582, 531] width 623 height 53
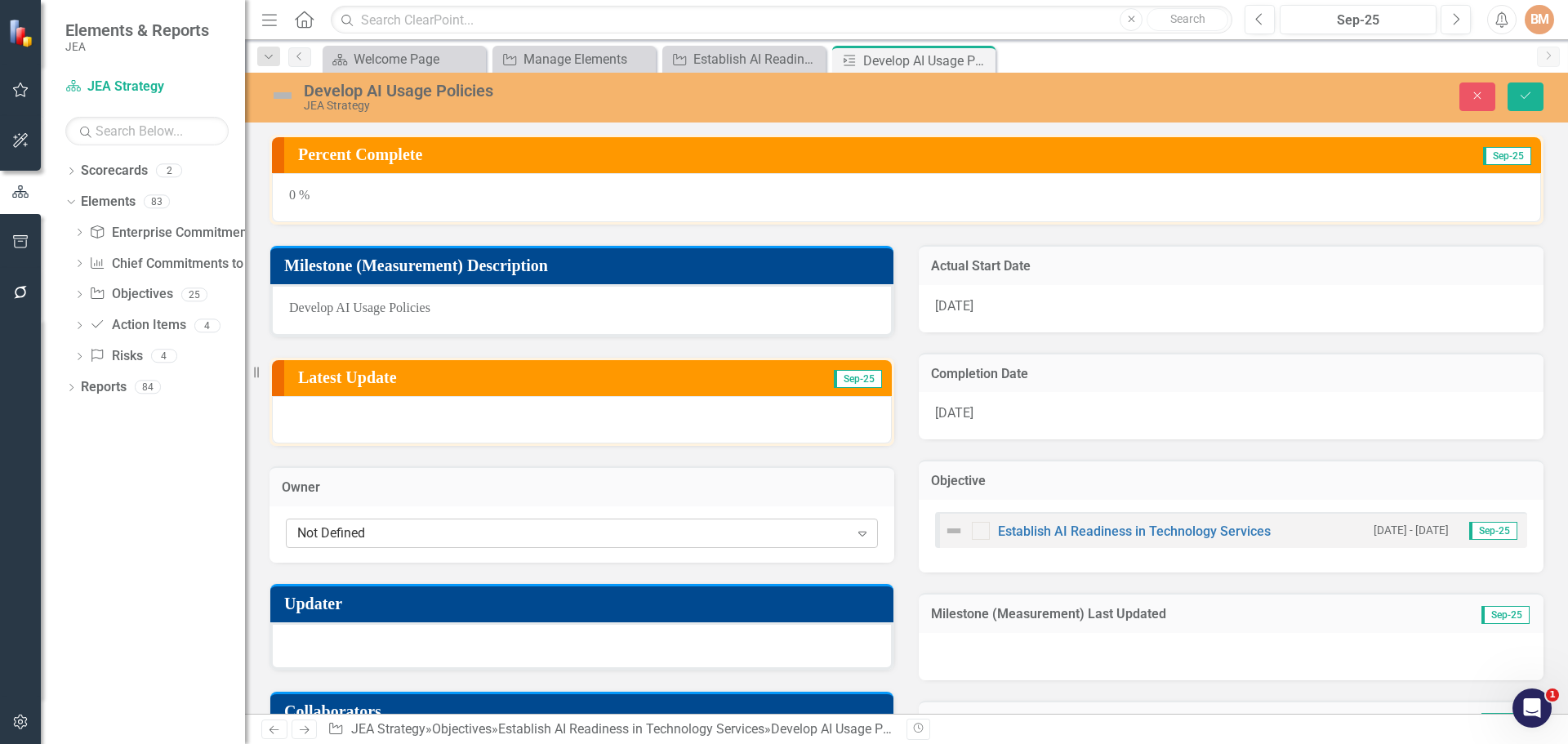
click at [366, 528] on div "Not Defined" at bounding box center [573, 532] width 552 height 19
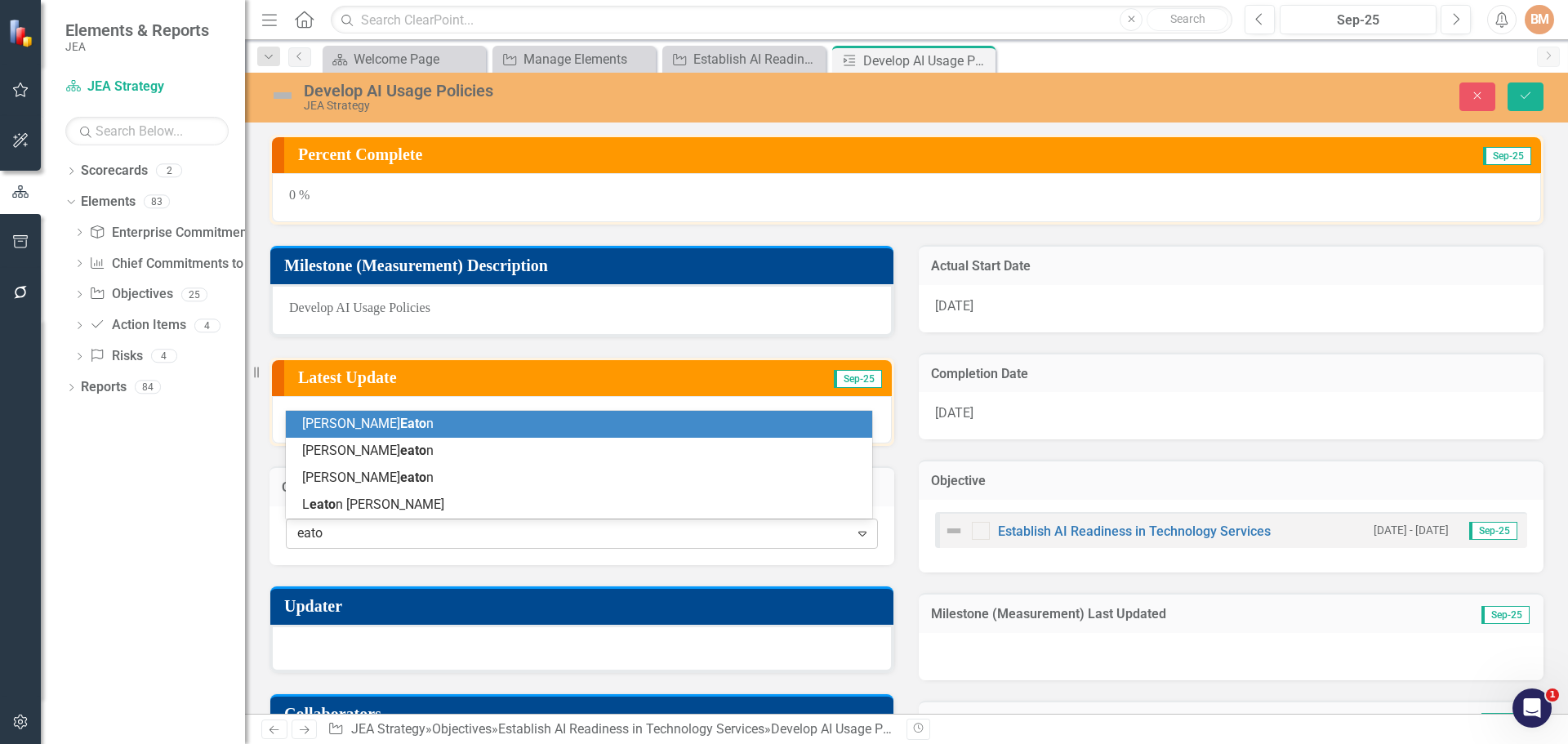
type input "eaton"
click at [377, 414] on div "Michael Eaton" at bounding box center [578, 424] width 587 height 27
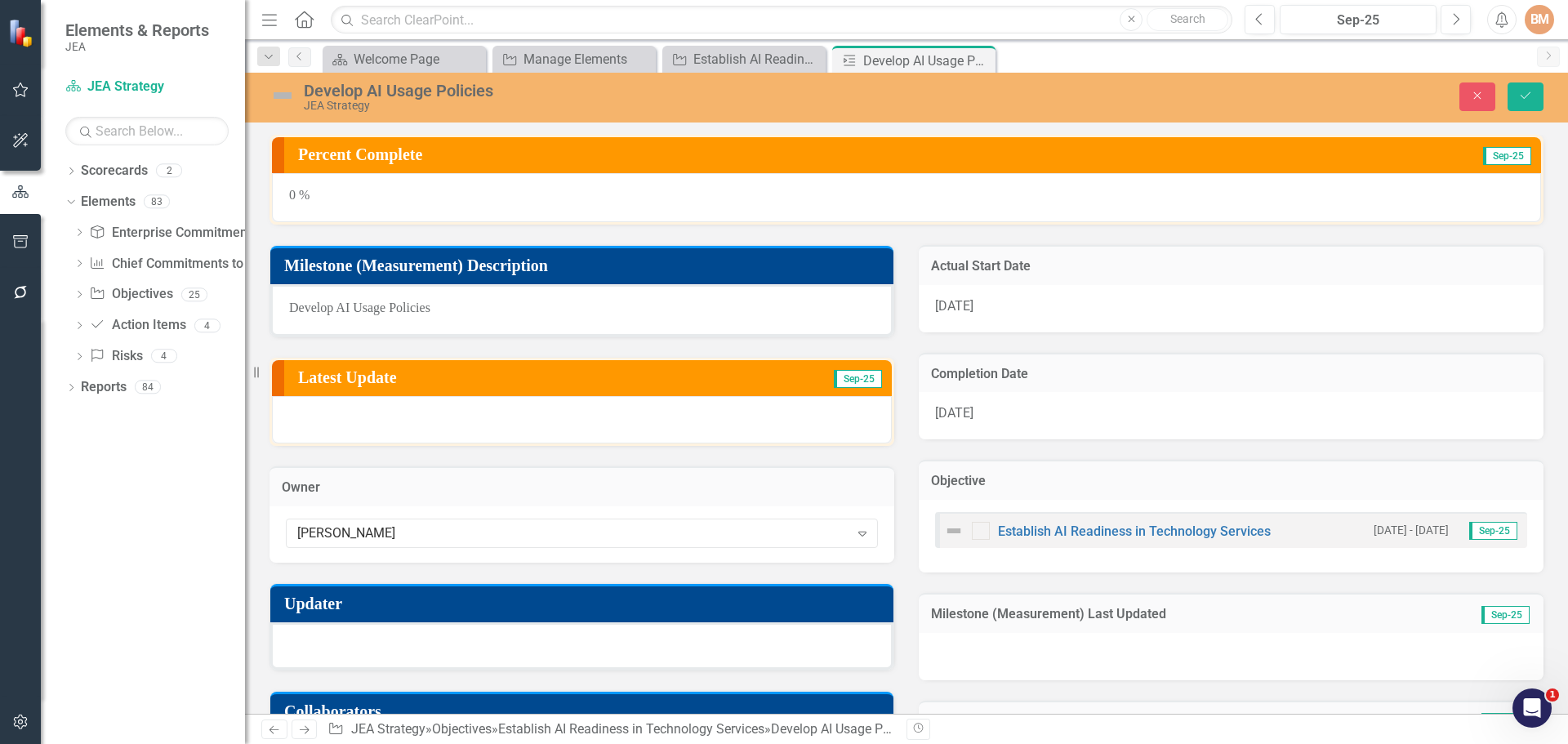
click at [363, 647] on div at bounding box center [582, 646] width 623 height 48
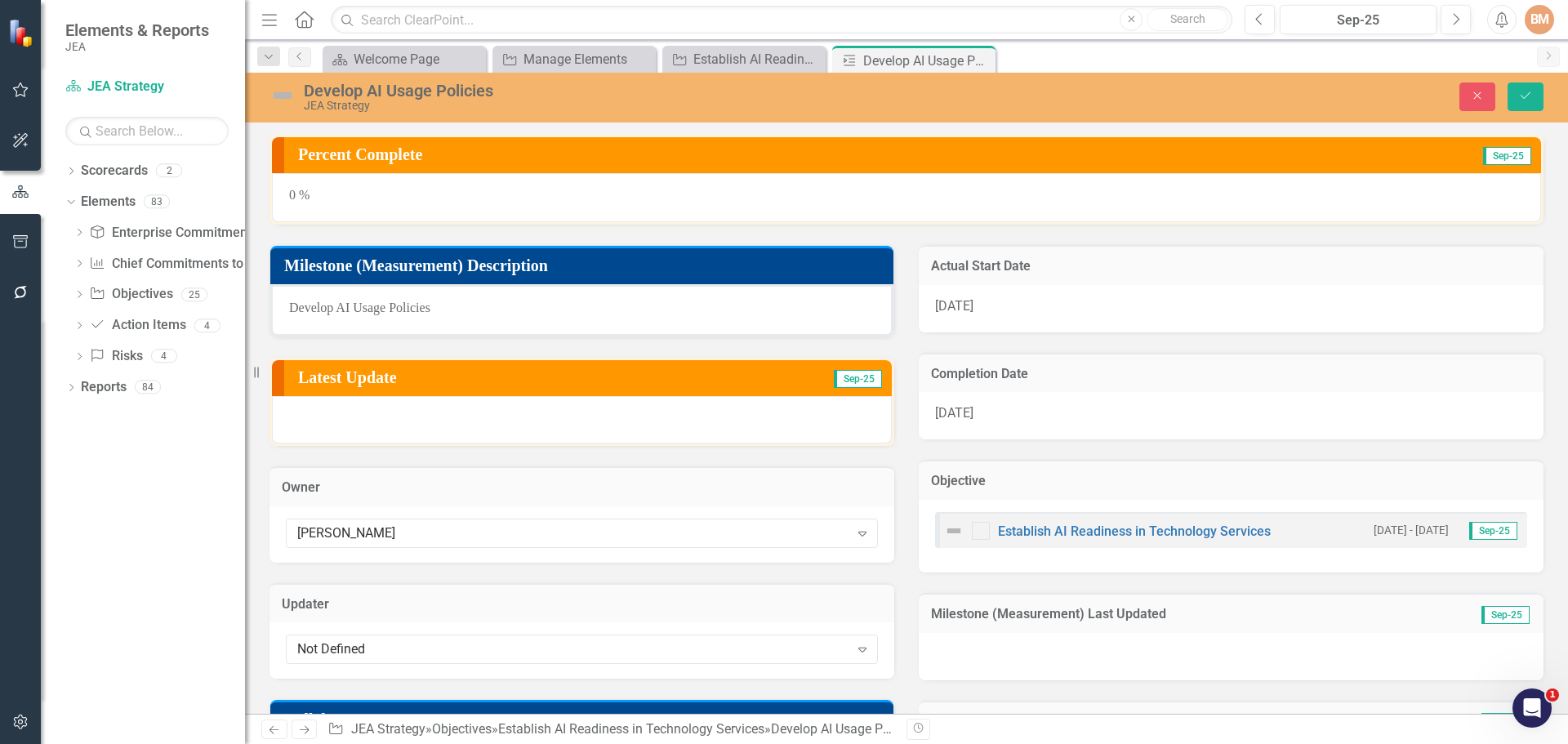
click at [363, 647] on div "Not Defined" at bounding box center [573, 649] width 552 height 19
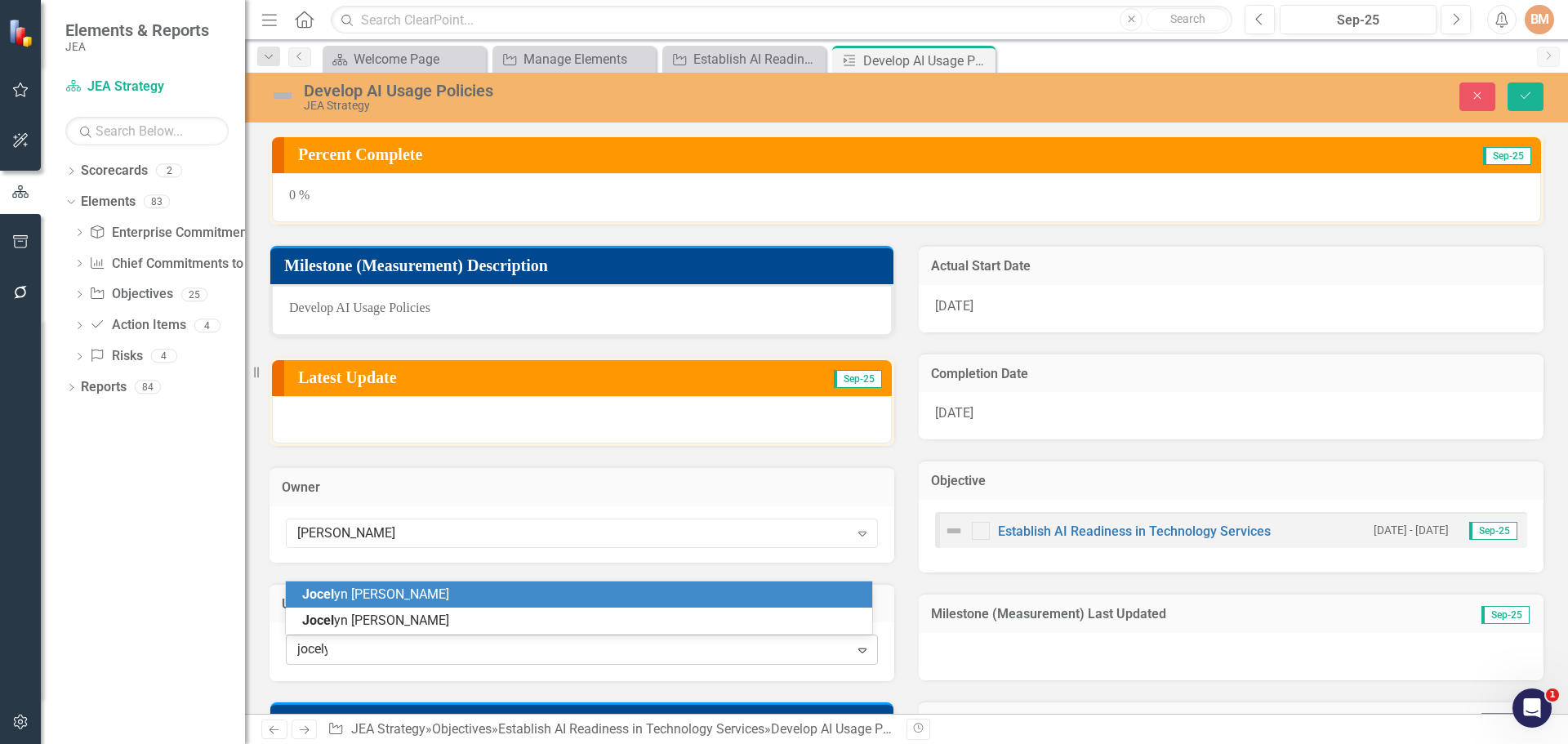
type input "[PERSON_NAME]"
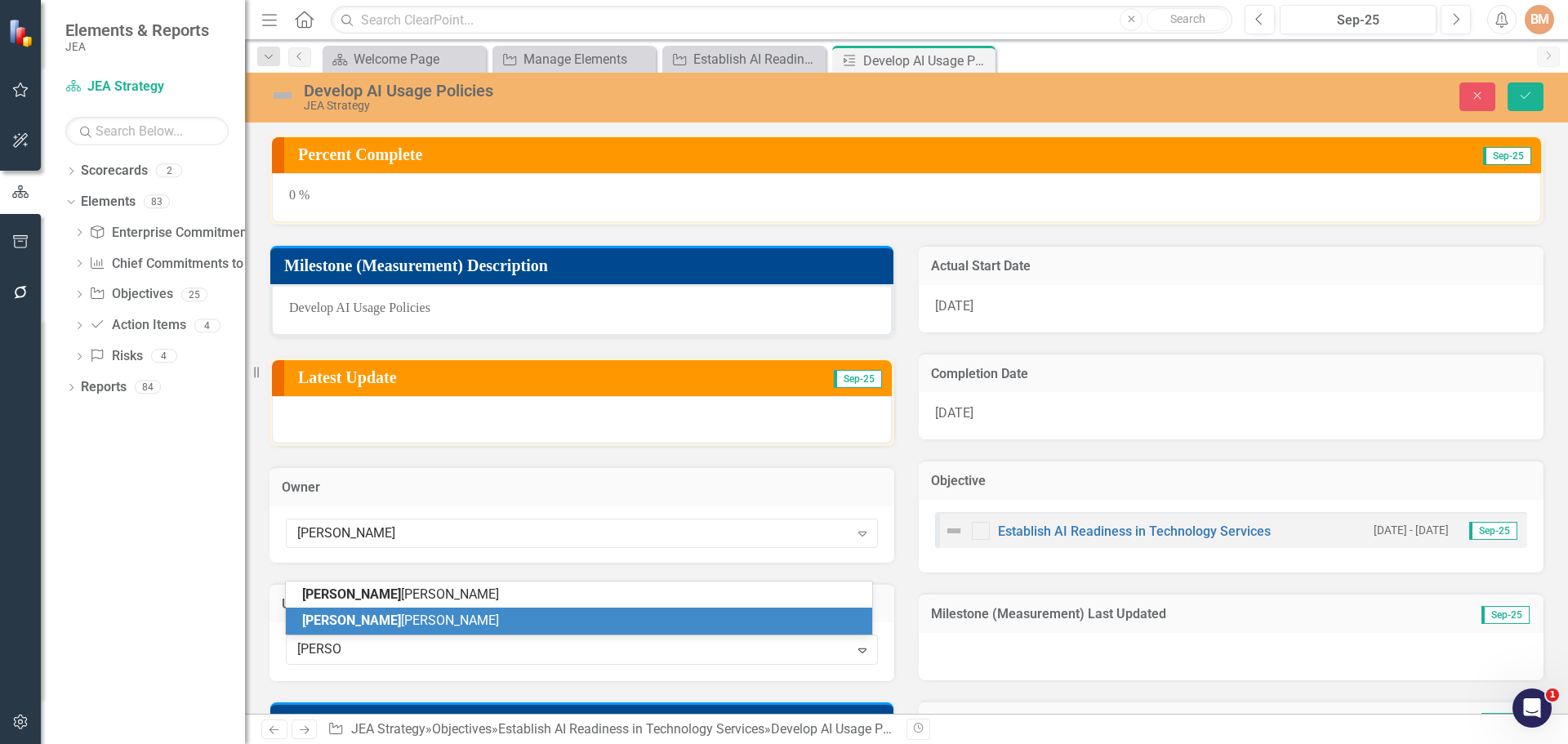
click at [402, 617] on div "[PERSON_NAME]" at bounding box center [582, 621] width 560 height 19
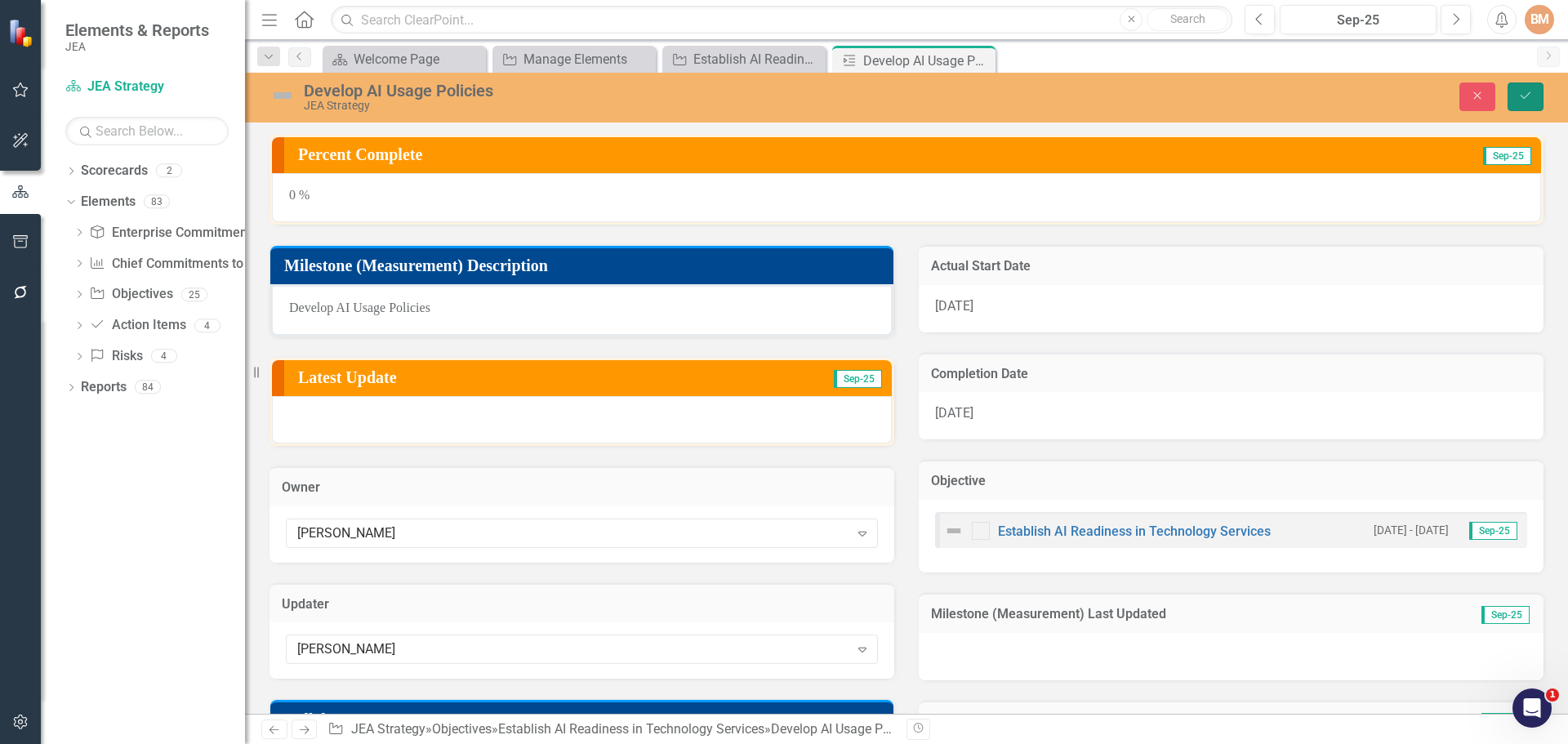
click at [1523, 88] on button "Save" at bounding box center [1525, 96] width 36 height 29
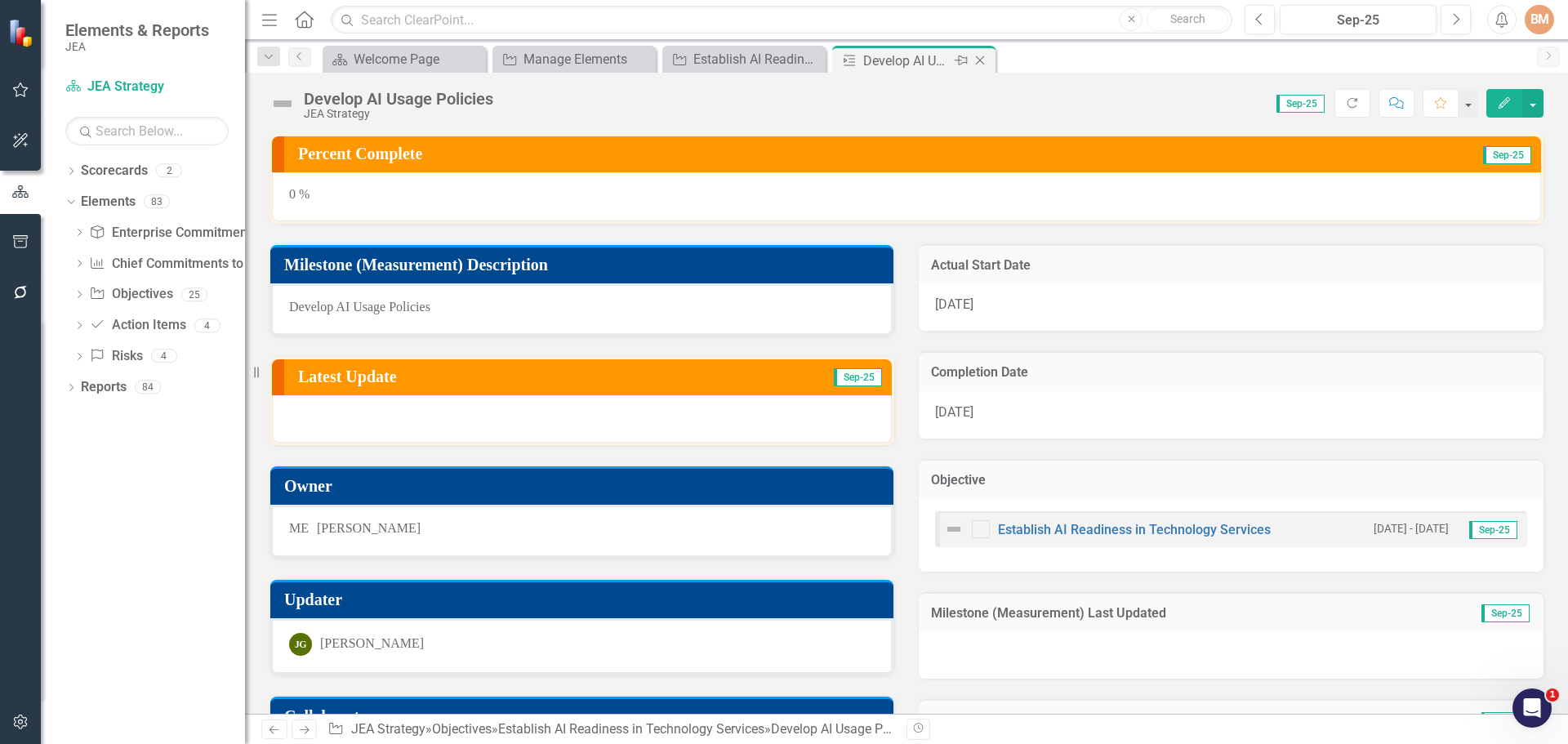
click at [981, 55] on icon "Close" at bounding box center [980, 61] width 16 height 13
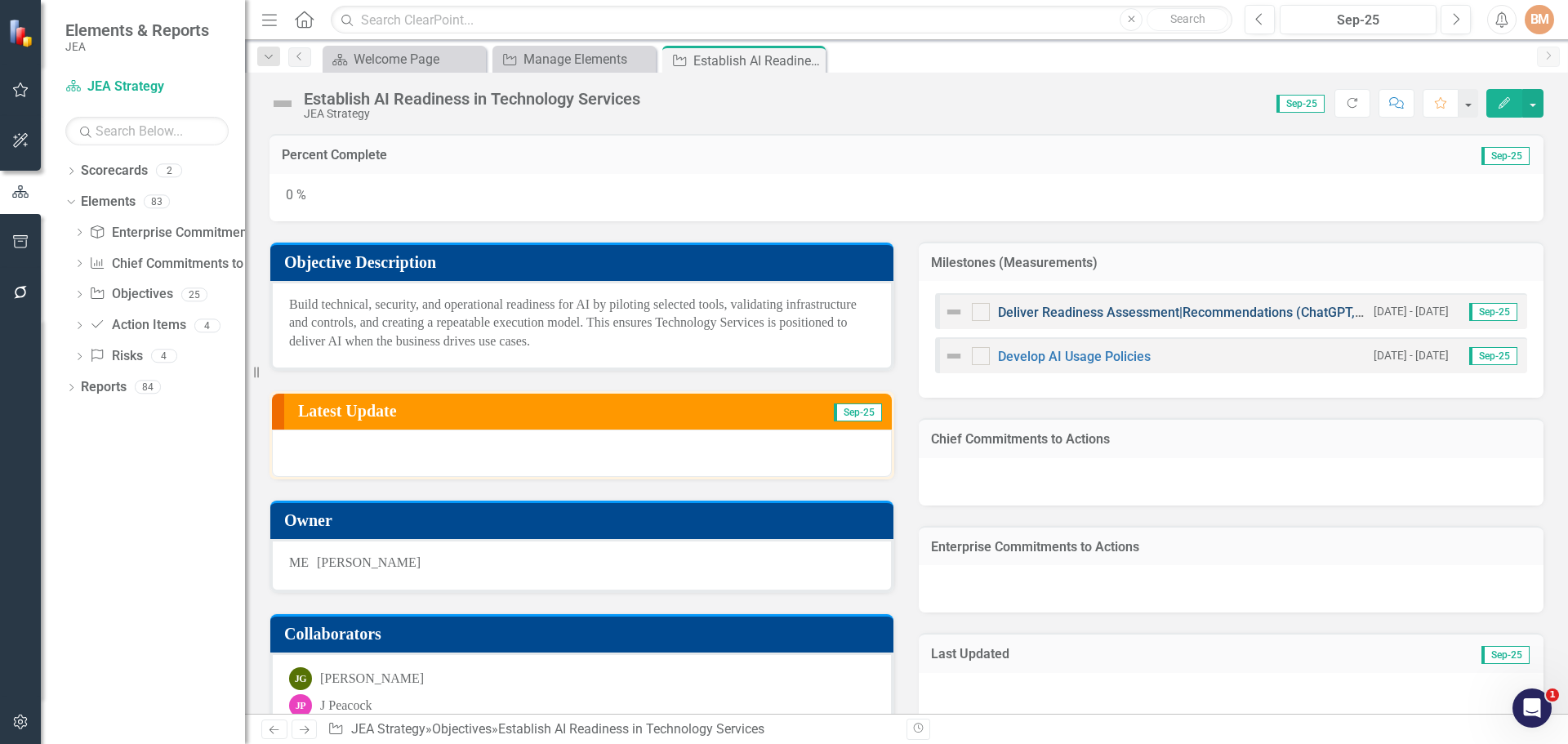
click at [1101, 306] on link "Deliver Readiness Assessment|Recommendations (ChatGPT, CoPilot, AWS)" at bounding box center [1219, 313] width 442 height 16
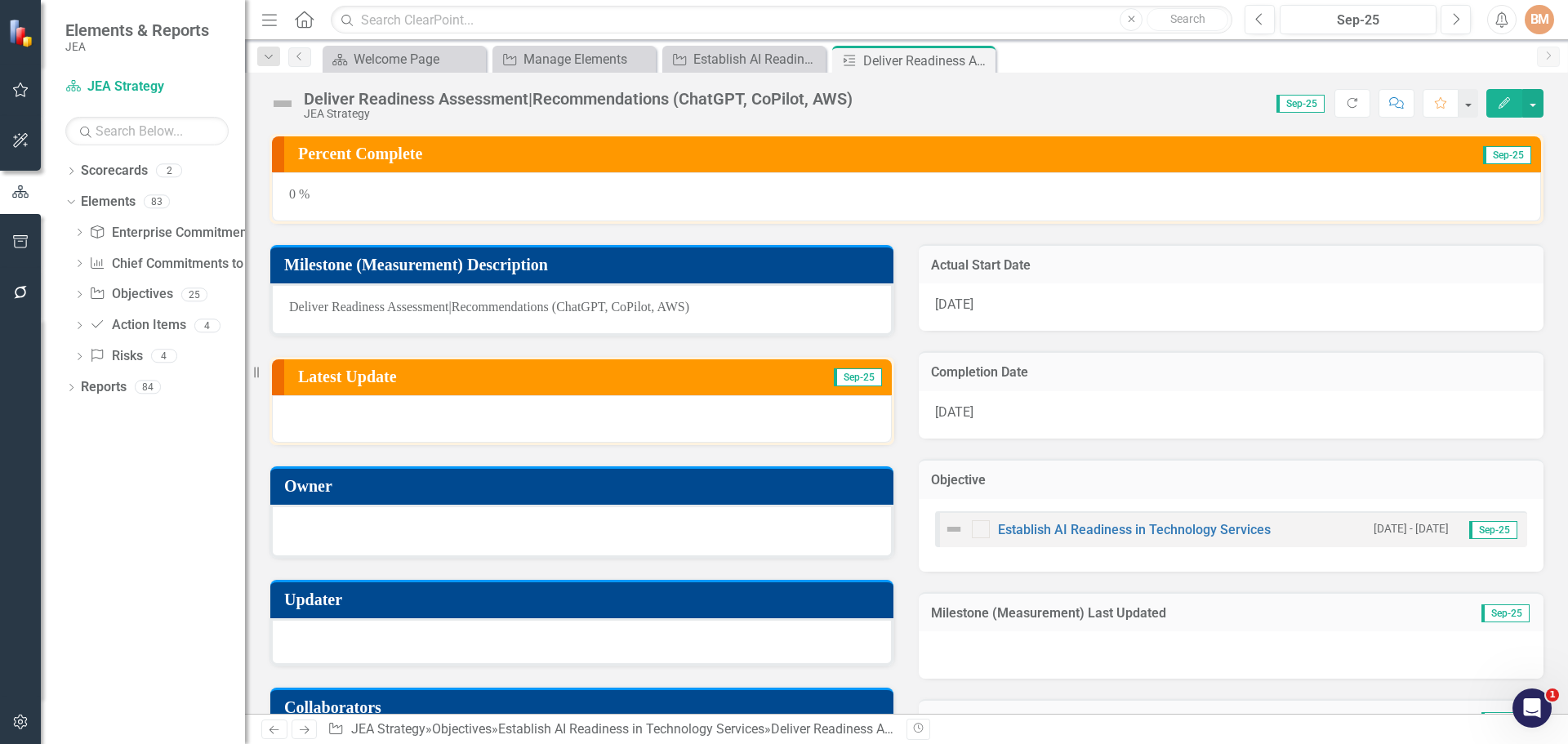
click at [359, 540] on div at bounding box center [582, 531] width 623 height 53
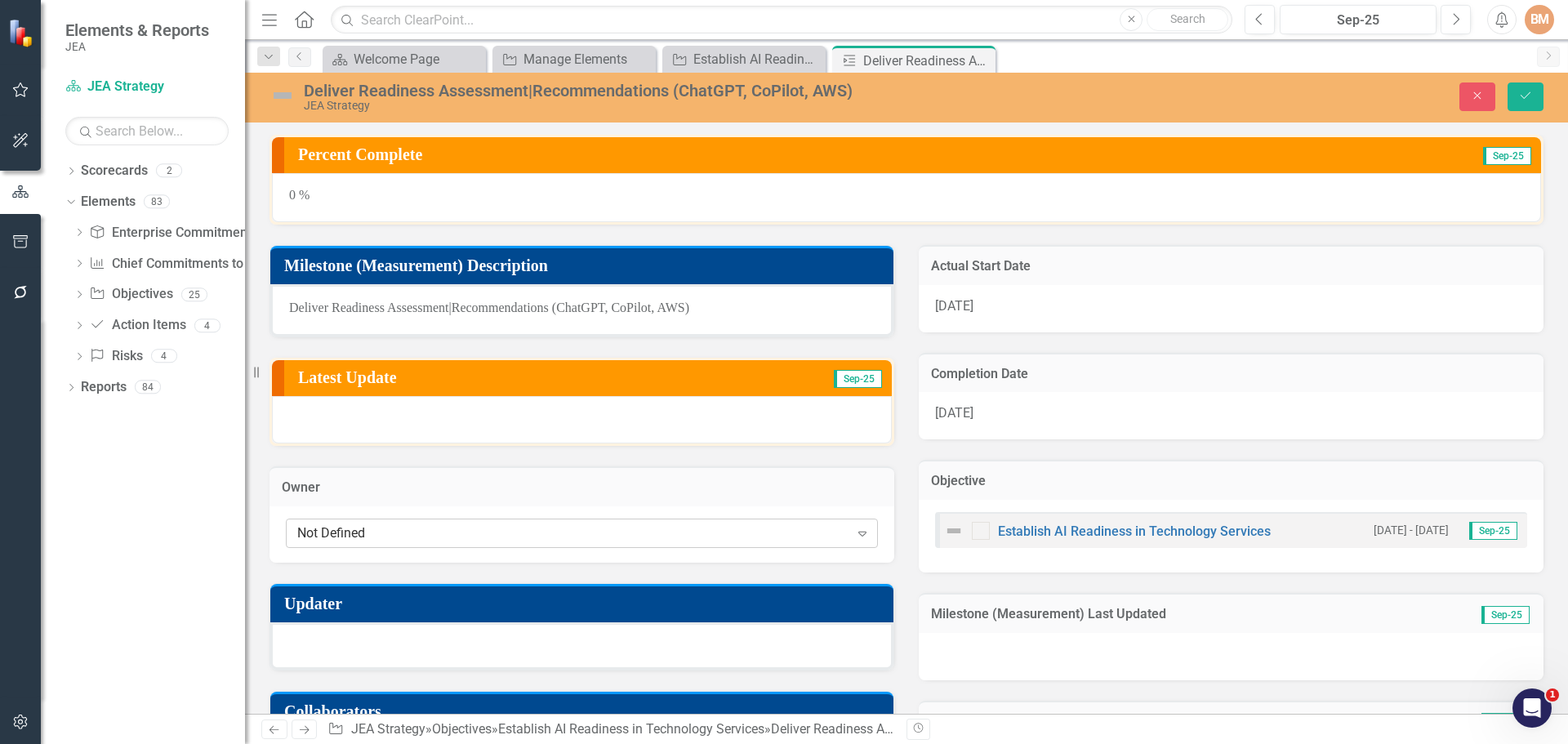
click at [369, 530] on div "Not Defined" at bounding box center [573, 532] width 552 height 19
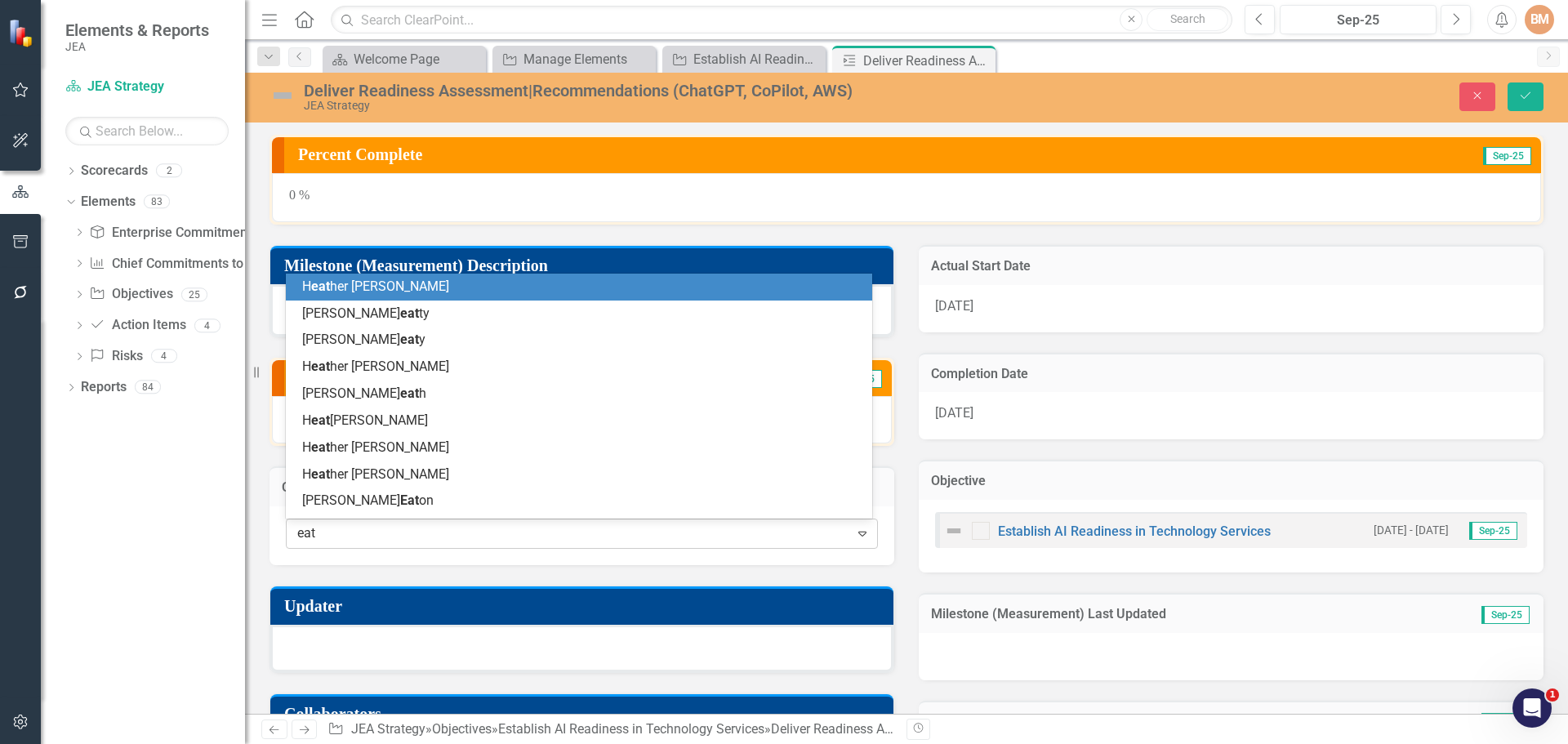
type input "eato"
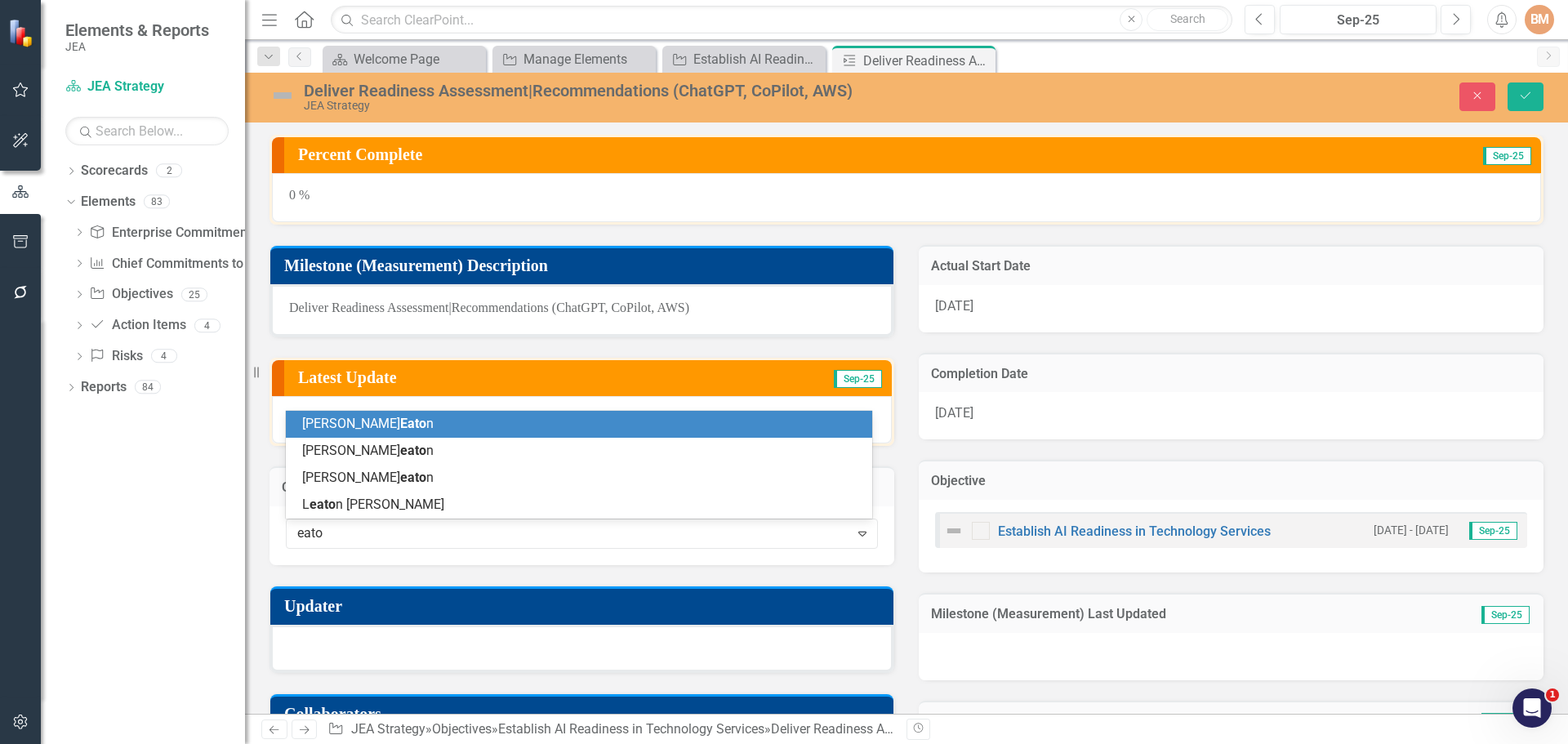
click at [358, 414] on div "Michael Eato n" at bounding box center [578, 424] width 587 height 27
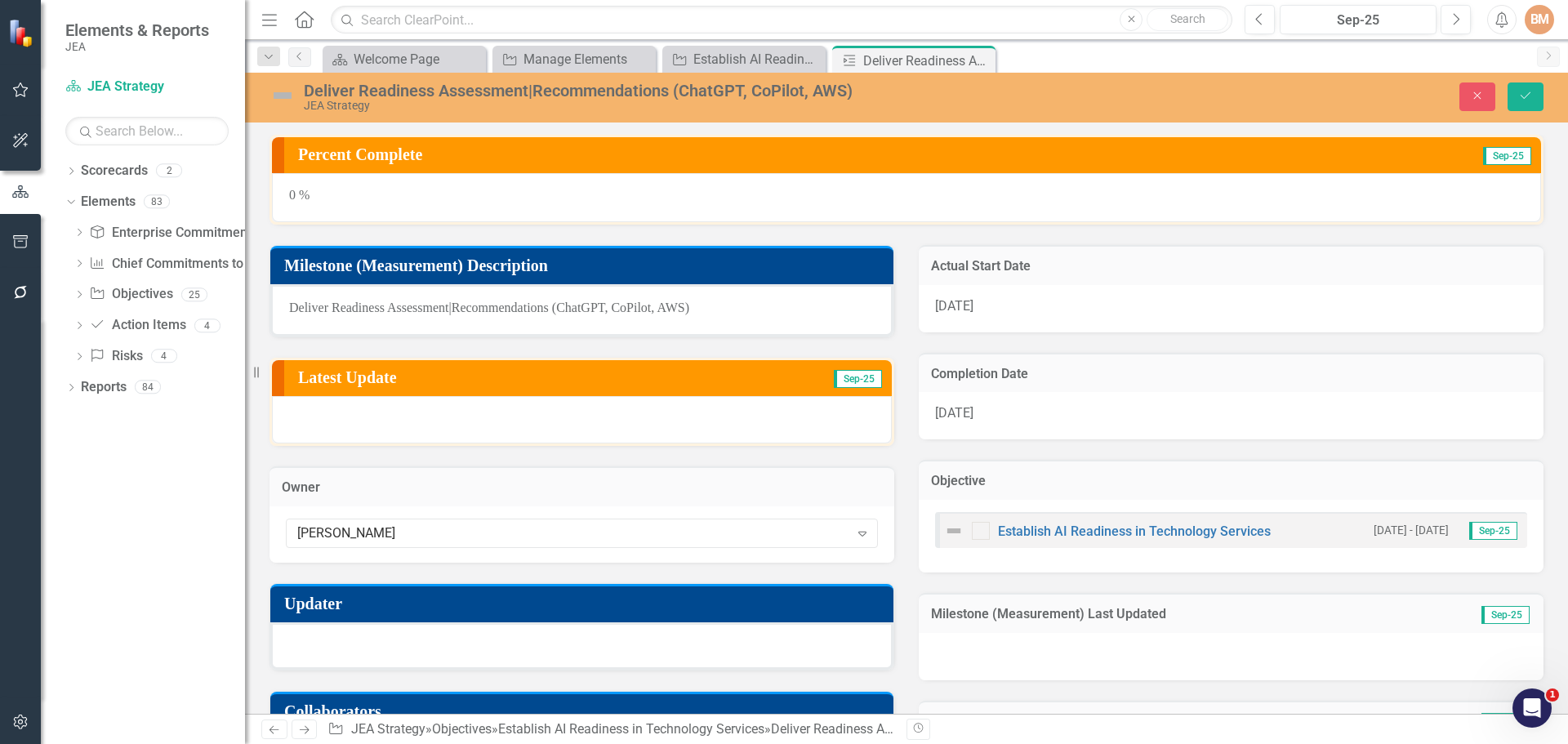
click at [350, 651] on div at bounding box center [582, 646] width 623 height 48
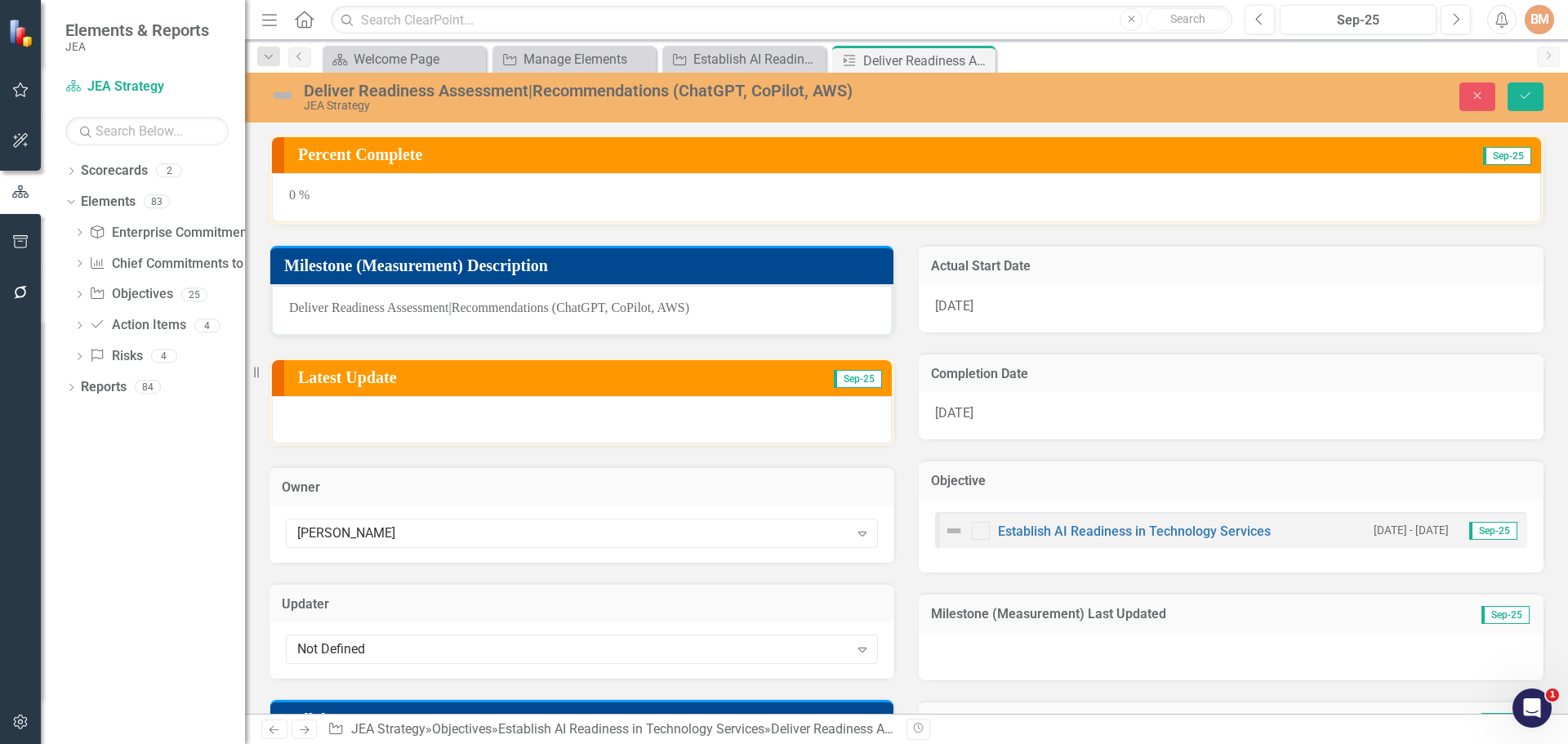
click at [350, 651] on div "Not Defined" at bounding box center [573, 649] width 552 height 19
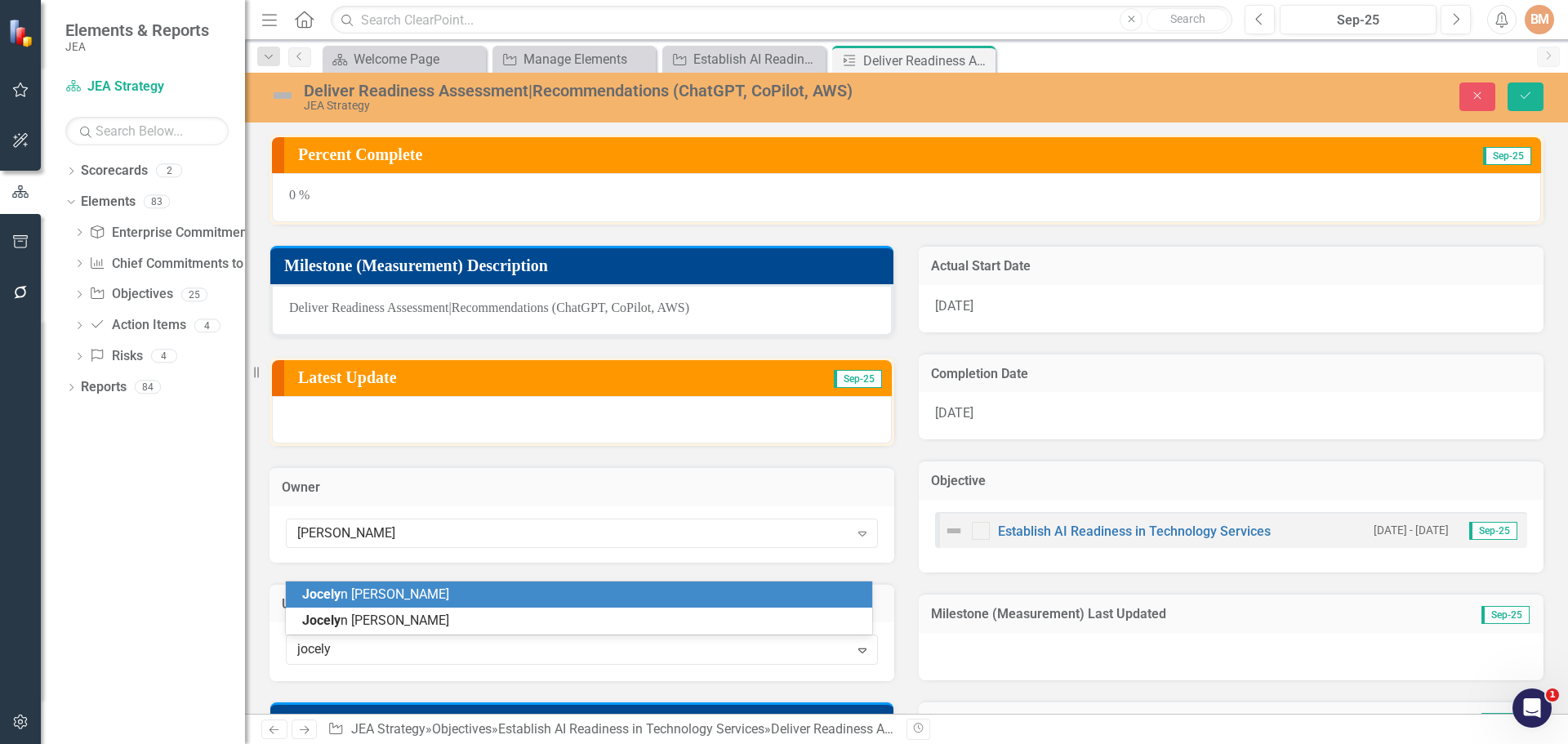
type input "[PERSON_NAME]"
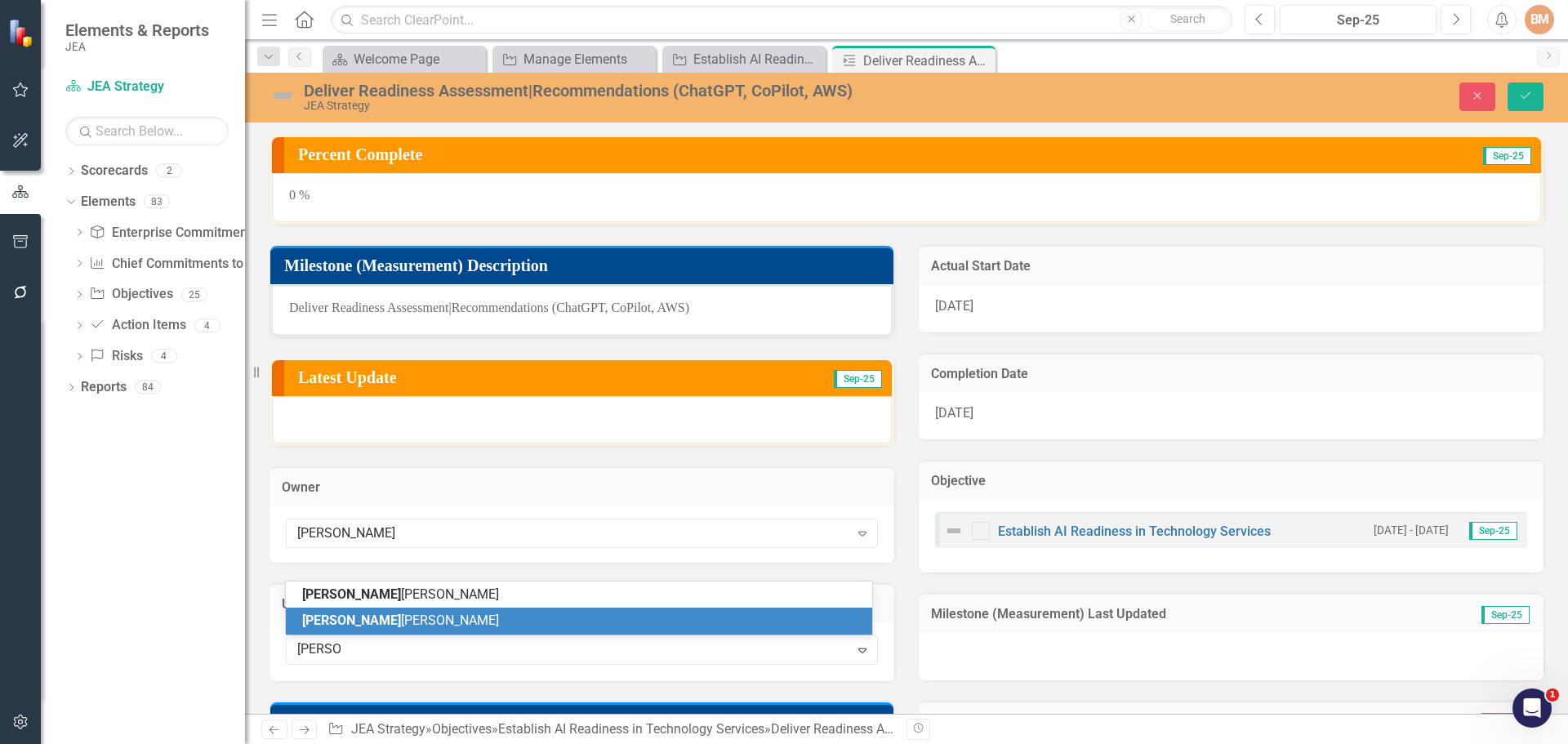
click at [378, 625] on span "[PERSON_NAME]" at bounding box center [400, 620] width 196 height 16
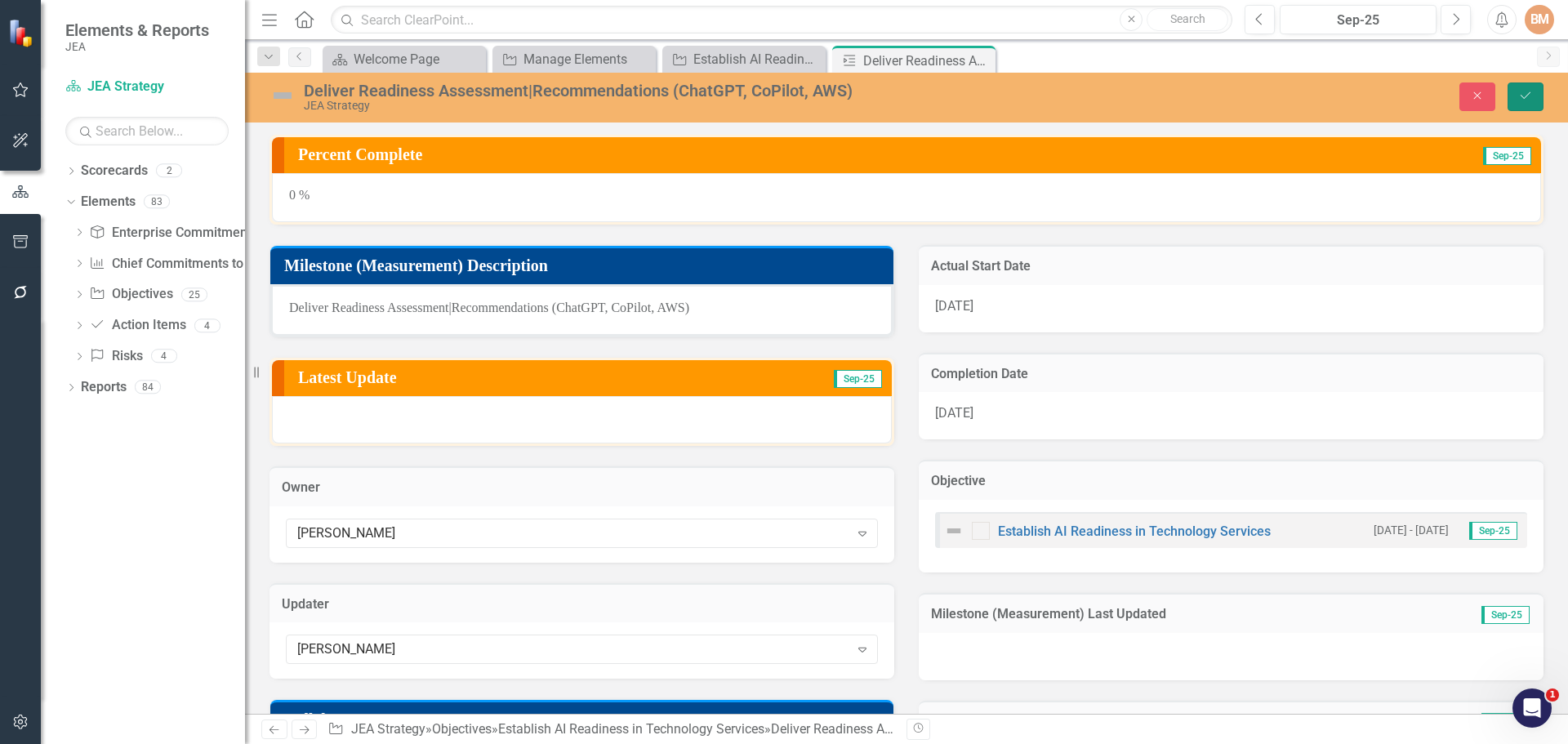
click at [1520, 85] on button "Save" at bounding box center [1525, 96] width 36 height 29
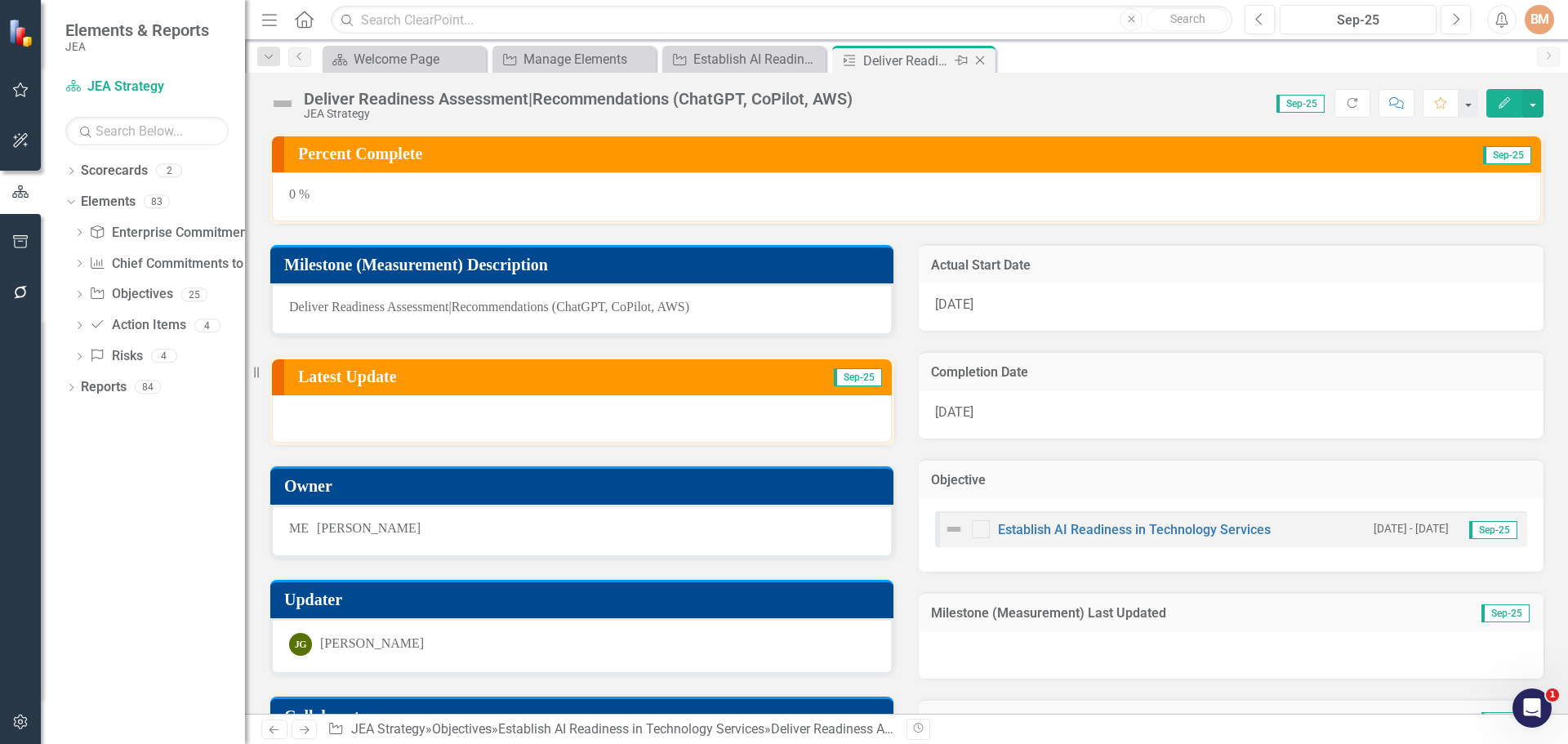
click at [980, 63] on icon "Close" at bounding box center [980, 61] width 16 height 13
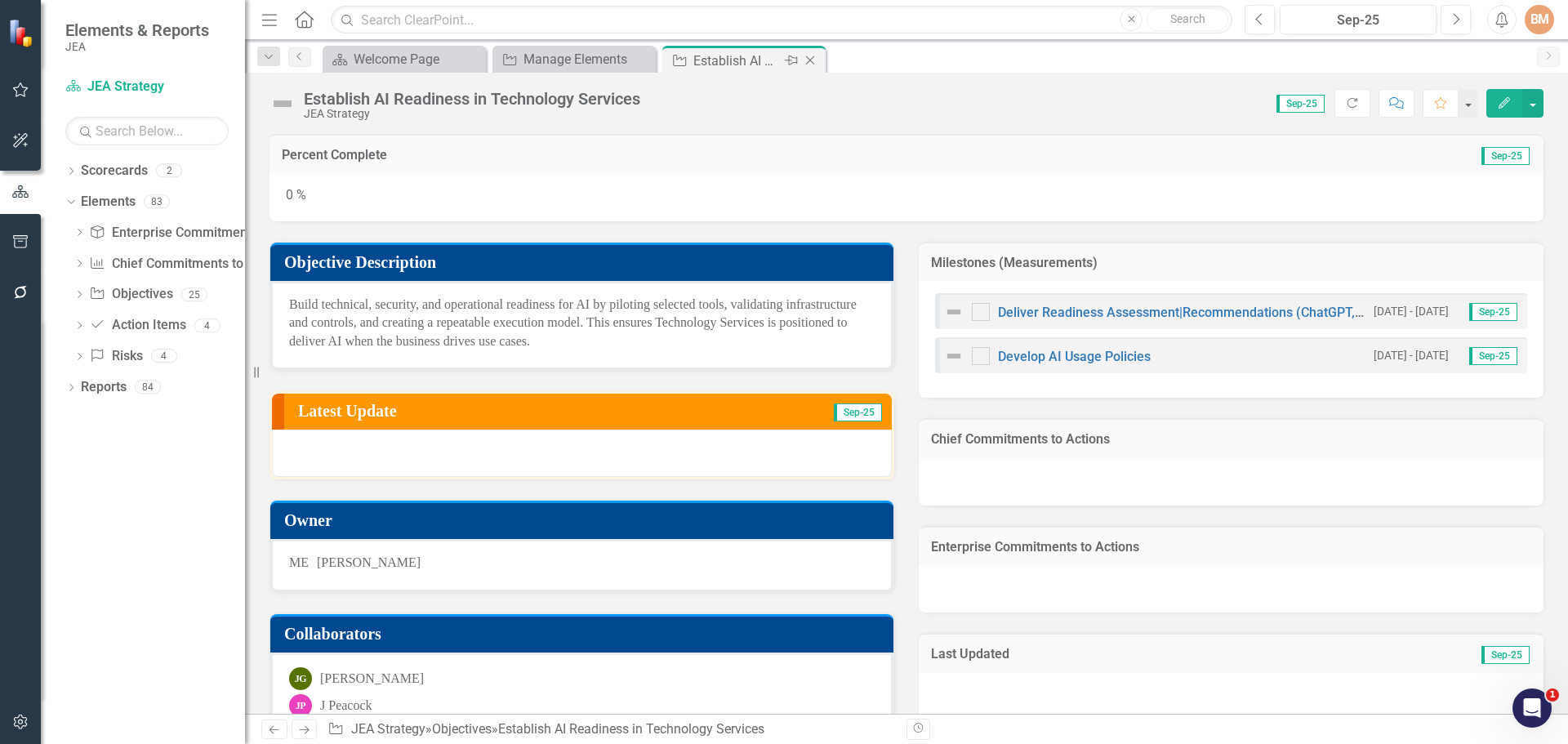
click at [814, 61] on icon "Close" at bounding box center [809, 61] width 16 height 13
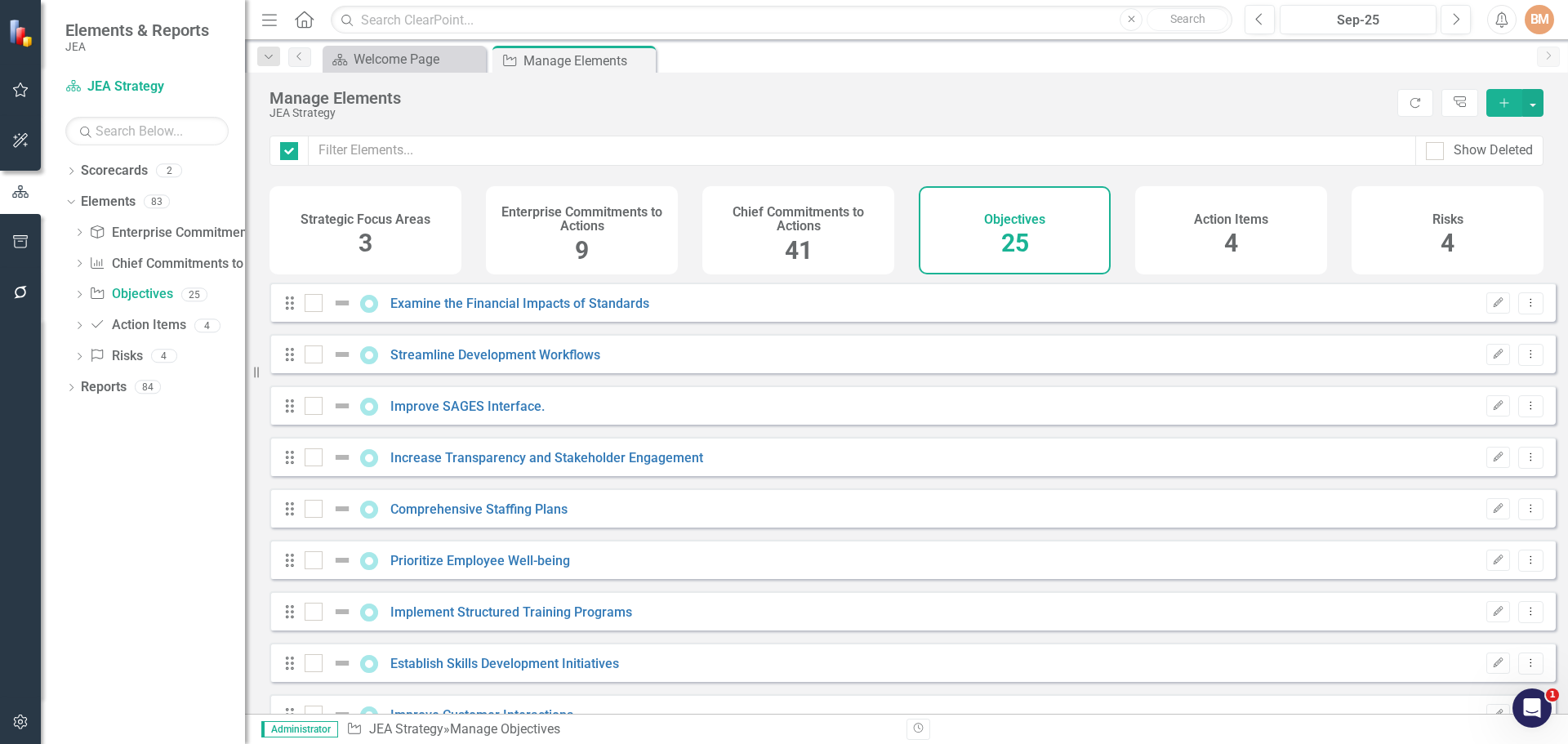
checkbox input "false"
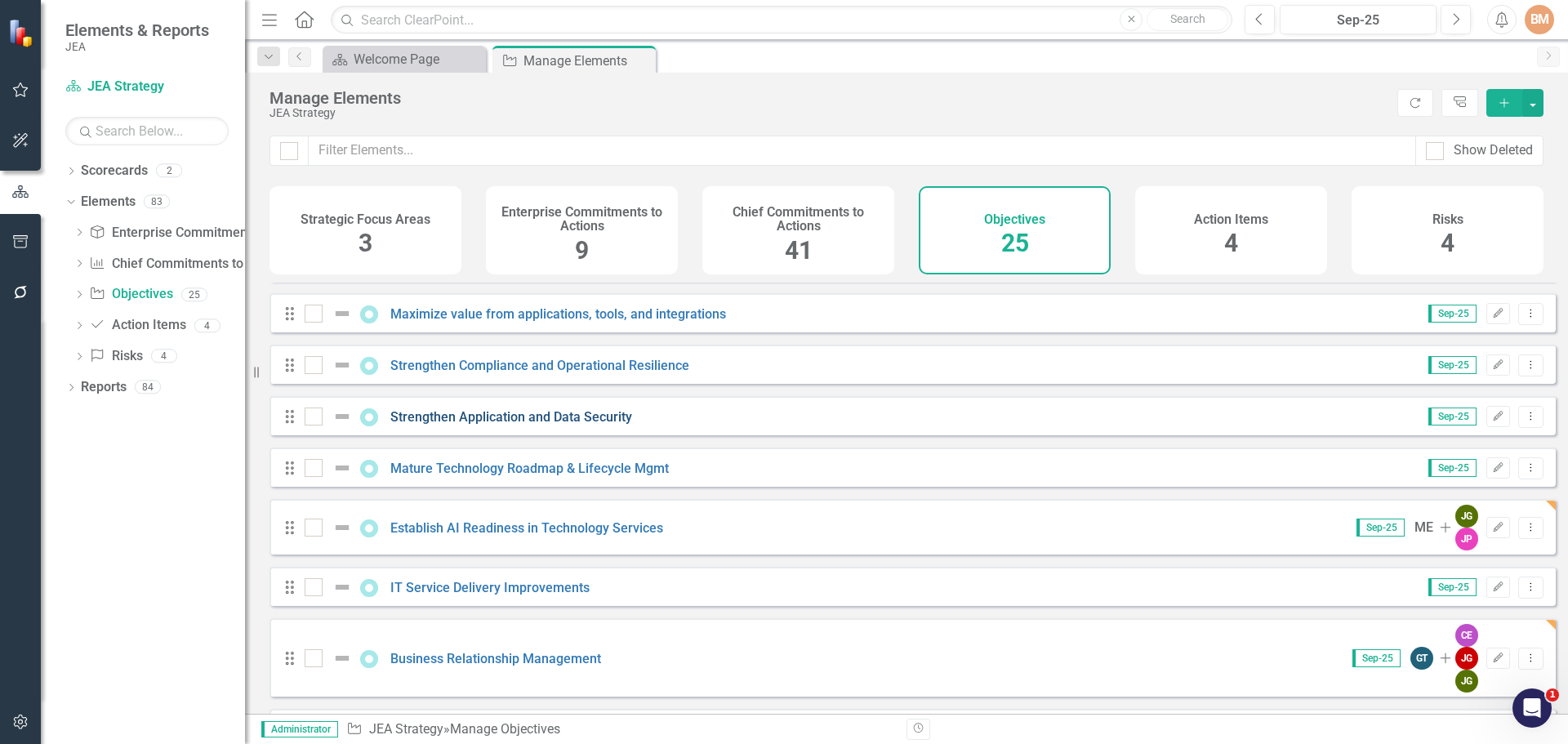
scroll to position [868, 0]
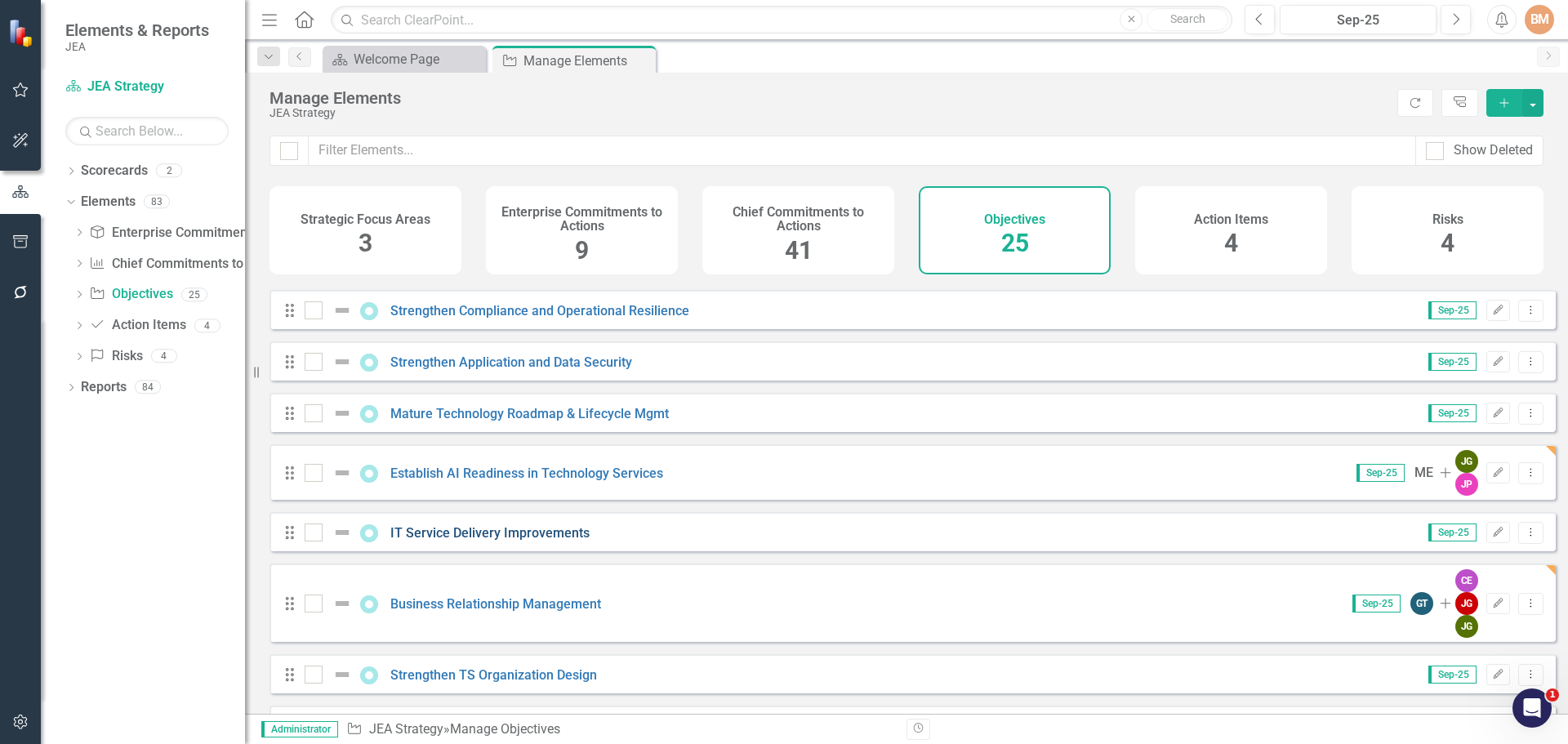
click at [499, 530] on link "IT Service Delivery Improvements" at bounding box center [489, 532] width 199 height 16
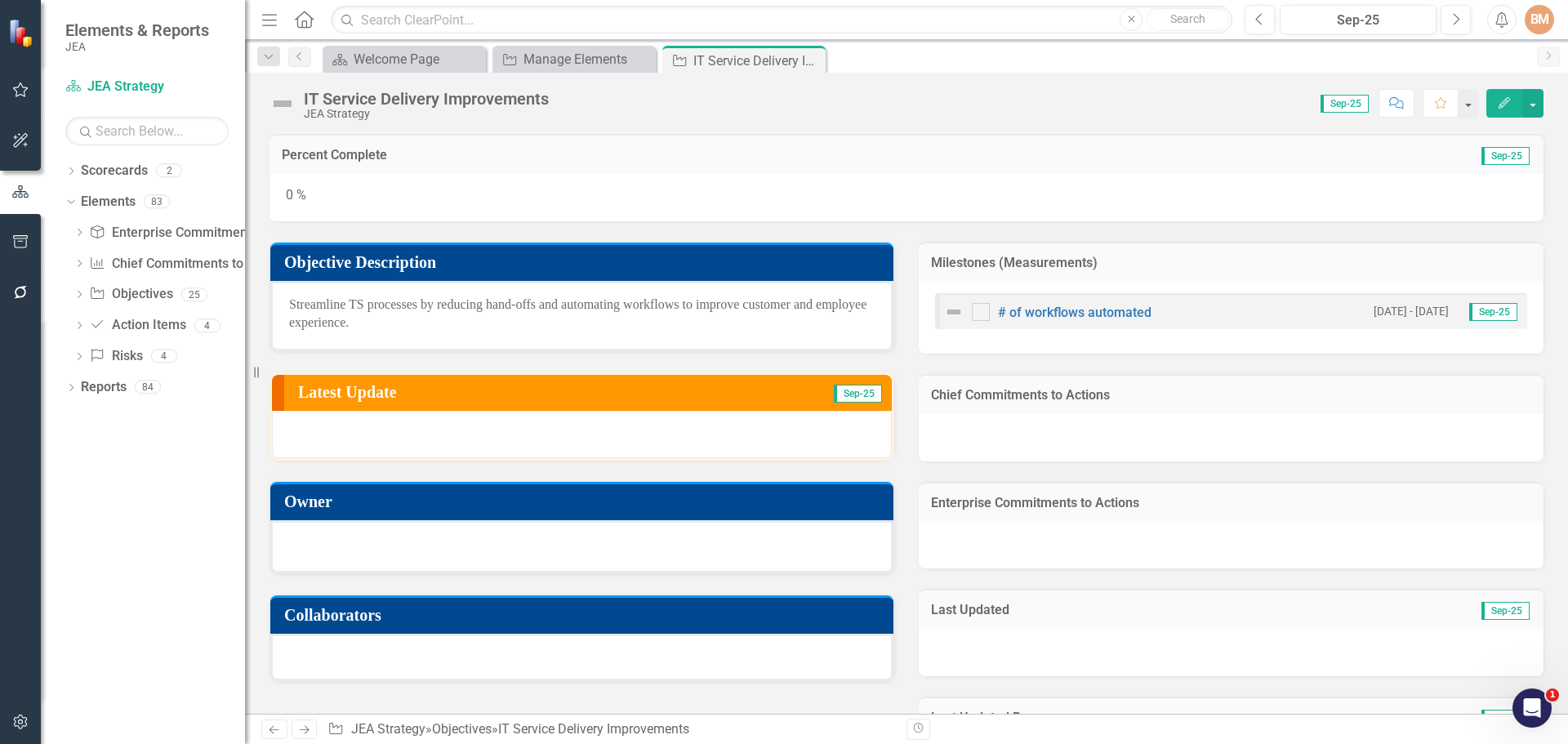
click at [394, 559] on div at bounding box center [582, 547] width 623 height 53
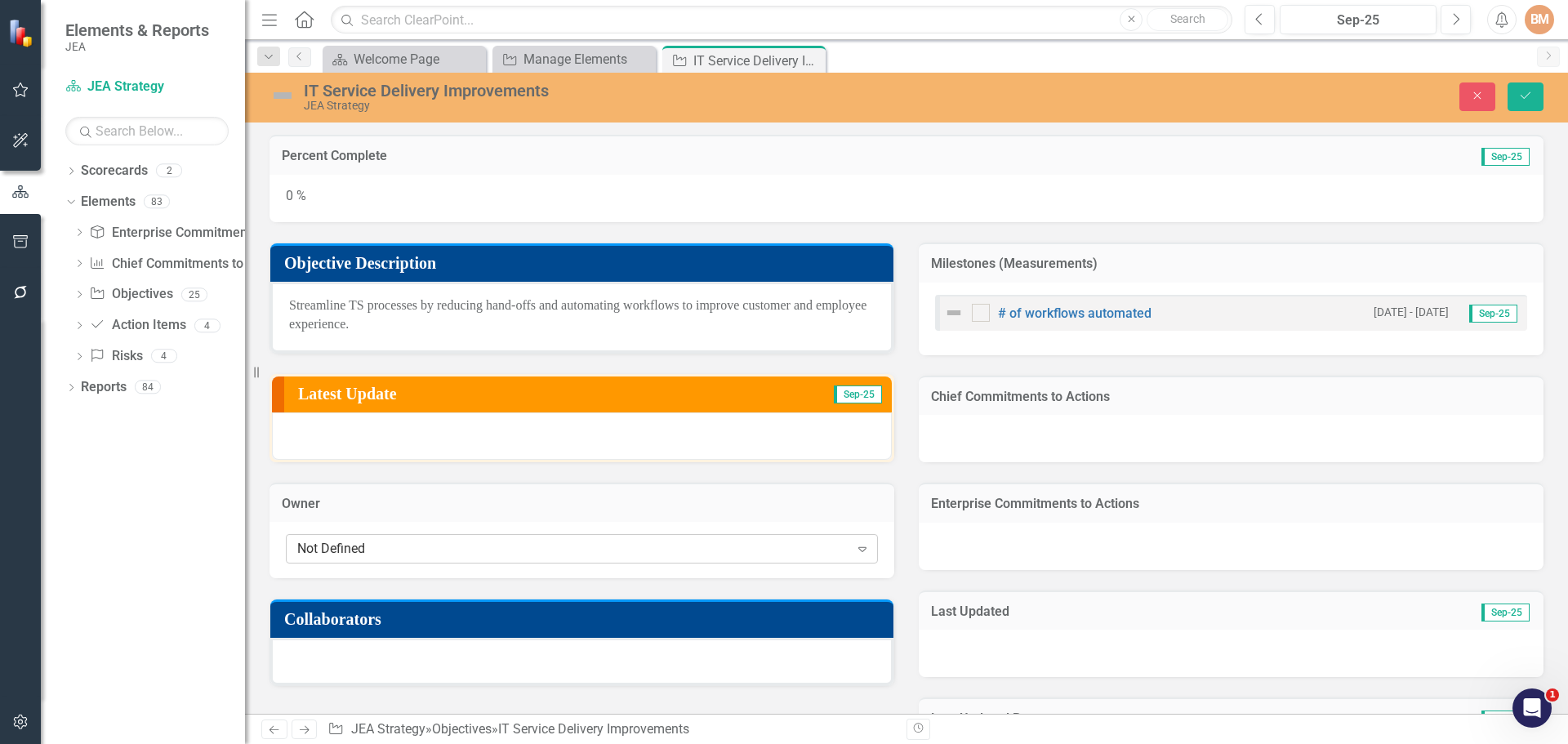
click at [402, 550] on div "Not Defined" at bounding box center [573, 549] width 552 height 19
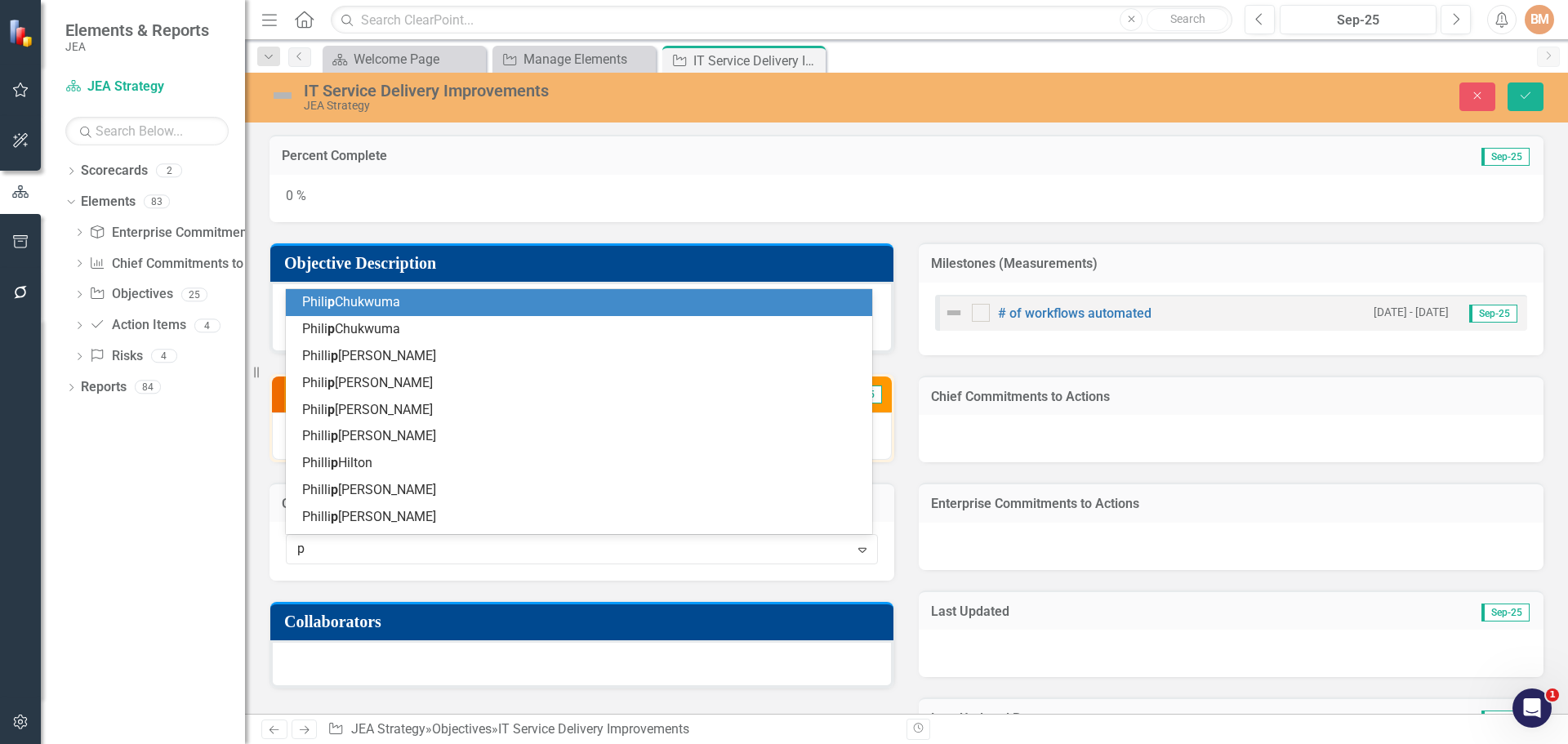
type input "p"
type input "j p"
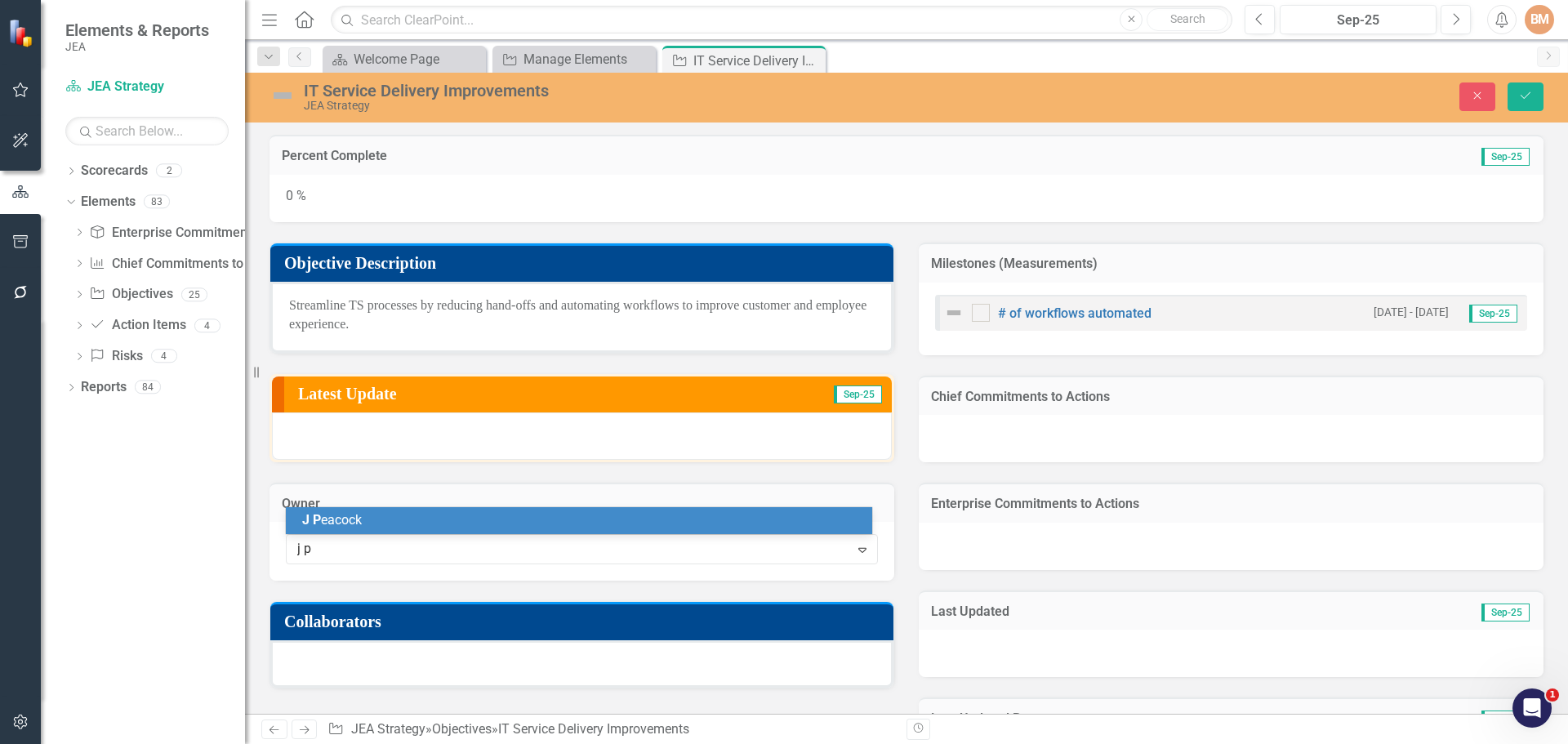
click at [333, 510] on div "[PERSON_NAME]" at bounding box center [578, 520] width 587 height 27
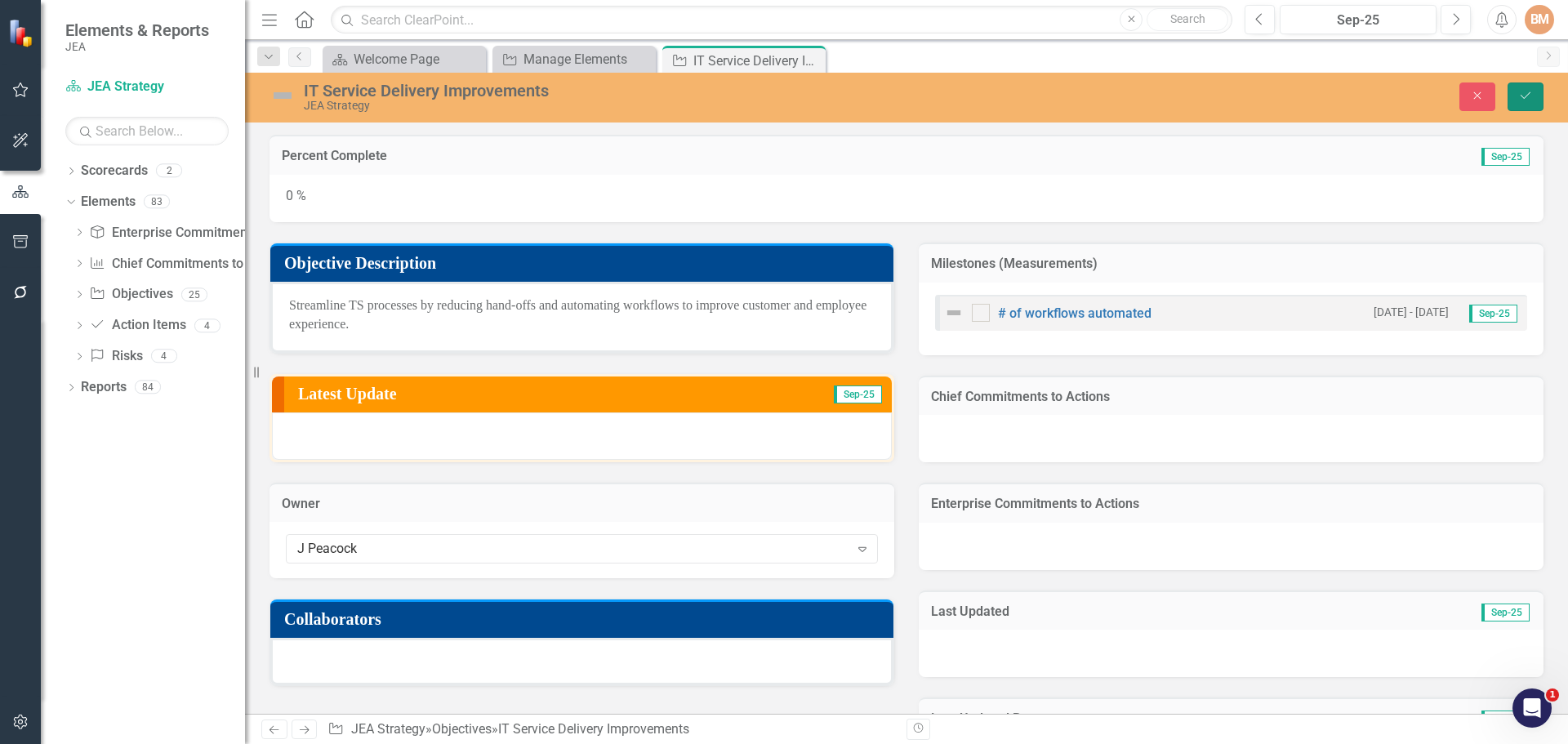
click at [1528, 99] on icon "Save" at bounding box center [1525, 95] width 15 height 11
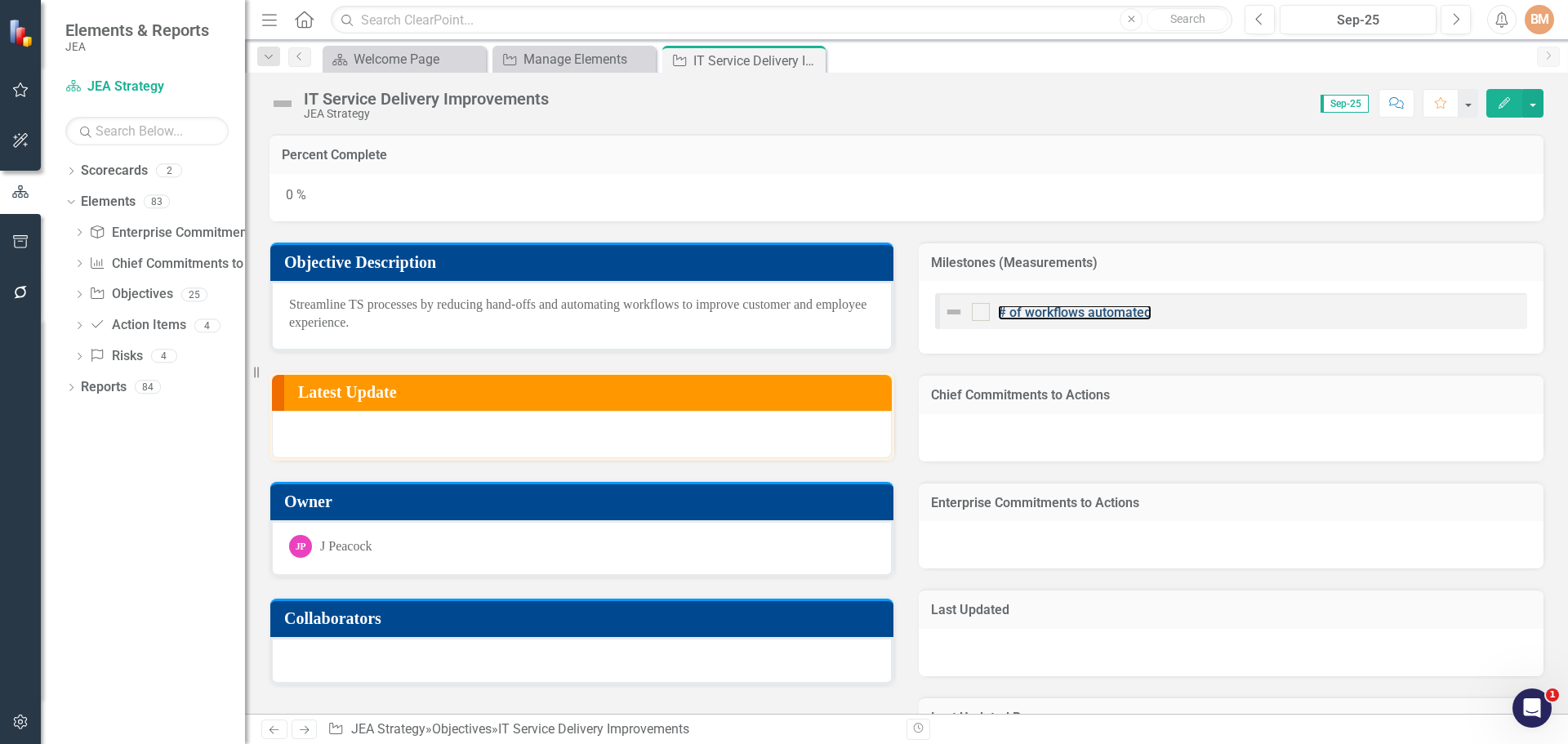
click at [1075, 312] on link "# of workflows automated" at bounding box center [1075, 313] width 153 height 16
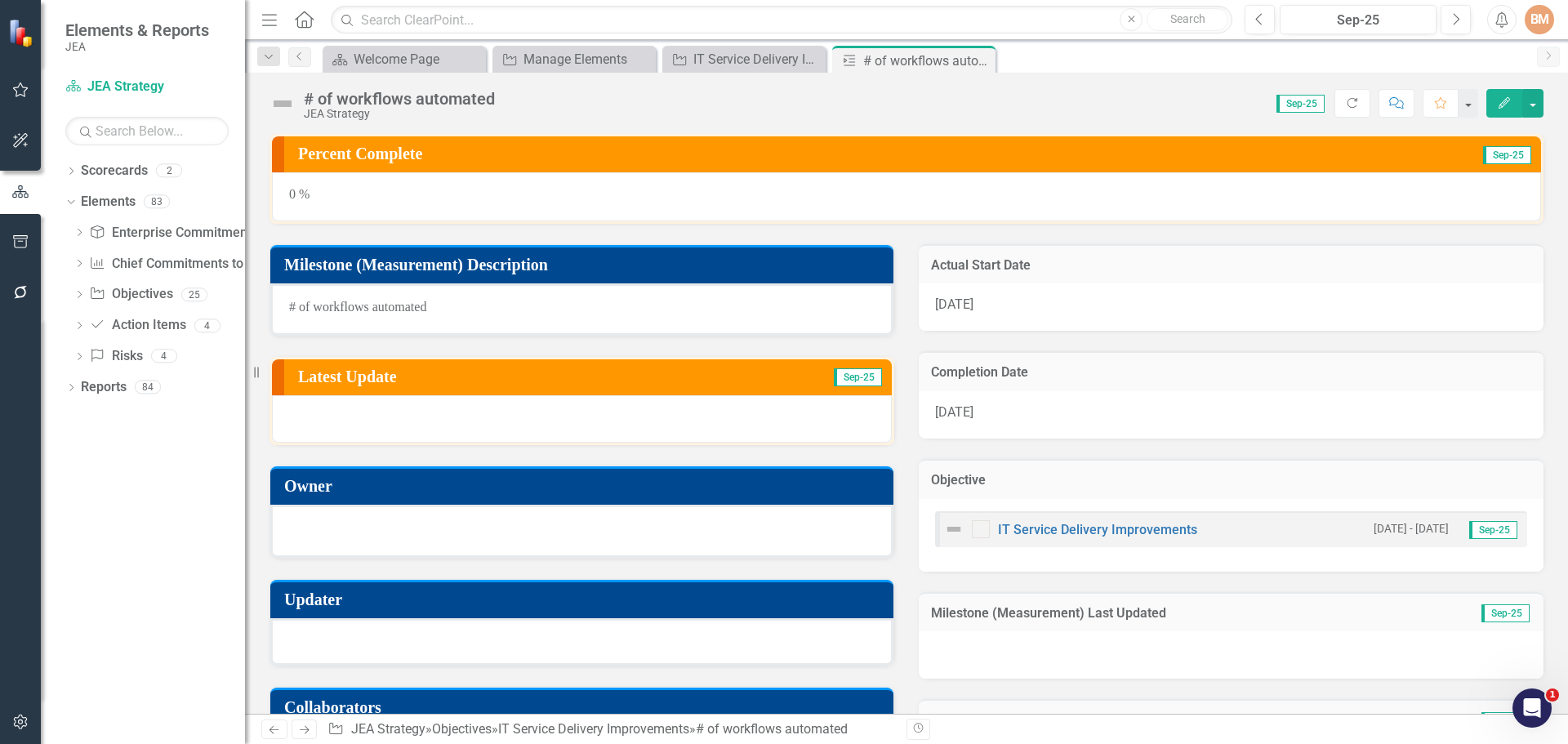
click at [308, 515] on div at bounding box center [582, 531] width 623 height 53
click at [334, 529] on div at bounding box center [582, 529] width 586 height 20
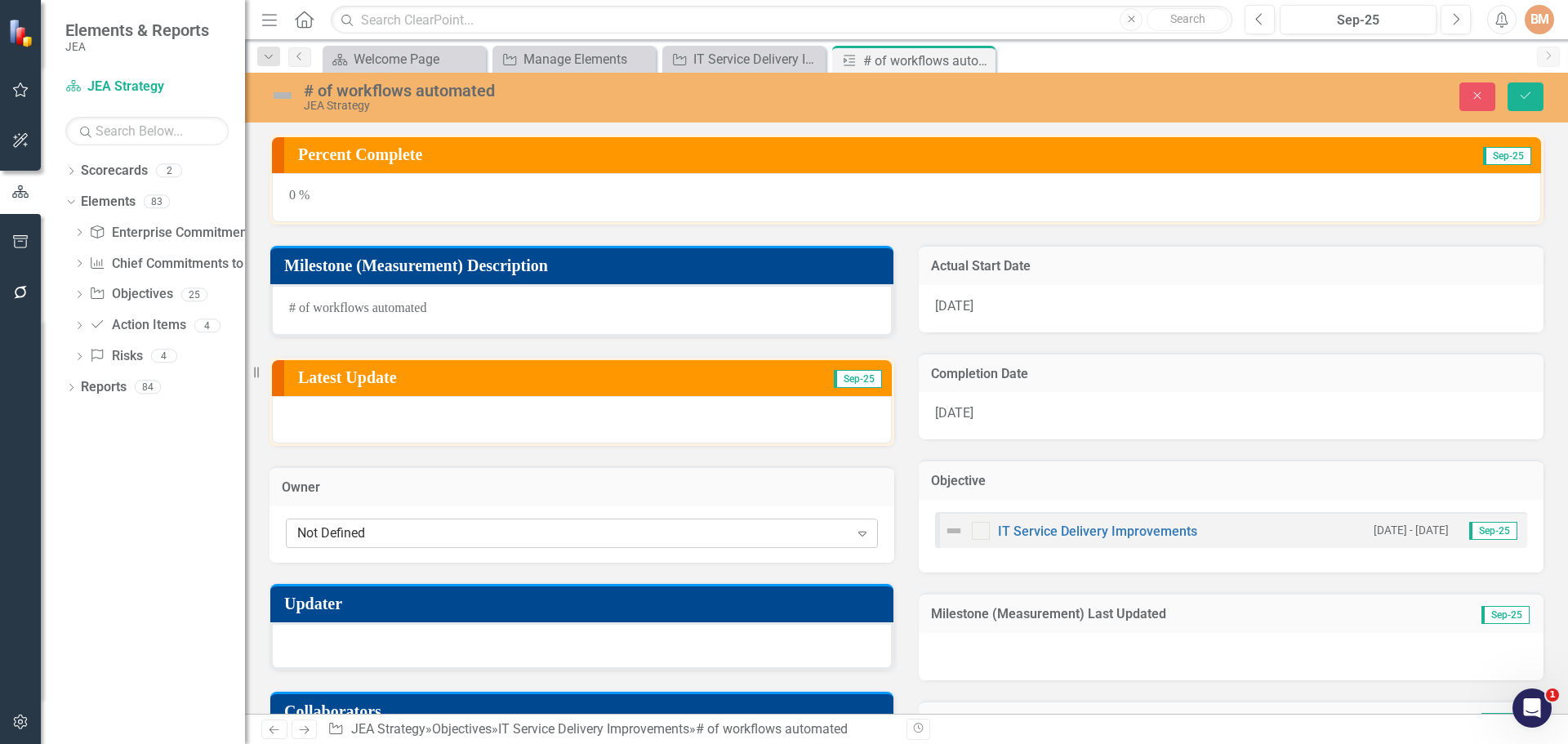
click at [348, 530] on div "Not Defined" at bounding box center [573, 532] width 552 height 19
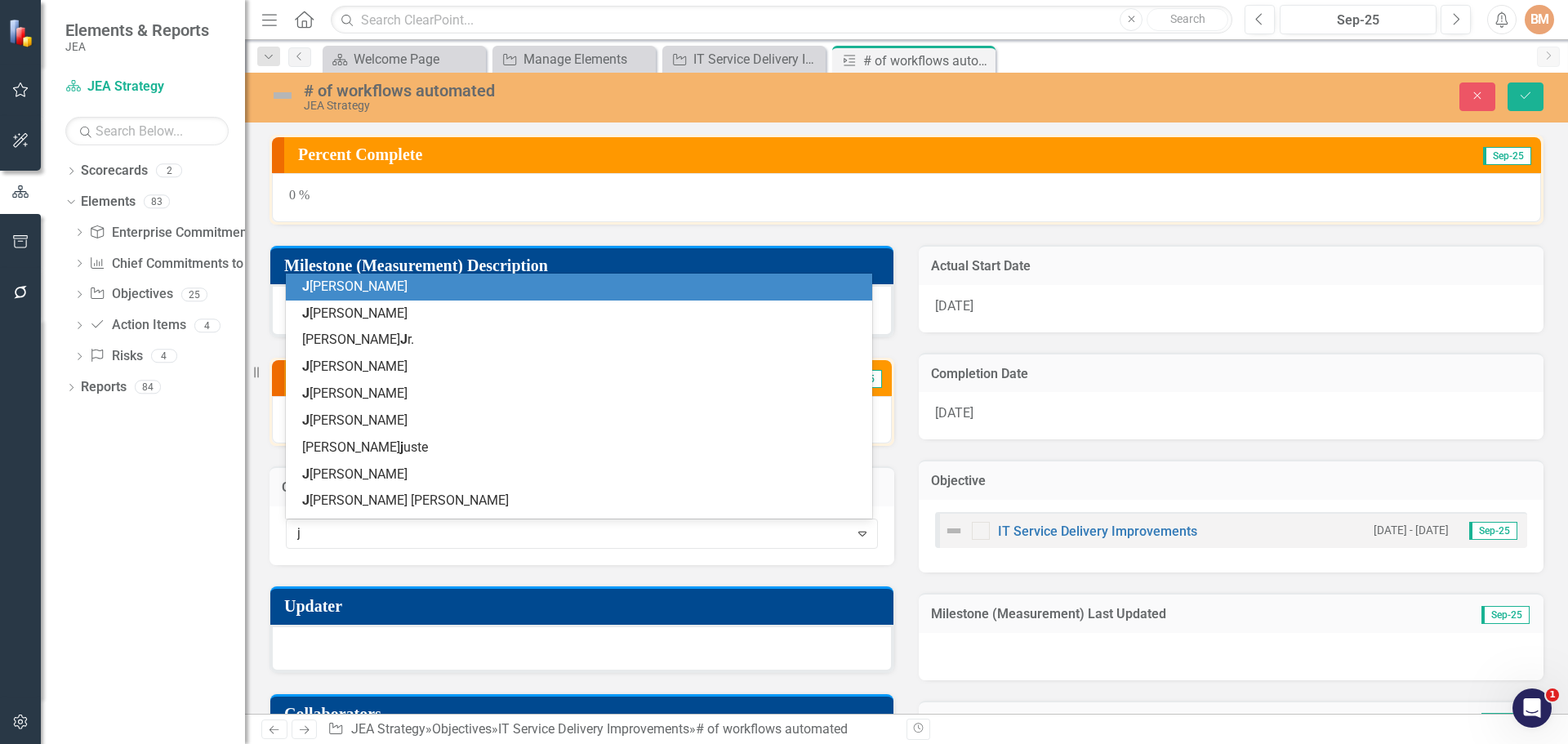
type input "j p"
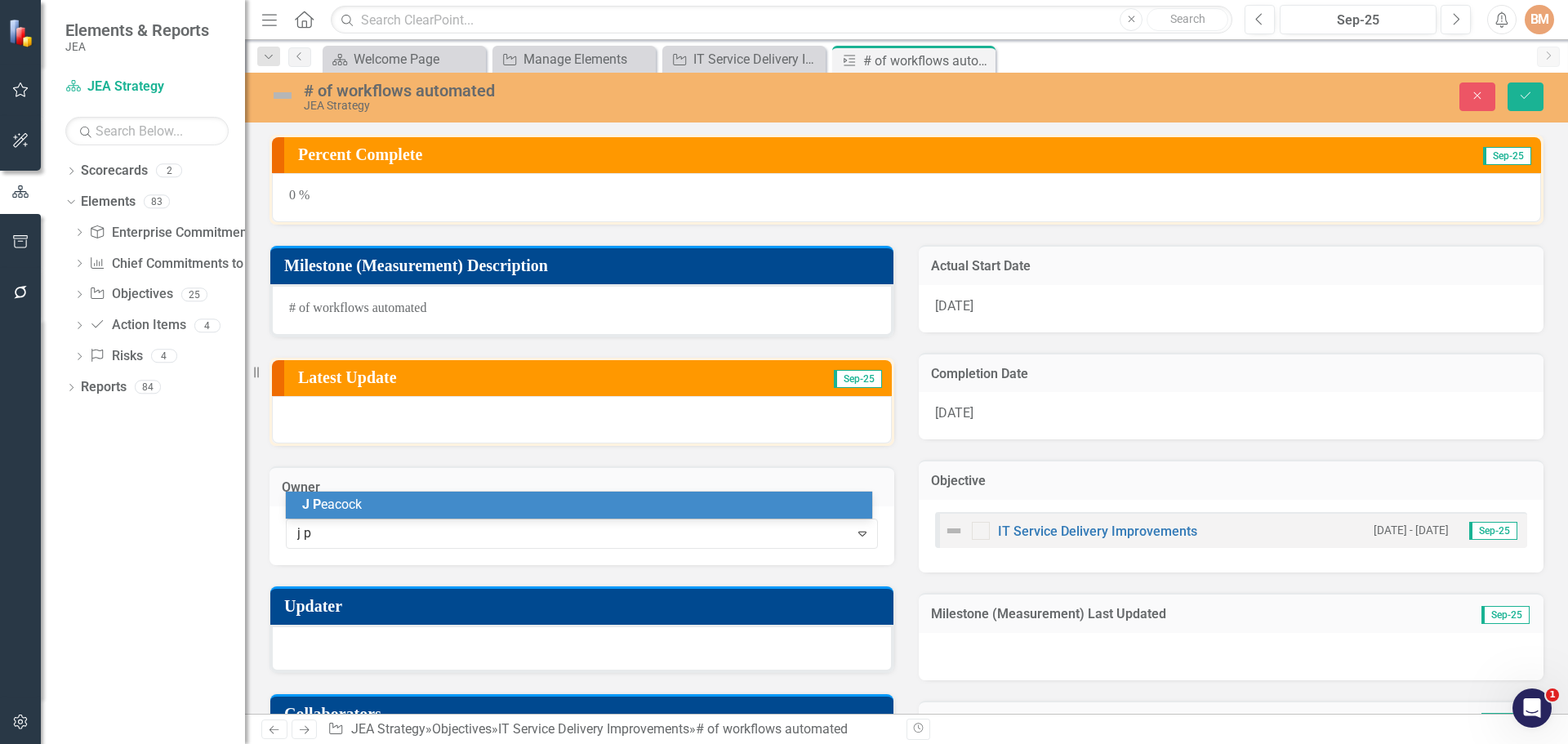
click at [356, 503] on span "[PERSON_NAME]" at bounding box center [332, 504] width 60 height 16
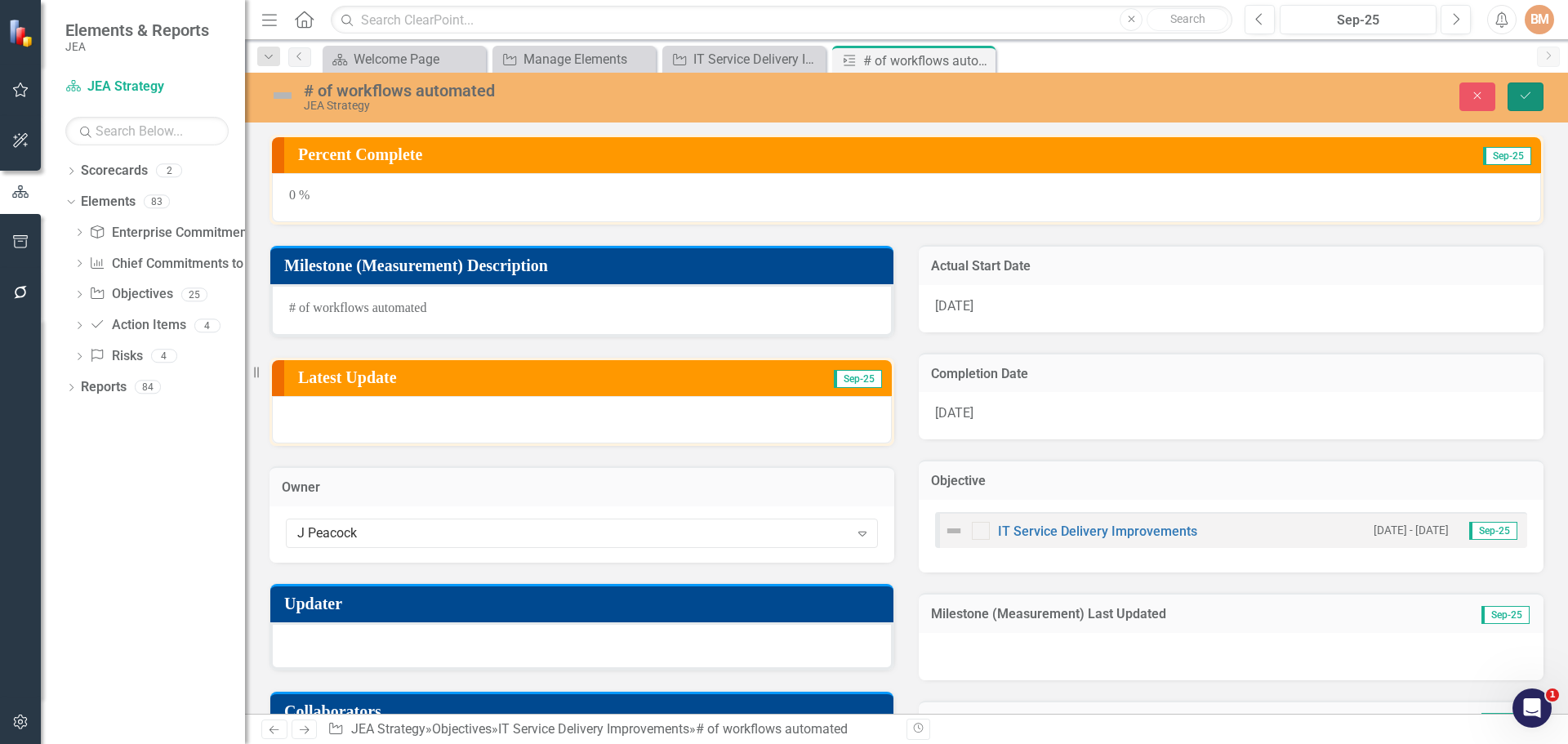
click at [1522, 106] on button "Save" at bounding box center [1525, 96] width 36 height 29
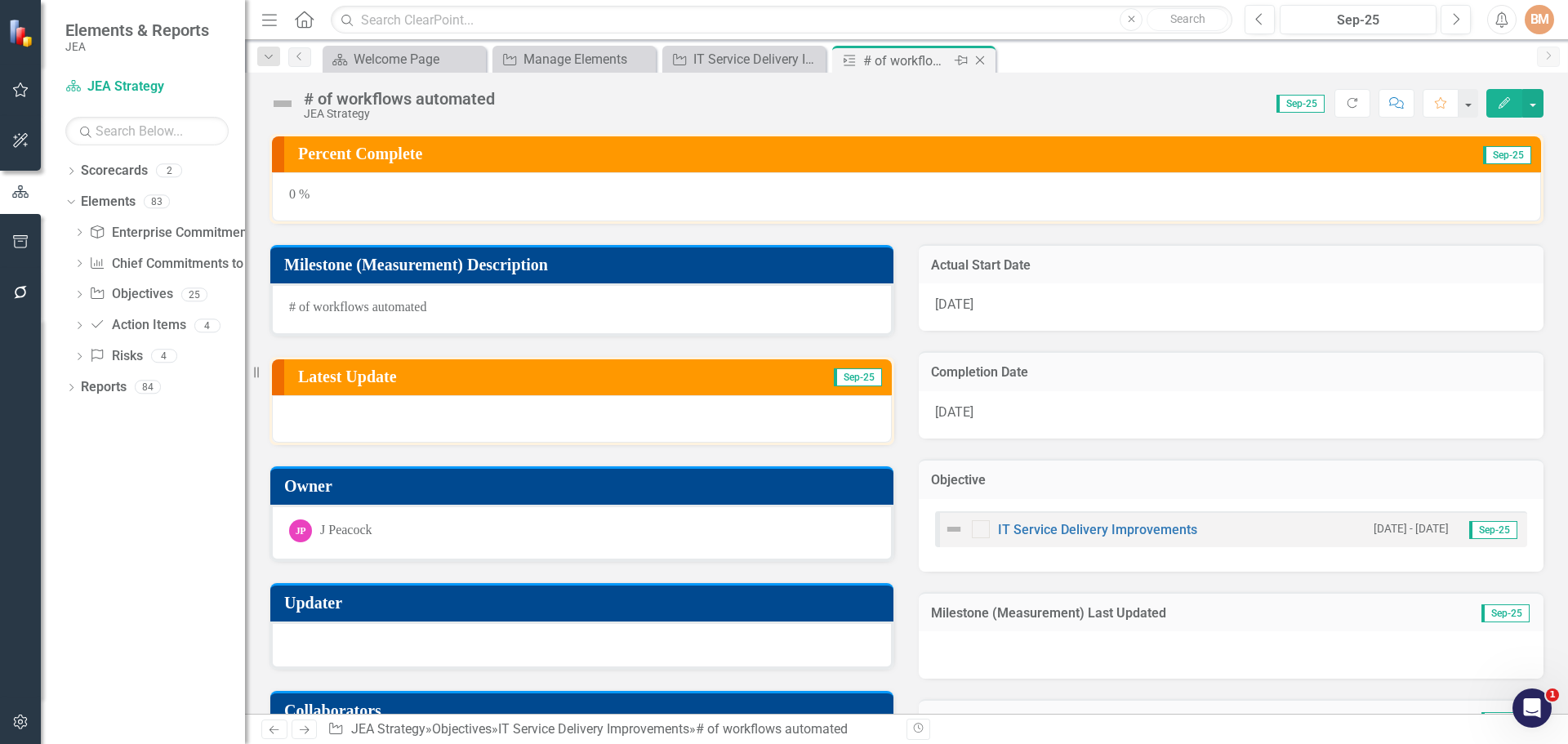
click at [979, 61] on icon "Close" at bounding box center [980, 61] width 16 height 13
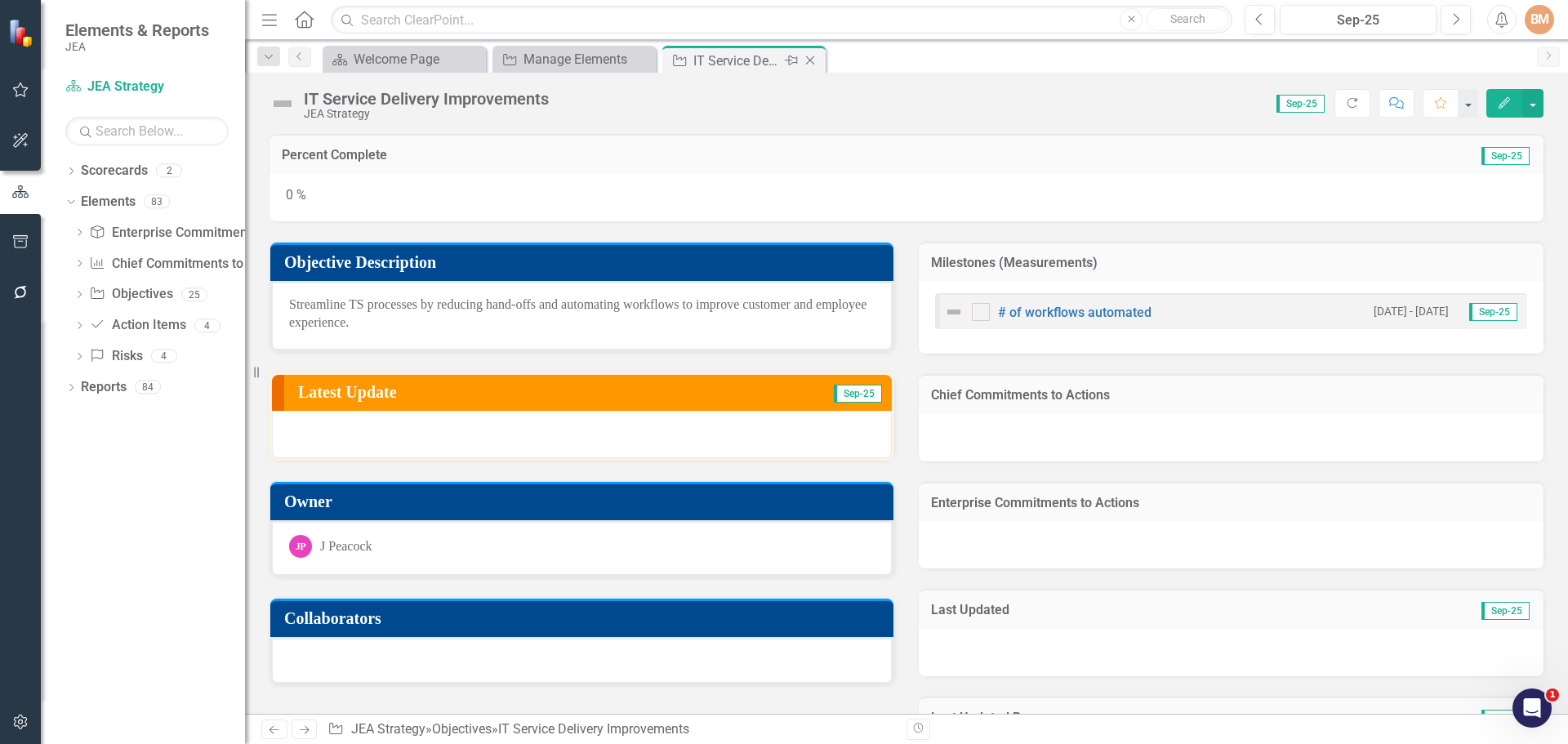
click at [810, 64] on icon "Close" at bounding box center [809, 61] width 16 height 13
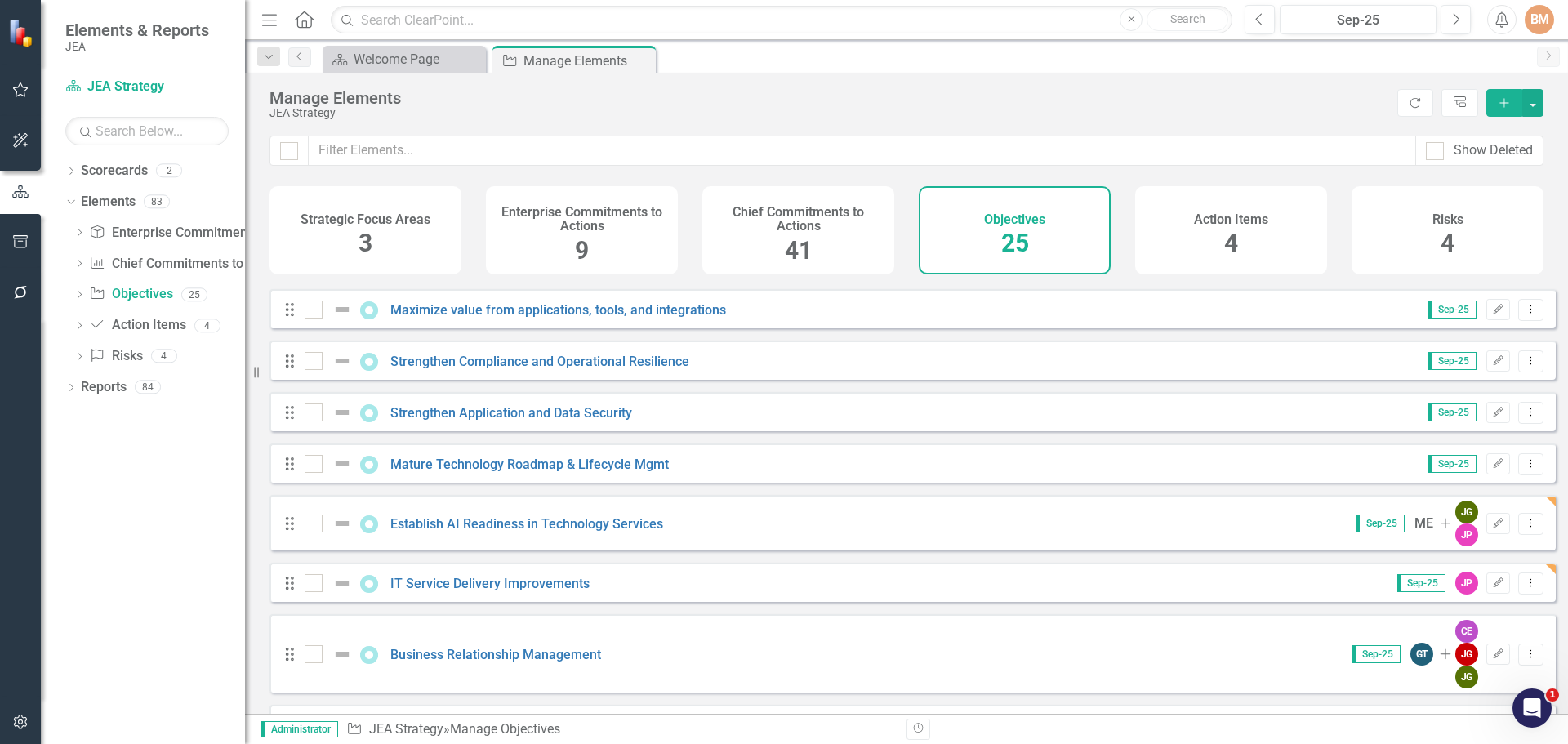
scroll to position [868, 0]
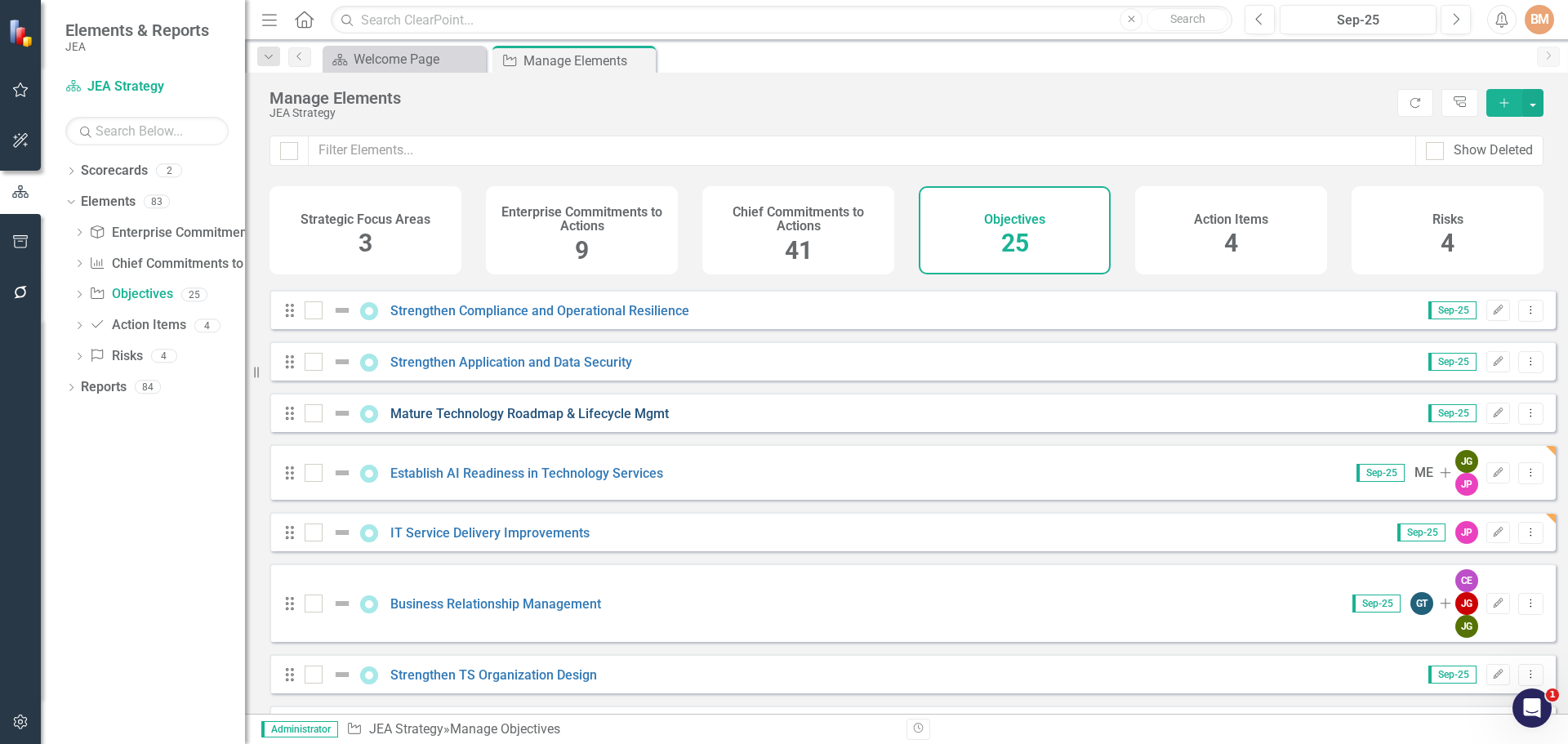
click at [457, 421] on link "Mature Technology Roadmap & Lifecycle Mgmt" at bounding box center [530, 414] width 279 height 16
